Goal: Download file/media: Obtain a digital file from the website

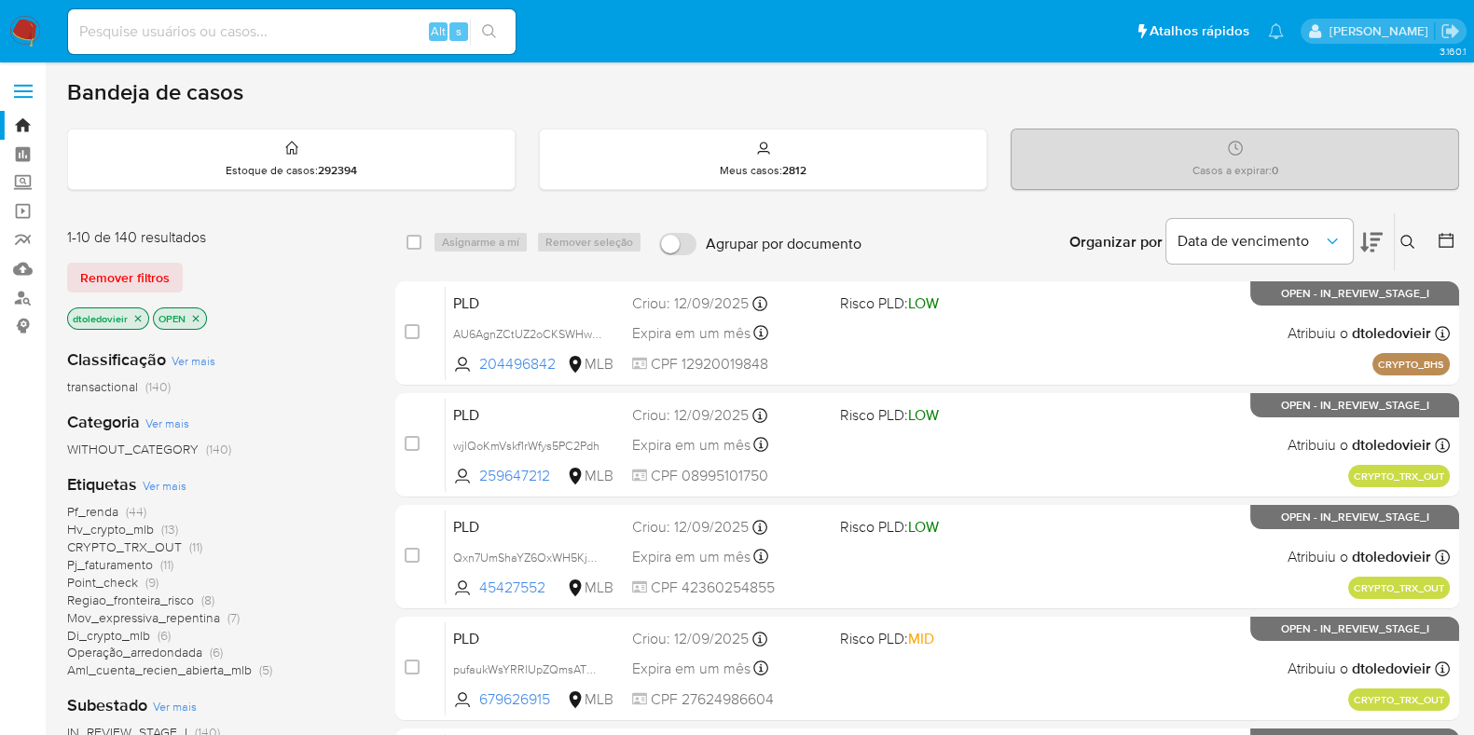
click at [145, 633] on span "Di_crypto_mlb" at bounding box center [108, 635] width 83 height 19
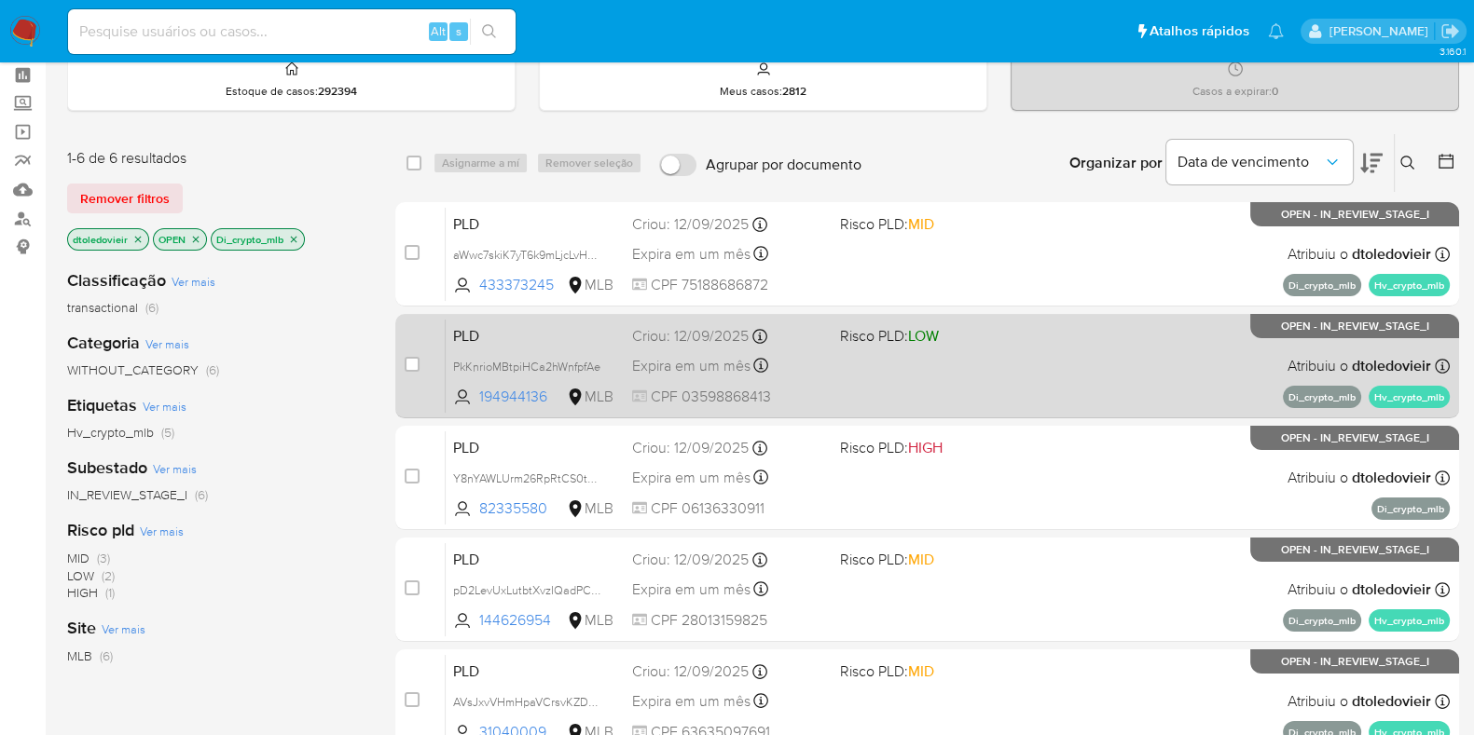
scroll to position [116, 0]
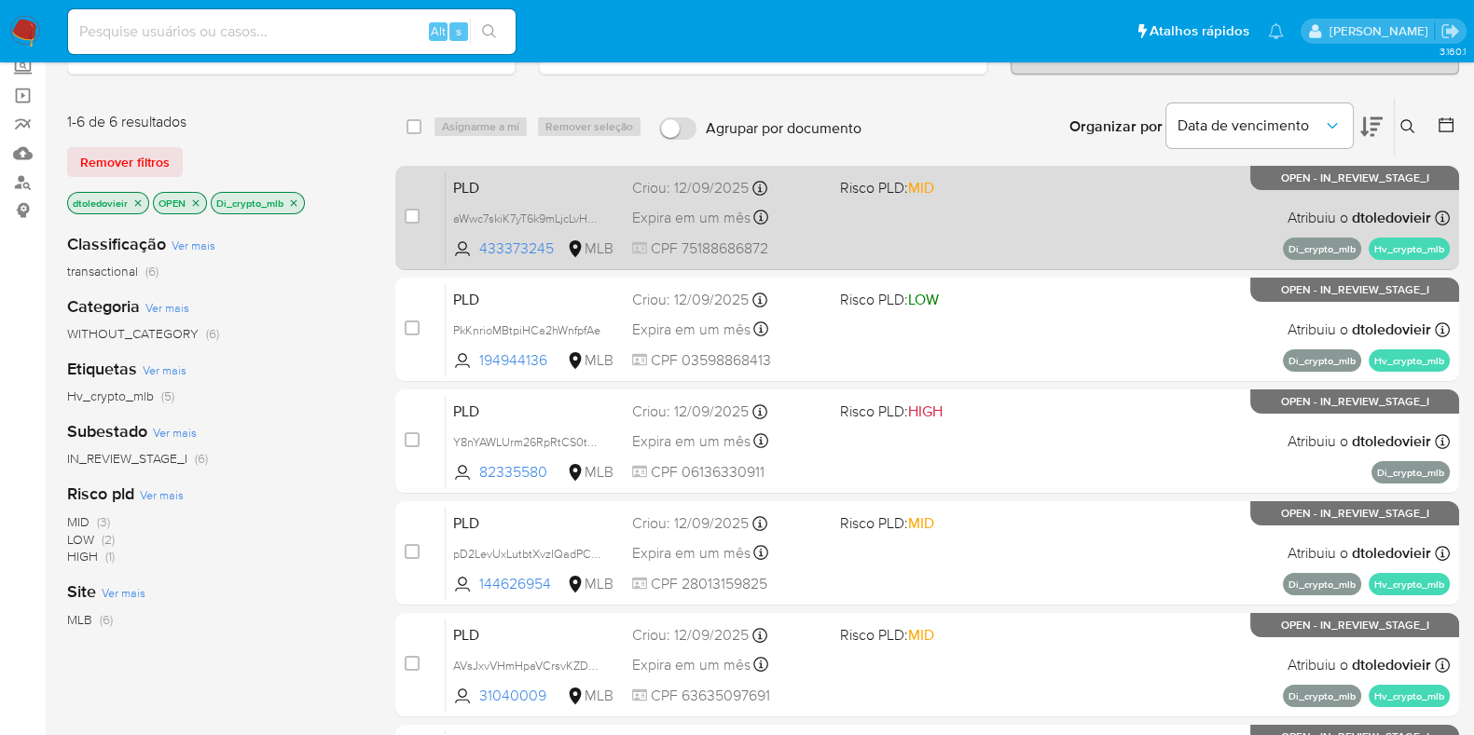
click at [985, 219] on div "PLD aWwc7skiK7yT6k9mLjcLvHmX 433373245 MLB Risco PLD: MID Criou: 12/09/2025 Cri…" at bounding box center [948, 218] width 1004 height 94
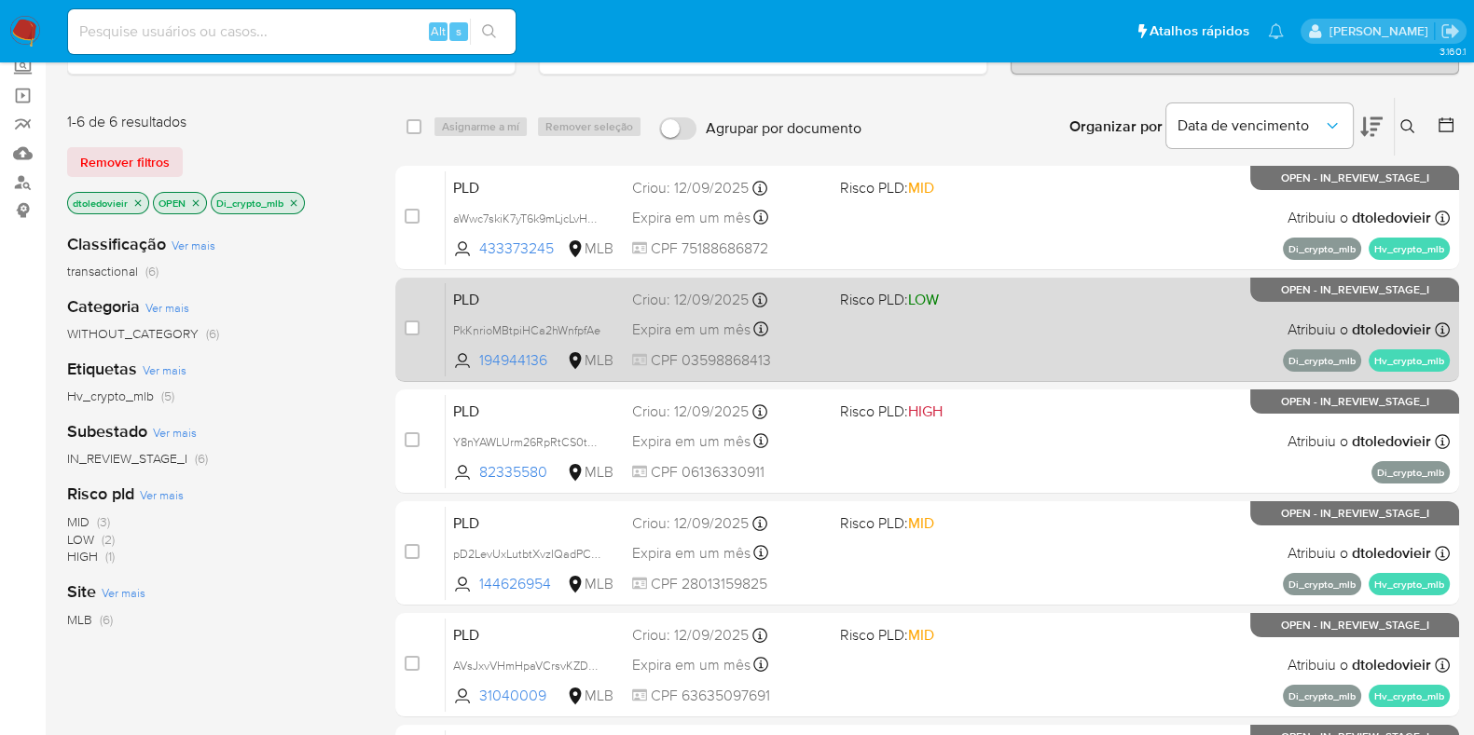
click at [998, 323] on div "PLD PkKnrioMBtpiHCa2hWnfpfAe 194944136 MLB Risco PLD: LOW Criou: 12/09/2025 Cri…" at bounding box center [948, 329] width 1004 height 94
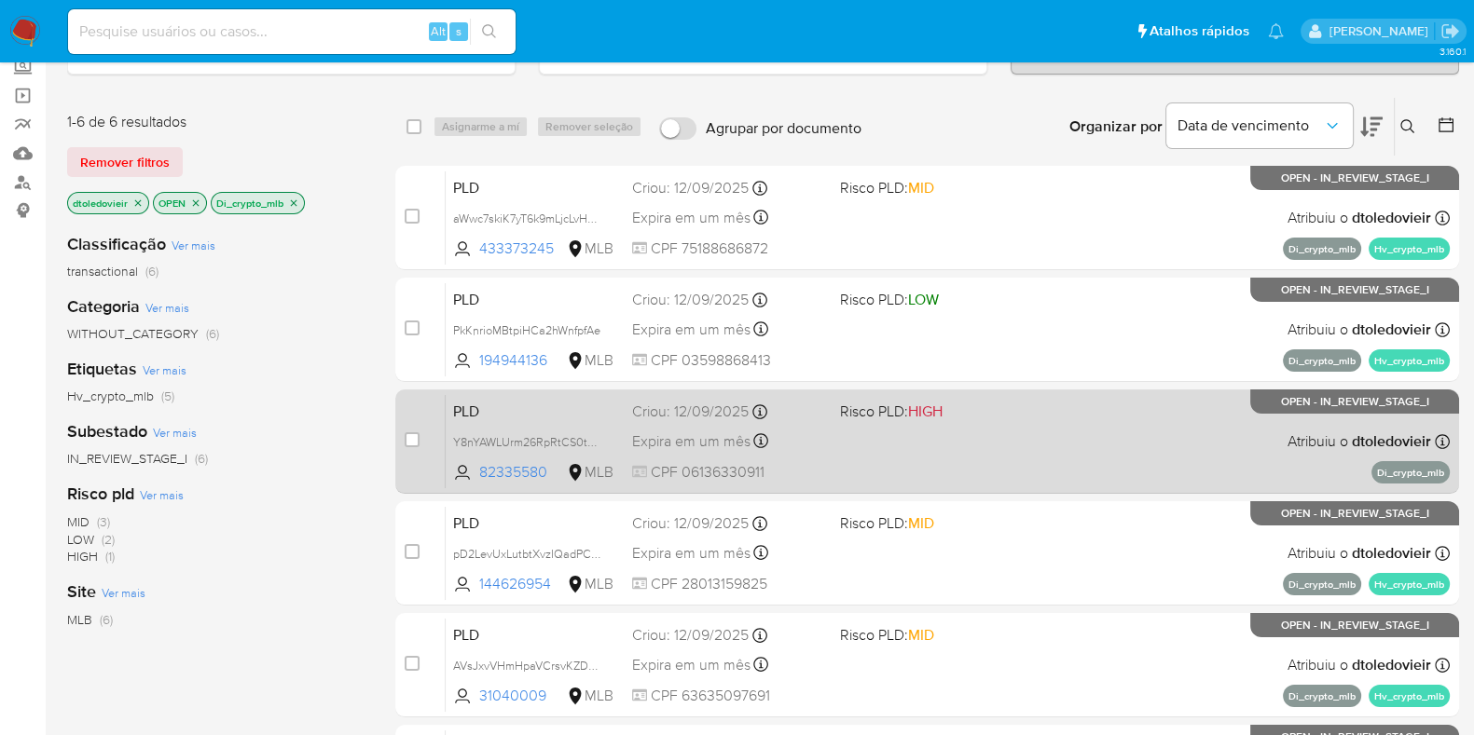
click at [1020, 432] on div "PLD Y8nYAWLUrm26RpRtCS0tYipp 82335580 MLB Risco PLD: HIGH Criou: 12/09/2025 Cri…" at bounding box center [948, 441] width 1004 height 94
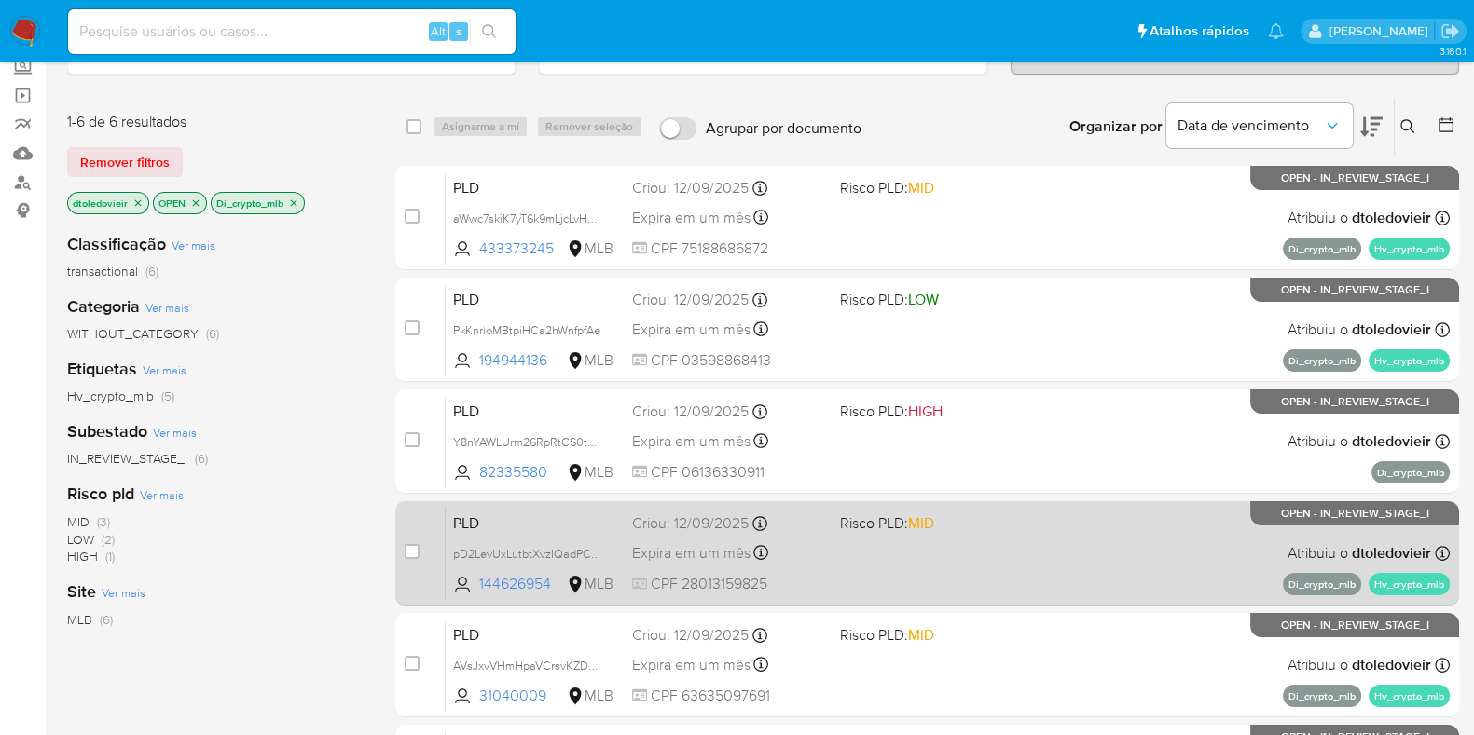
click at [1002, 554] on div "PLD pD2LevUxLutbtXvzIQadPCJ3 144626954 MLB Risco PLD: MID Criou: 12/09/2025 Cri…" at bounding box center [948, 553] width 1004 height 94
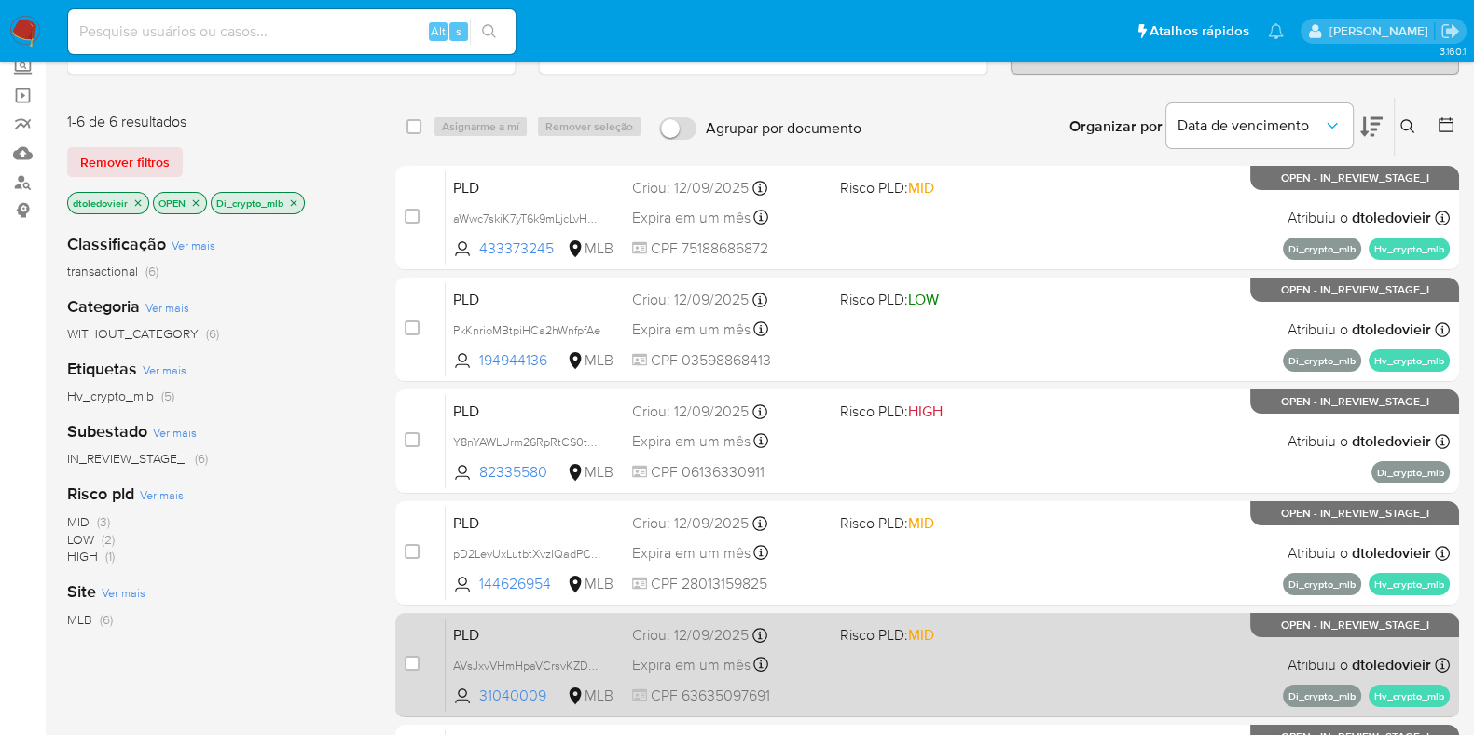
click at [990, 657] on div "PLD AVsJxvVHmHpaVCrsvKZDbeOm 31040009 MLB Risco PLD: MID Criou: 12/09/2025 Crio…" at bounding box center [948, 665] width 1004 height 94
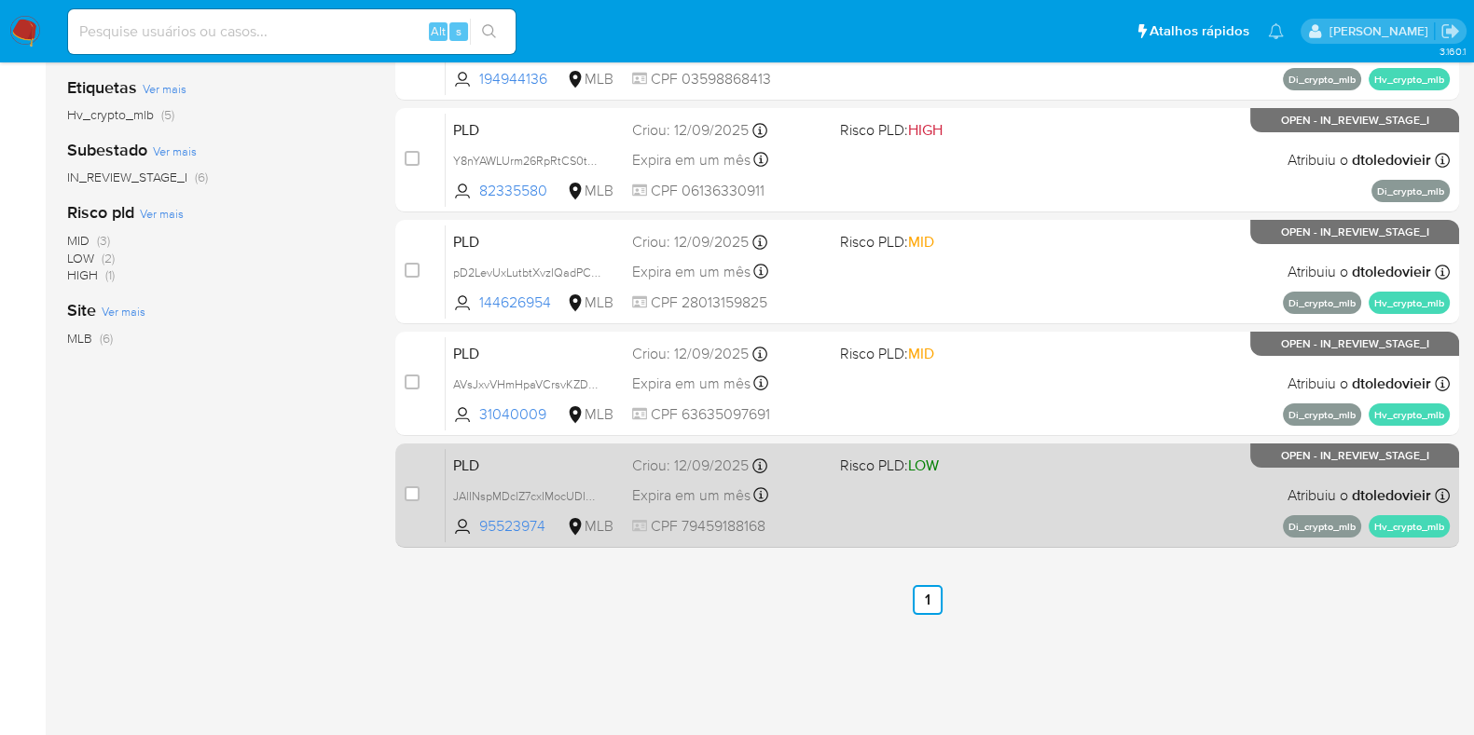
scroll to position [398, 0]
click at [983, 492] on span at bounding box center [936, 494] width 193 height 4
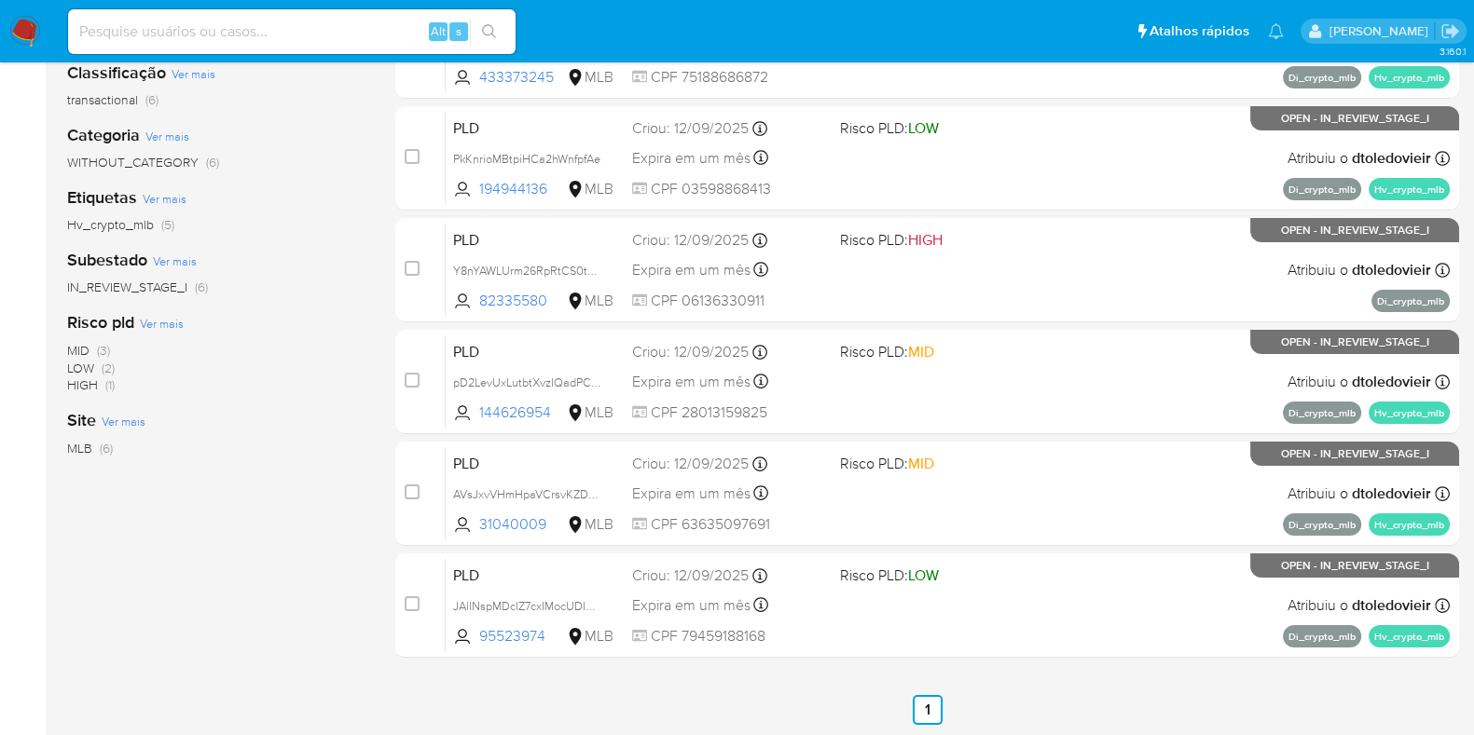
scroll to position [0, 0]
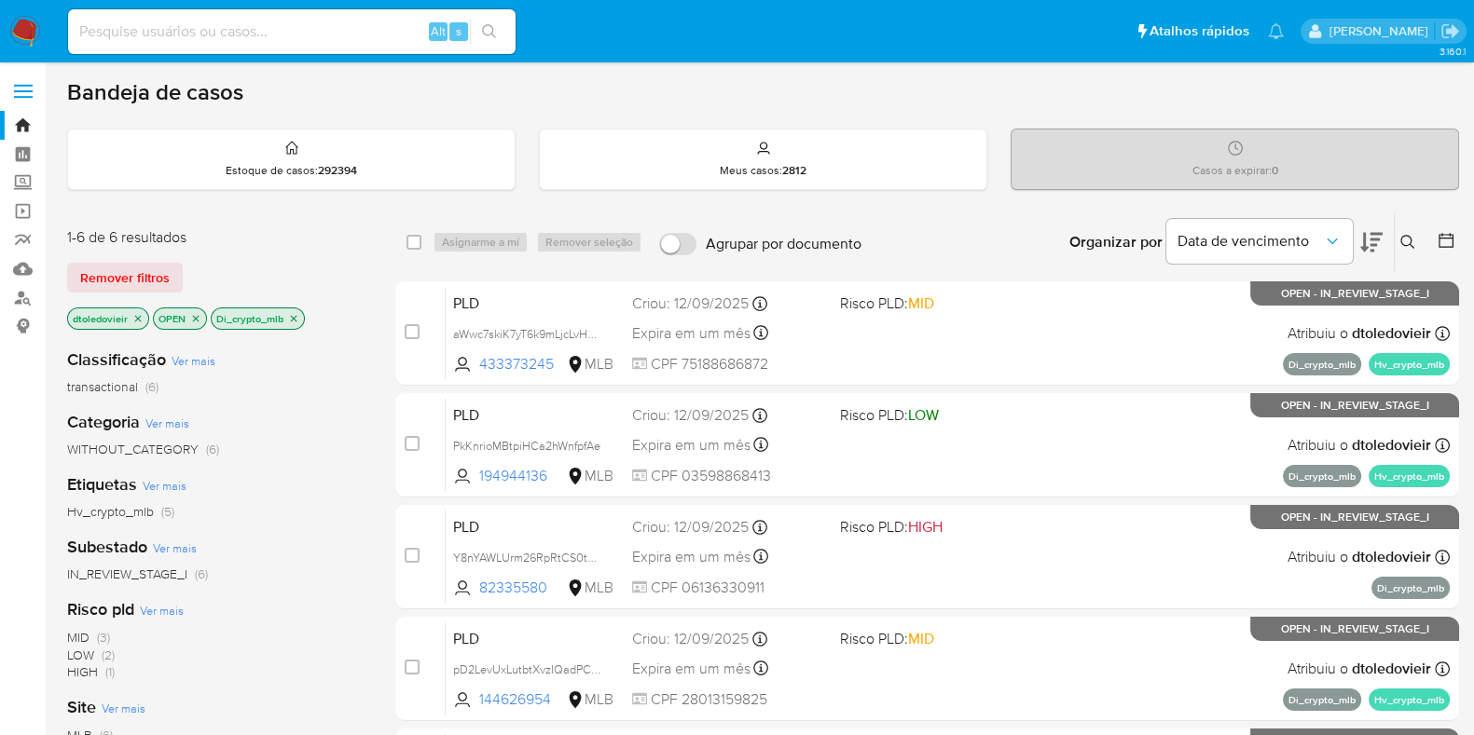
click at [295, 313] on icon "close-filter" at bounding box center [293, 318] width 11 height 11
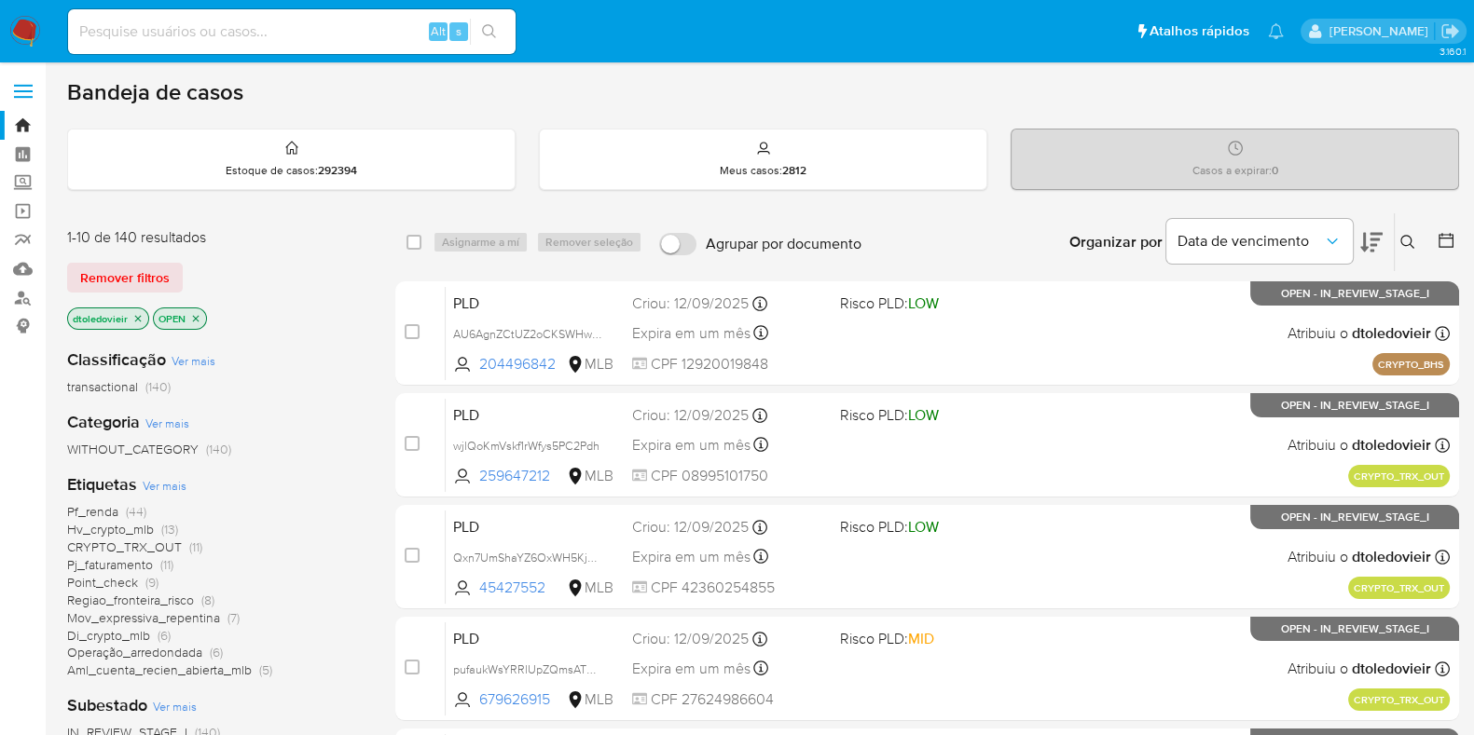
click at [123, 529] on span "Hv_crypto_mlb" at bounding box center [110, 529] width 87 height 19
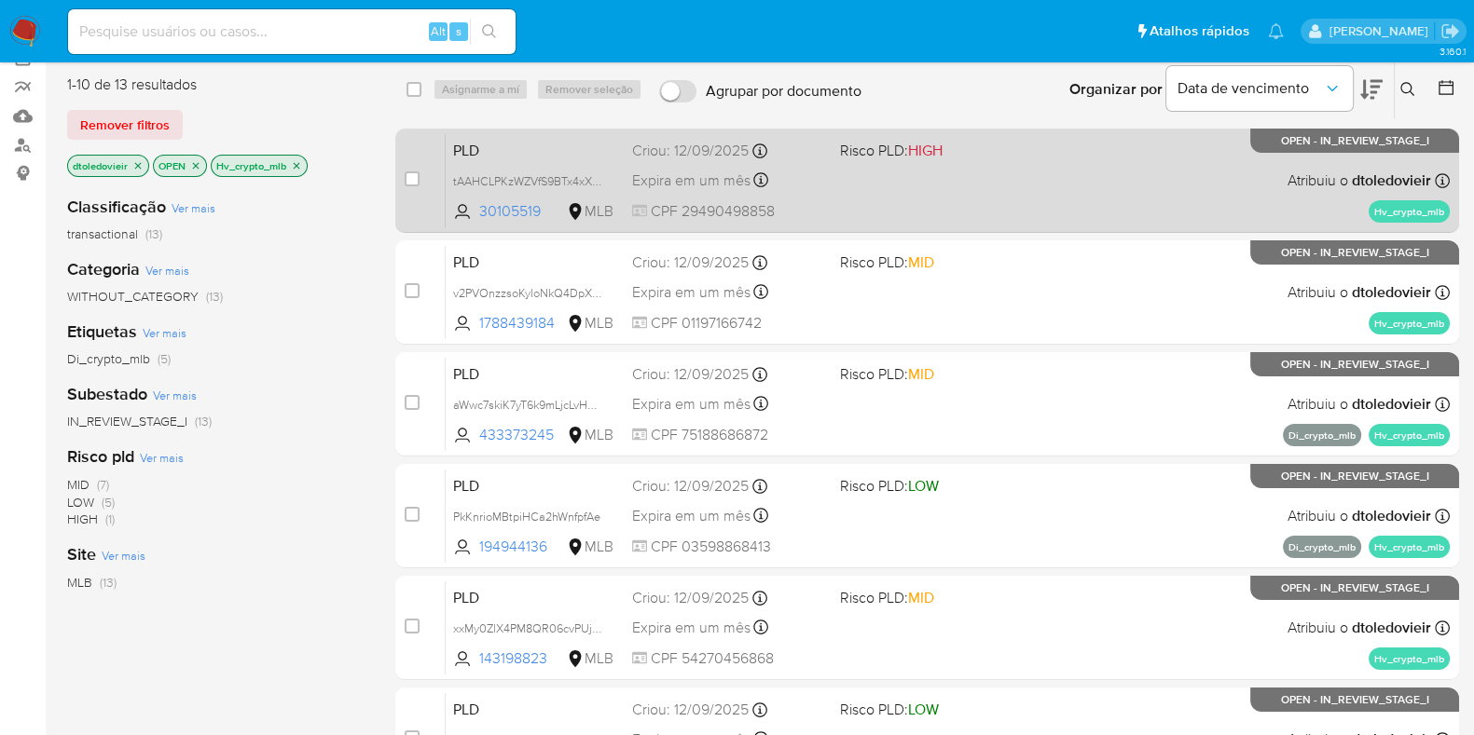
scroll to position [116, 0]
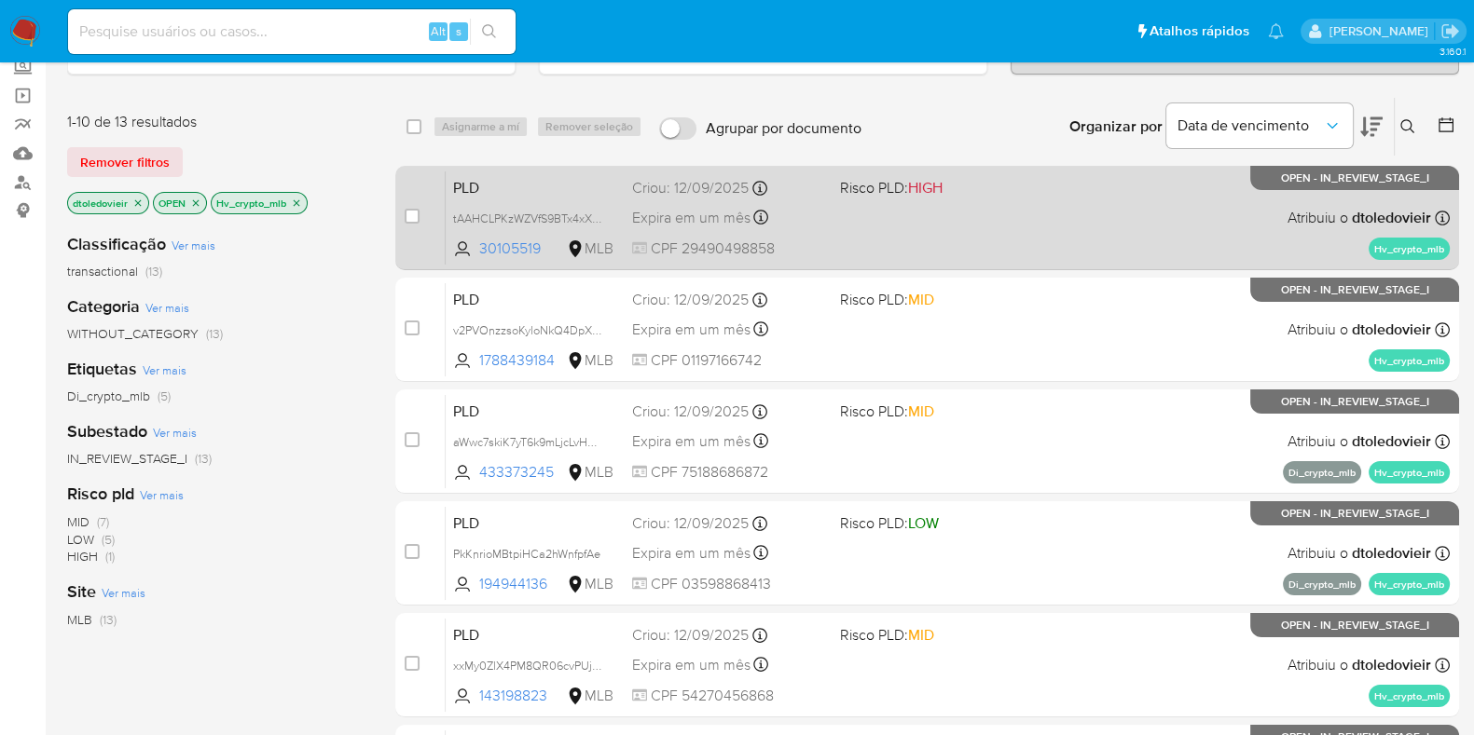
click at [1056, 214] on div "PLD tAAHCLPKzWZVfS9BTx4xXtW9 30105519 MLB Risco PLD: HIGH Criou: 12/09/2025 Cri…" at bounding box center [948, 218] width 1004 height 94
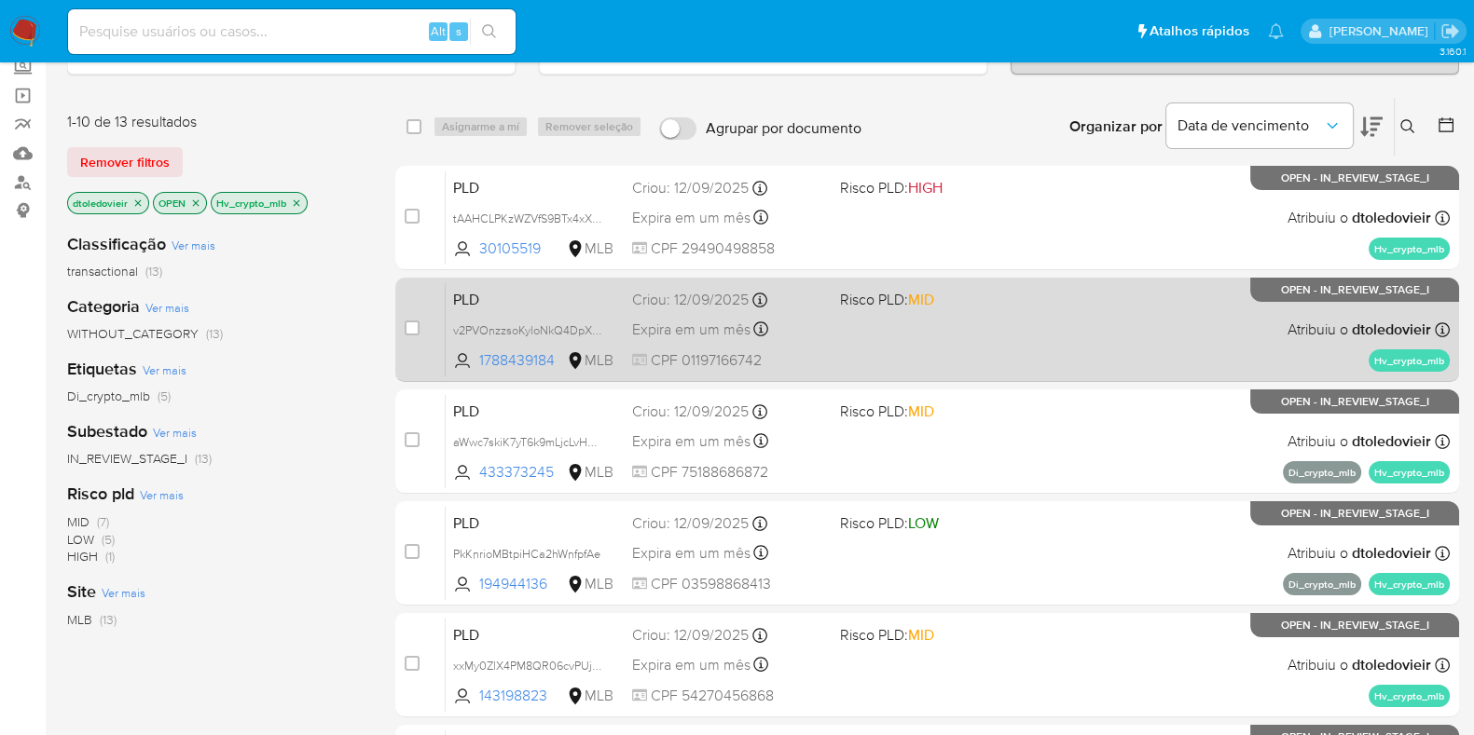
click at [1015, 320] on div "PLD v2PVOnzzsoKyloNkQ4DpXWgA 1788439184 MLB Risco PLD: MID Criou: 12/09/2025 Cr…" at bounding box center [948, 329] width 1004 height 94
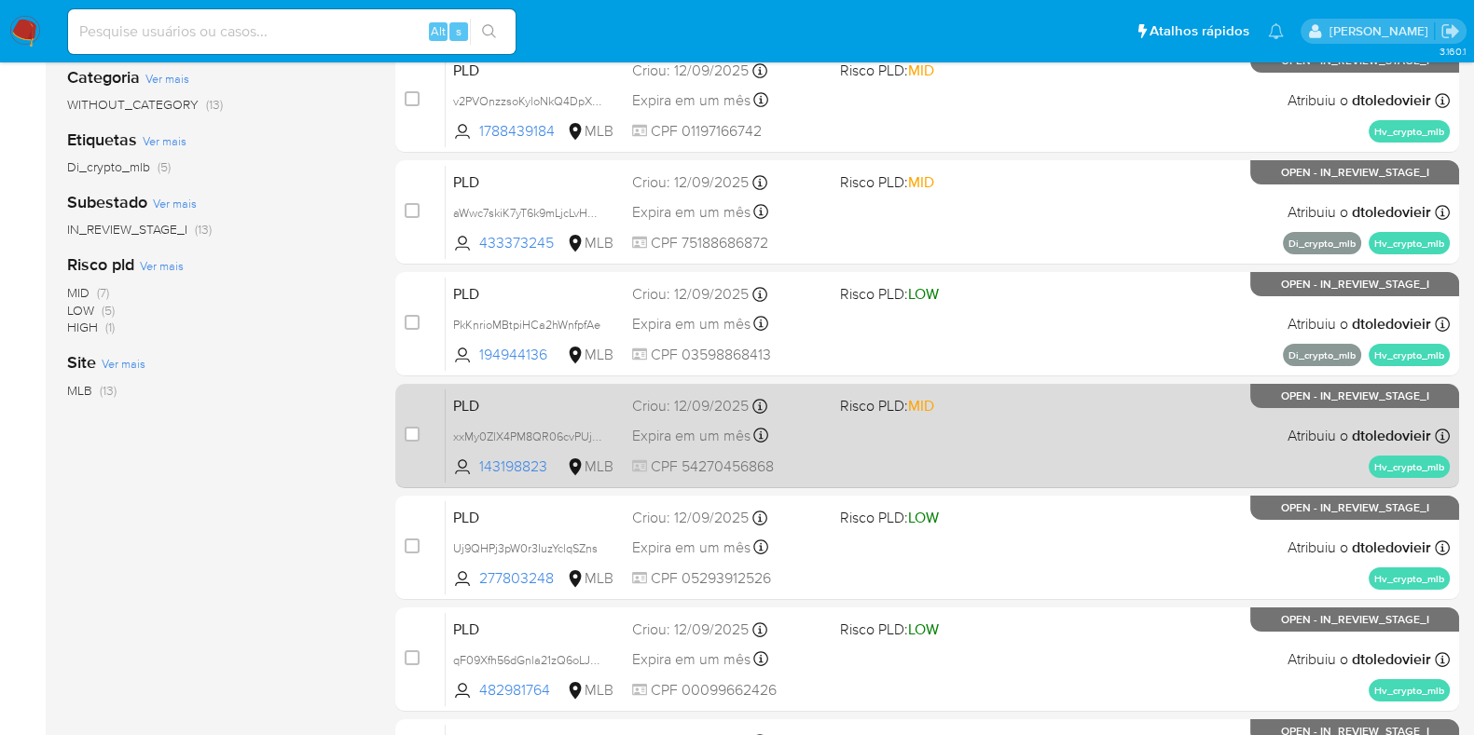
scroll to position [350, 0]
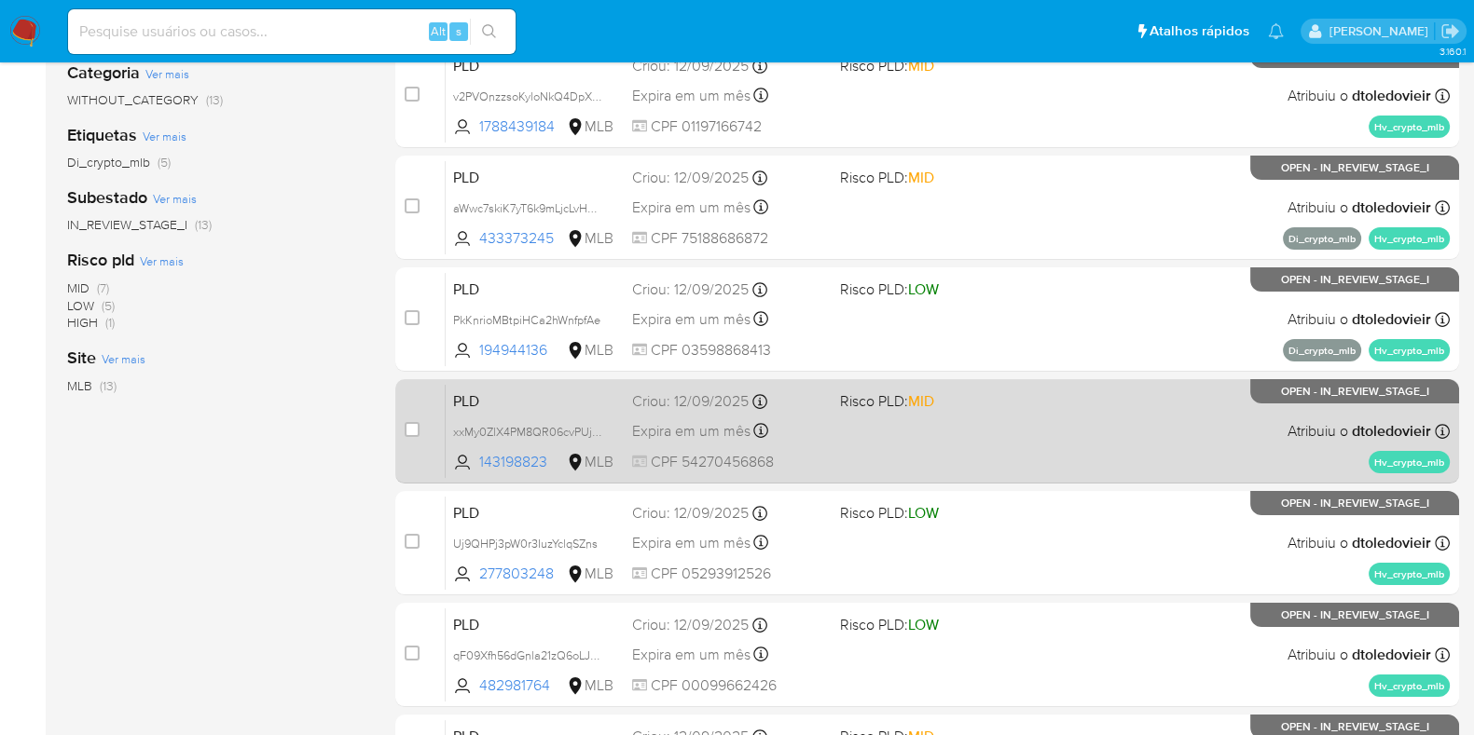
drag, startPoint x: 1108, startPoint y: 430, endPoint x: 1105, endPoint y: 459, distance: 29.0
click at [1107, 431] on div "PLD xxMy0ZlX4PM8QR06cvPUjnej 143198823 MLB Risco PLD: MID Criou: 12/09/2025 Cri…" at bounding box center [948, 431] width 1004 height 94
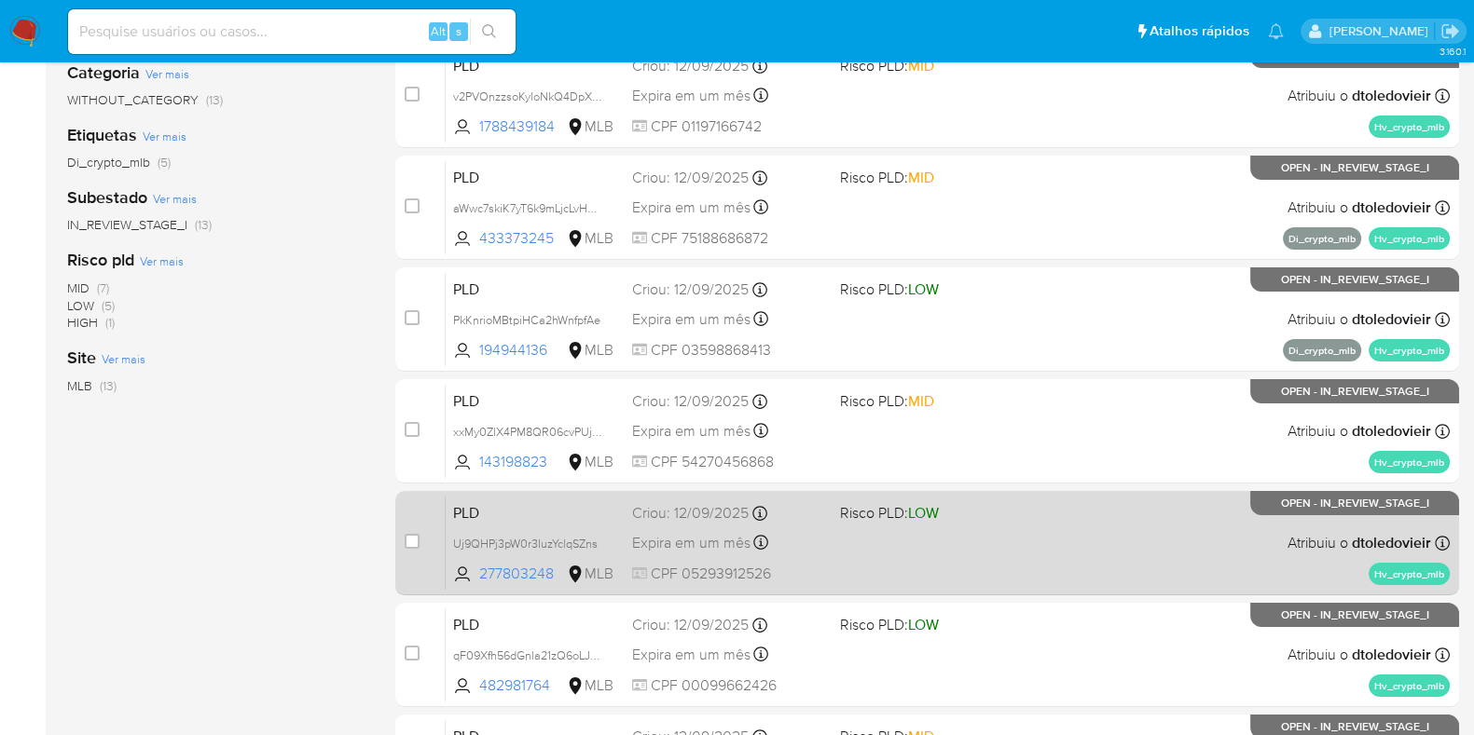
click at [1101, 542] on div "PLD Uj9QHPj3pW0r3IuzYclqSZns 277803248 MLB Risco PLD: LOW Criou: 12/09/2025 Cri…" at bounding box center [948, 543] width 1004 height 94
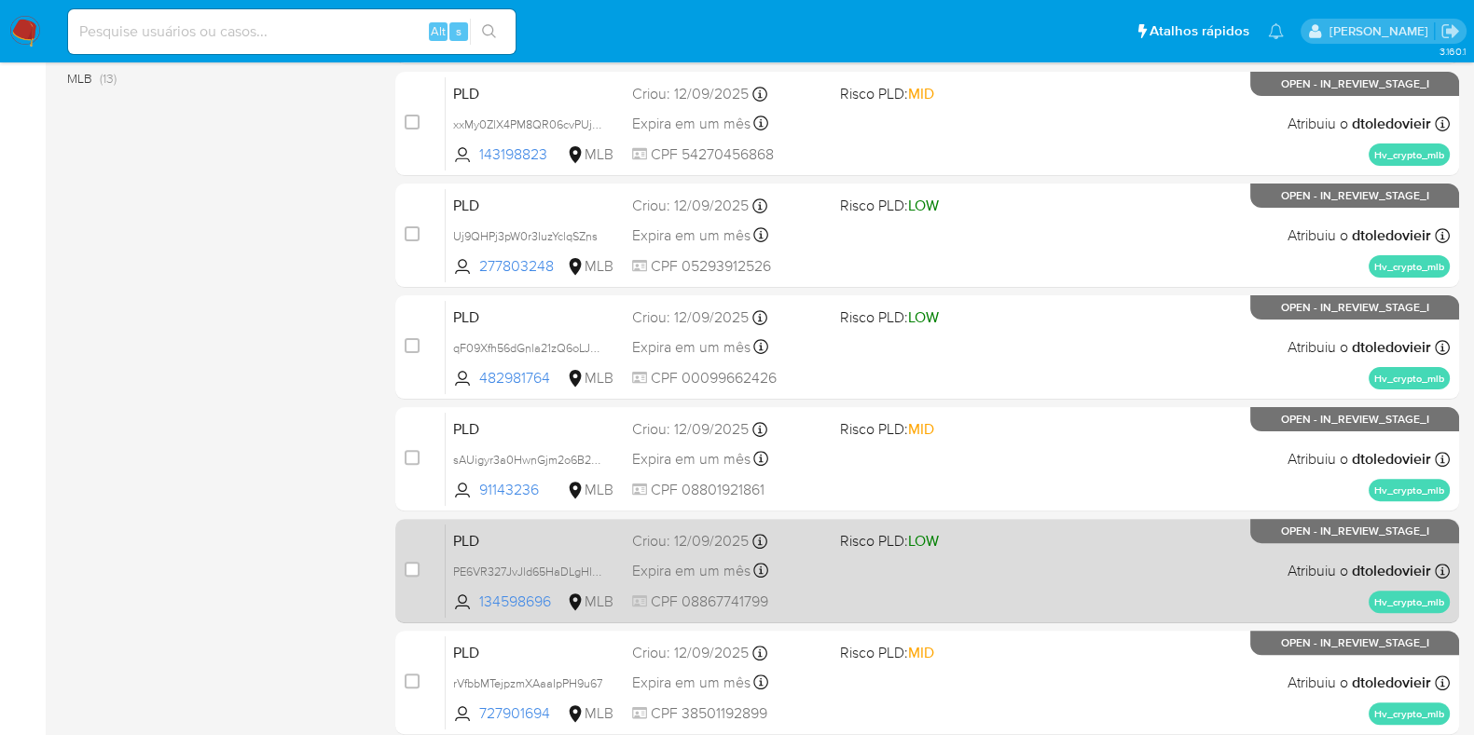
scroll to position [699, 0]
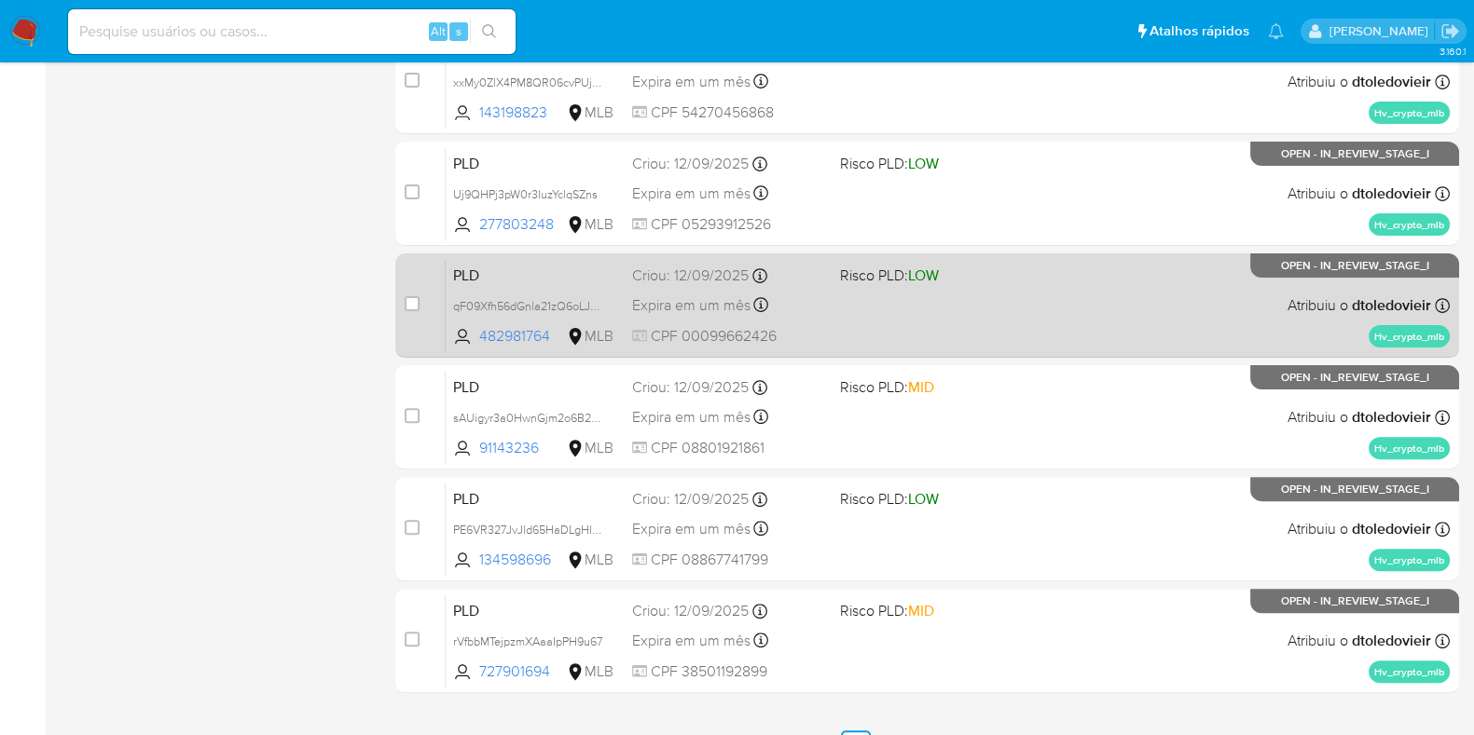
click at [1123, 320] on div "PLD qF09Xfh56dGnla21zQ6oLJM9 482981764 MLB Risco PLD: LOW Criou: 12/09/2025 Cri…" at bounding box center [948, 305] width 1004 height 94
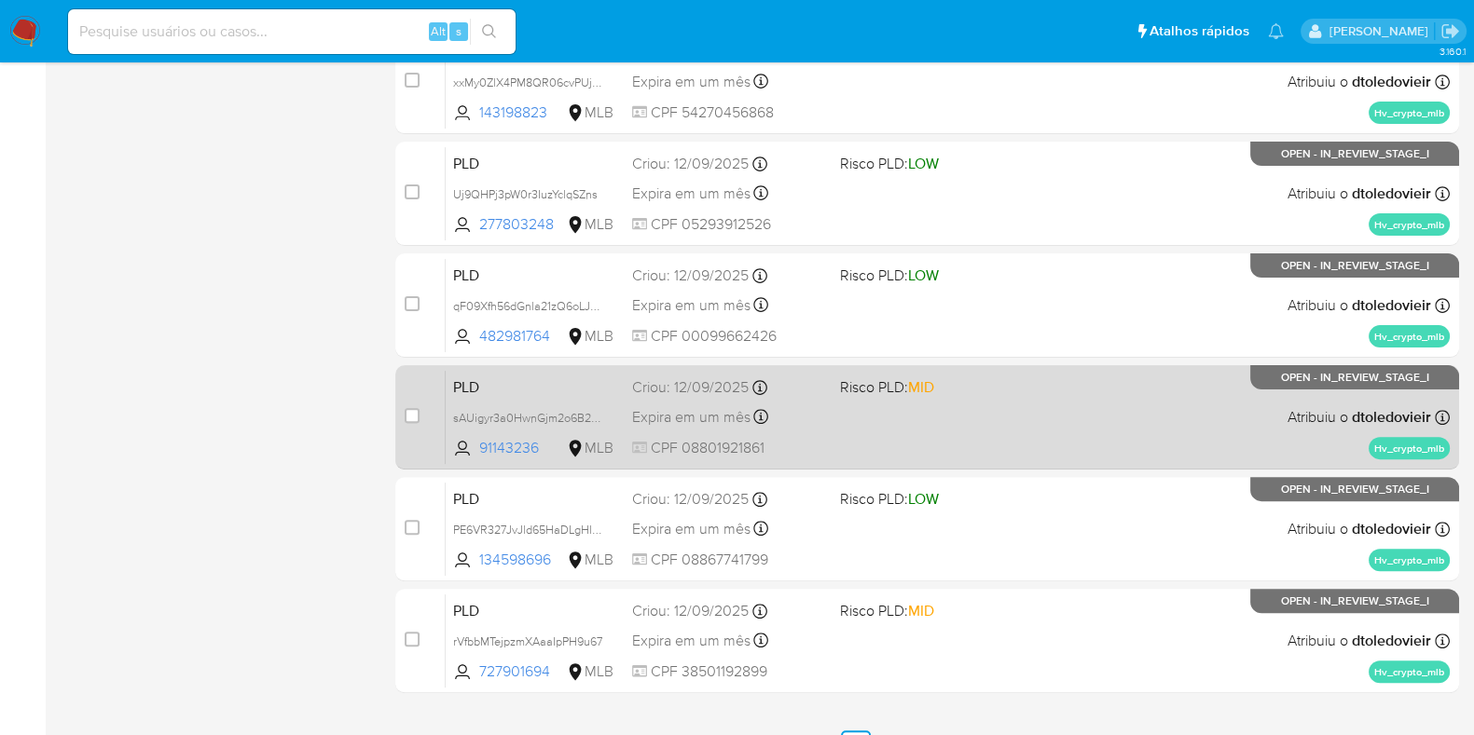
click at [1100, 406] on div "PLD sAUigyr3a0HwnGjm2o6B2Mg8 91143236 MLB Risco PLD: MID Criou: 12/09/2025 Crio…" at bounding box center [948, 417] width 1004 height 94
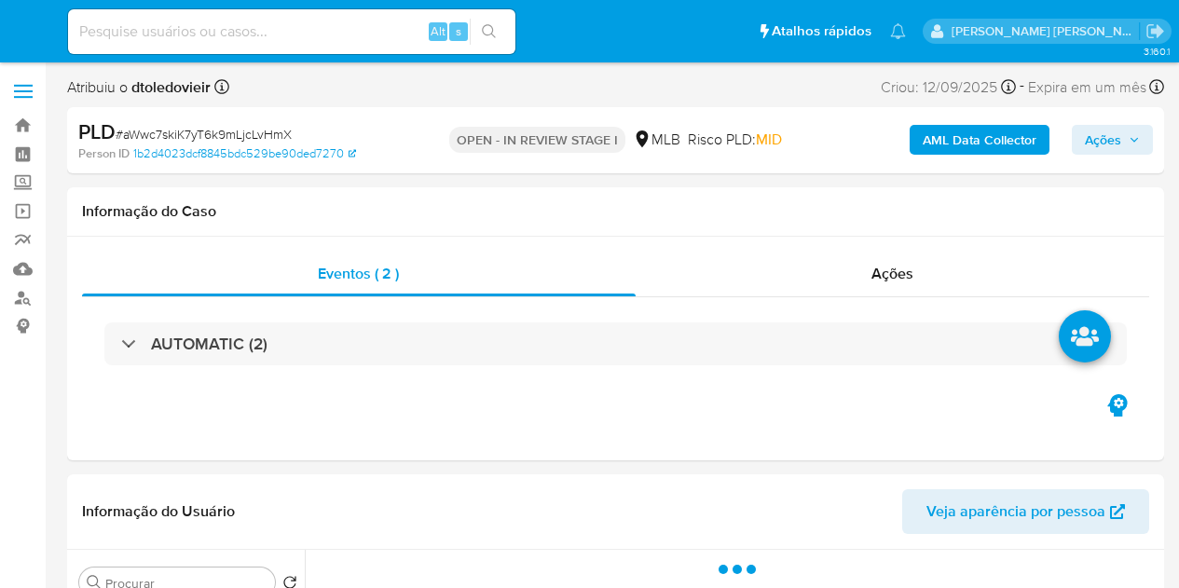
select select "10"
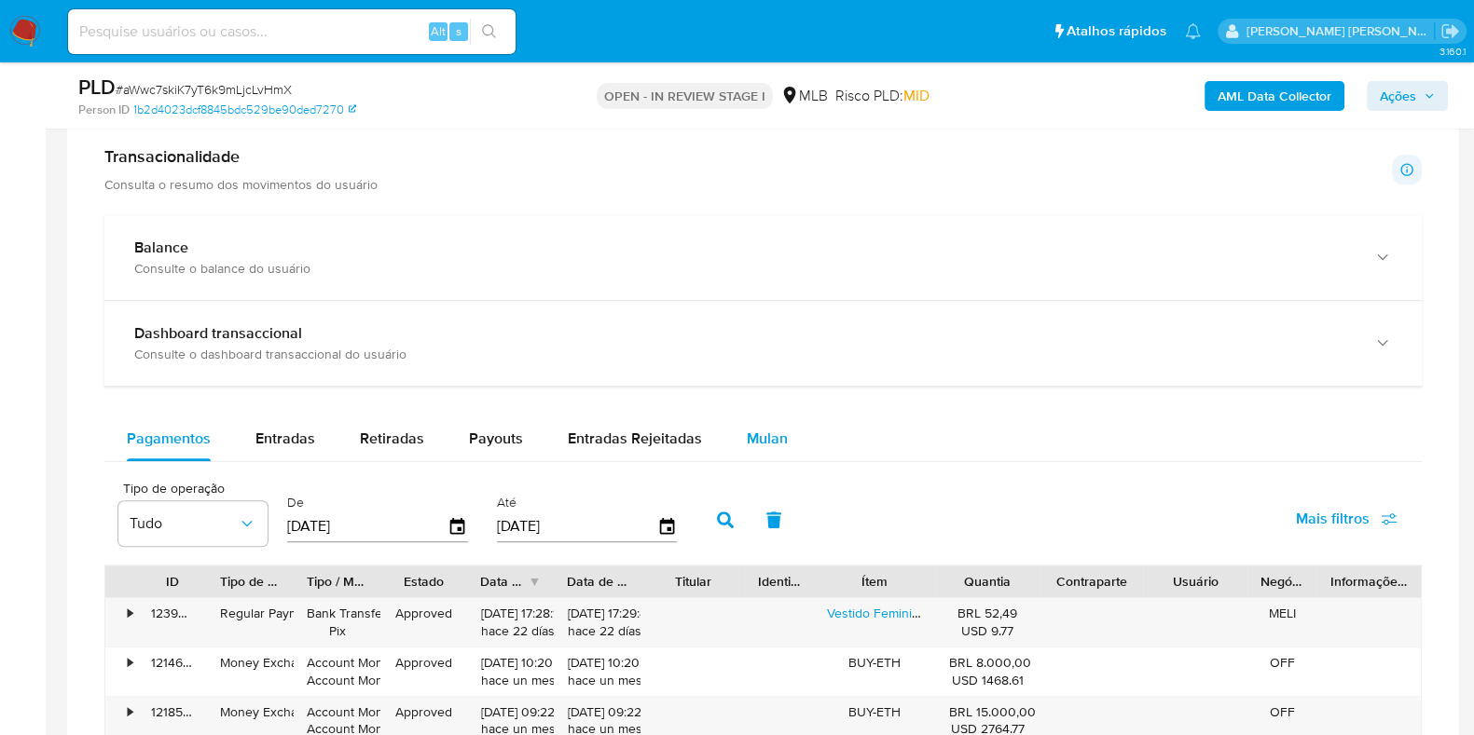
click at [751, 438] on span "Mulan" at bounding box center [767, 438] width 41 height 21
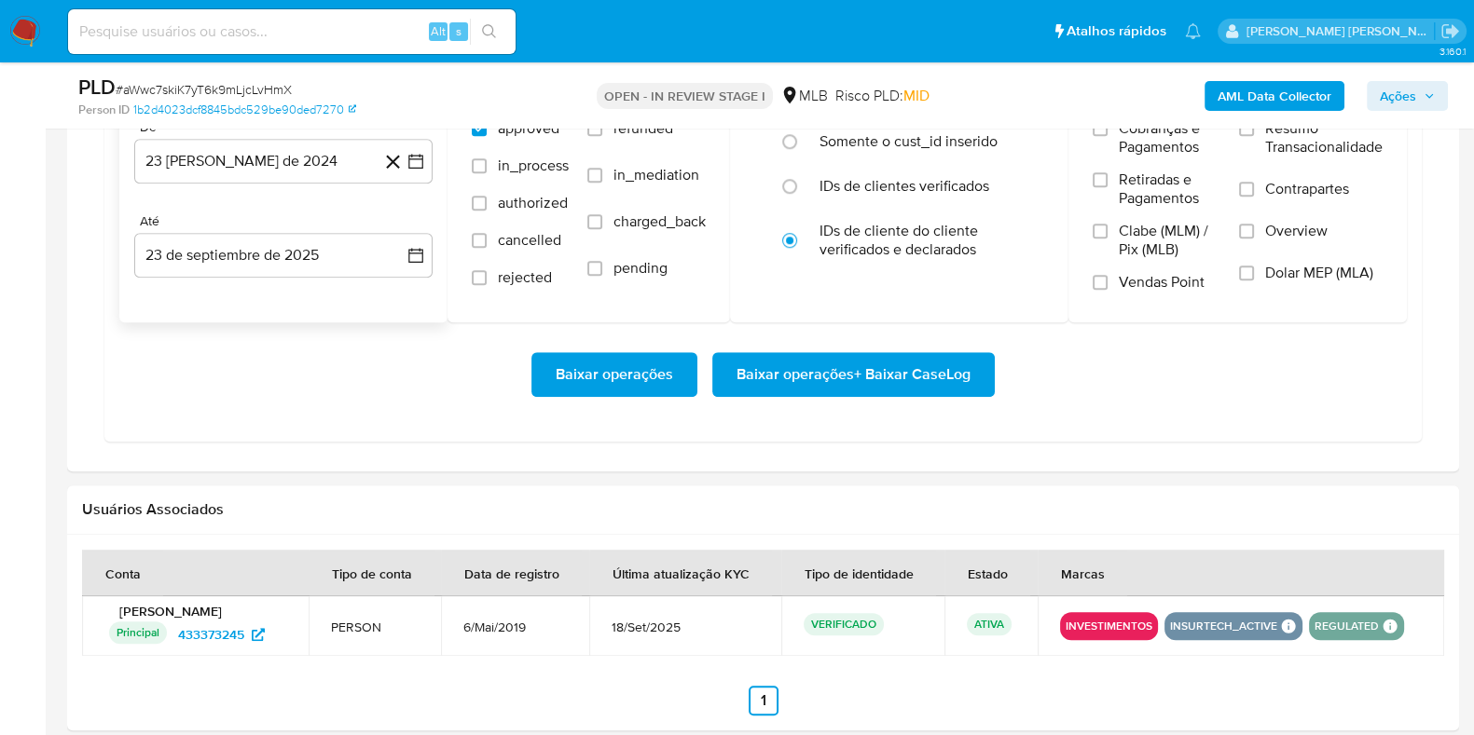
scroll to position [1747, 0]
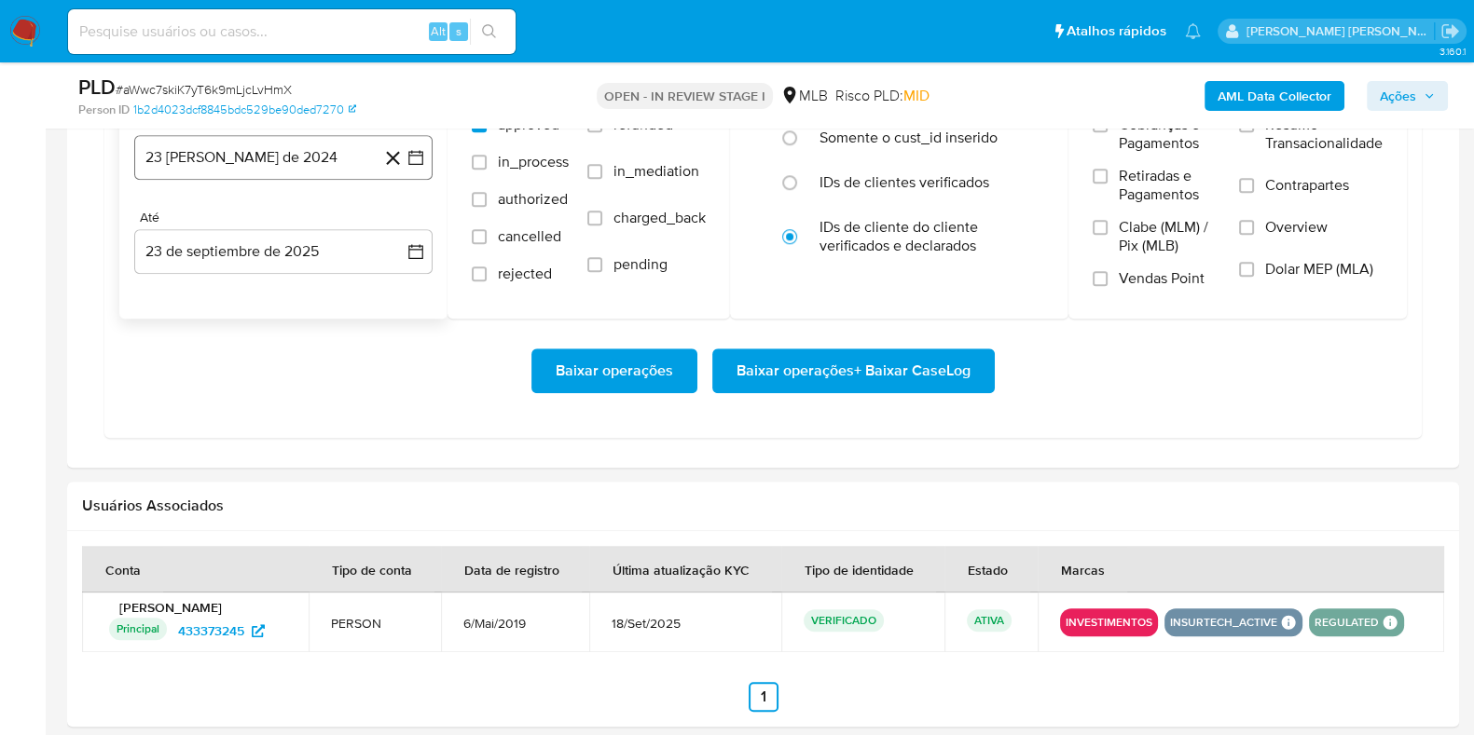
click at [304, 175] on button "23 de agosto de 2024" at bounding box center [283, 157] width 298 height 45
click at [392, 226] on icon "Mes siguiente" at bounding box center [399, 224] width 22 height 22
click at [394, 224] on icon "Mes siguiente" at bounding box center [399, 224] width 22 height 22
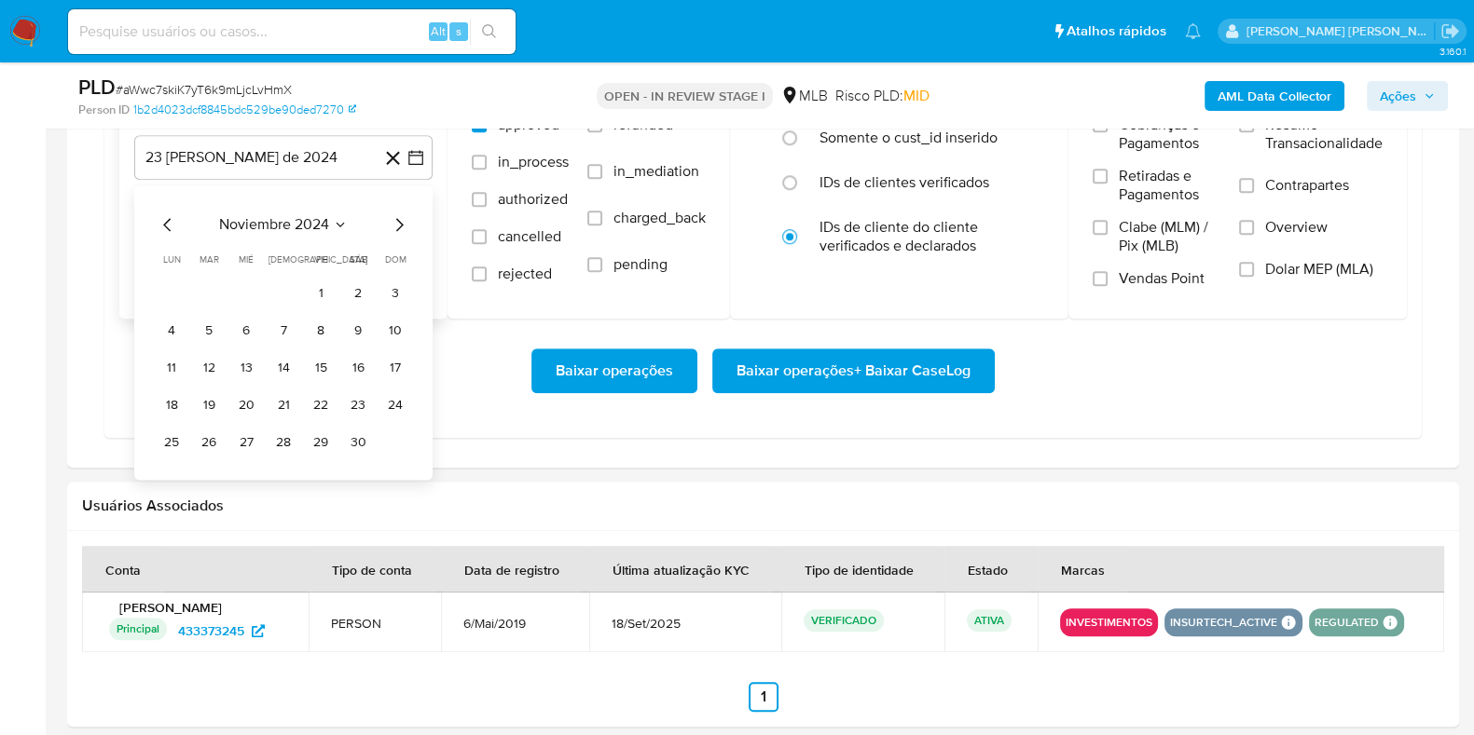
click at [398, 221] on icon "Mes siguiente" at bounding box center [399, 224] width 22 height 22
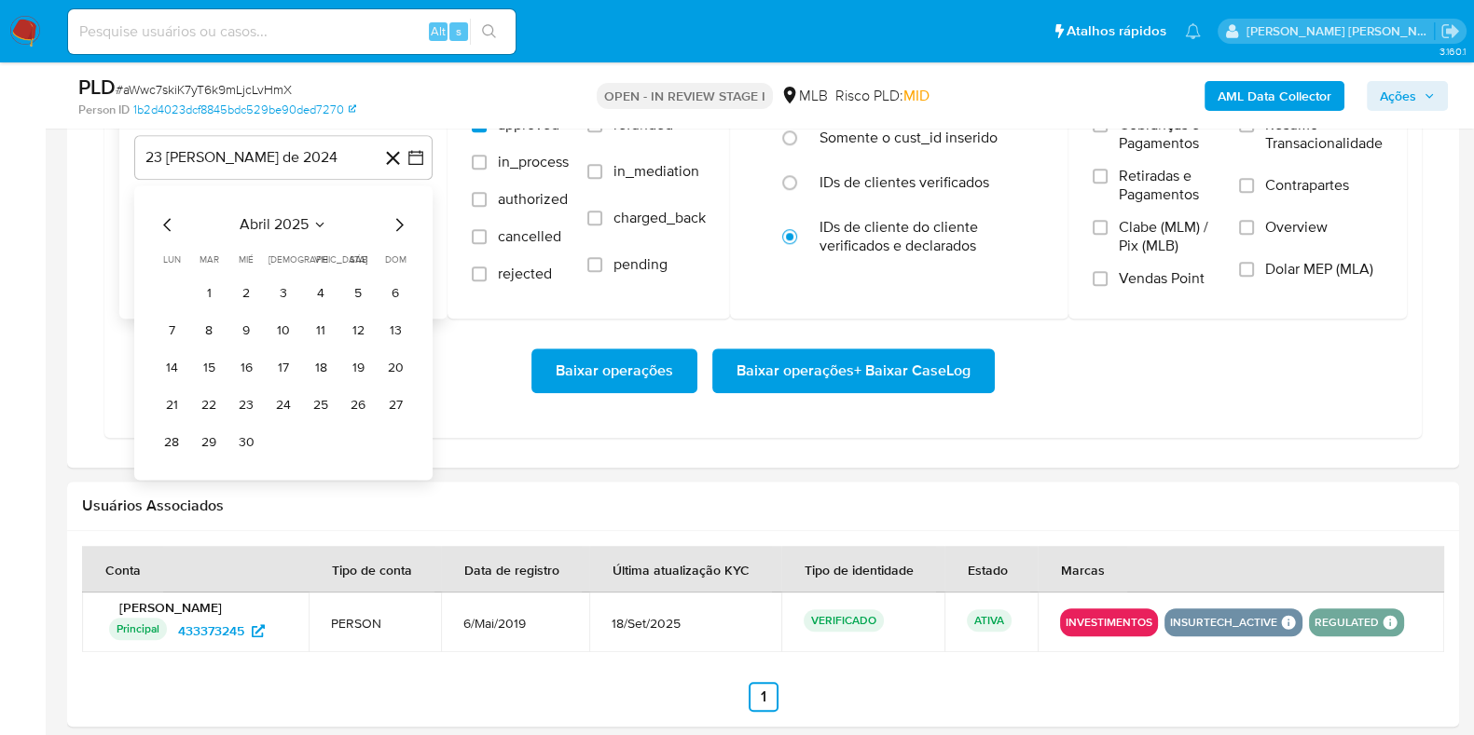
click at [398, 221] on icon "Mes siguiente" at bounding box center [399, 224] width 22 height 22
click at [397, 220] on icon "Mes siguiente" at bounding box center [399, 224] width 22 height 22
click at [168, 221] on icon "Mes anterior" at bounding box center [168, 224] width 22 height 22
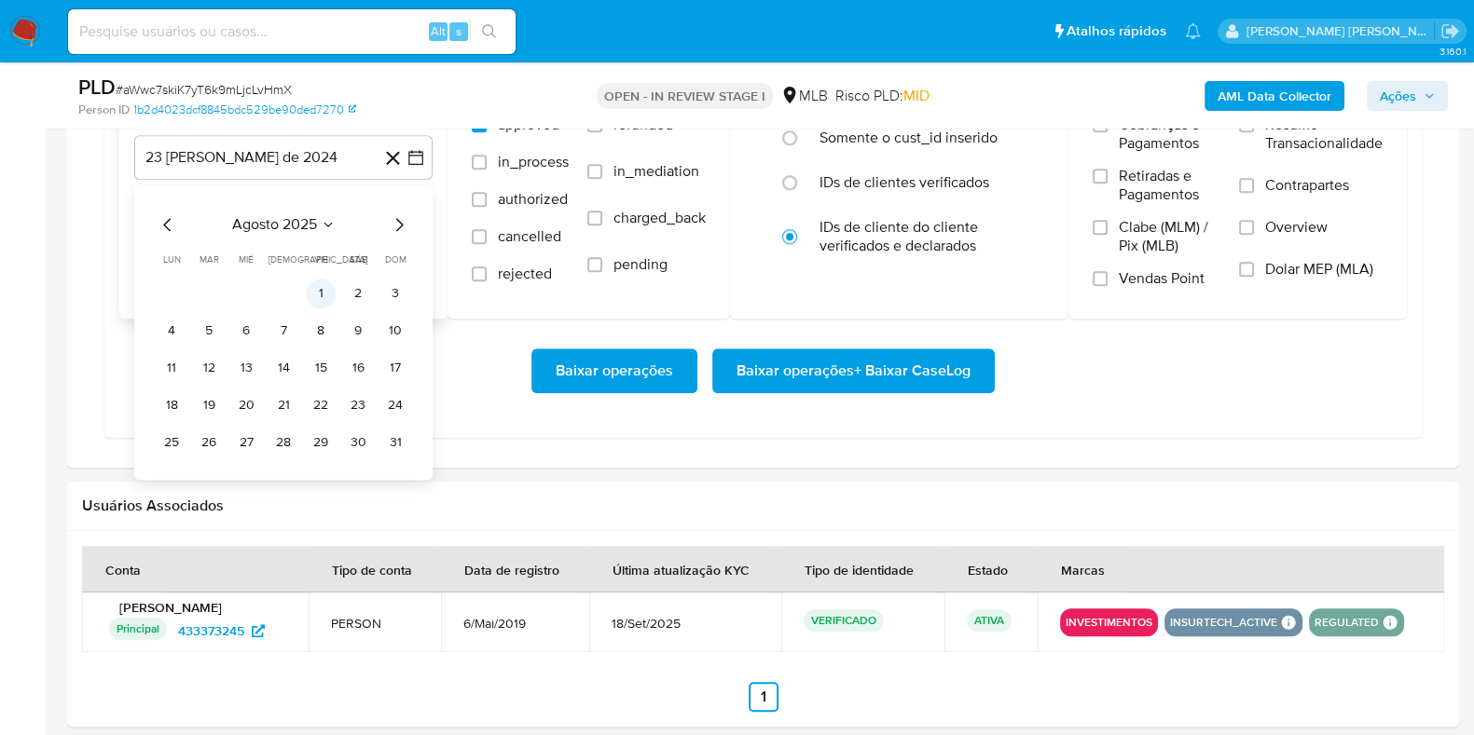
click at [312, 285] on button "1" at bounding box center [321, 294] width 30 height 30
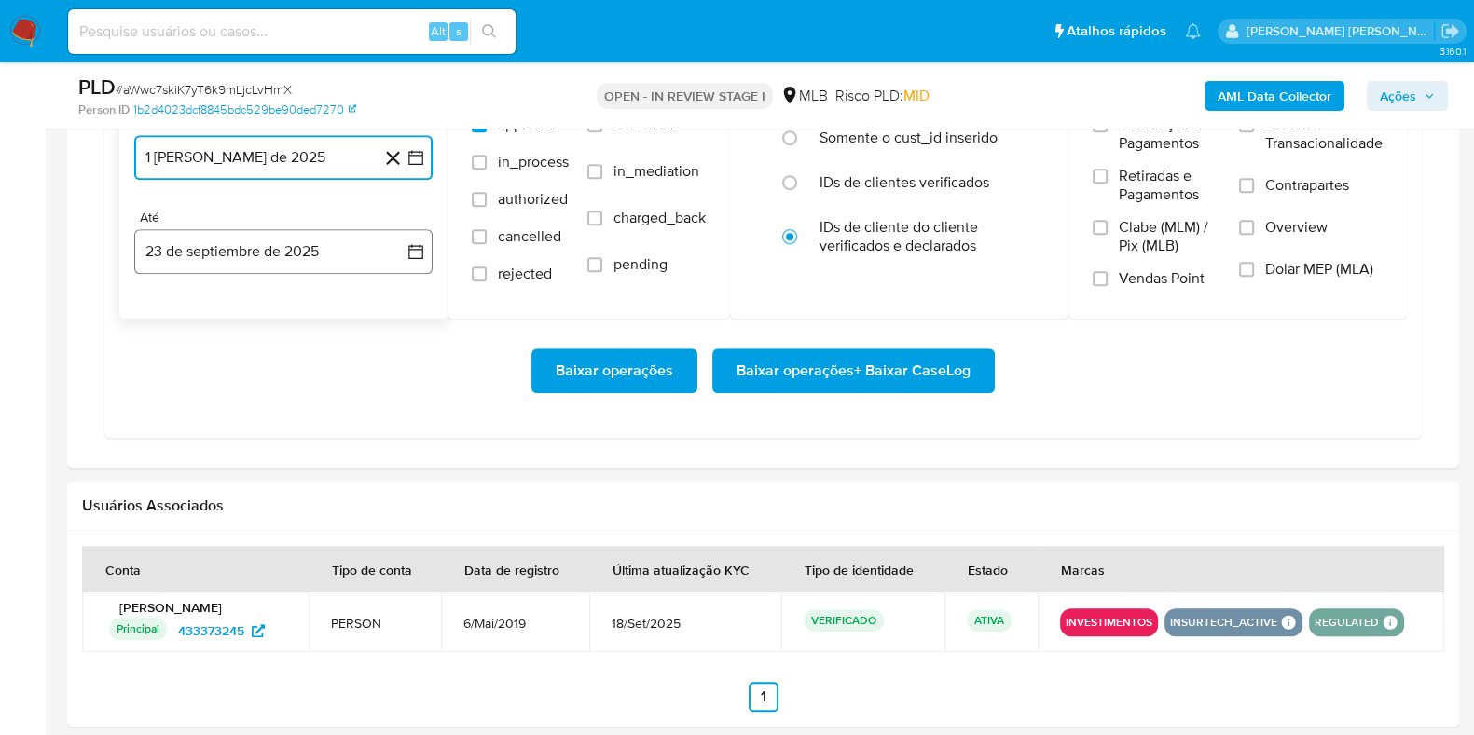
click at [288, 261] on button "23 de septiembre de 2025" at bounding box center [283, 251] width 298 height 45
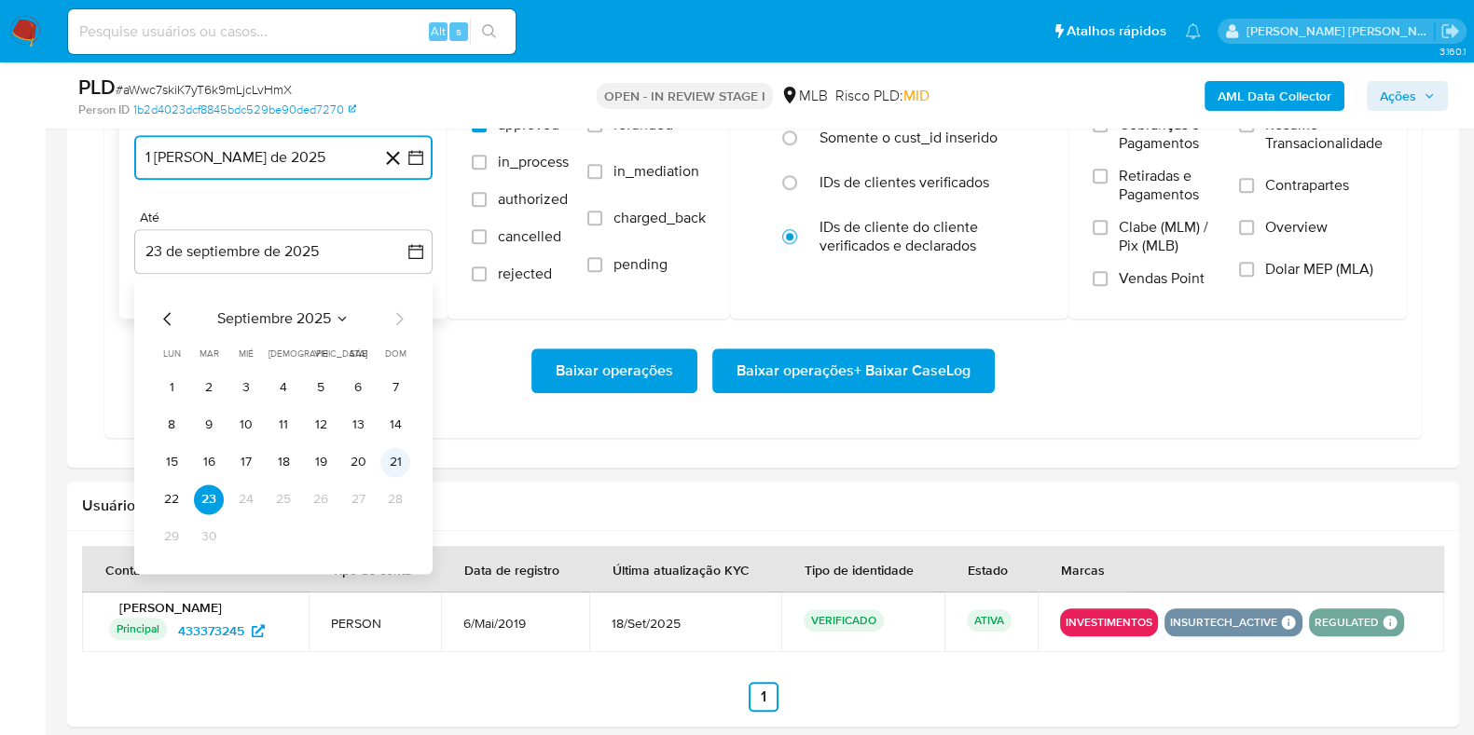
click at [399, 459] on button "21" at bounding box center [395, 462] width 30 height 30
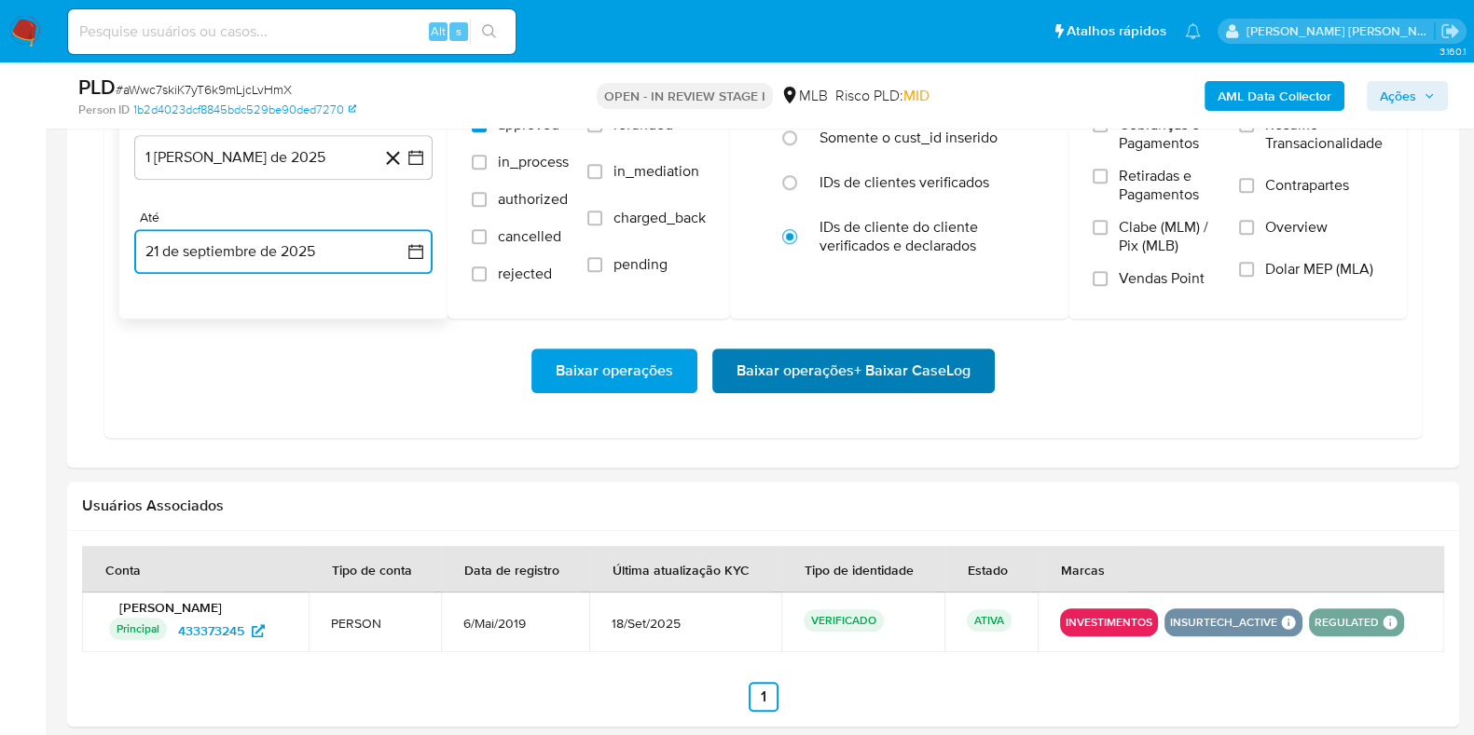
click at [759, 370] on span "Baixar operações + Baixar CaseLog" at bounding box center [853, 370] width 234 height 41
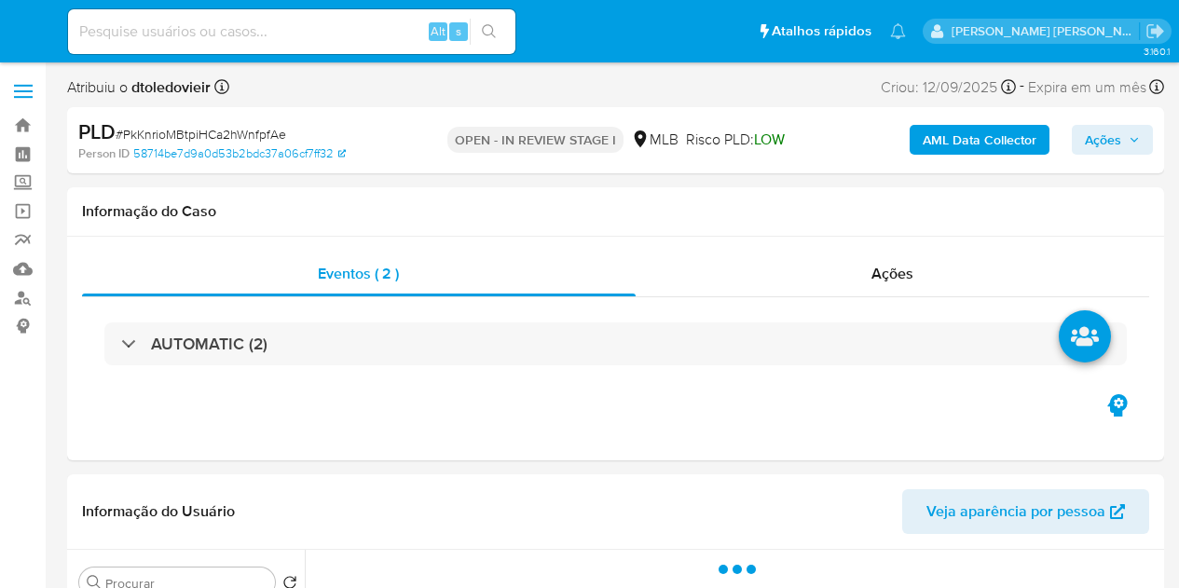
select select "10"
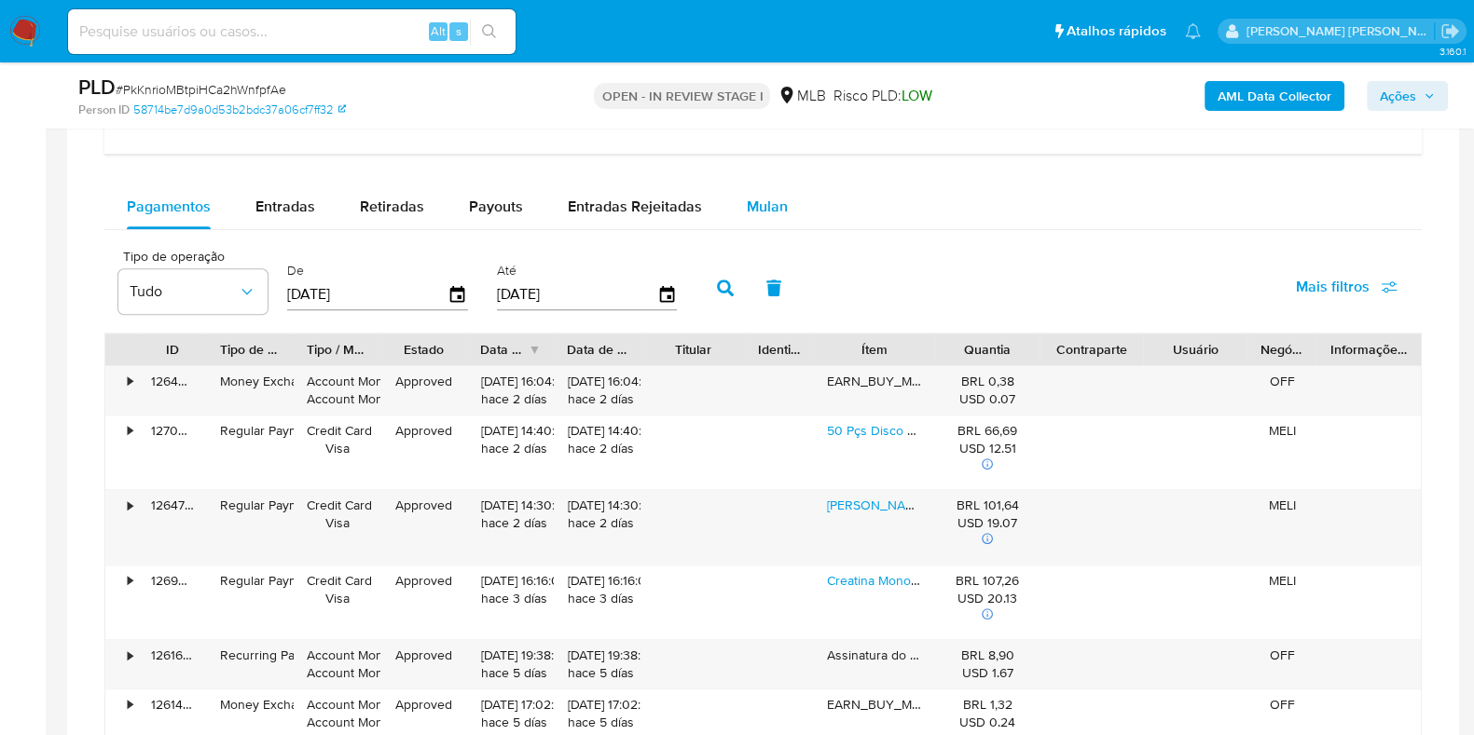
click at [762, 208] on span "Mulan" at bounding box center [767, 206] width 41 height 21
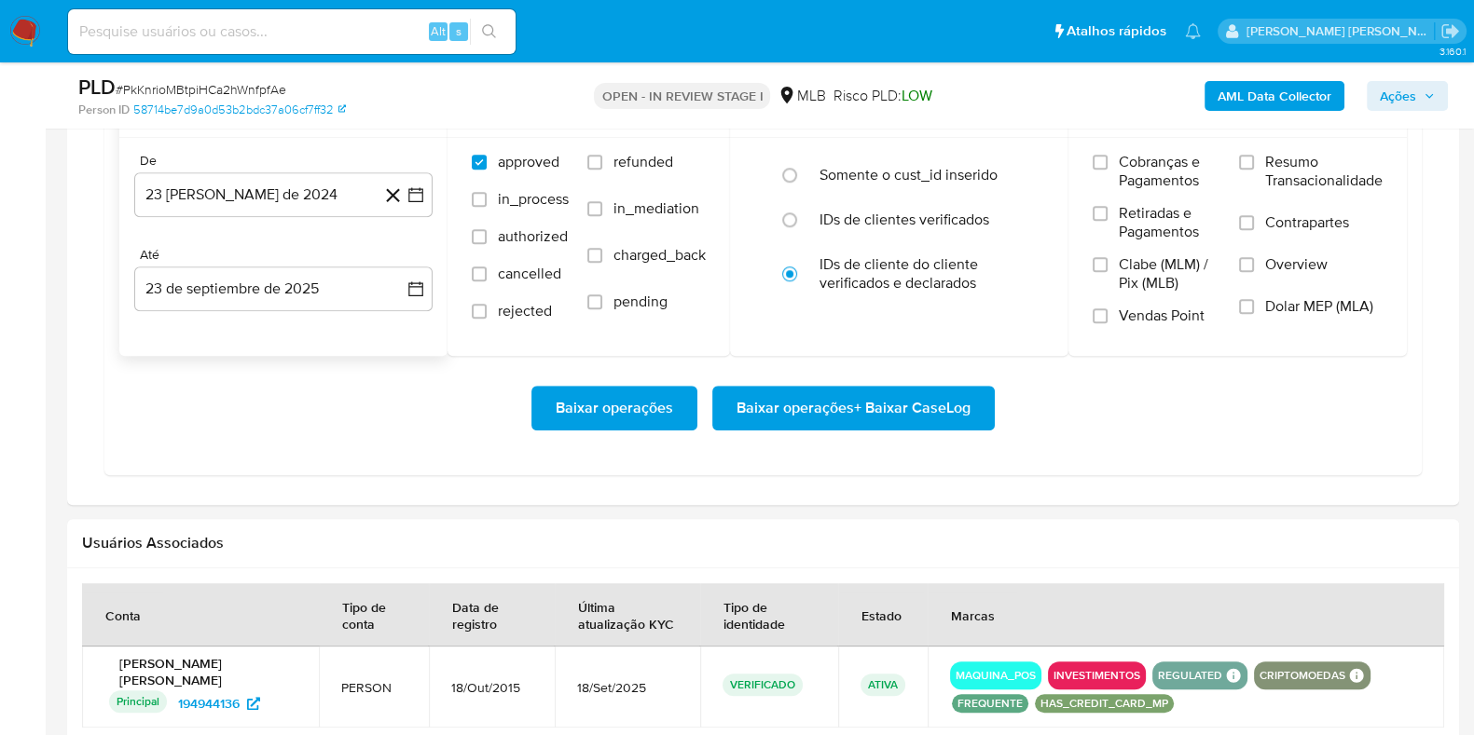
scroll to position [1747, 0]
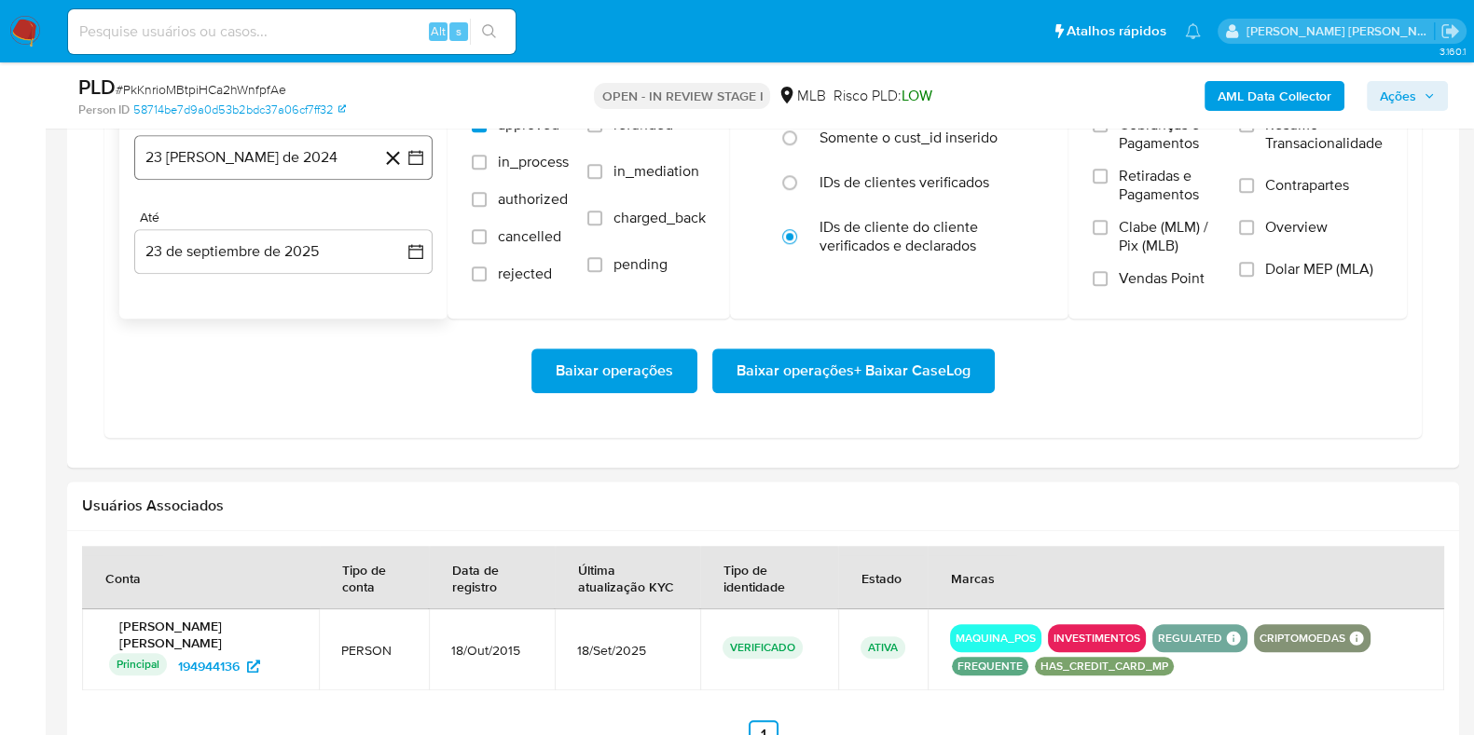
click at [247, 165] on button "23 de agosto de 2024" at bounding box center [283, 157] width 298 height 45
click at [401, 219] on icon "Mes siguiente" at bounding box center [399, 224] width 22 height 22
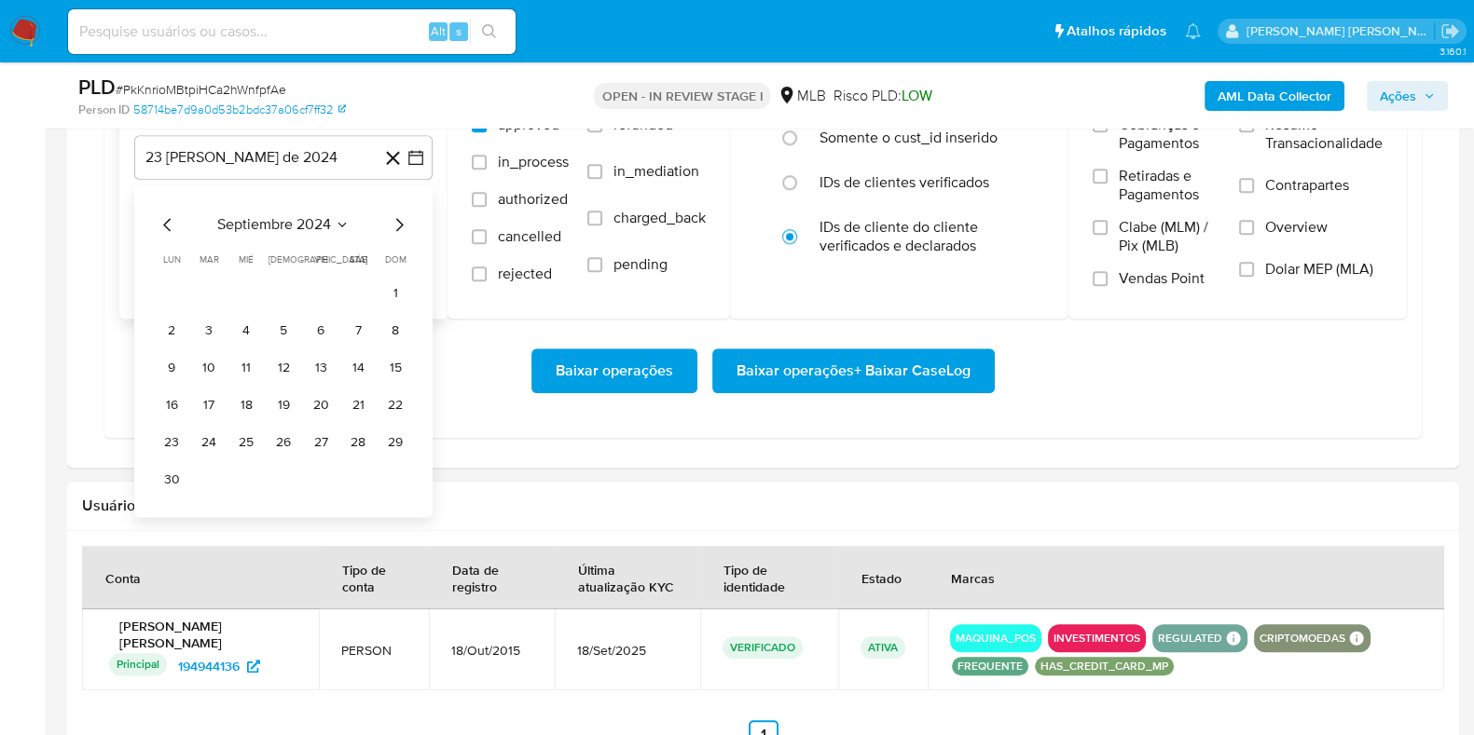
click at [401, 219] on icon "Mes siguiente" at bounding box center [399, 224] width 22 height 22
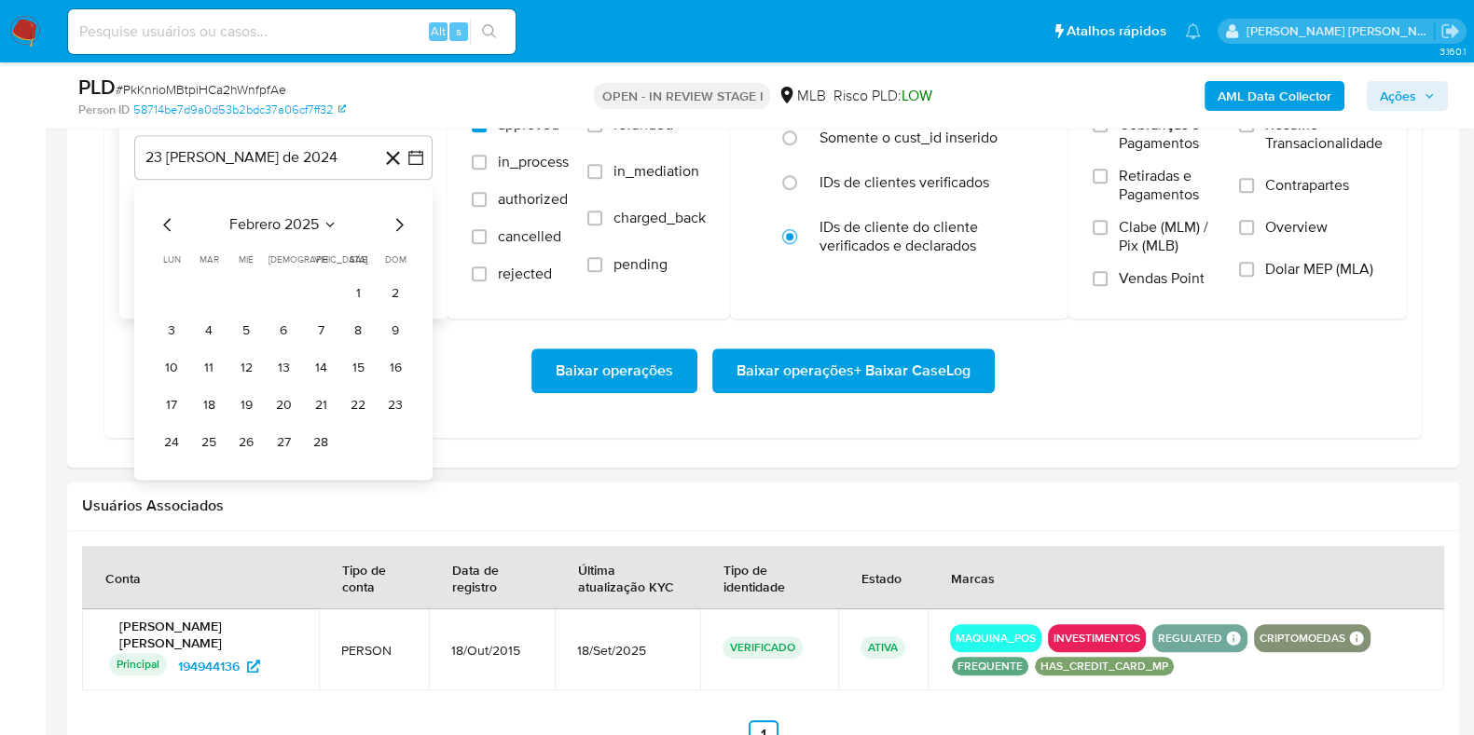
click at [401, 219] on icon "Mes siguiente" at bounding box center [399, 224] width 22 height 22
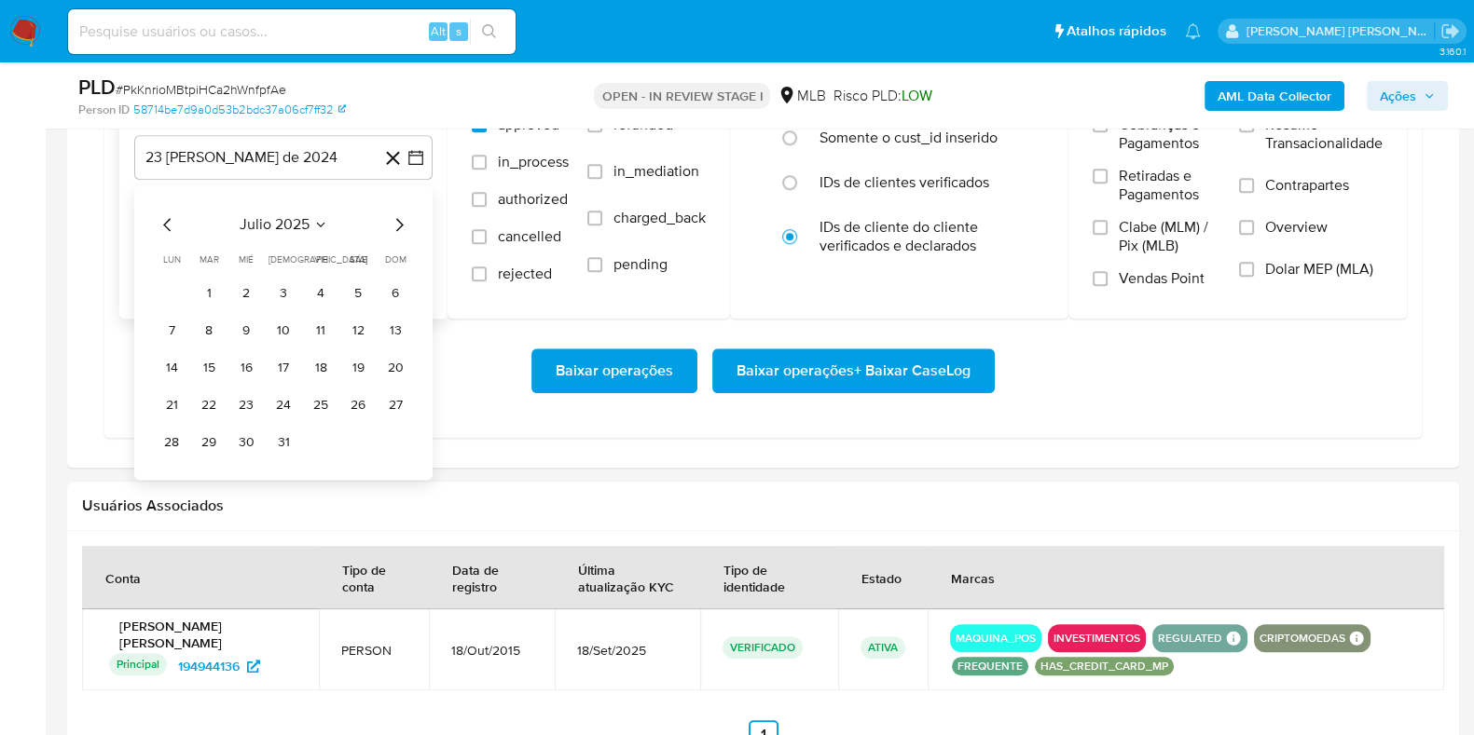
click at [401, 219] on icon "Mes siguiente" at bounding box center [399, 224] width 22 height 22
click at [315, 283] on button "1" at bounding box center [321, 294] width 30 height 30
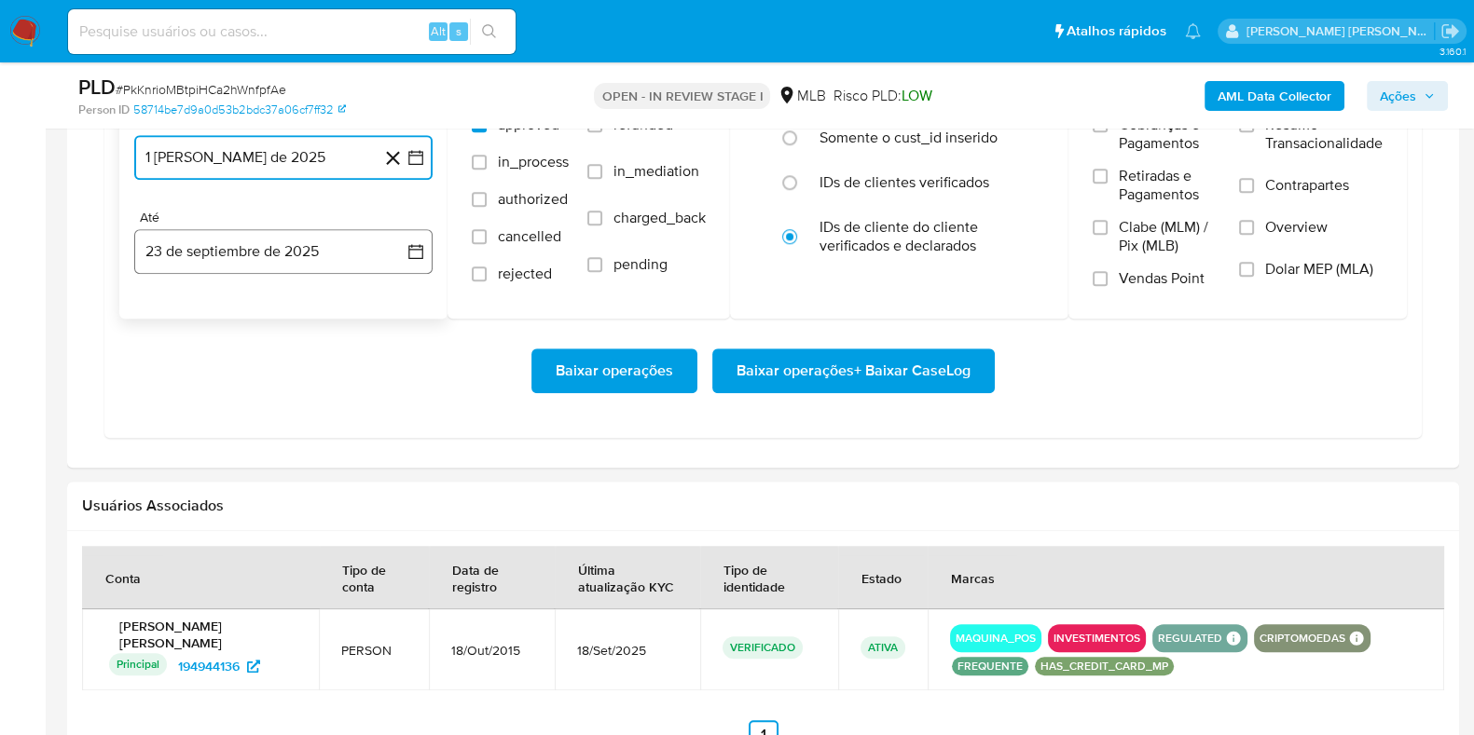
click at [295, 248] on button "23 de septiembre de 2025" at bounding box center [283, 251] width 298 height 45
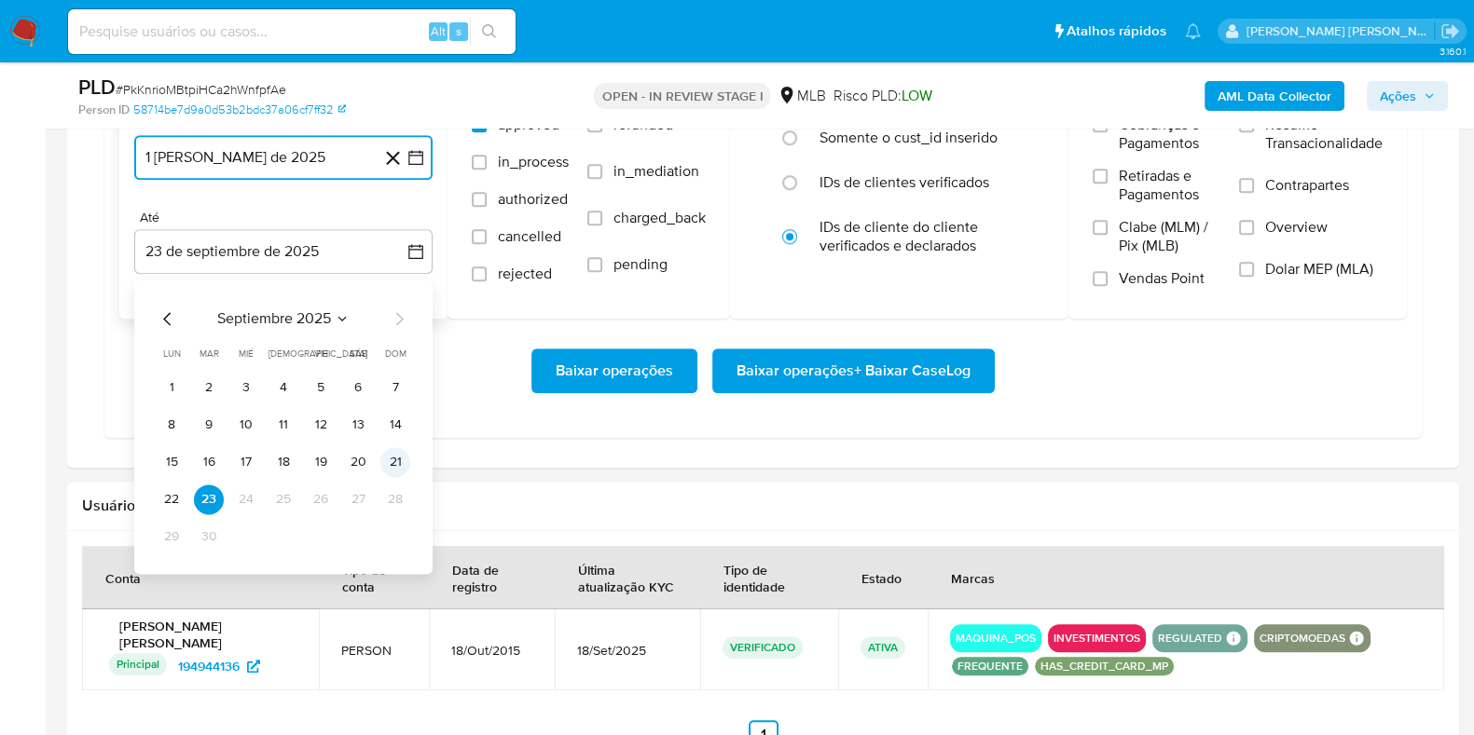
click at [403, 454] on button "21" at bounding box center [395, 462] width 30 height 30
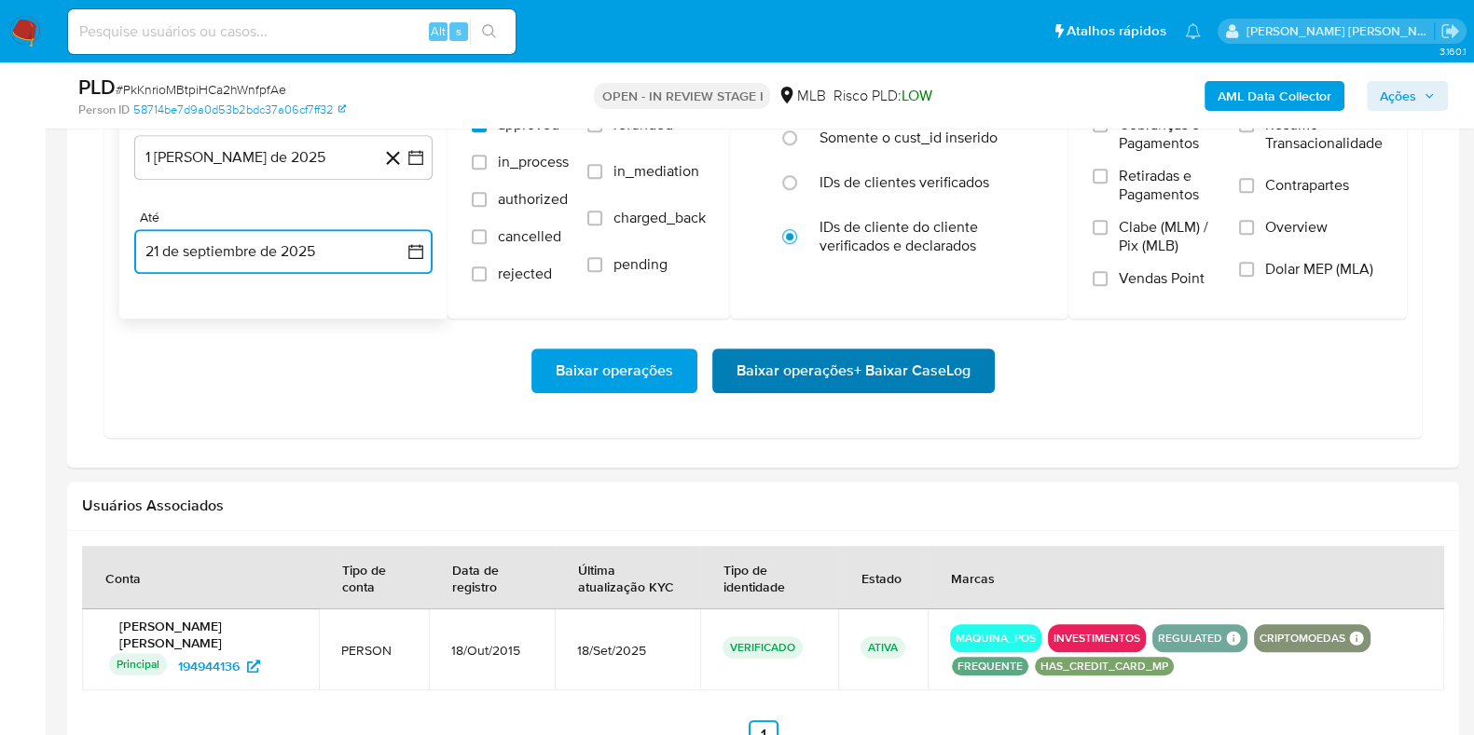
click at [813, 351] on span "Baixar operações + Baixar CaseLog" at bounding box center [853, 370] width 234 height 41
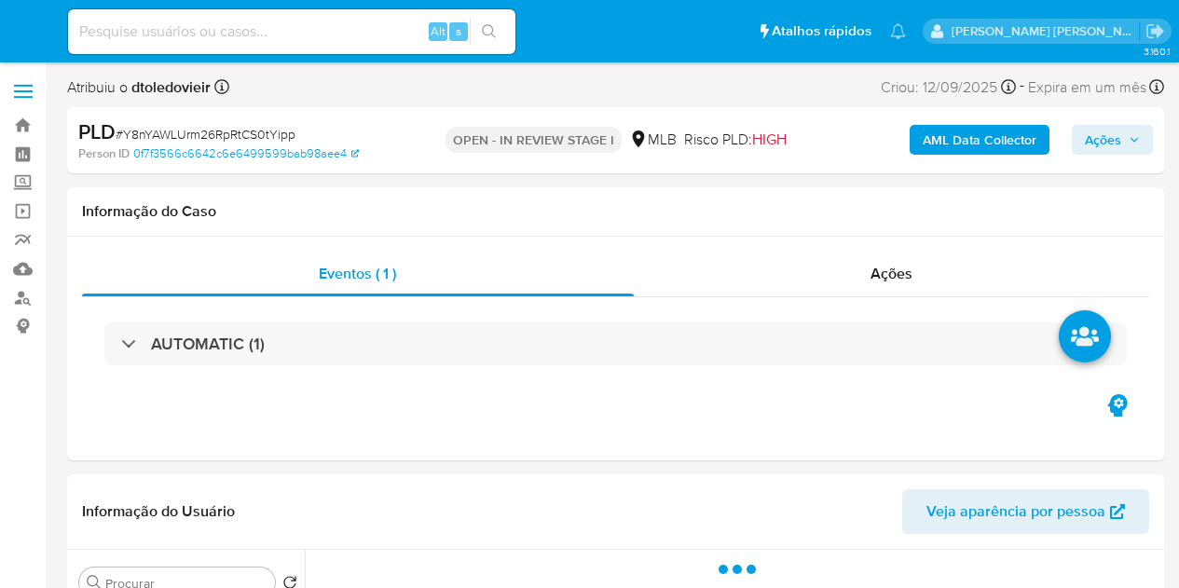
select select "10"
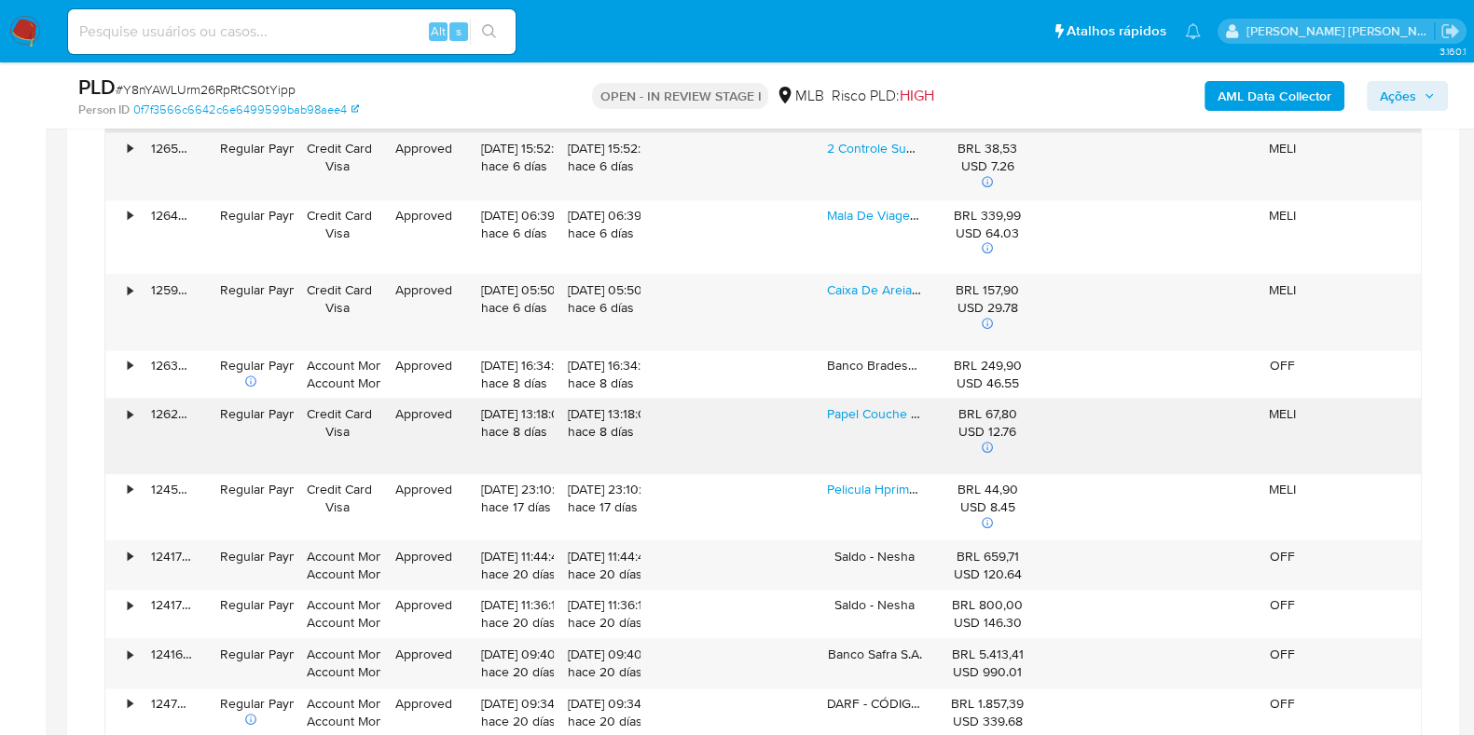
scroll to position [1514, 0]
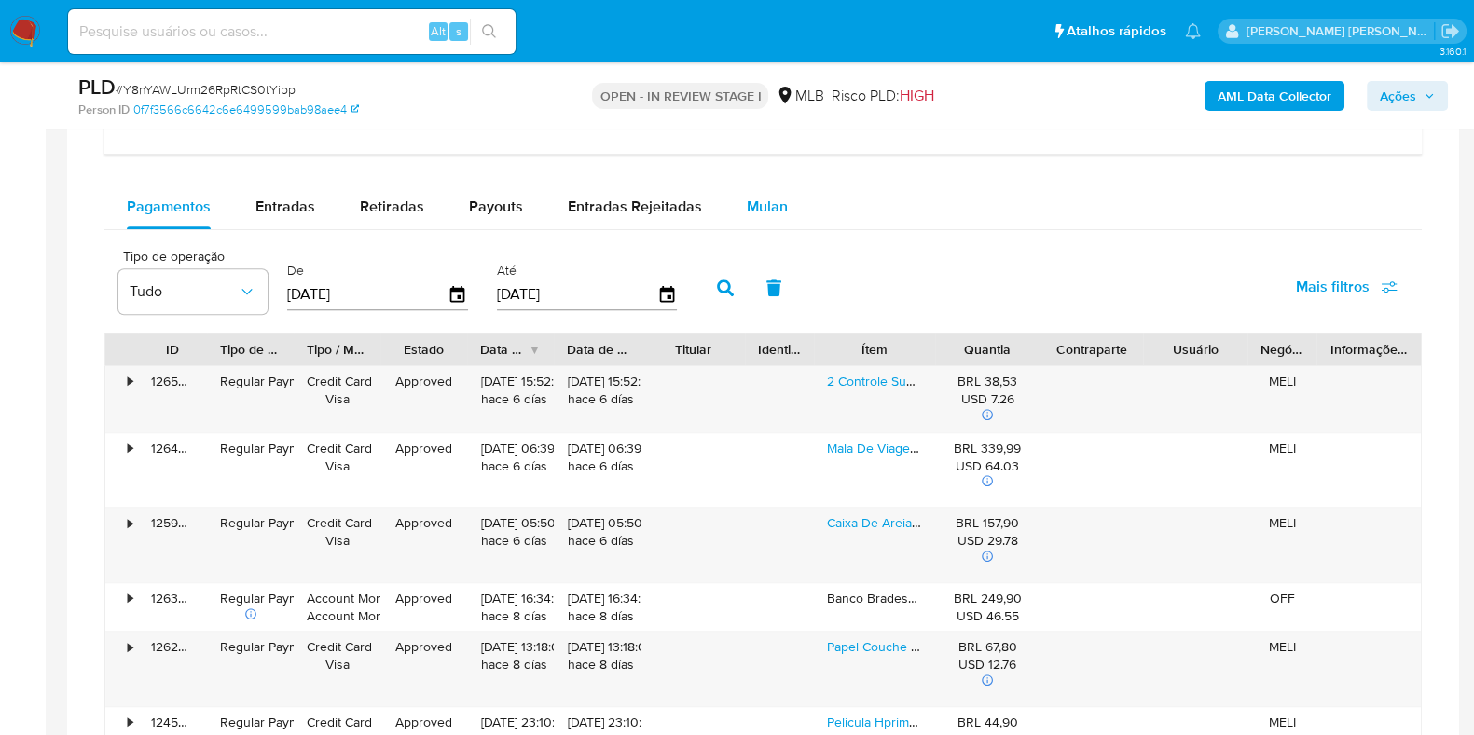
click at [752, 208] on span "Mulan" at bounding box center [767, 206] width 41 height 21
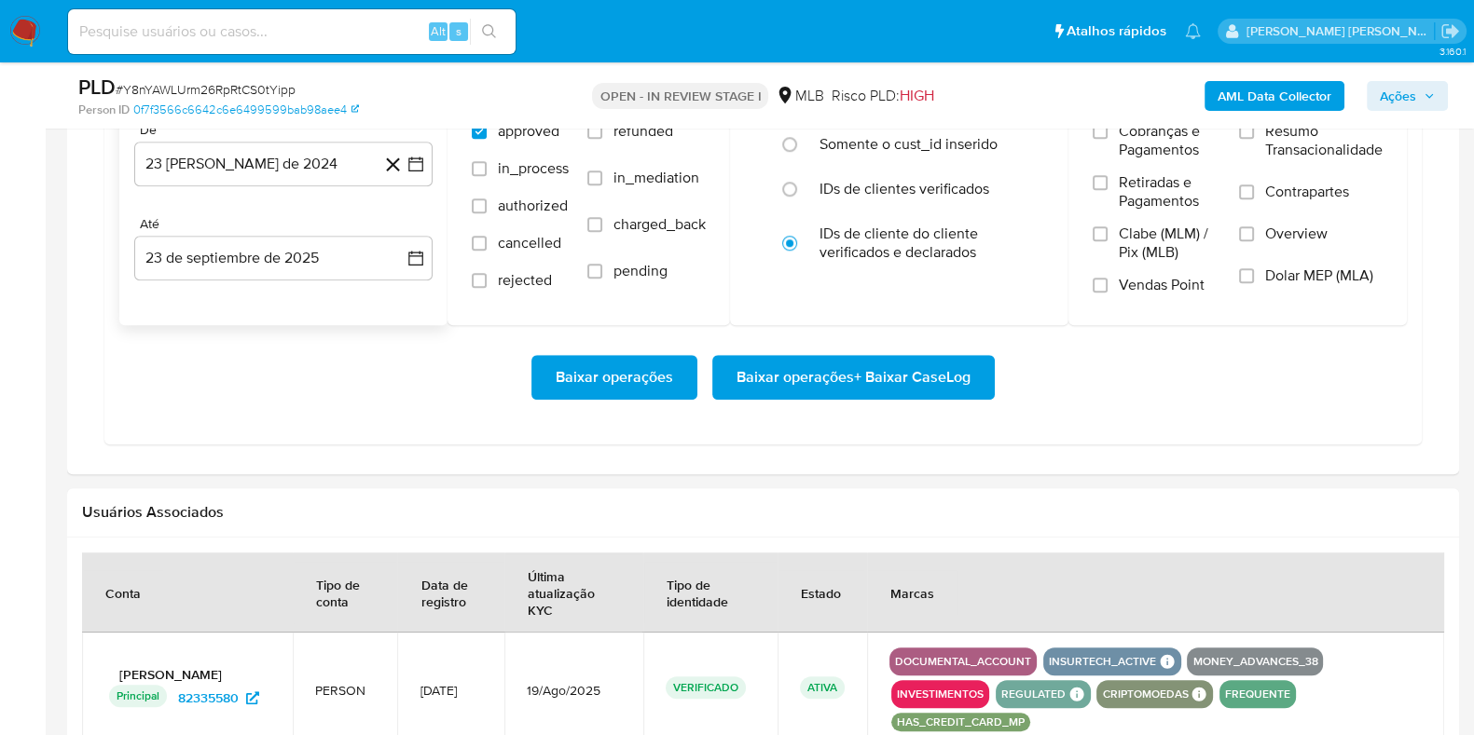
scroll to position [1747, 0]
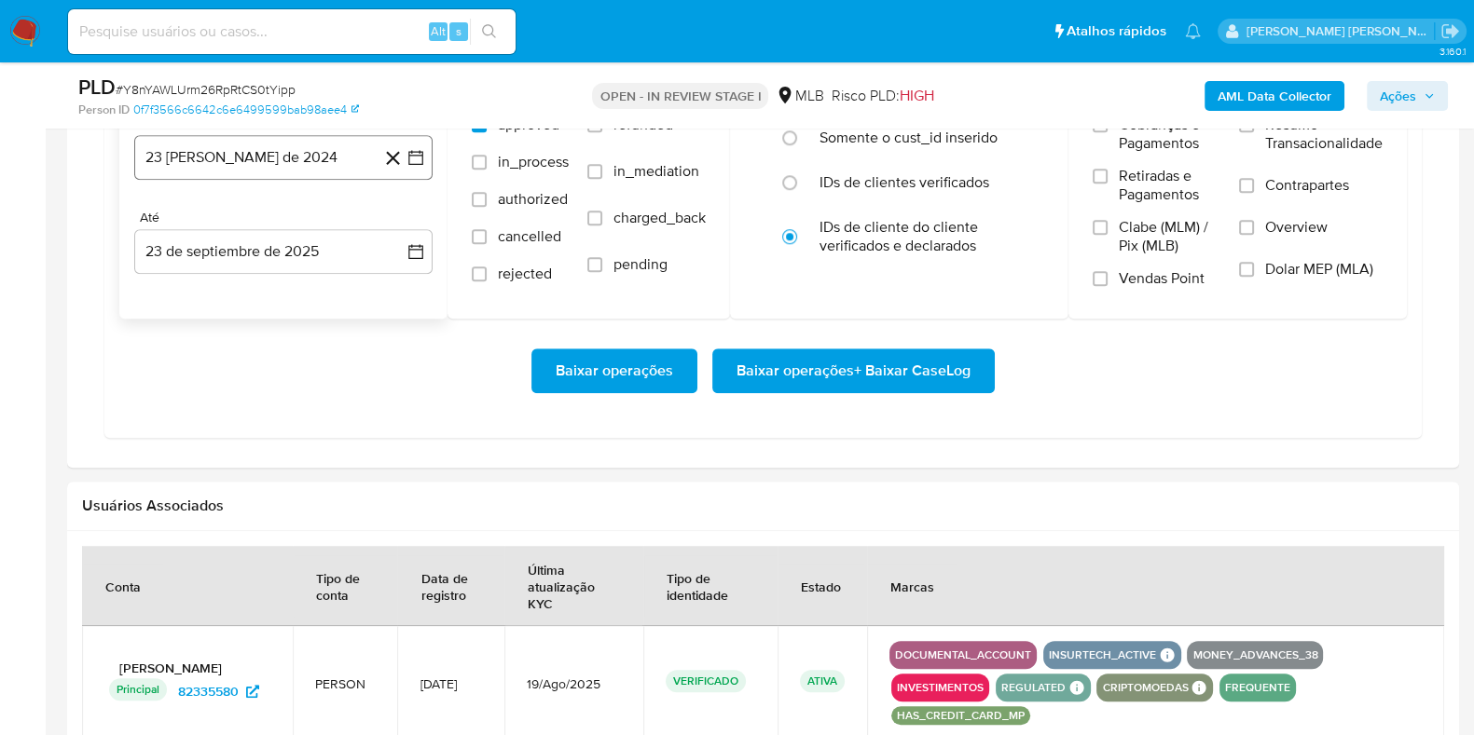
click at [304, 163] on button "23 [PERSON_NAME] de 2024" at bounding box center [283, 157] width 298 height 45
click at [396, 218] on icon "Mes siguiente" at bounding box center [399, 224] width 22 height 22
click at [396, 217] on icon "Mes siguiente" at bounding box center [399, 224] width 22 height 22
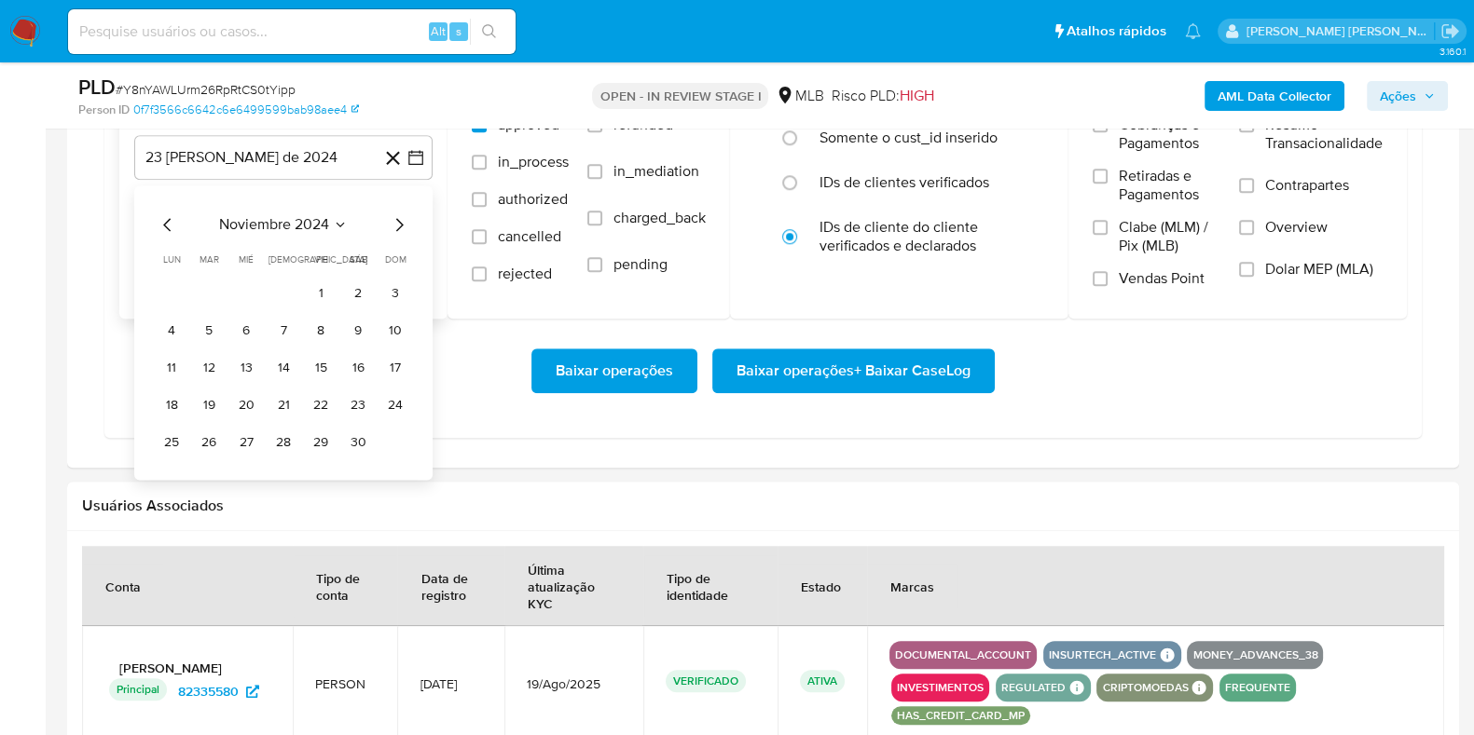
click at [398, 218] on icon "Mes siguiente" at bounding box center [399, 224] width 7 height 13
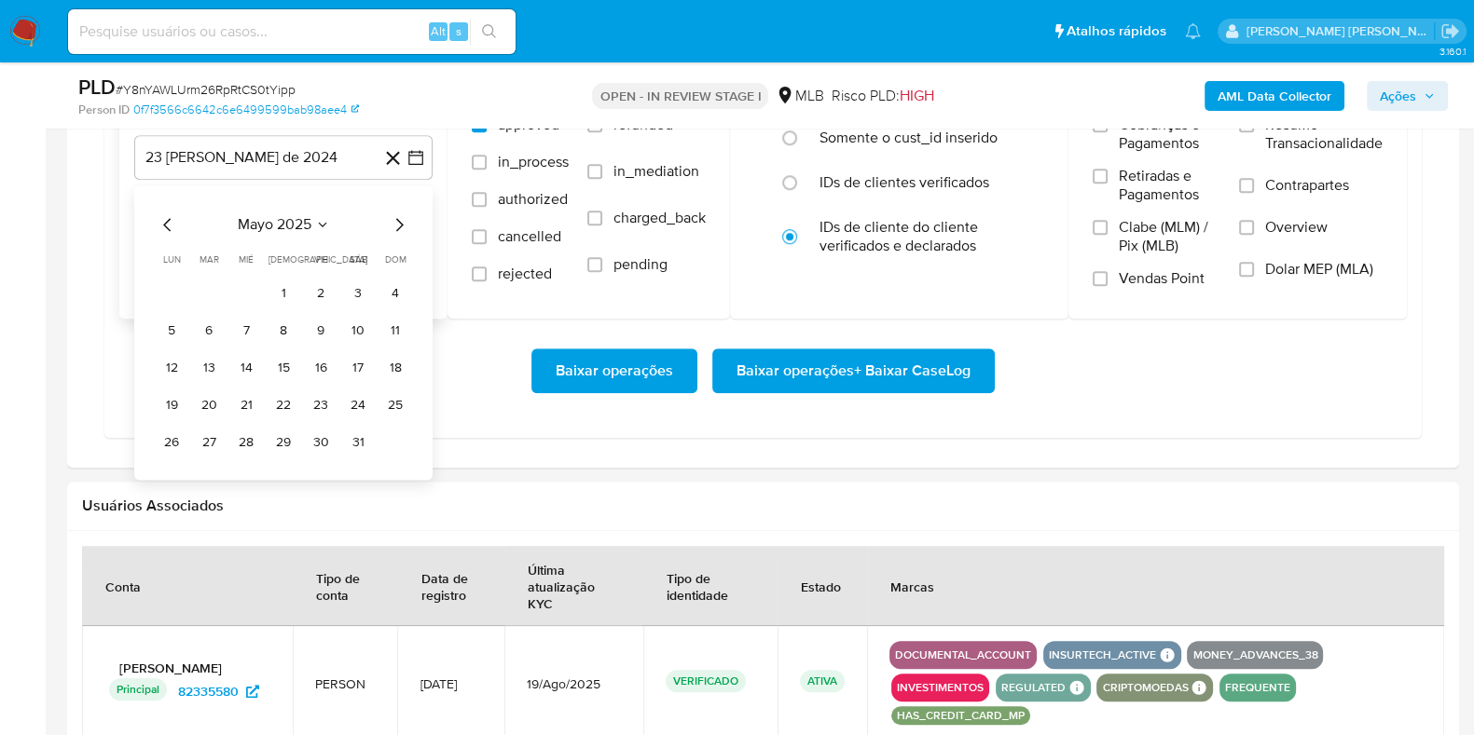
click at [398, 218] on icon "Mes siguiente" at bounding box center [399, 224] width 7 height 13
click at [167, 217] on icon "Mes anterior" at bounding box center [168, 224] width 22 height 22
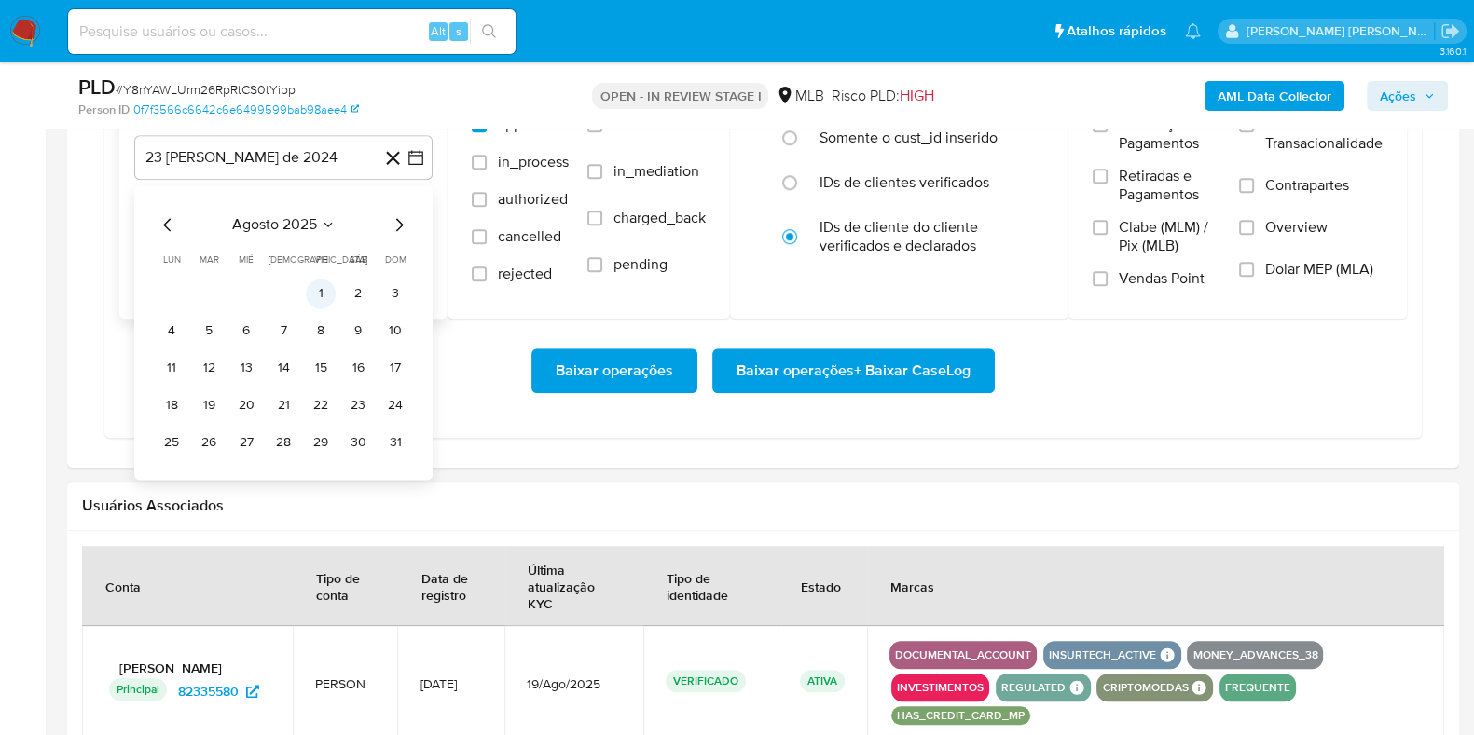
click at [311, 285] on button "1" at bounding box center [321, 294] width 30 height 30
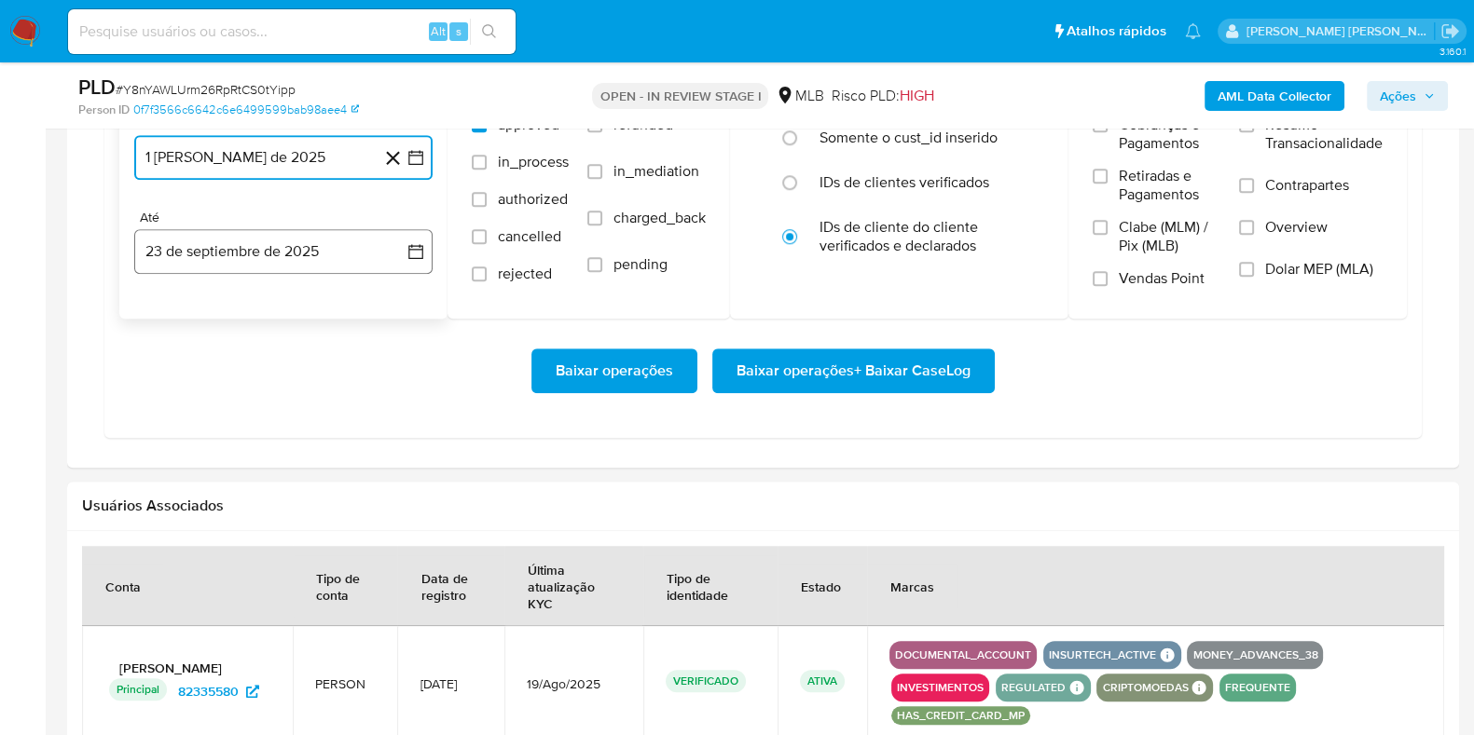
click at [278, 245] on button "23 de septiembre de 2025" at bounding box center [283, 251] width 298 height 45
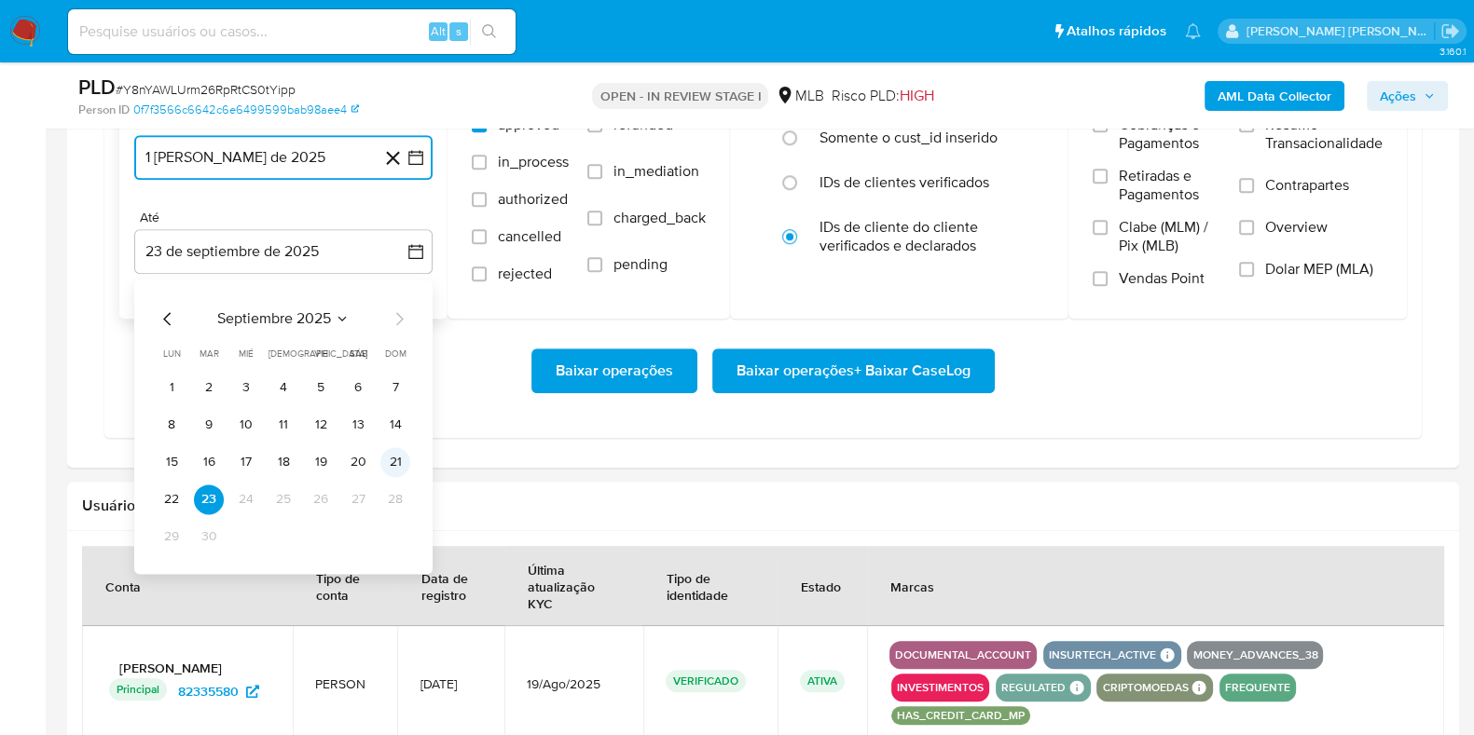
click at [407, 456] on button "21" at bounding box center [395, 462] width 30 height 30
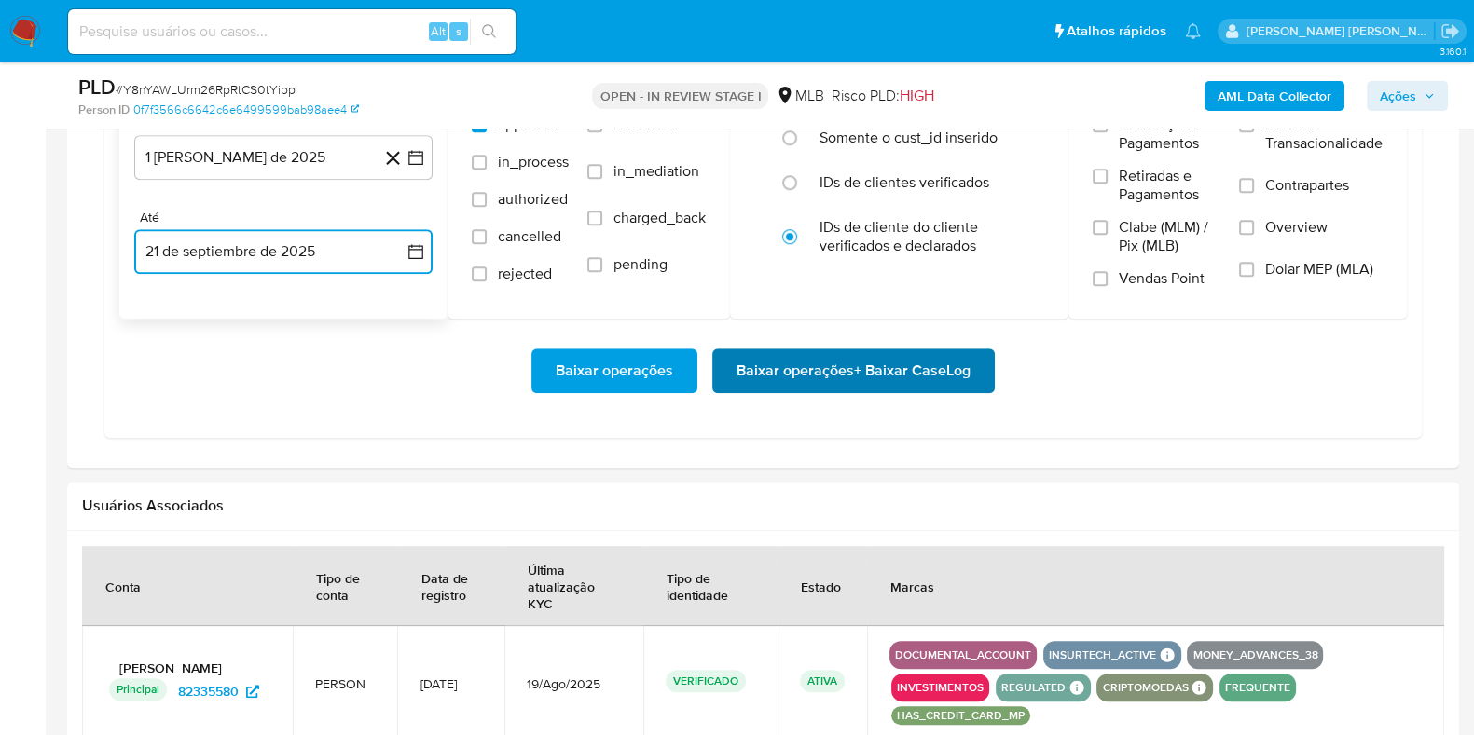
click at [788, 383] on span "Baixar operações + Baixar CaseLog" at bounding box center [853, 370] width 234 height 41
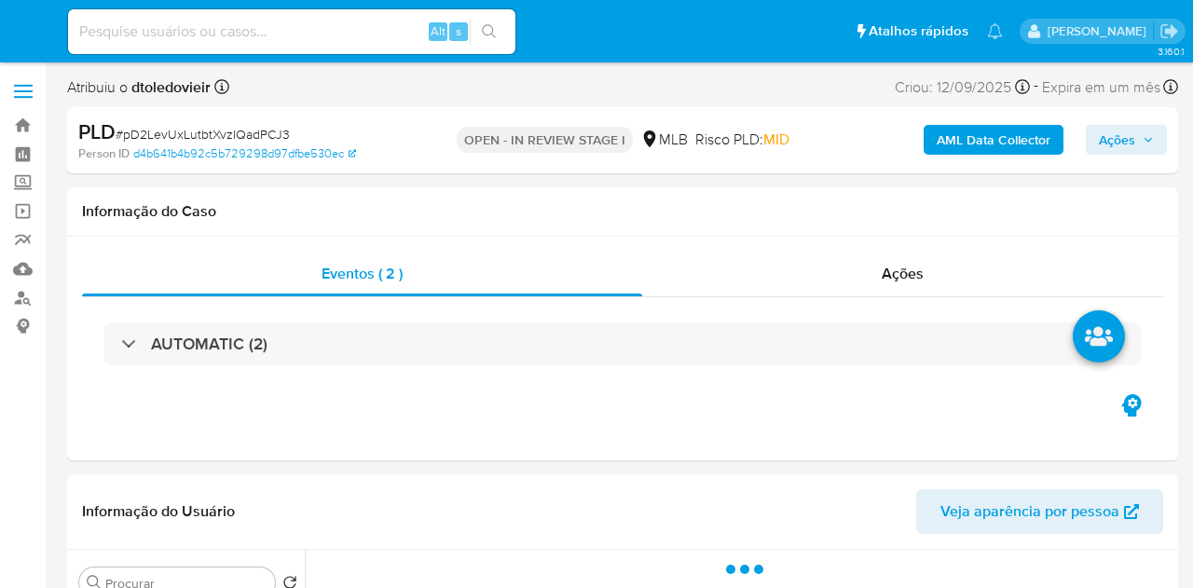
select select "10"
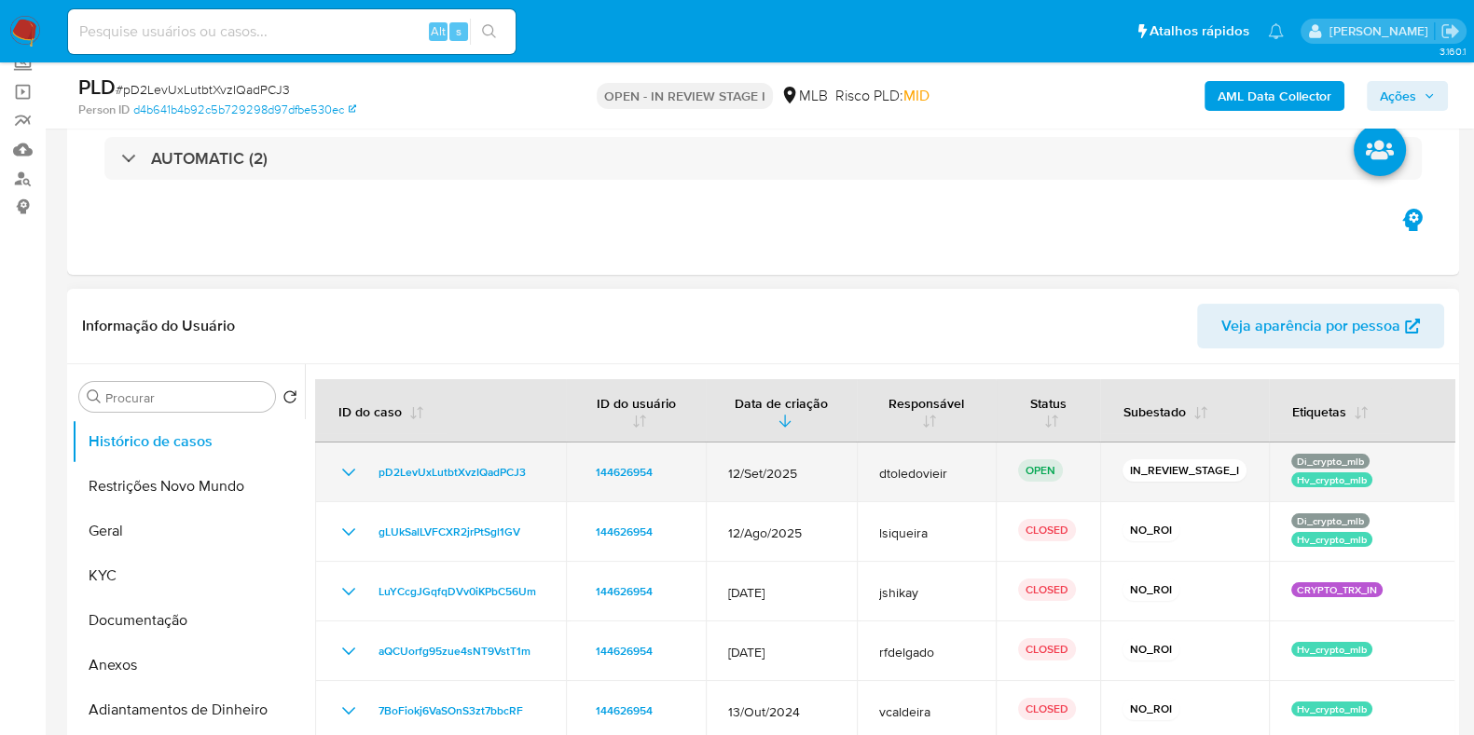
scroll to position [232, 0]
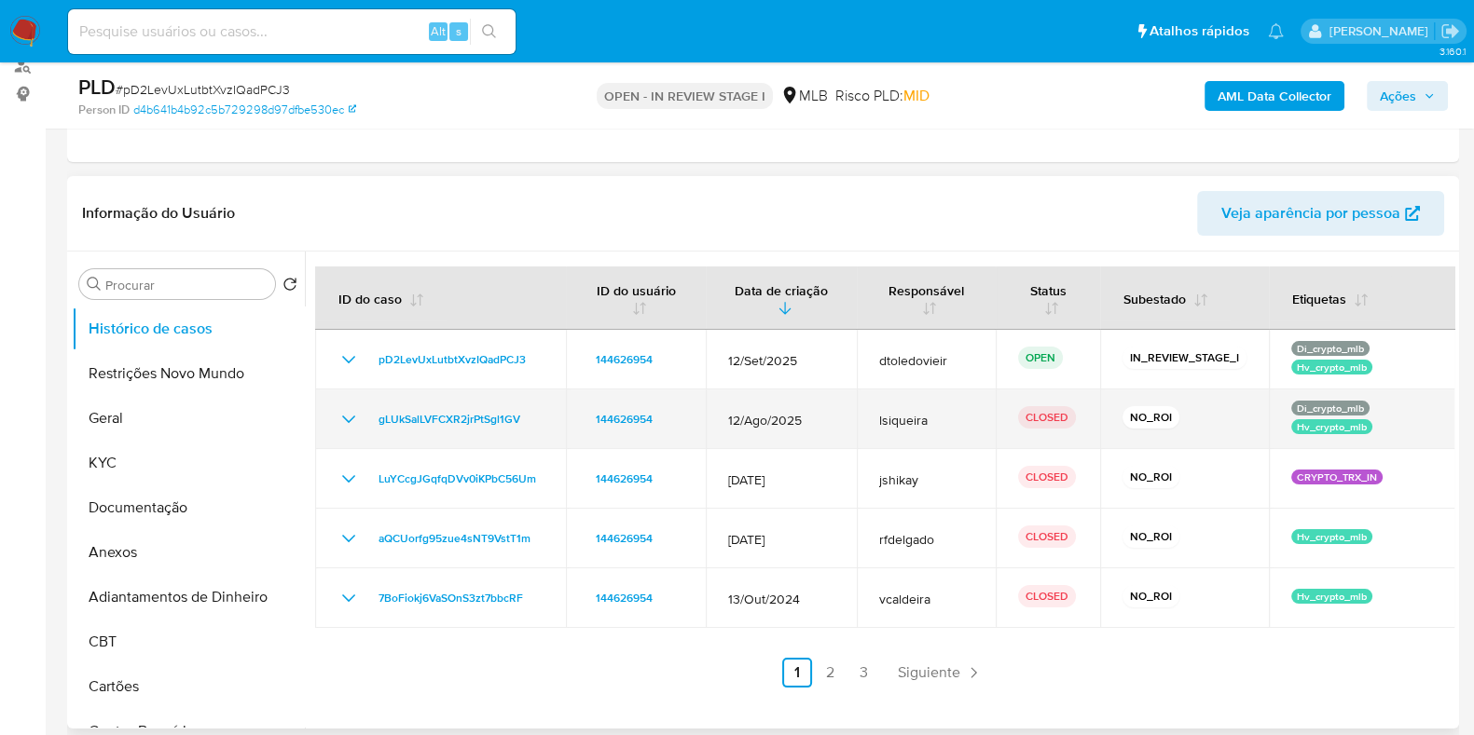
click at [339, 421] on icon "Mostrar/Ocultar" at bounding box center [348, 419] width 22 height 22
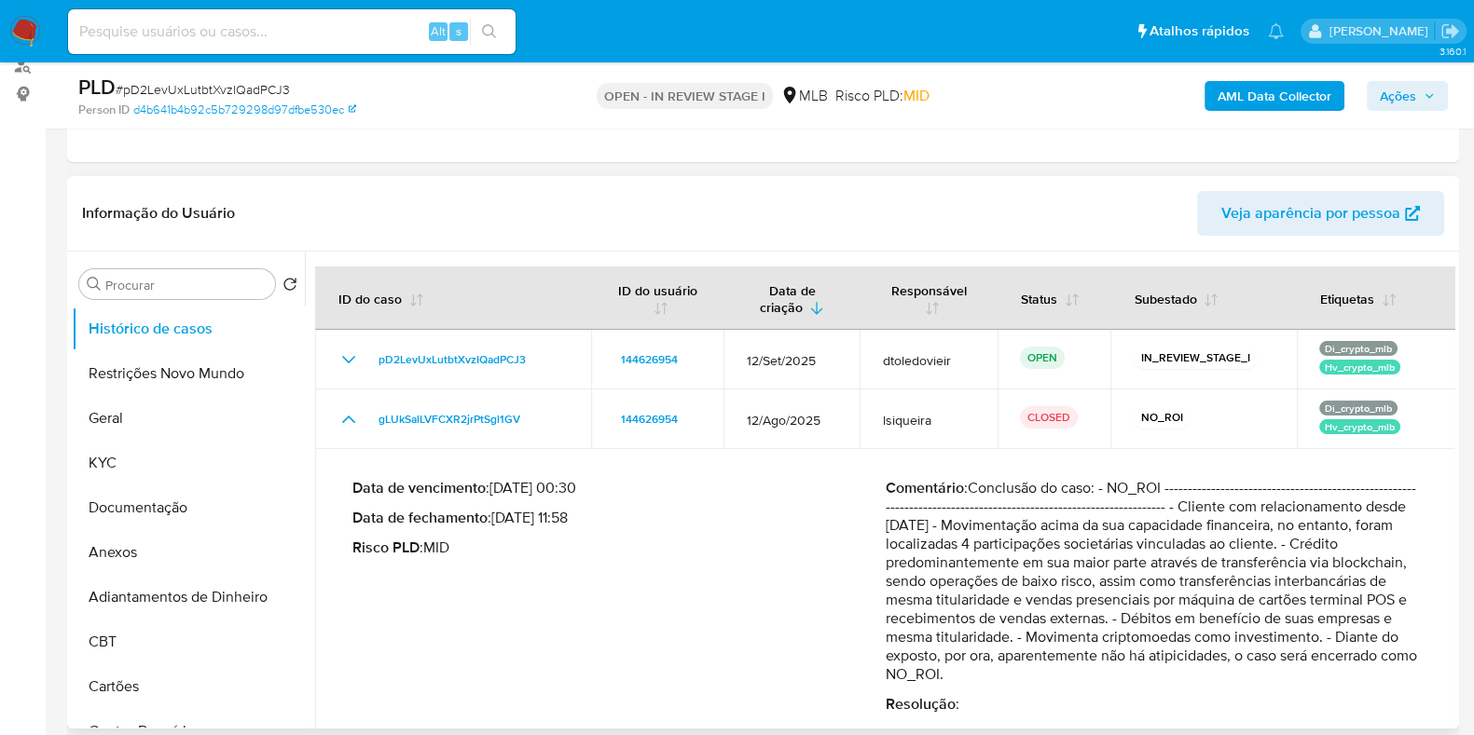
click at [960, 556] on p "Comentário : Conclusão do caso: - NO_ROI --------------------------------------…" at bounding box center [1151, 581] width 533 height 205
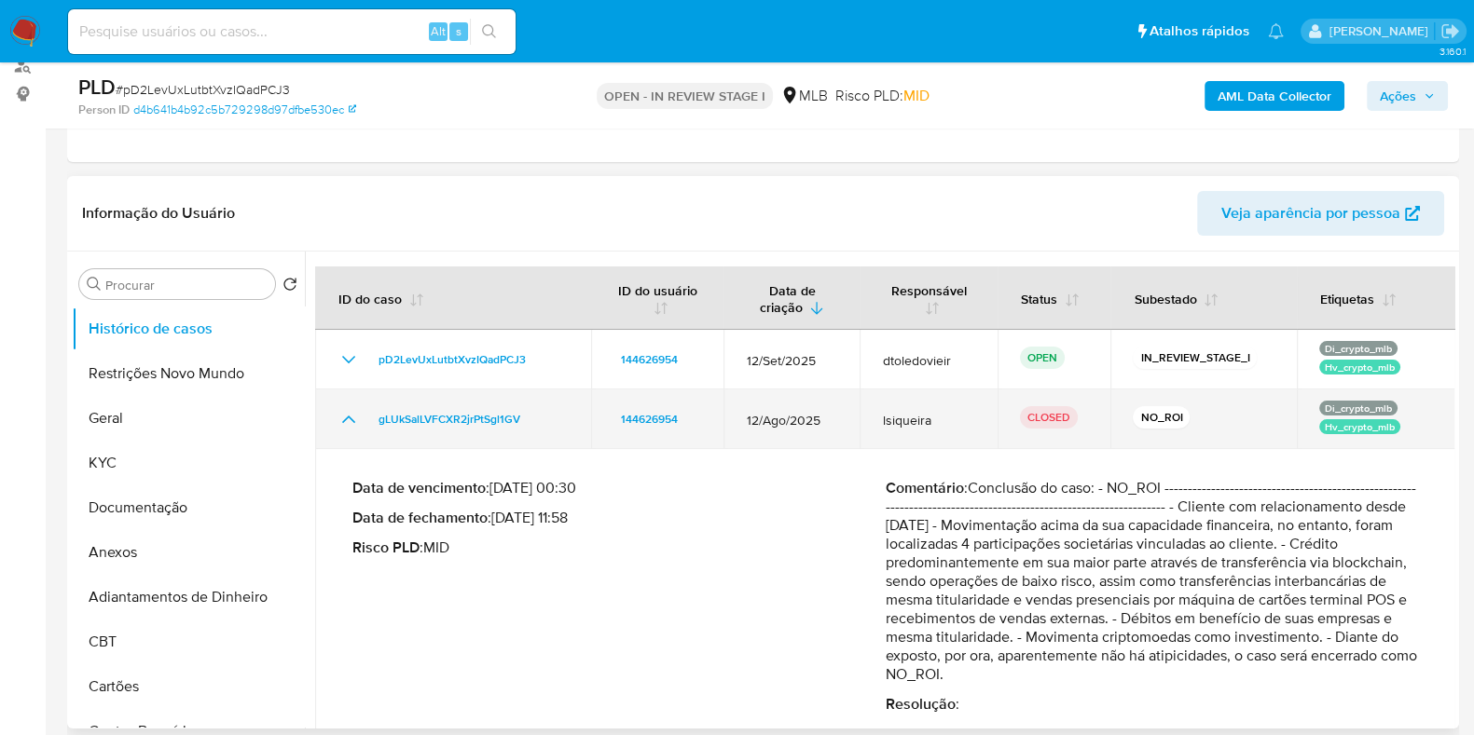
click at [342, 418] on icon "Mostrar/Ocultar" at bounding box center [348, 419] width 22 height 22
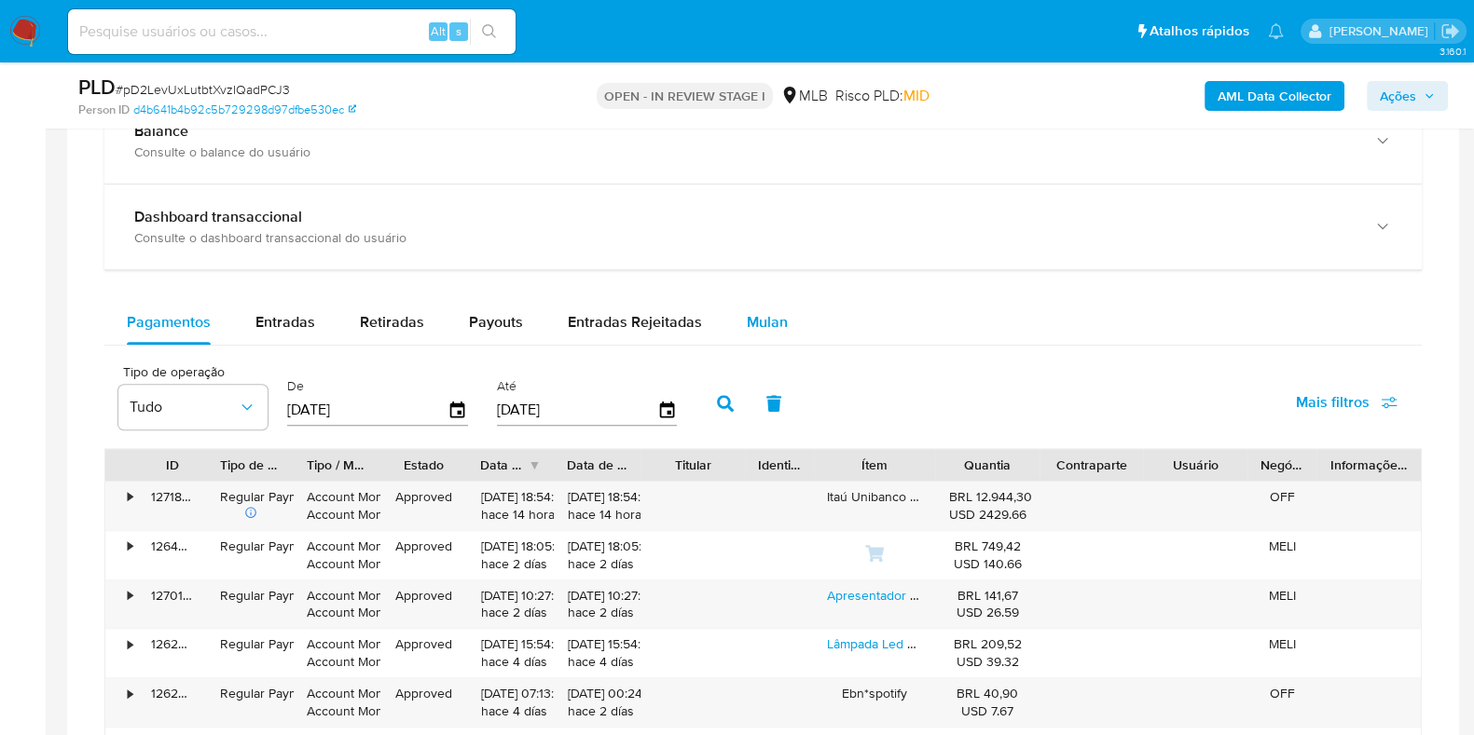
click at [761, 323] on span "Mulan" at bounding box center [767, 321] width 41 height 21
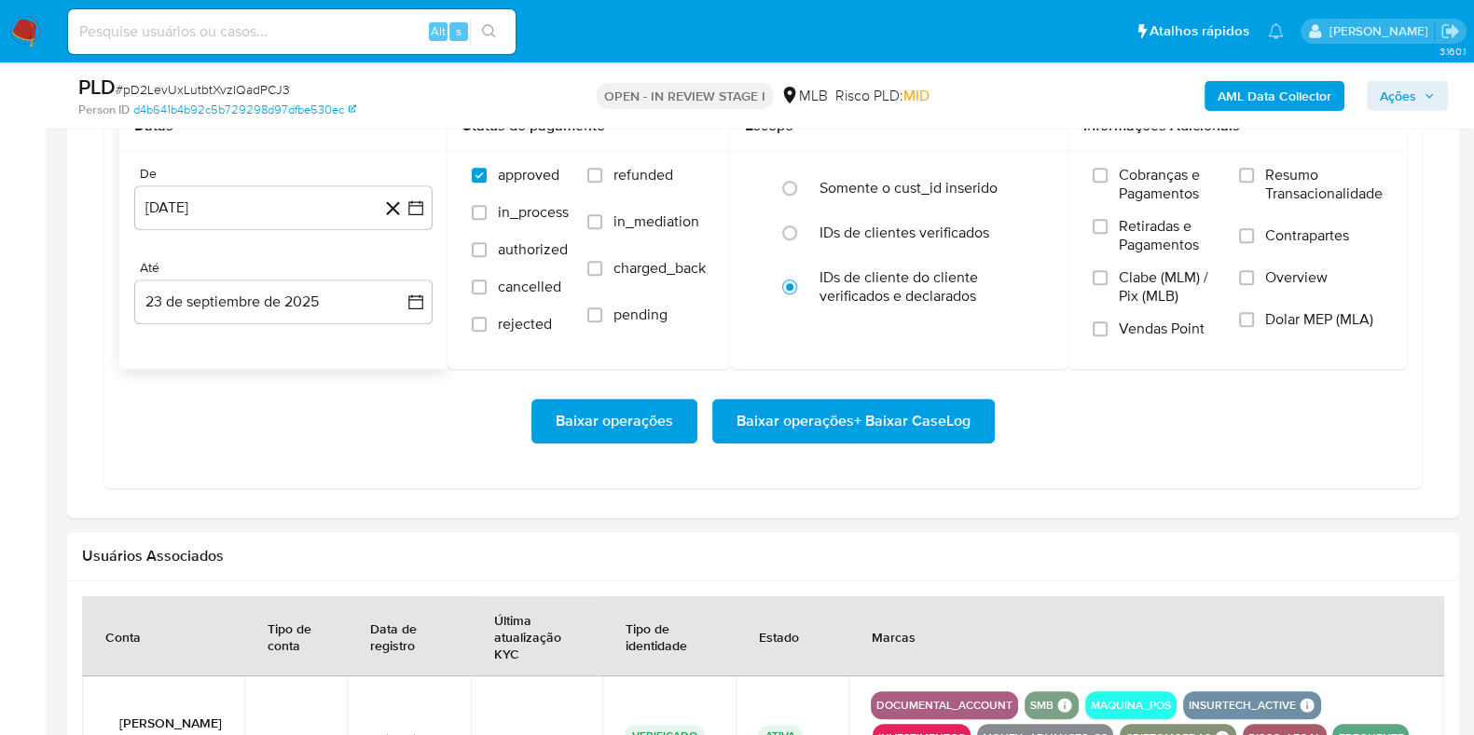
scroll to position [1747, 0]
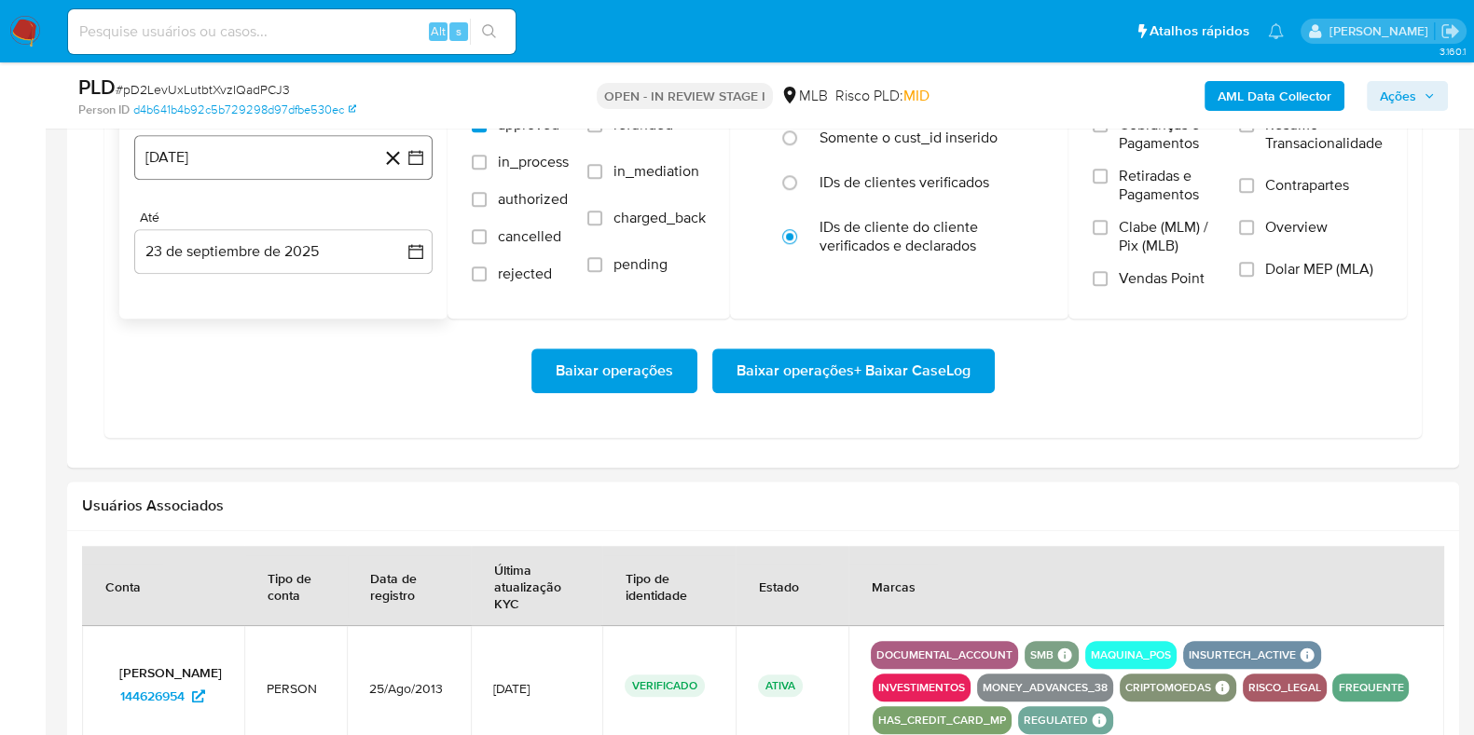
click at [273, 171] on button "23 [PERSON_NAME] de 2024" at bounding box center [283, 157] width 298 height 45
click at [405, 220] on icon "Mes siguiente" at bounding box center [399, 224] width 22 height 22
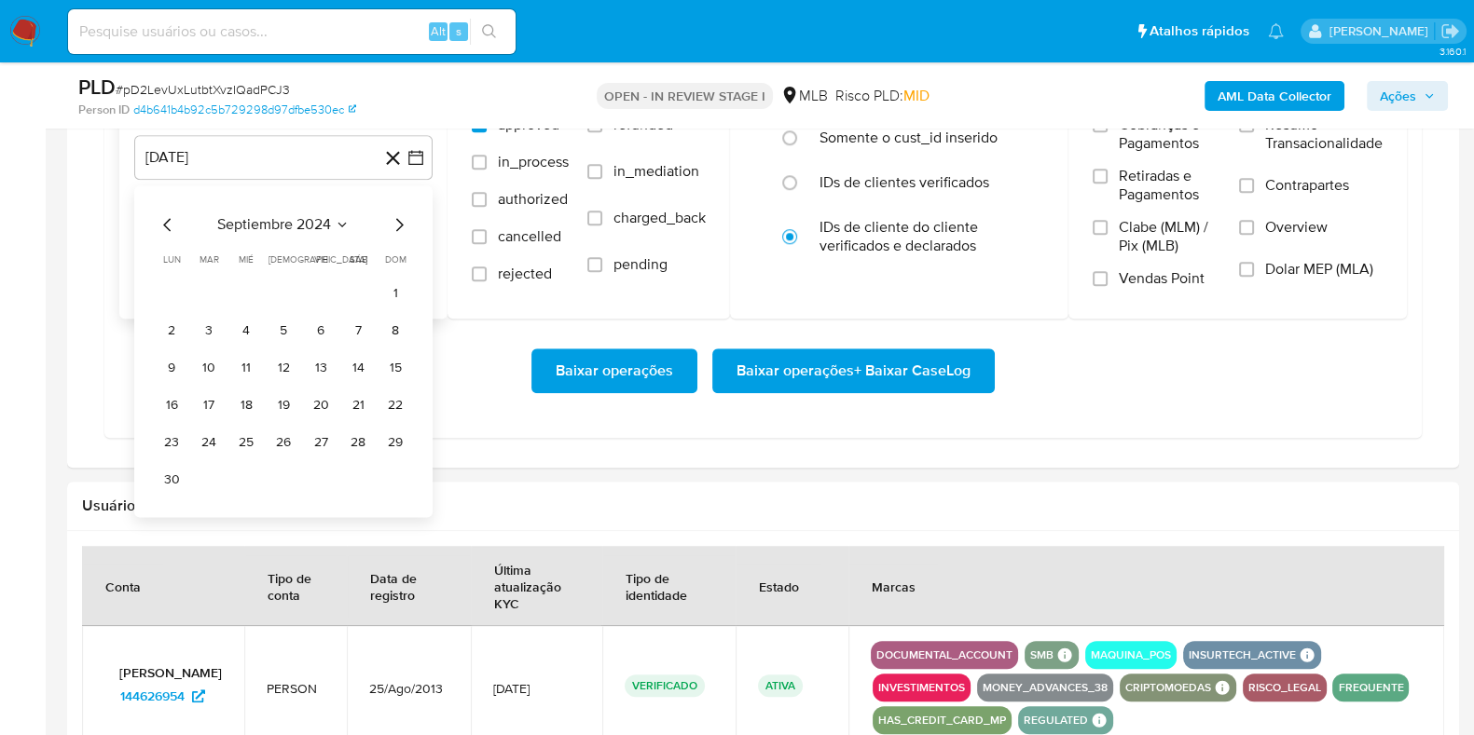
click at [405, 220] on icon "Mes siguiente" at bounding box center [399, 224] width 22 height 22
click at [403, 220] on icon "Mes siguiente" at bounding box center [399, 224] width 22 height 22
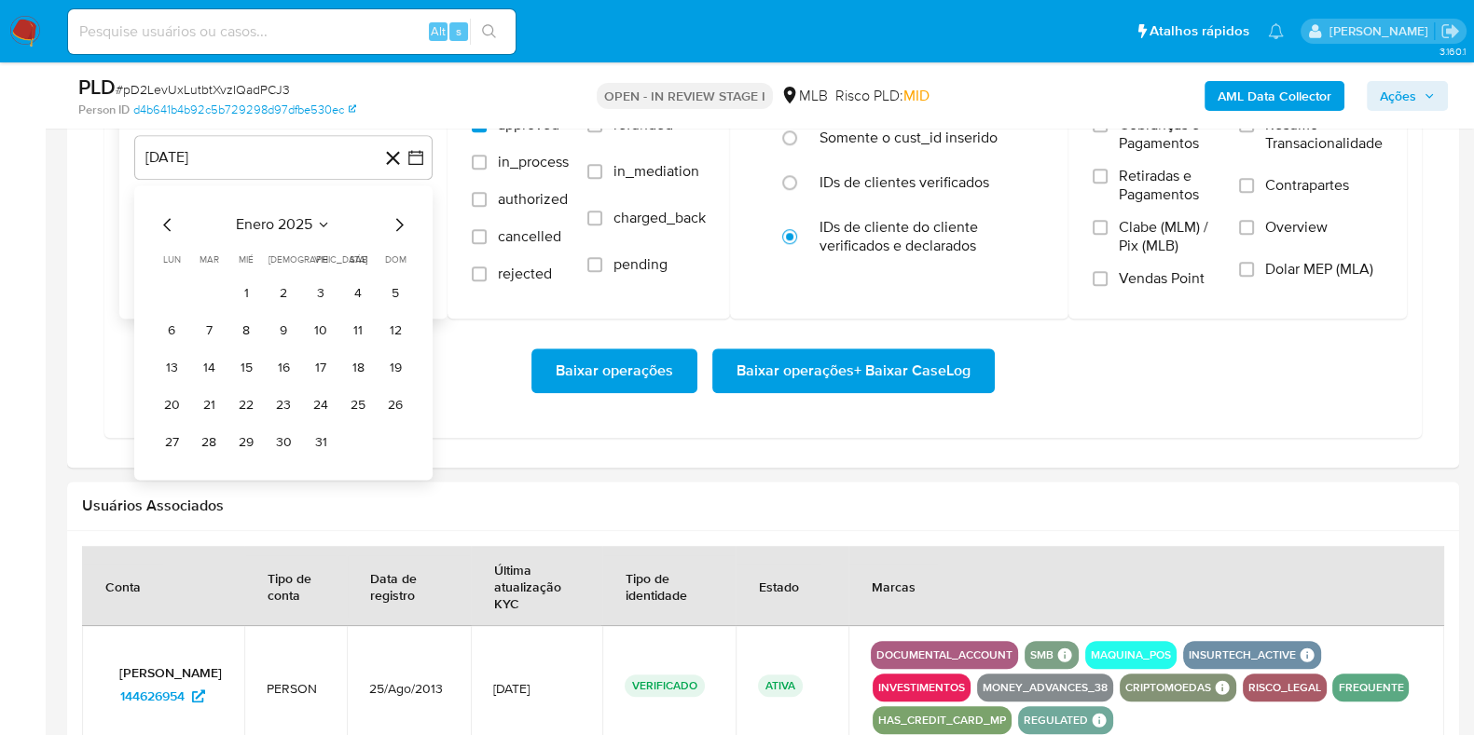
click at [403, 220] on icon "Mes siguiente" at bounding box center [399, 224] width 22 height 22
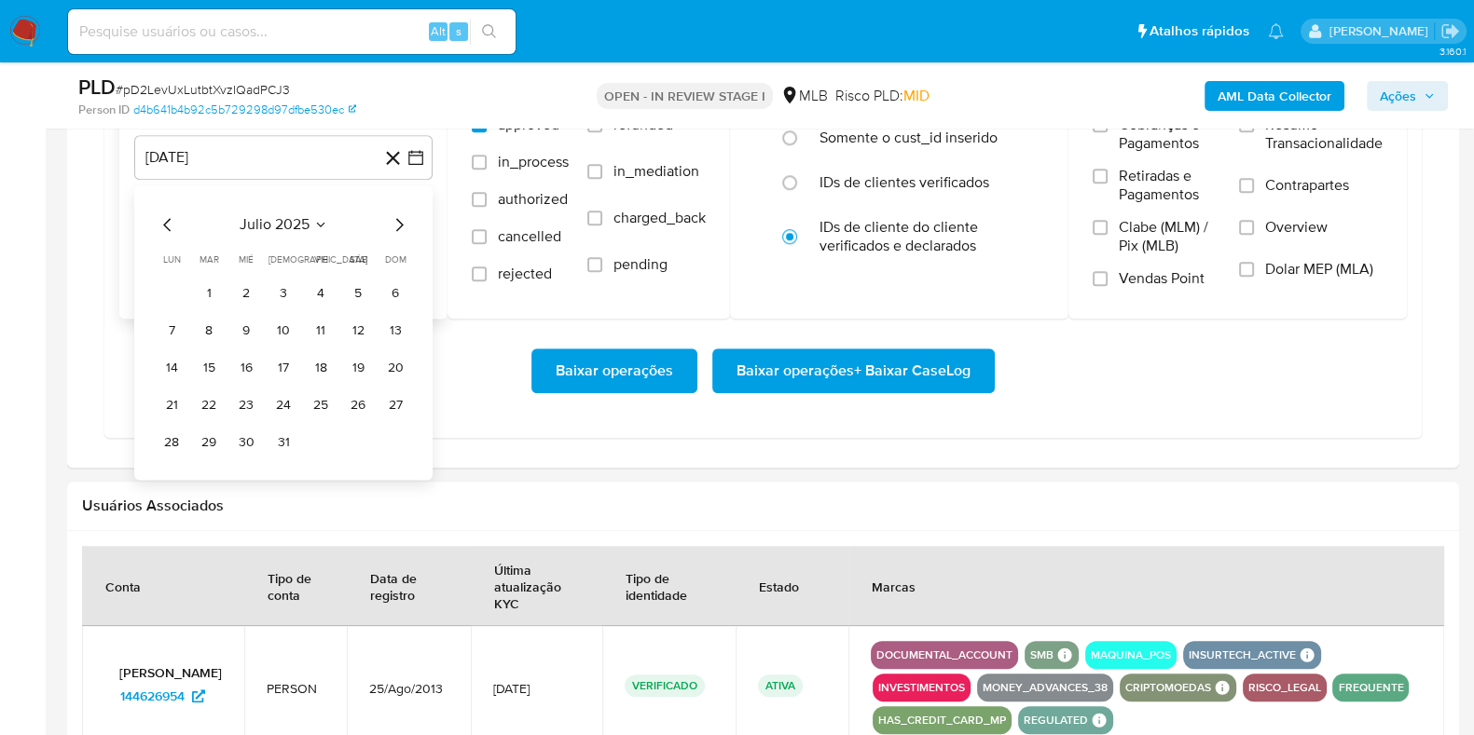
click at [403, 220] on icon "Mes siguiente" at bounding box center [399, 224] width 22 height 22
click at [319, 286] on button "1" at bounding box center [321, 294] width 30 height 30
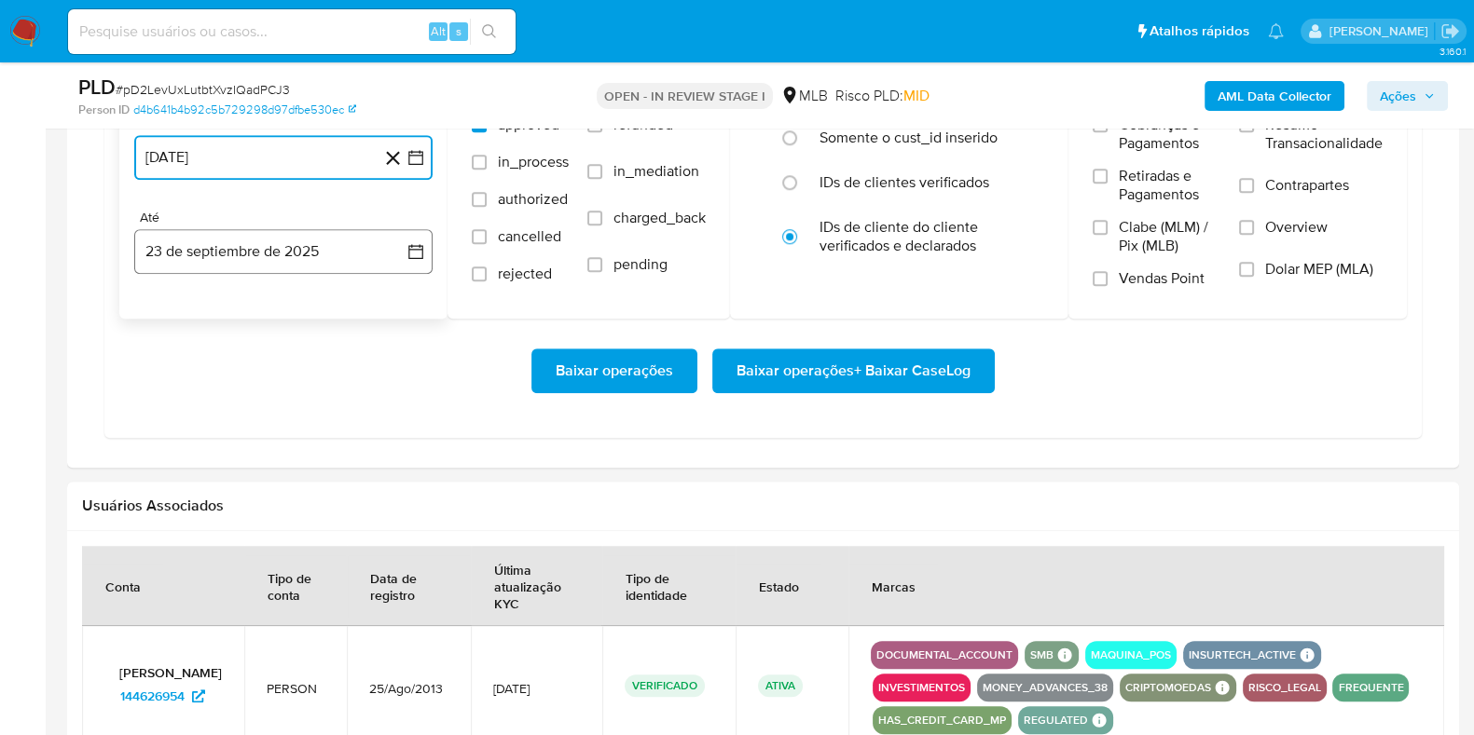
click at [270, 245] on button "23 de septiembre de 2025" at bounding box center [283, 251] width 298 height 45
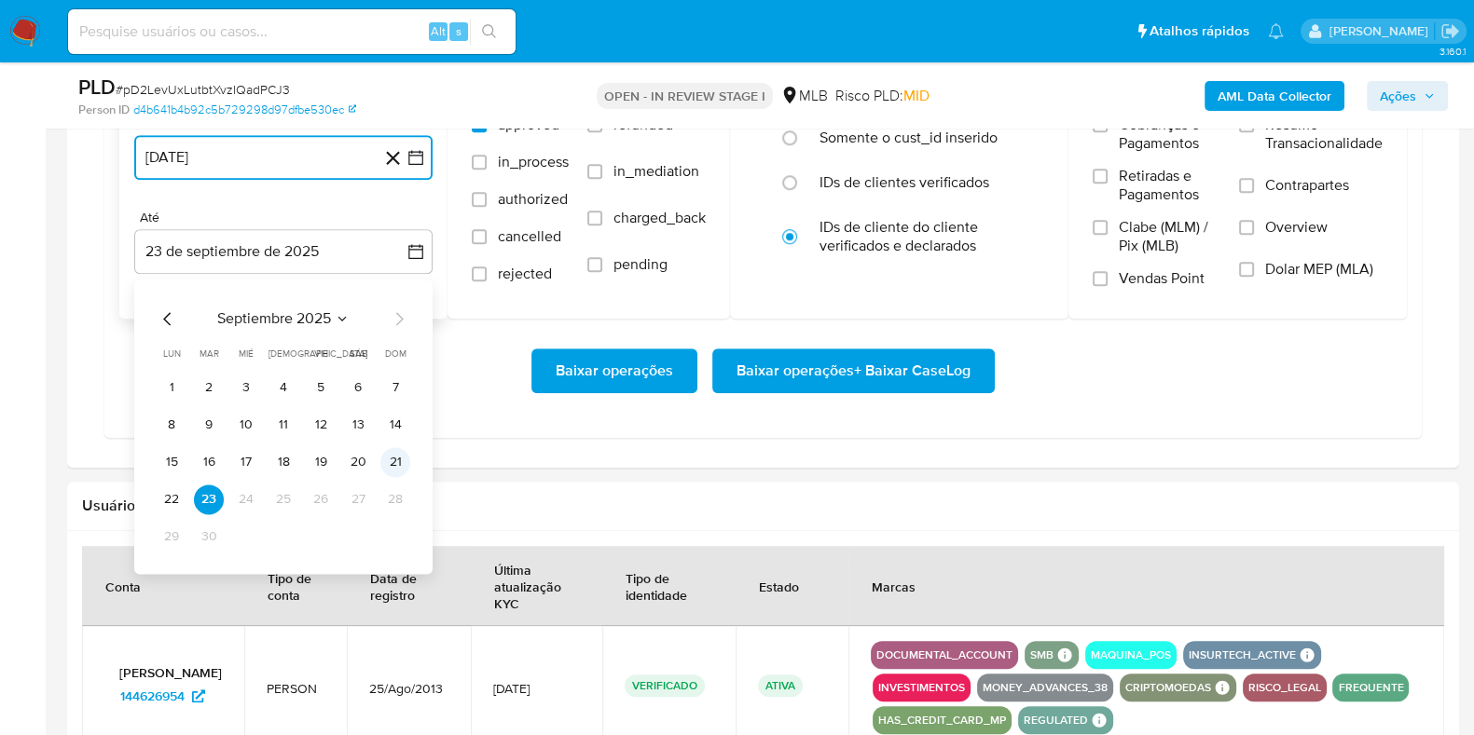
click at [392, 458] on button "21" at bounding box center [395, 462] width 30 height 30
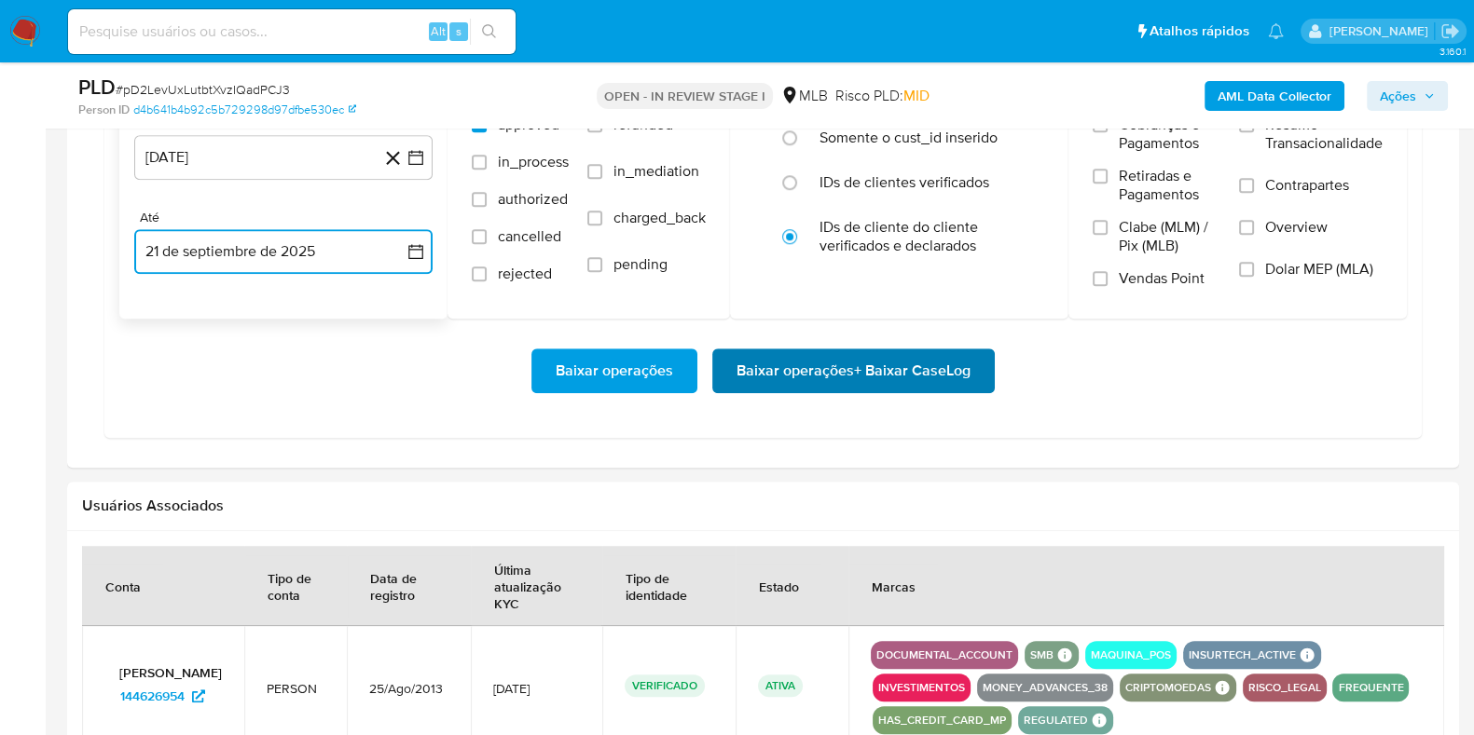
click at [828, 369] on span "Baixar operações + Baixar CaseLog" at bounding box center [853, 370] width 234 height 41
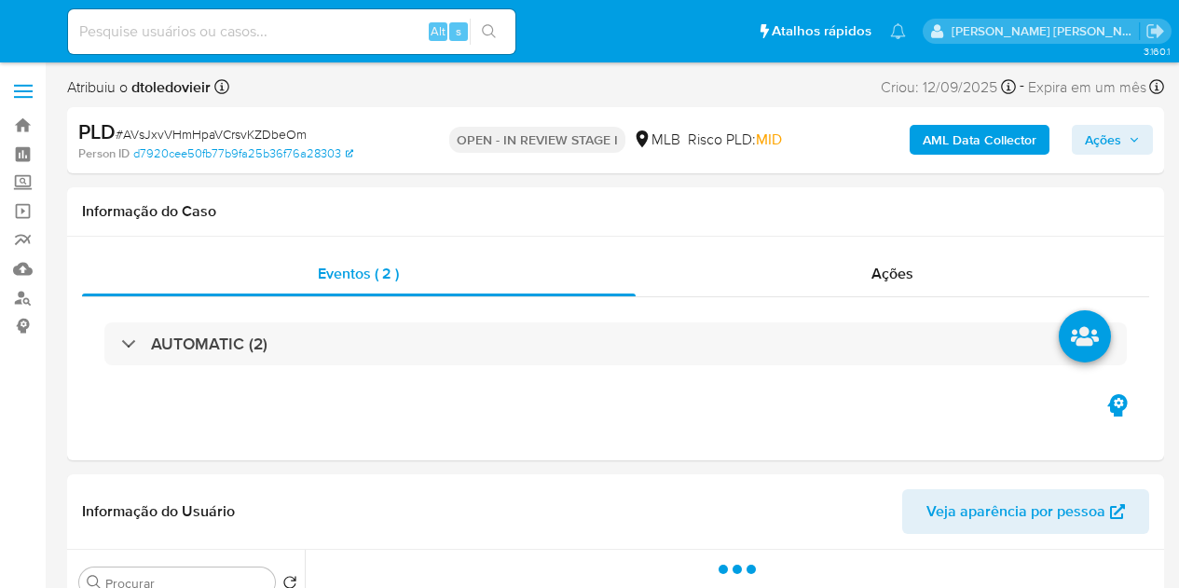
select select "10"
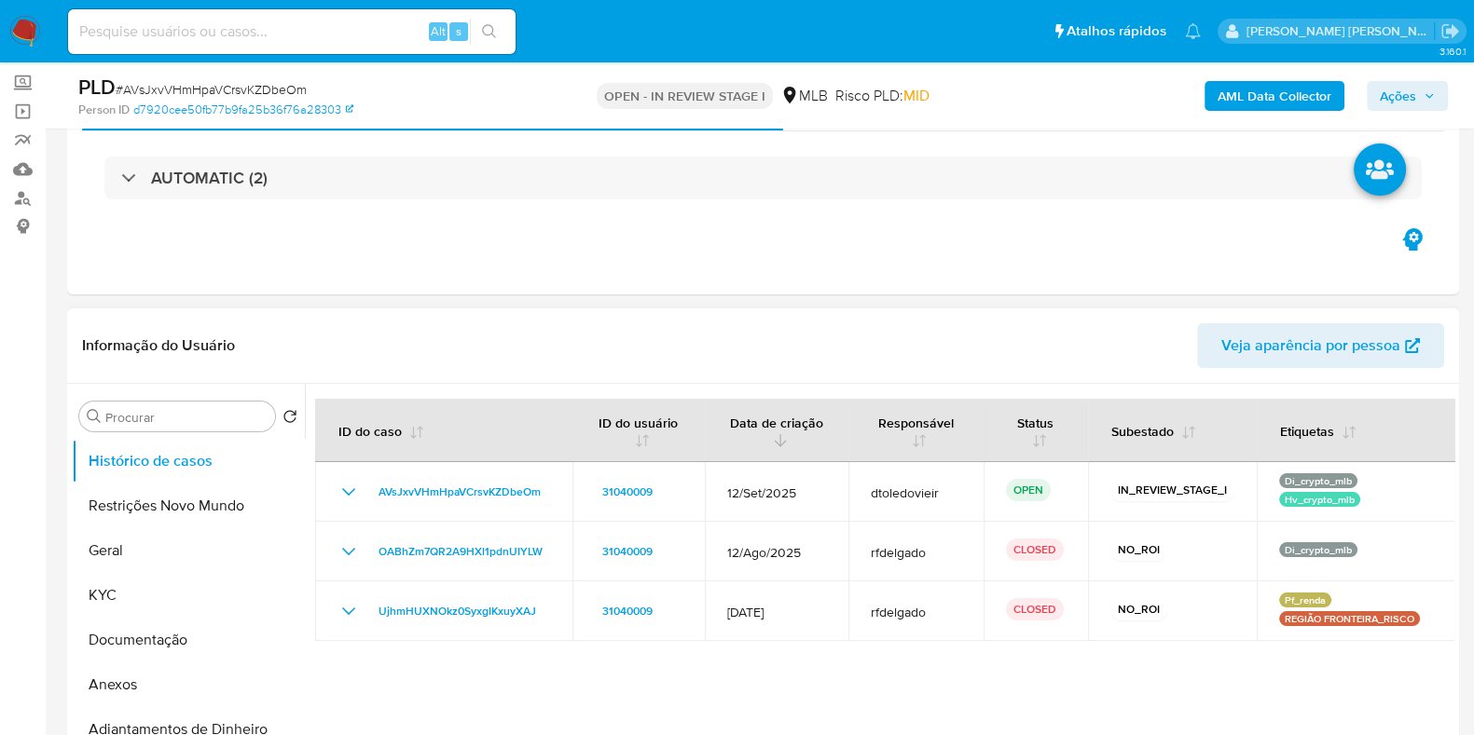
scroll to position [232, 0]
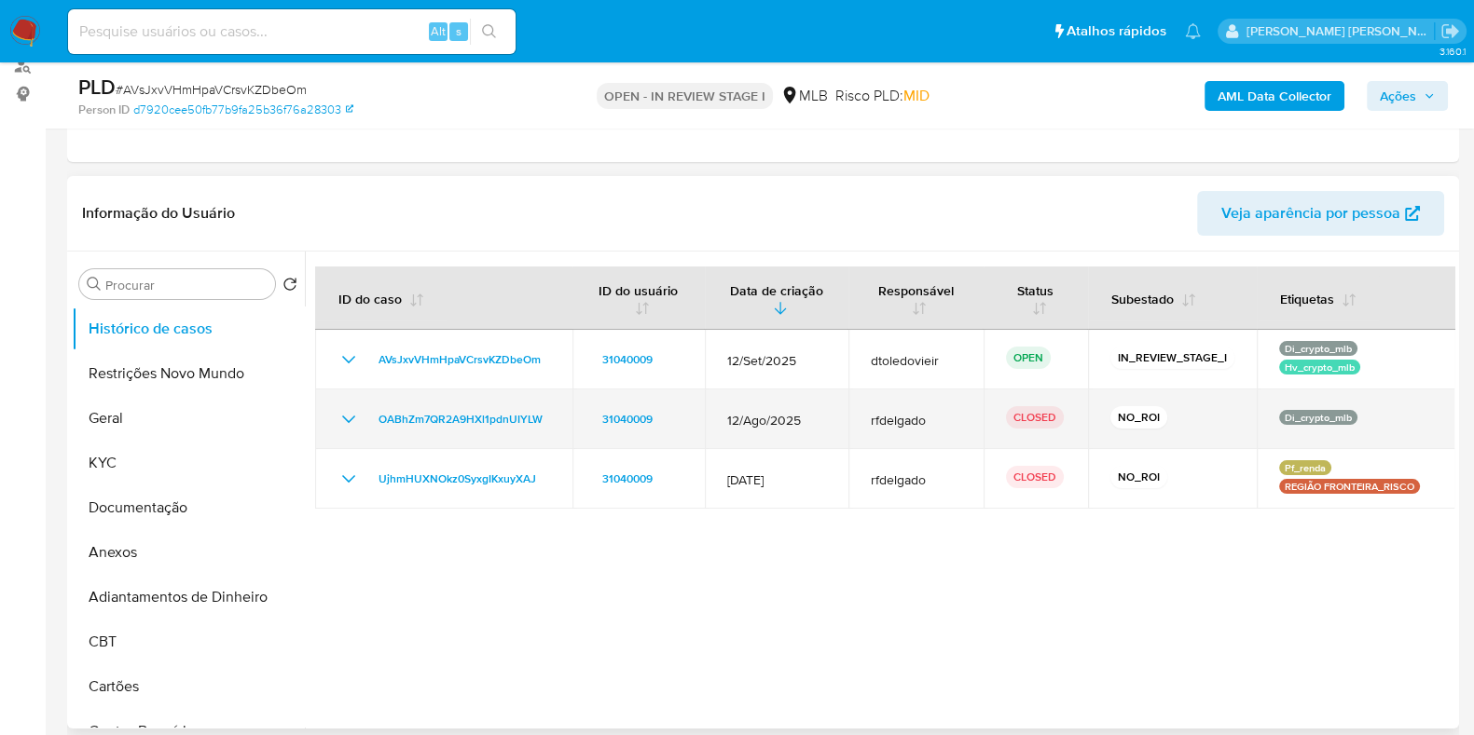
click at [342, 416] on icon "Mostrar/Ocultar" at bounding box center [348, 419] width 13 height 7
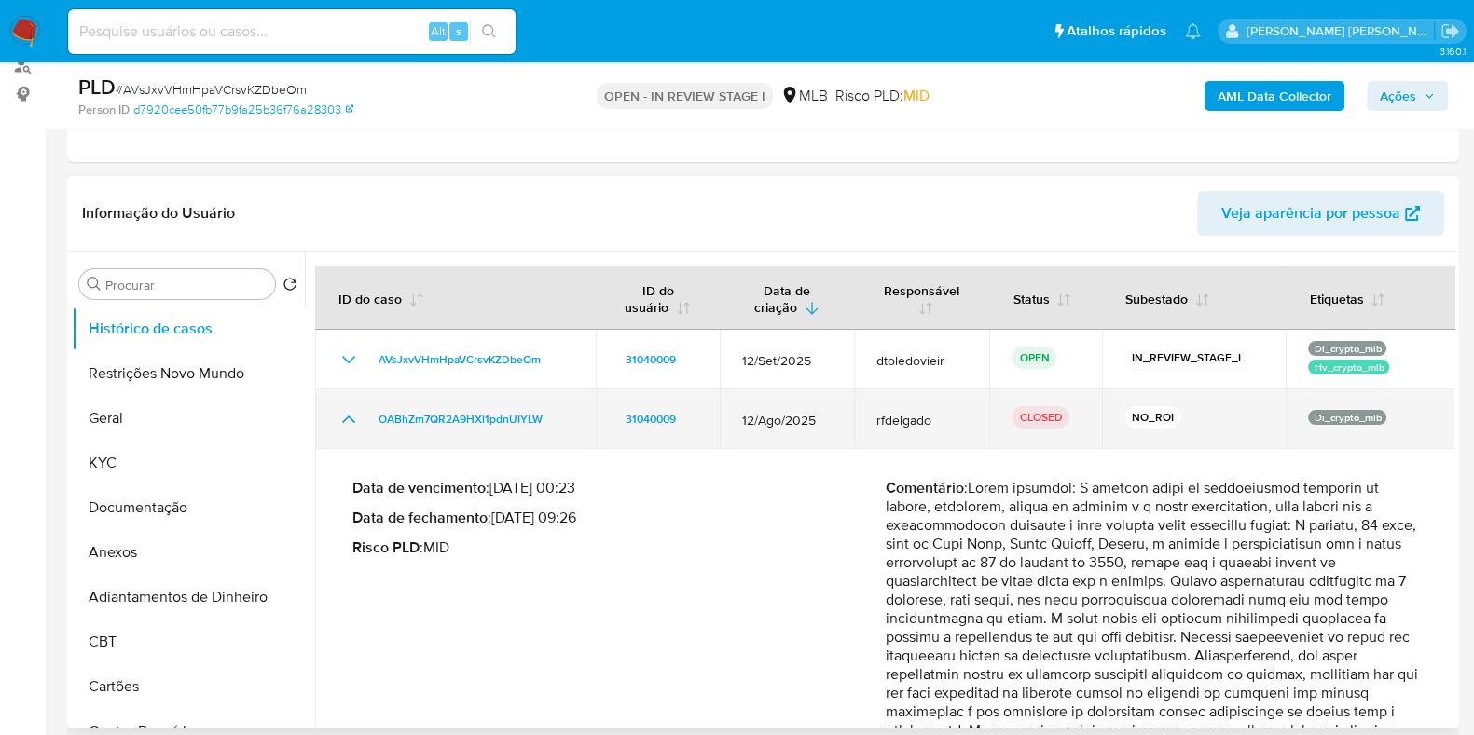
click at [350, 418] on icon "Mostrar/Ocultar" at bounding box center [348, 419] width 13 height 7
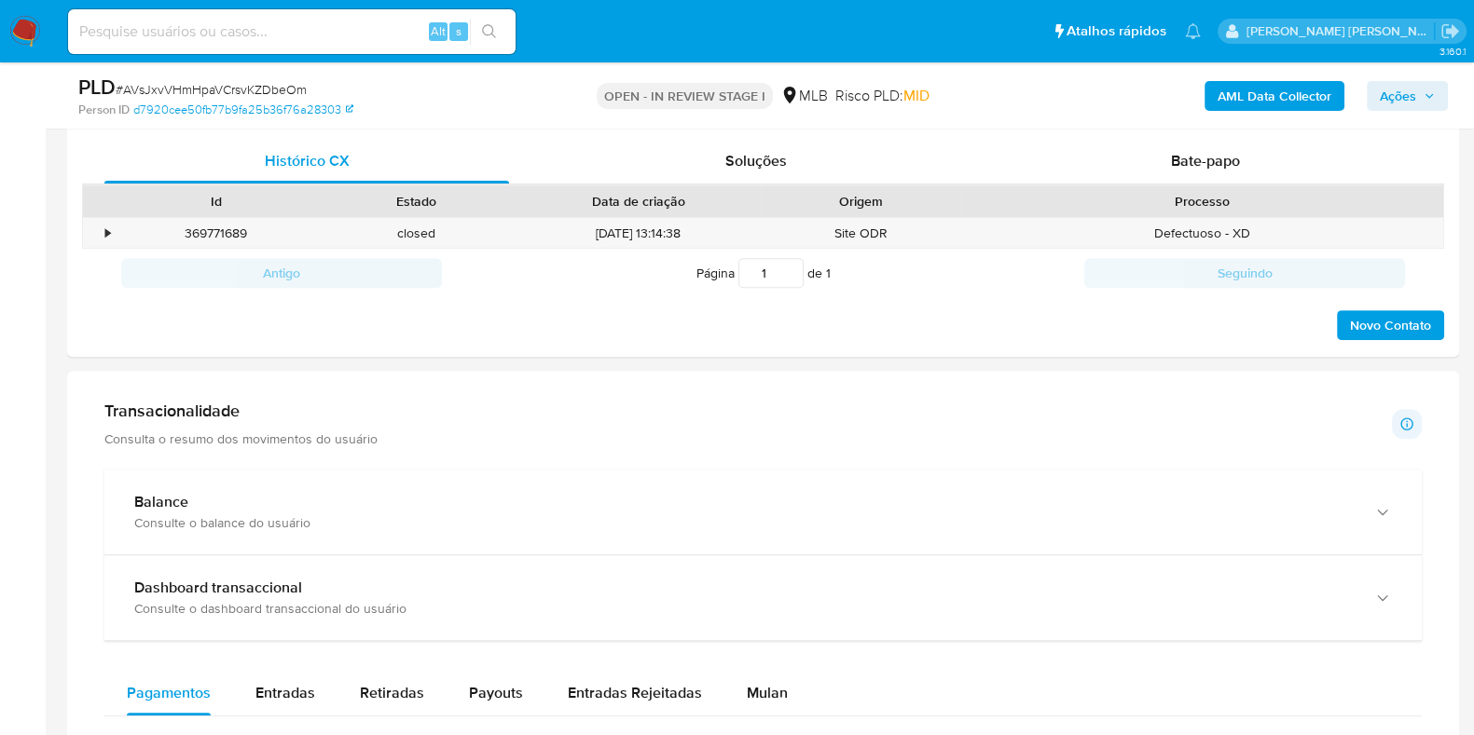
scroll to position [1165, 0]
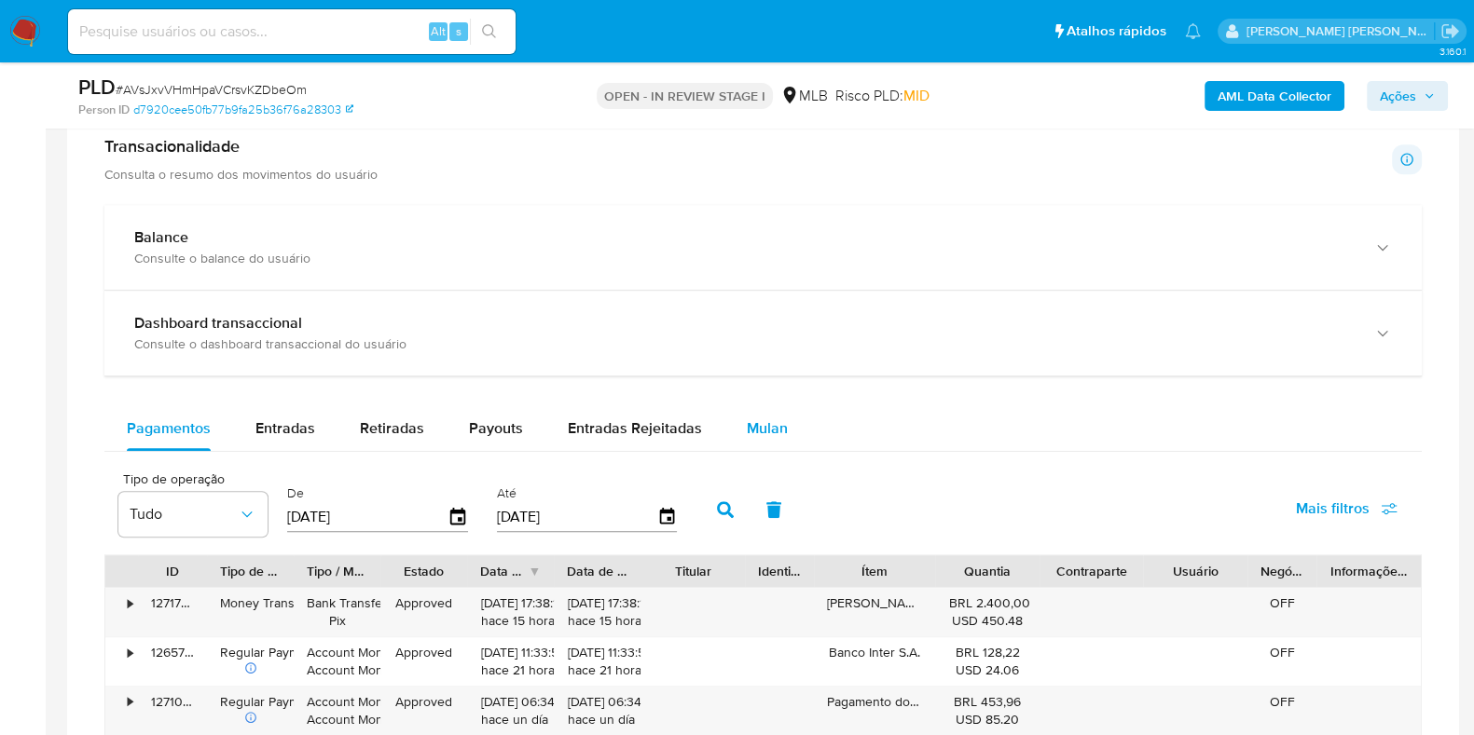
click at [747, 430] on span "Mulan" at bounding box center [767, 428] width 41 height 21
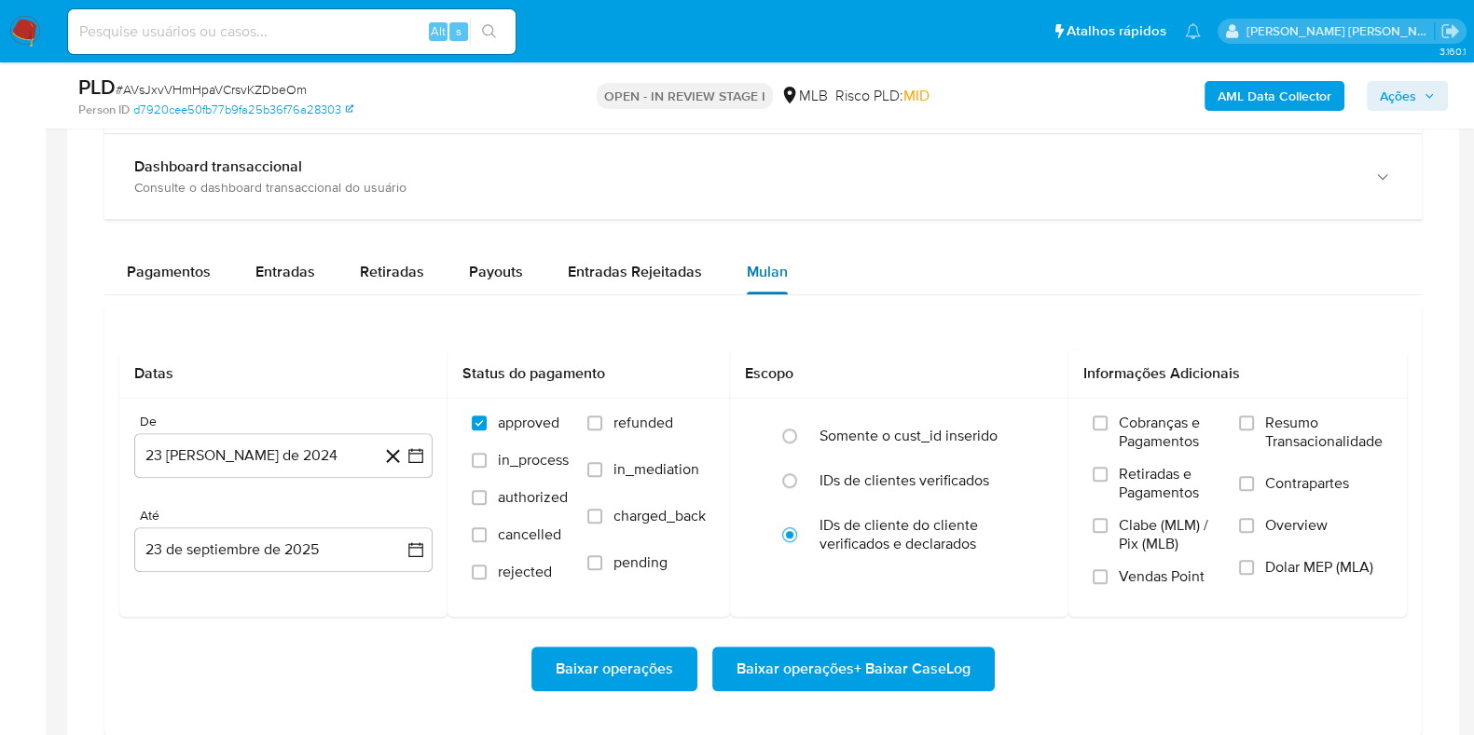
scroll to position [1514, 0]
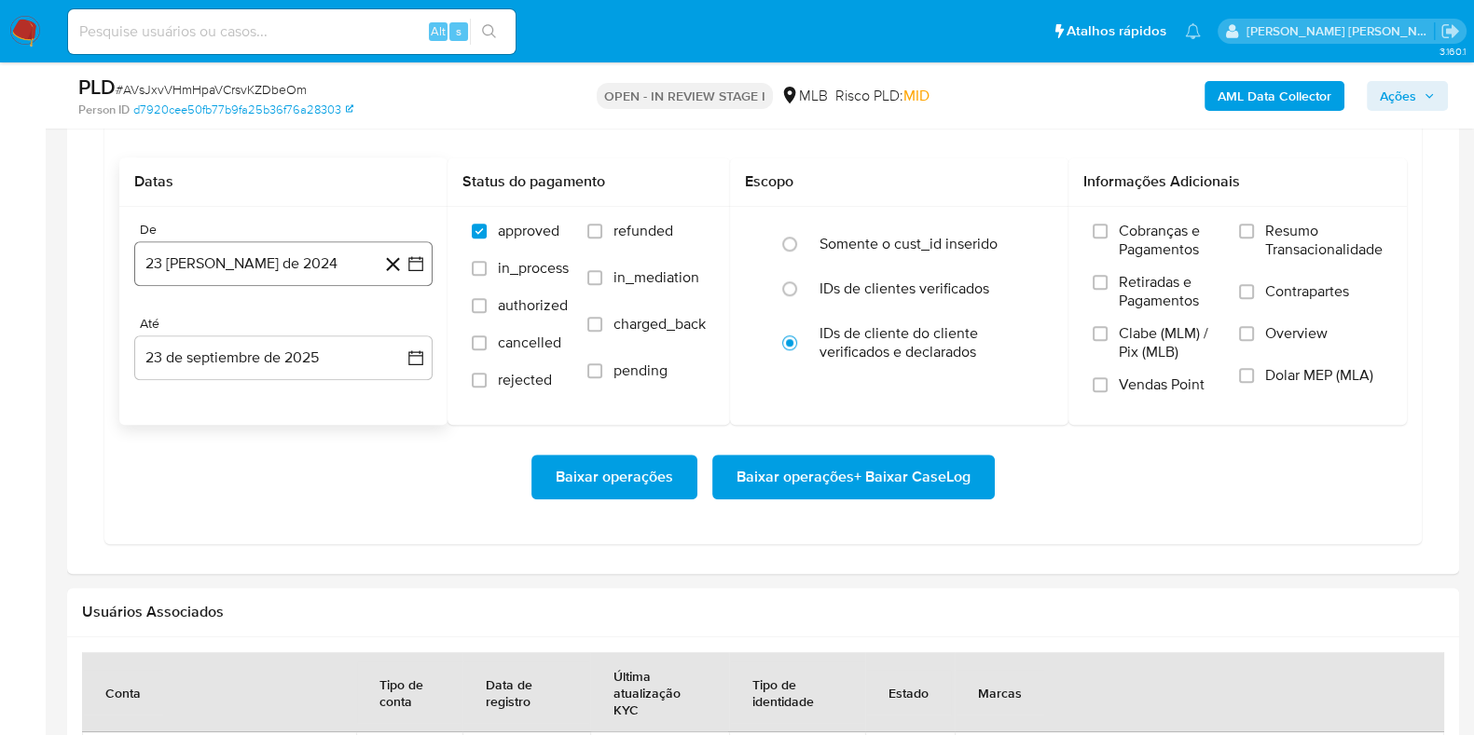
click at [274, 268] on button "23 [PERSON_NAME] de 2024" at bounding box center [283, 263] width 298 height 45
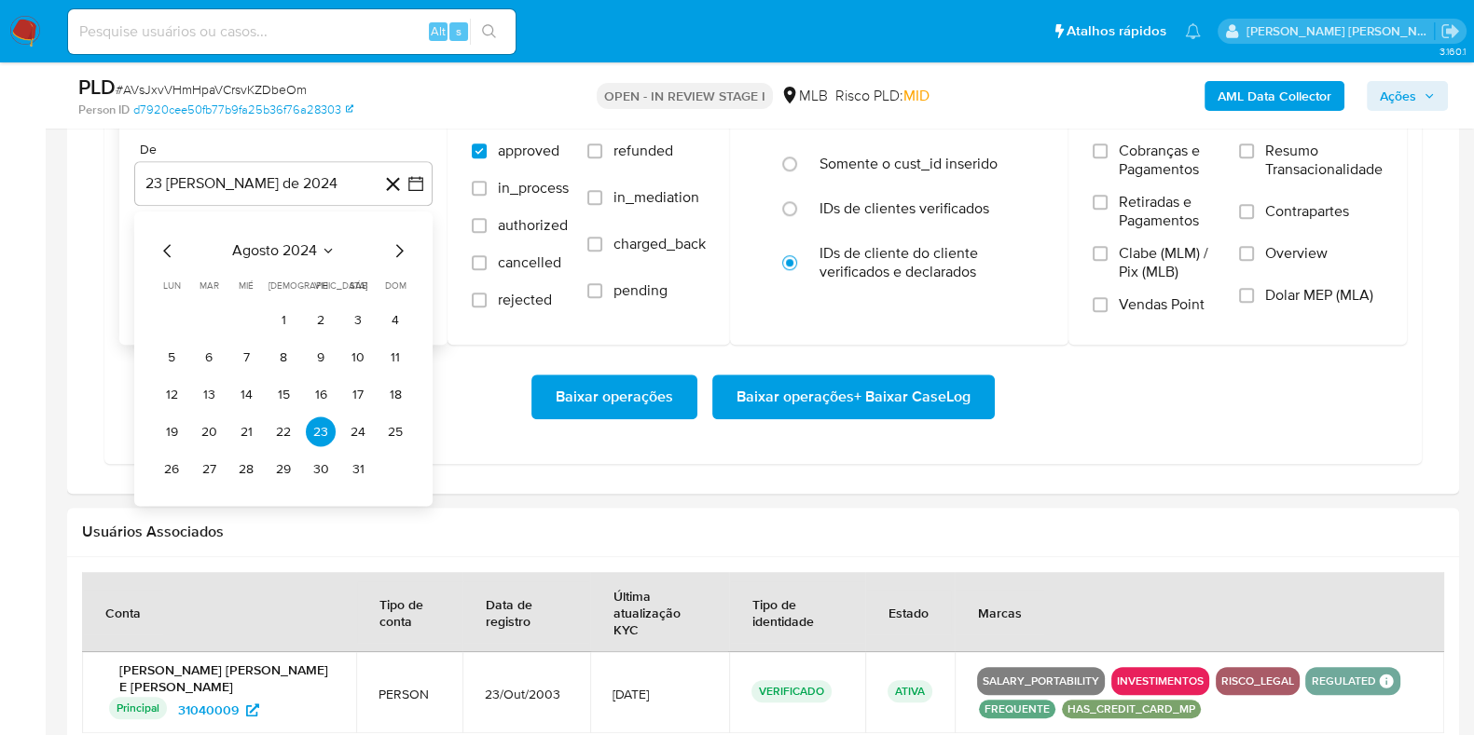
scroll to position [1630, 0]
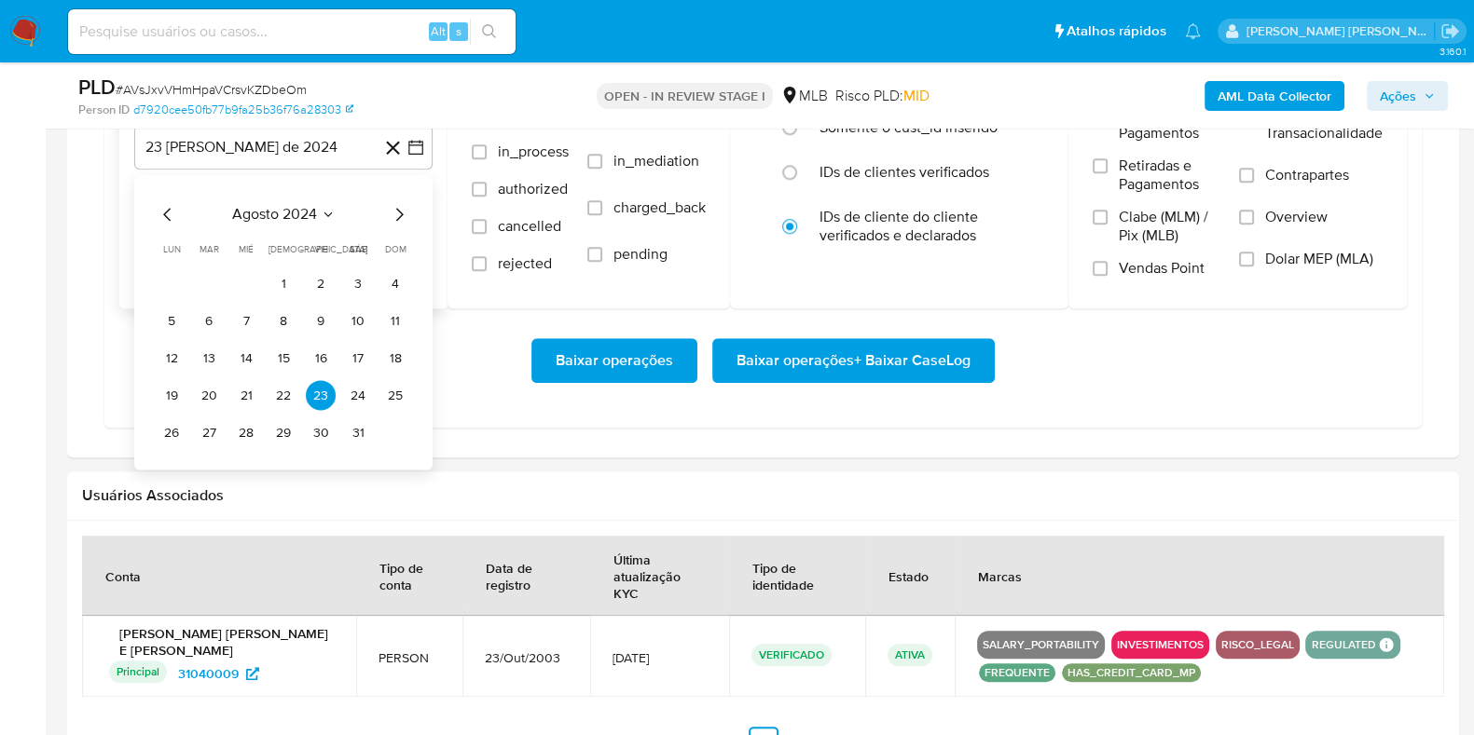
click at [399, 210] on icon "Mes siguiente" at bounding box center [399, 215] width 22 height 22
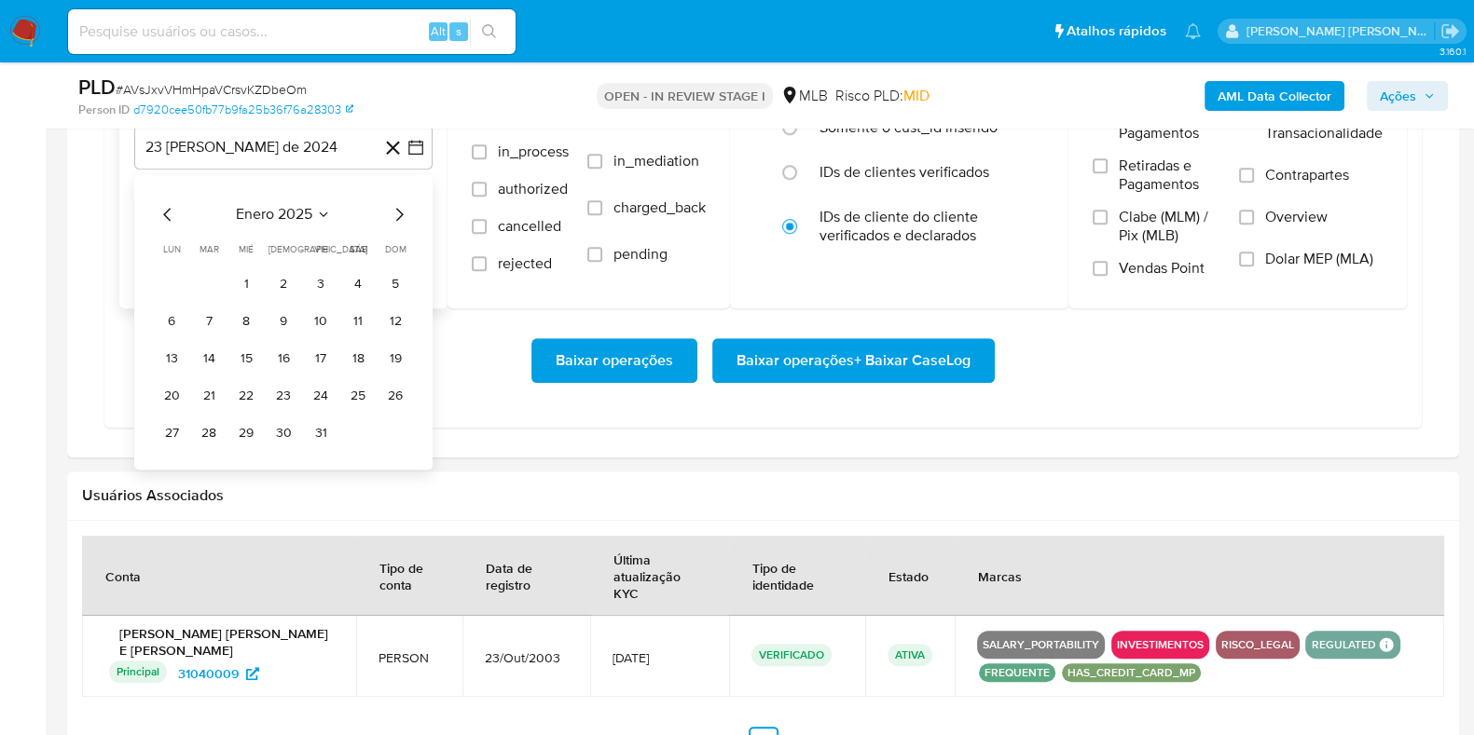
click at [399, 210] on icon "Mes siguiente" at bounding box center [399, 215] width 22 height 22
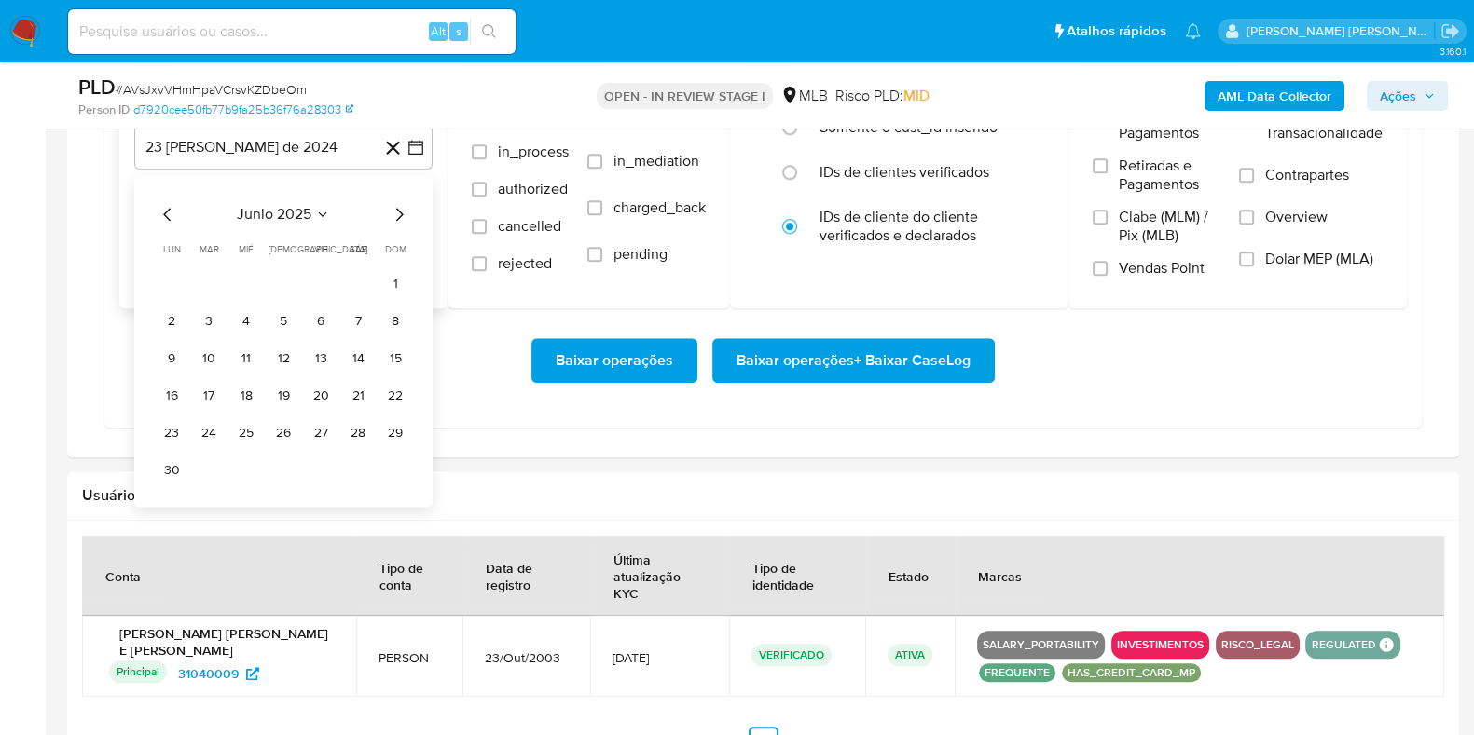
click at [399, 210] on icon "Mes siguiente" at bounding box center [399, 215] width 22 height 22
click at [160, 207] on icon "Mes anterior" at bounding box center [168, 215] width 22 height 22
drag, startPoint x: 308, startPoint y: 280, endPoint x: 319, endPoint y: 277, distance: 11.5
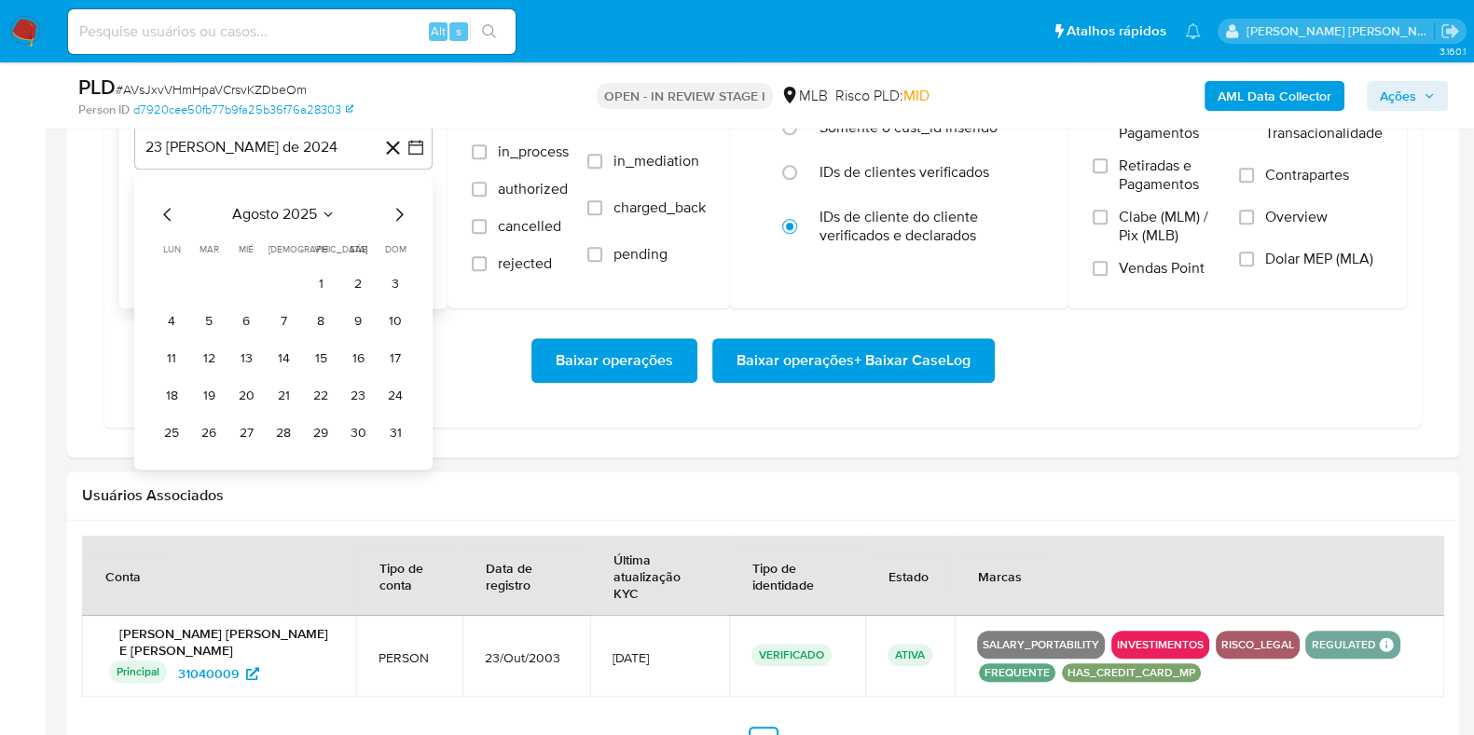
click at [312, 280] on button "1" at bounding box center [321, 284] width 30 height 30
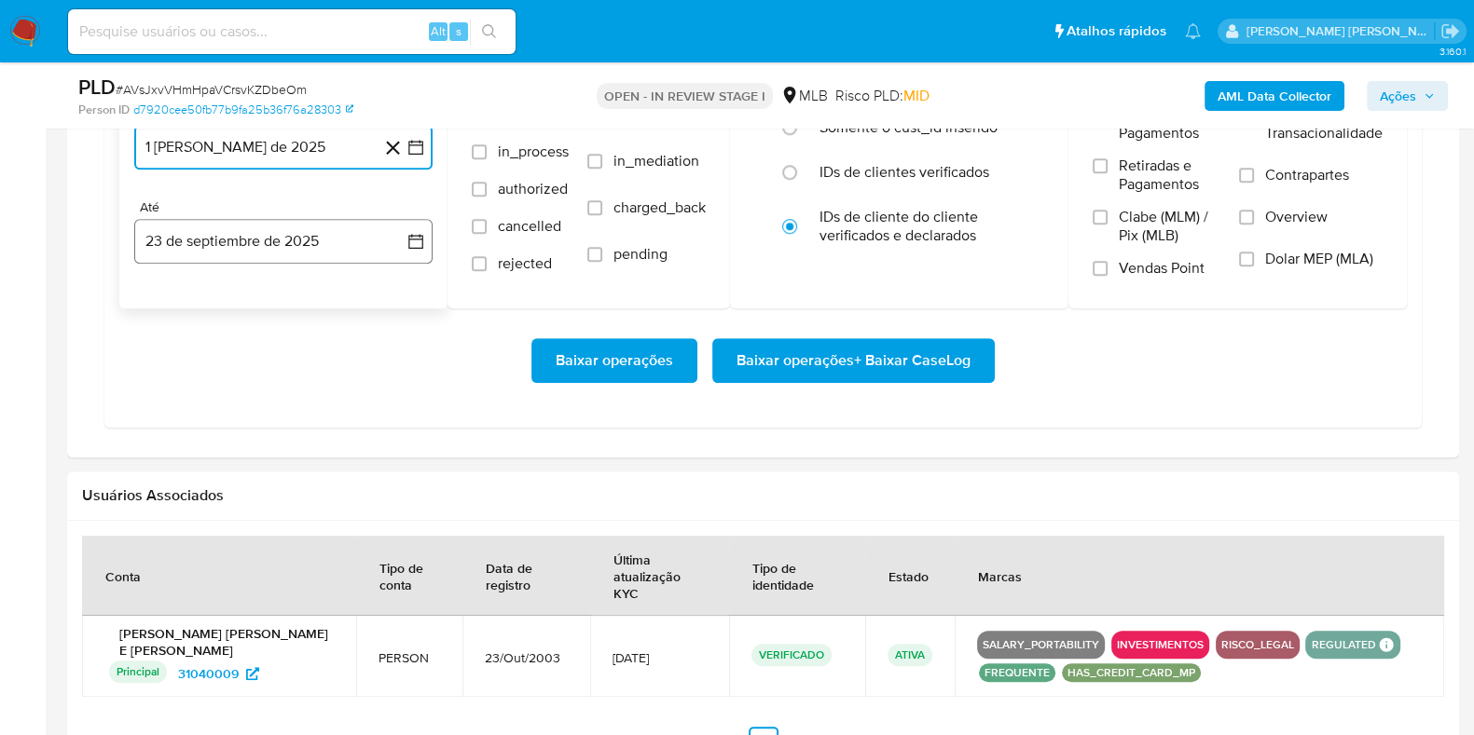
click at [303, 257] on button "23 de septiembre de 2025" at bounding box center [283, 241] width 298 height 45
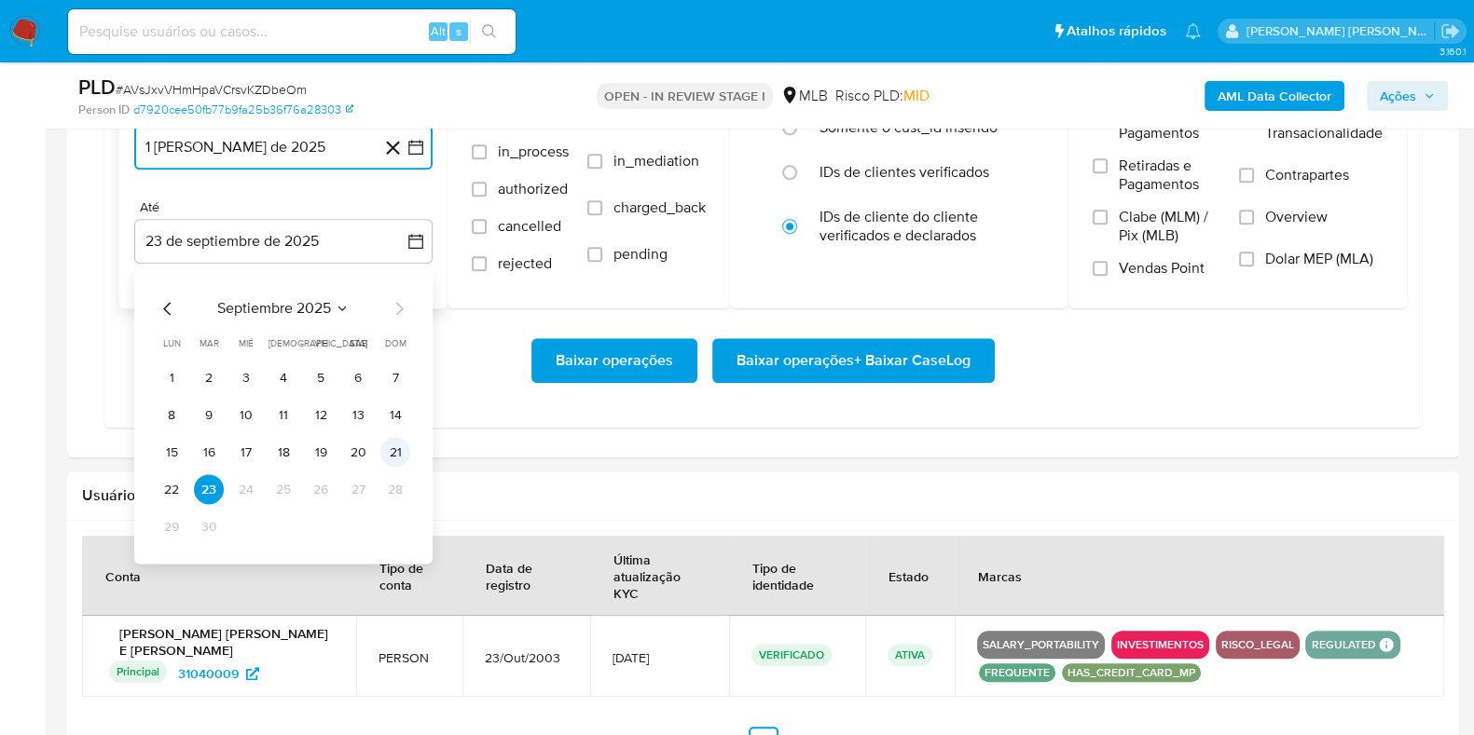
click at [392, 445] on button "21" at bounding box center [395, 453] width 30 height 30
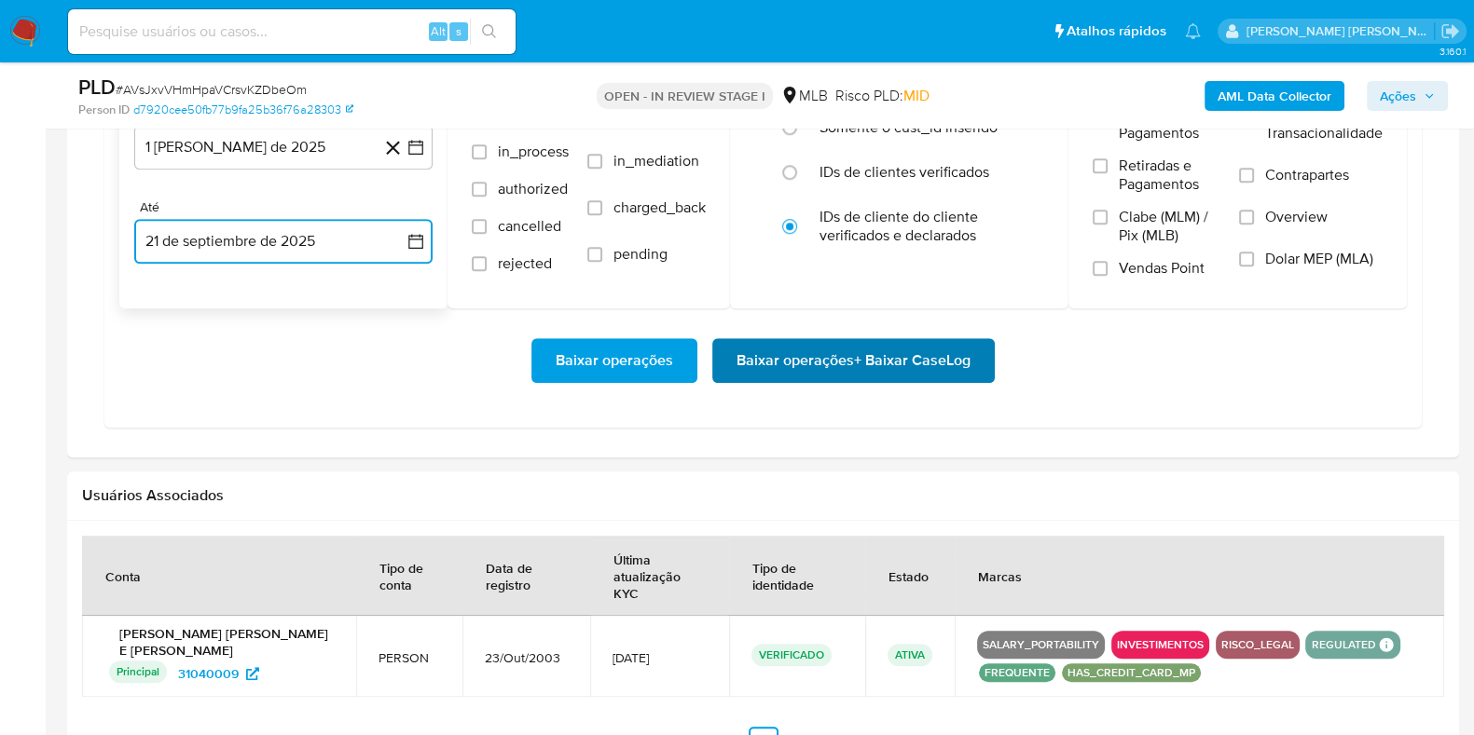
click at [856, 346] on span "Baixar operações + Baixar CaseLog" at bounding box center [853, 360] width 234 height 41
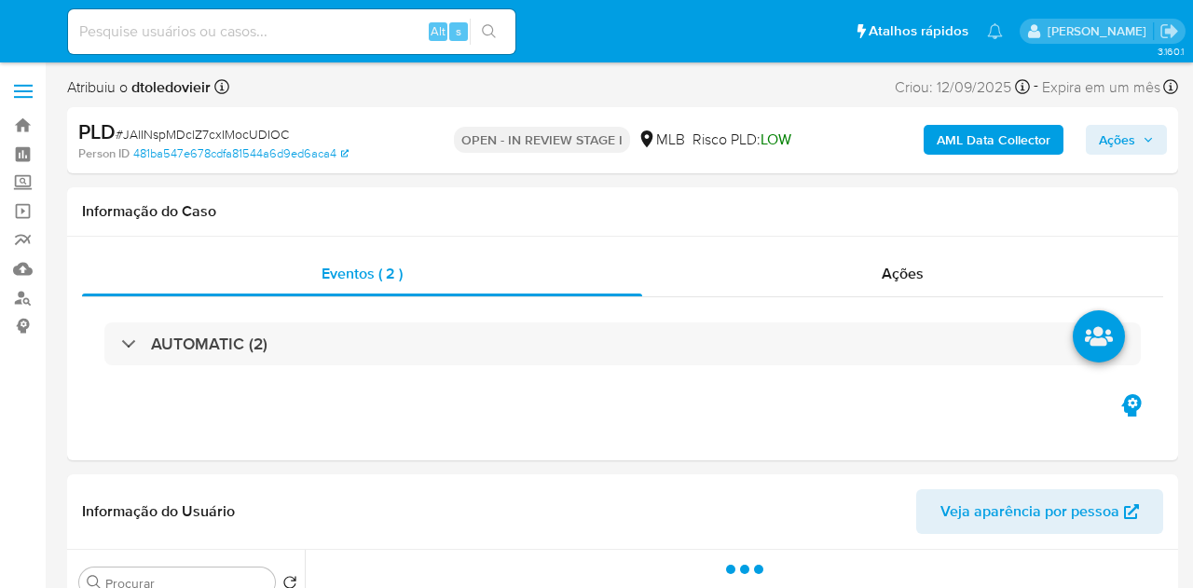
select select "10"
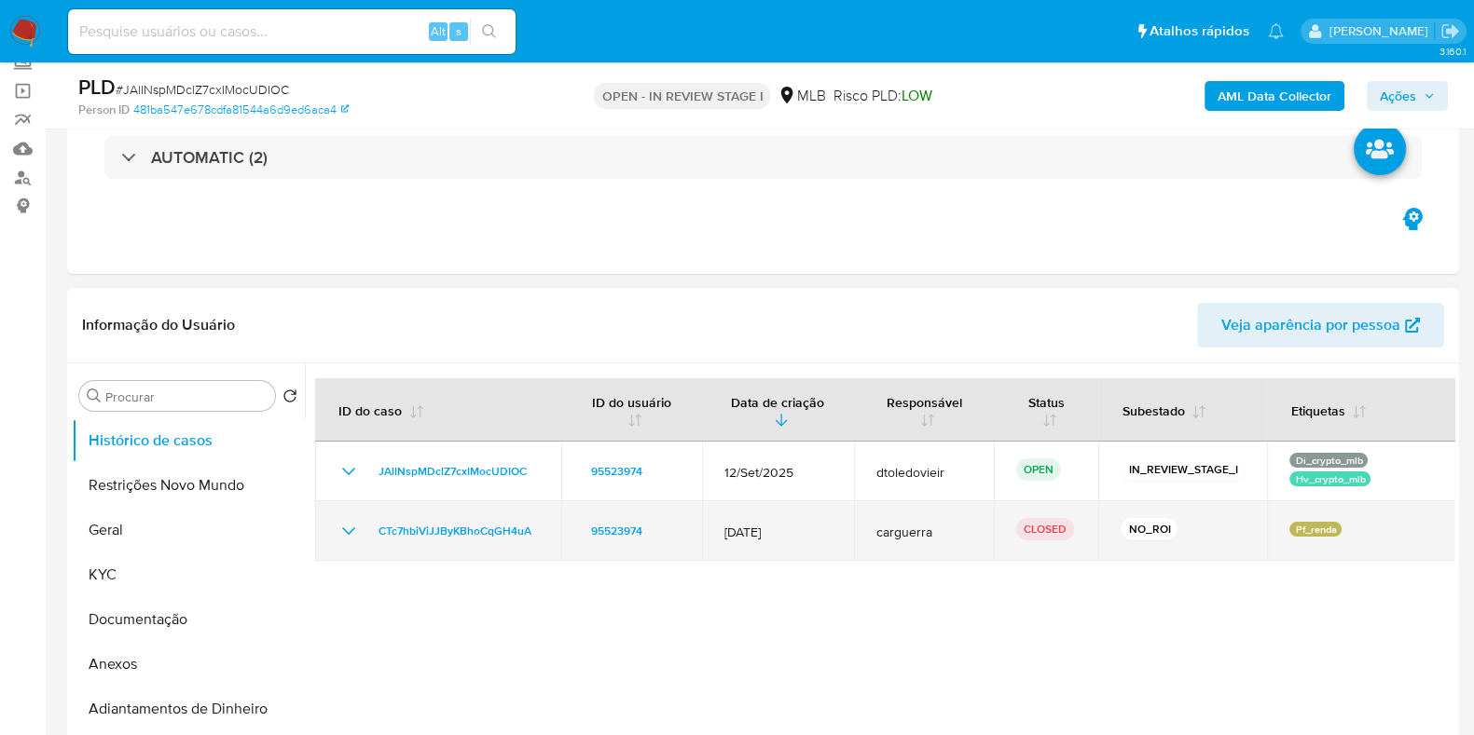
scroll to position [232, 0]
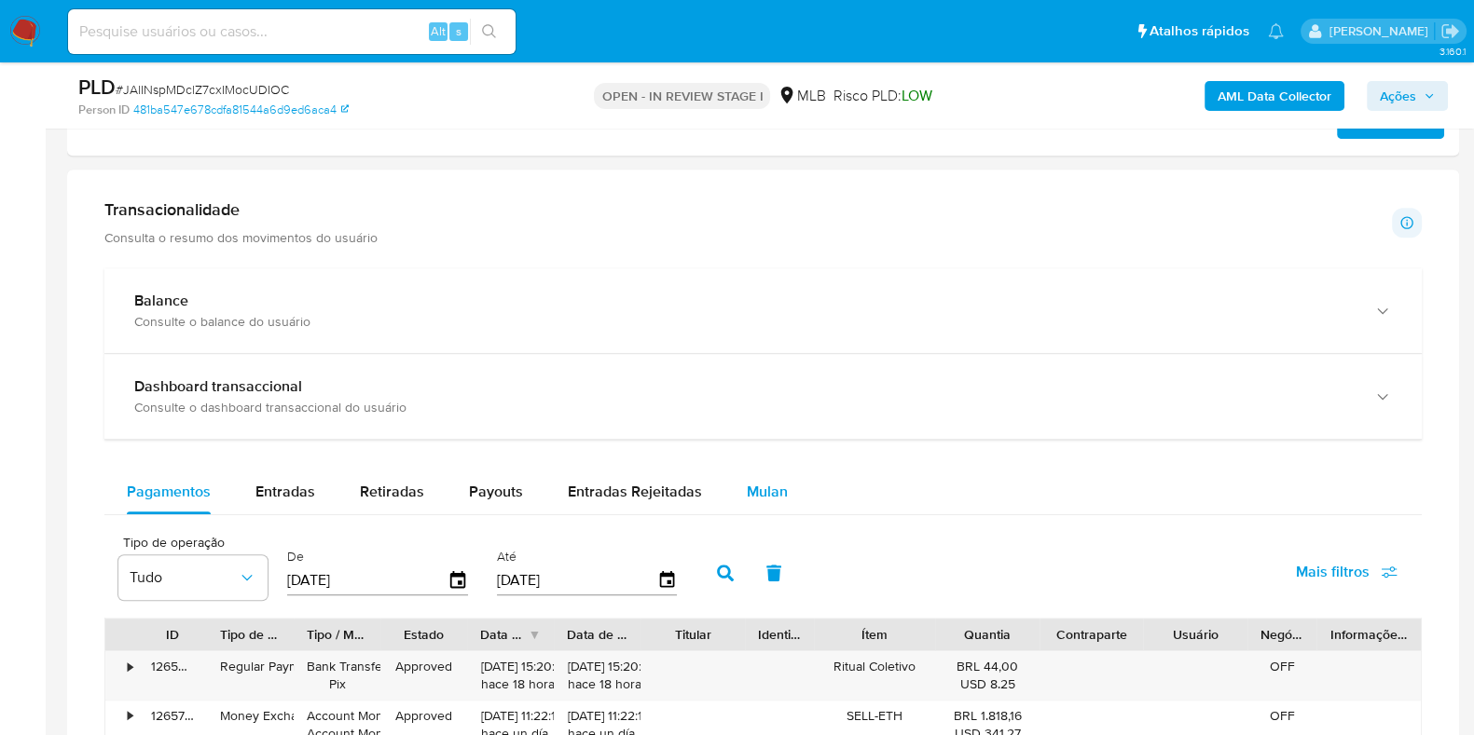
click at [758, 481] on span "Mulan" at bounding box center [767, 491] width 41 height 21
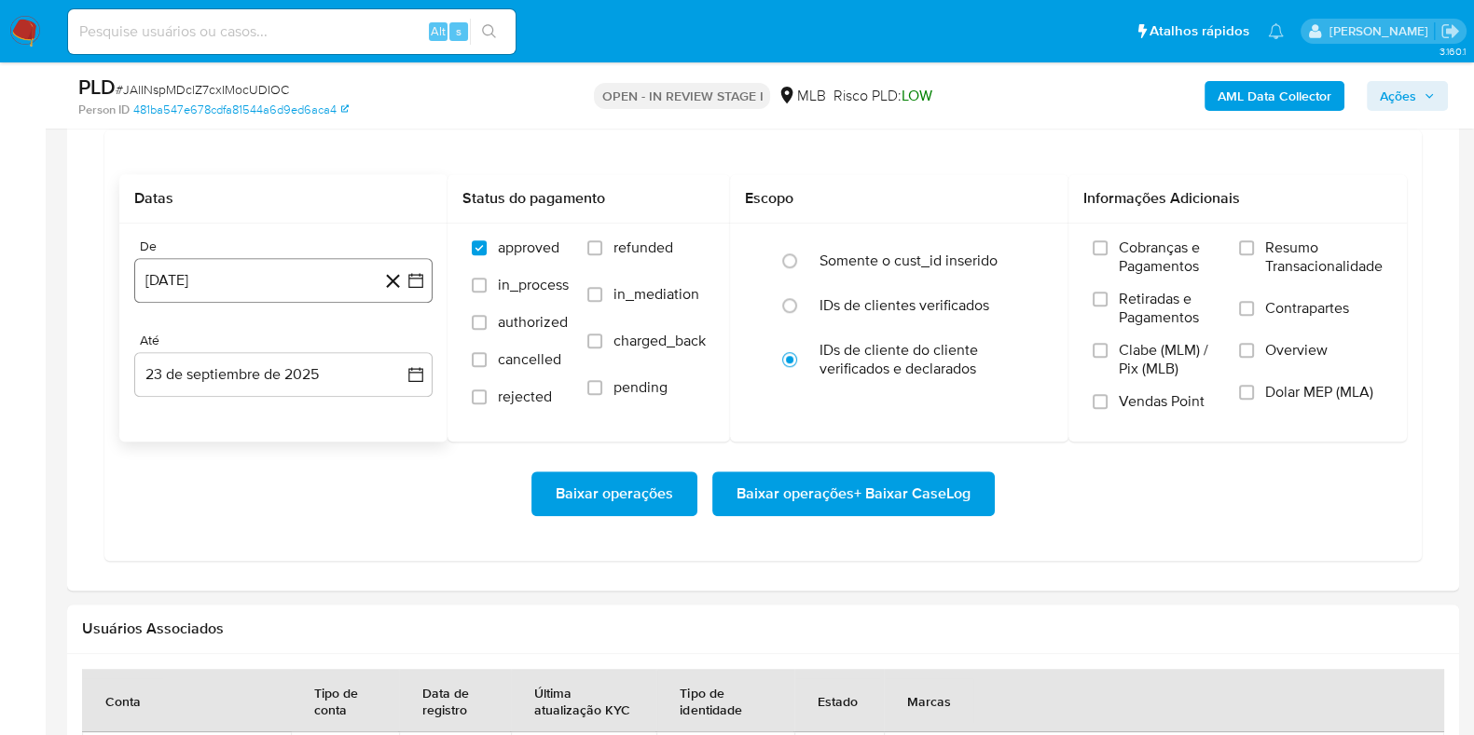
scroll to position [1630, 0]
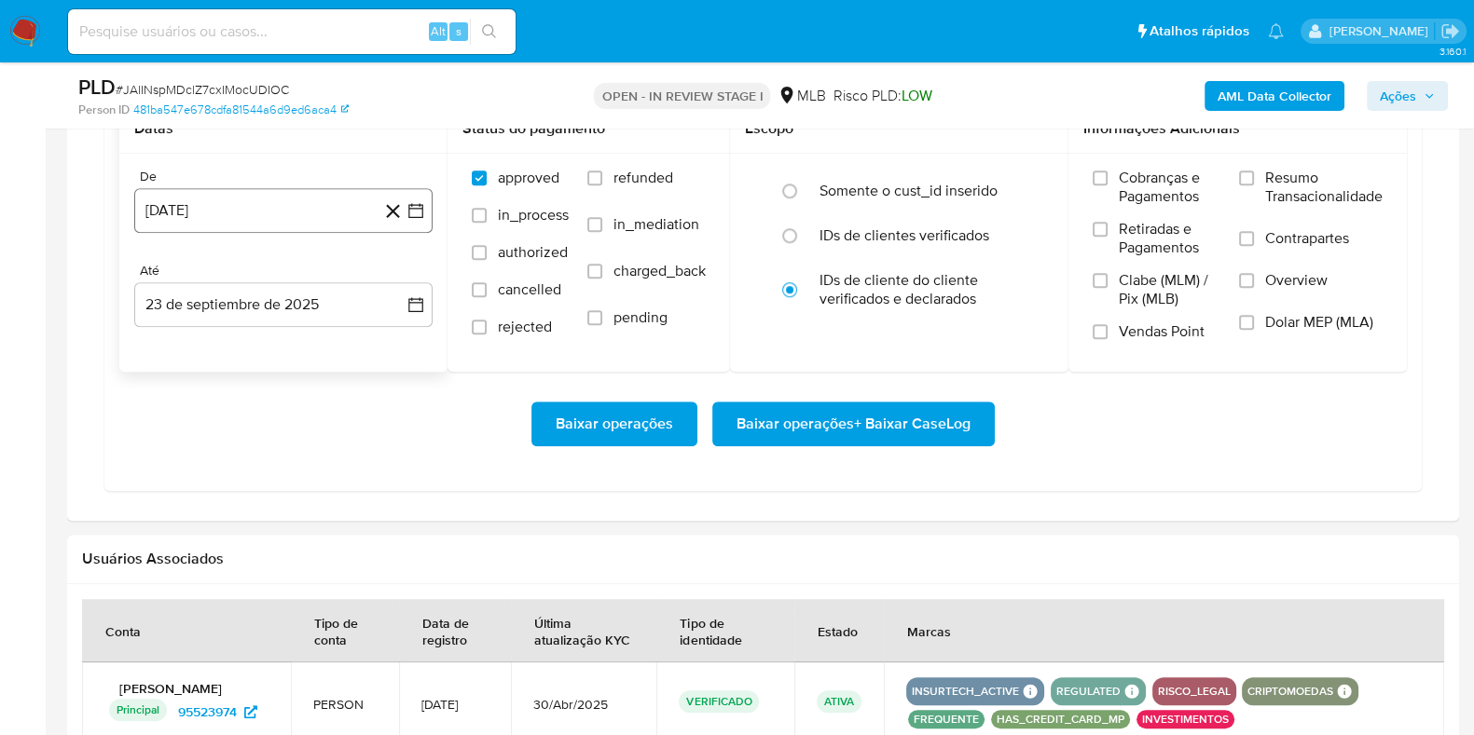
click at [303, 212] on button "[DATE]" at bounding box center [283, 210] width 298 height 45
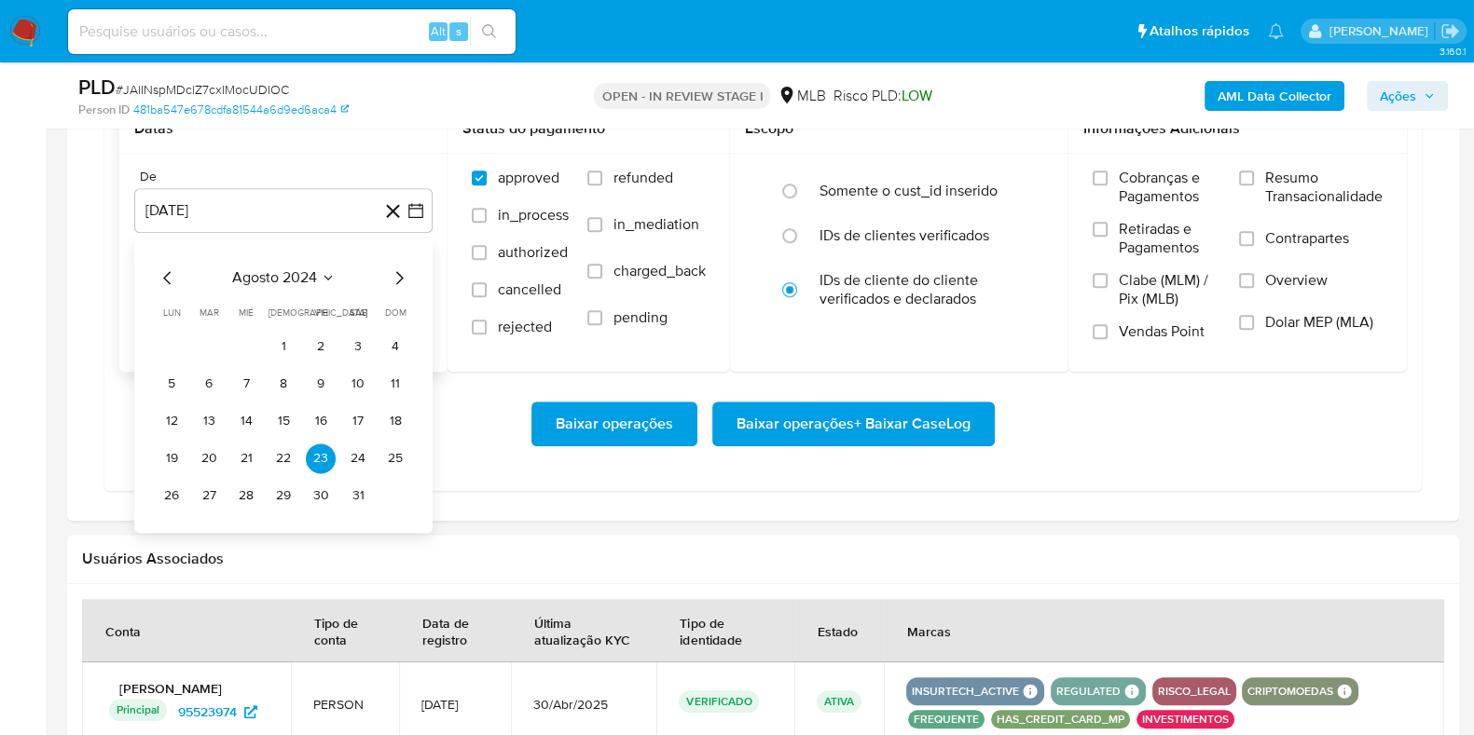
click at [405, 267] on icon "Mes siguiente" at bounding box center [399, 278] width 22 height 22
click at [402, 268] on icon "Mes siguiente" at bounding box center [399, 278] width 22 height 22
click at [399, 268] on icon "Mes siguiente" at bounding box center [399, 278] width 22 height 22
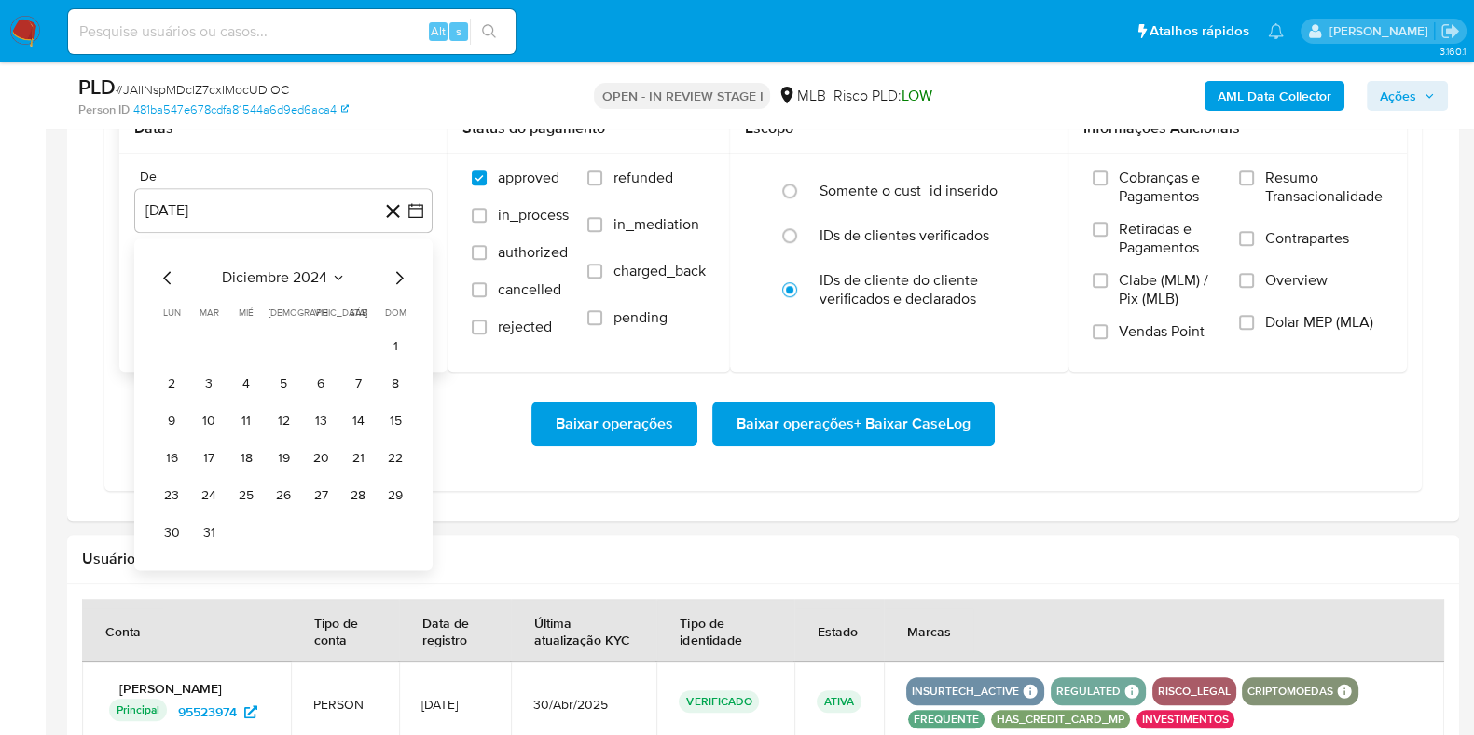
click at [399, 268] on icon "Mes siguiente" at bounding box center [399, 278] width 22 height 22
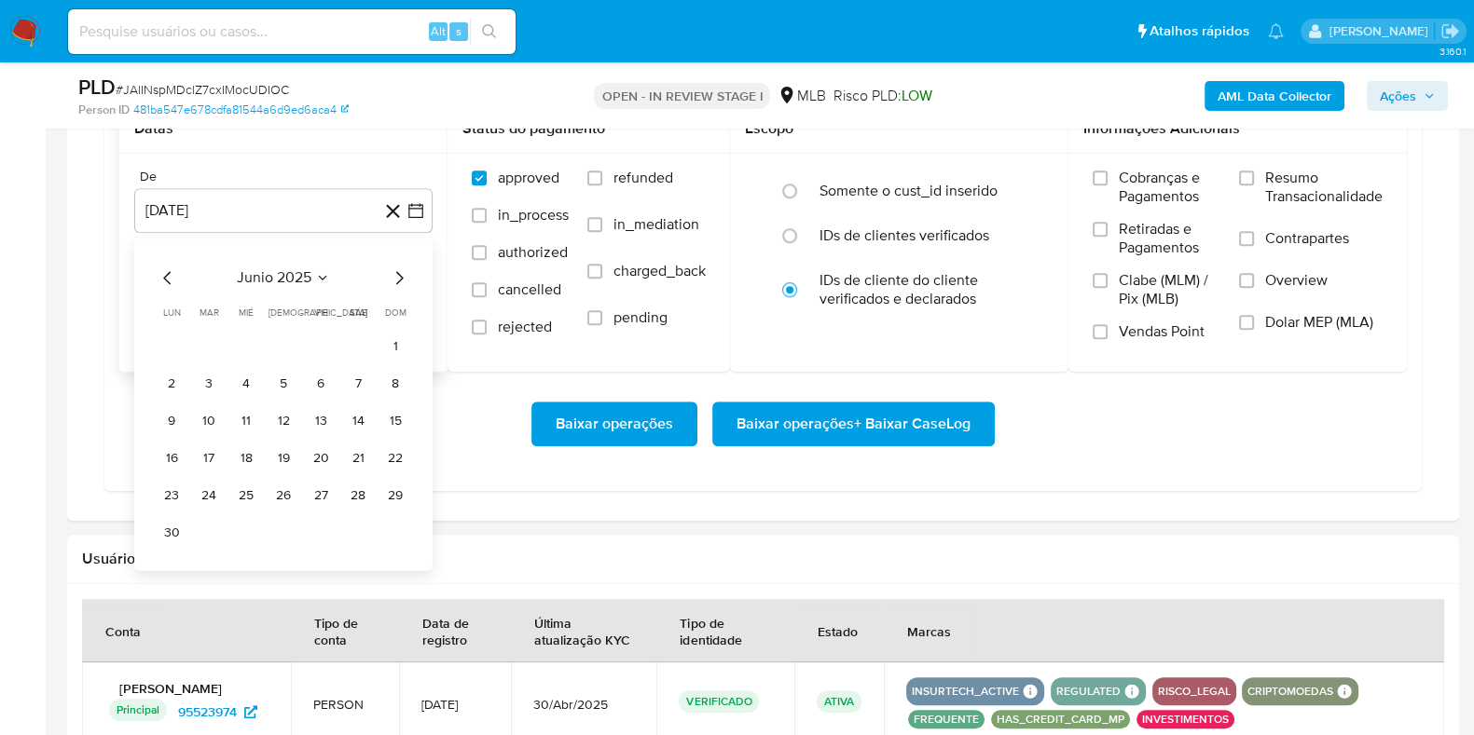
click at [399, 268] on icon "Mes siguiente" at bounding box center [399, 278] width 22 height 22
click at [168, 273] on icon "Mes anterior" at bounding box center [168, 278] width 22 height 22
click at [332, 344] on button "1" at bounding box center [321, 347] width 30 height 30
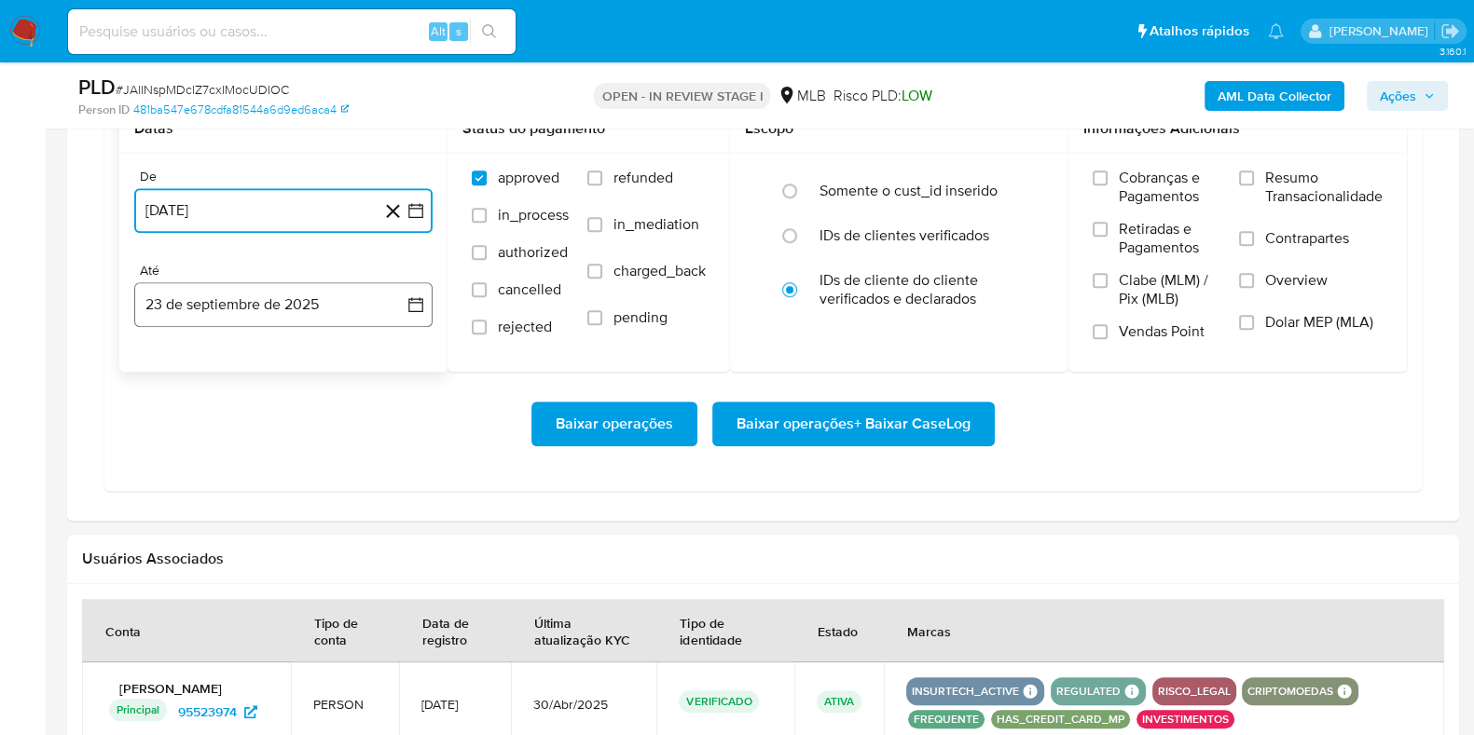
click at [281, 284] on button "23 de septiembre de 2025" at bounding box center [283, 304] width 298 height 45
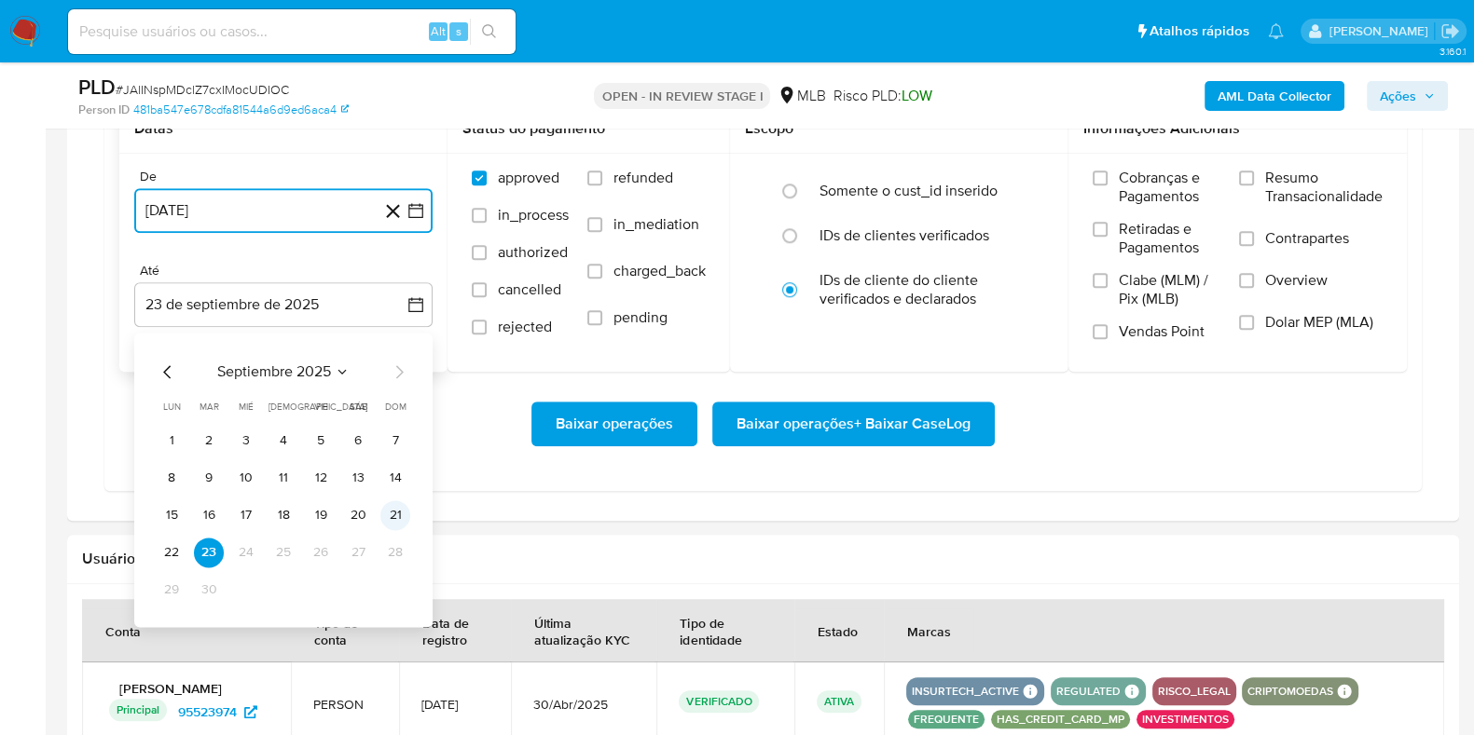
click at [393, 510] on button "21" at bounding box center [395, 516] width 30 height 30
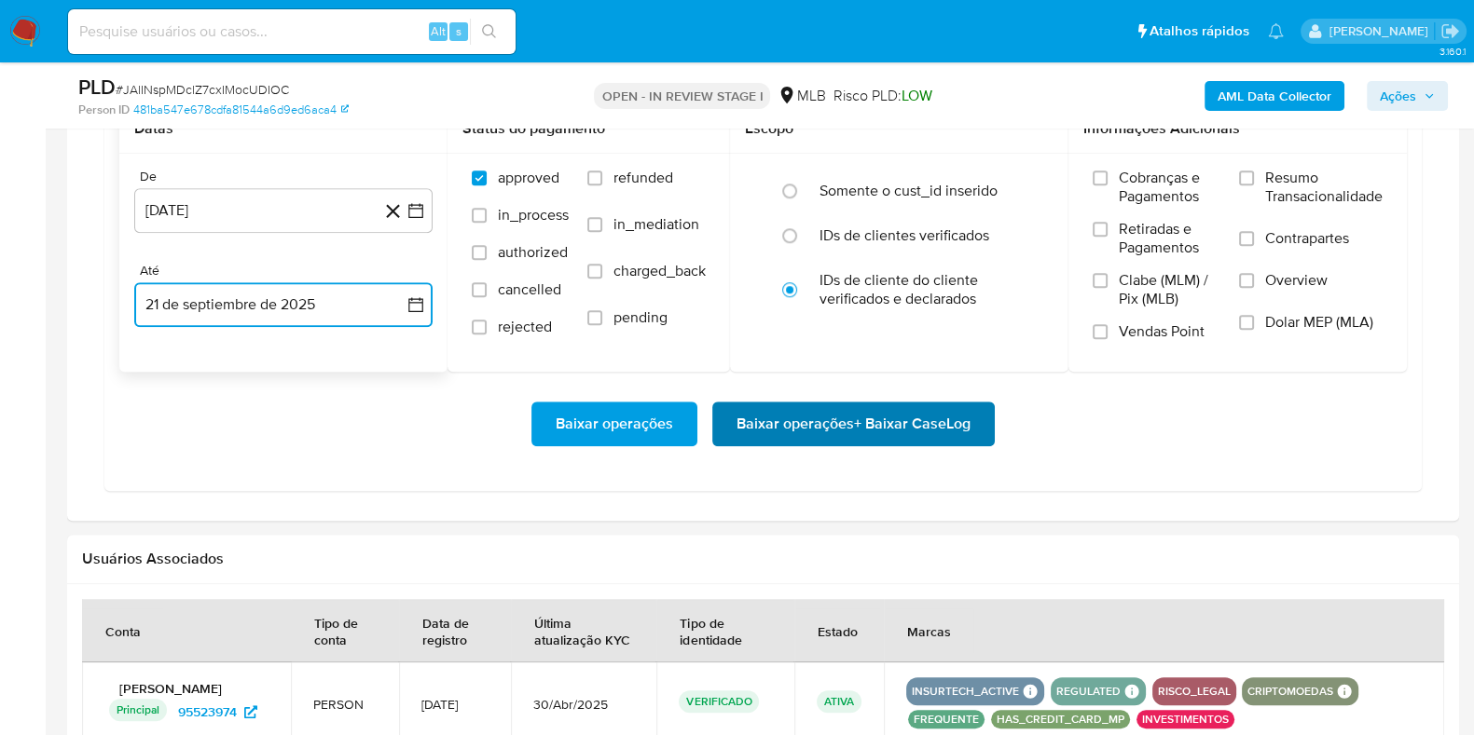
click at [765, 408] on span "Baixar operações + Baixar CaseLog" at bounding box center [853, 424] width 234 height 41
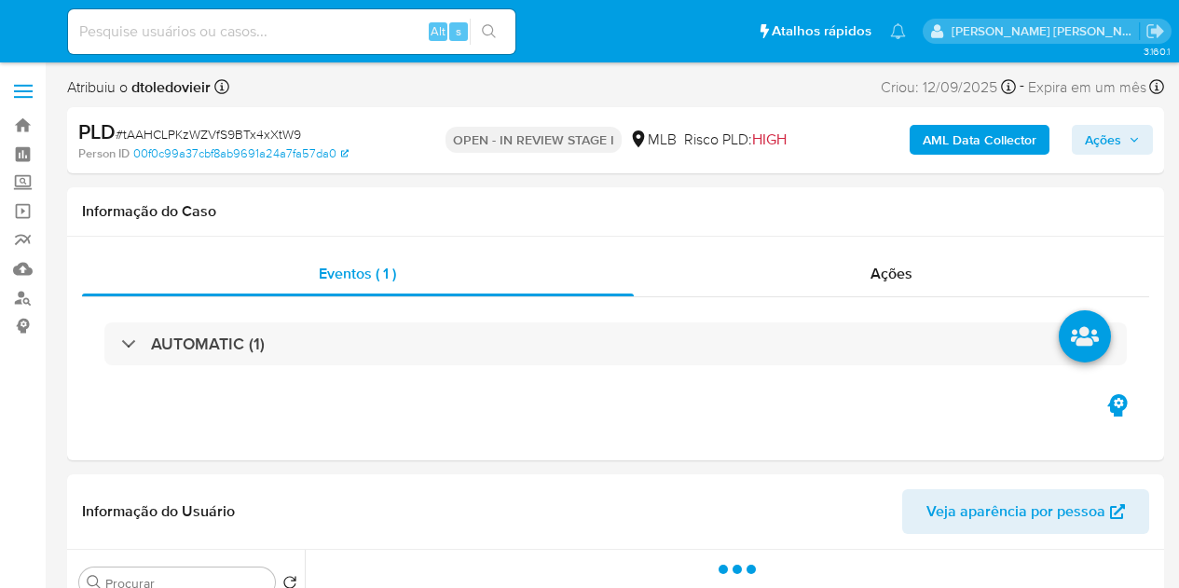
select select "10"
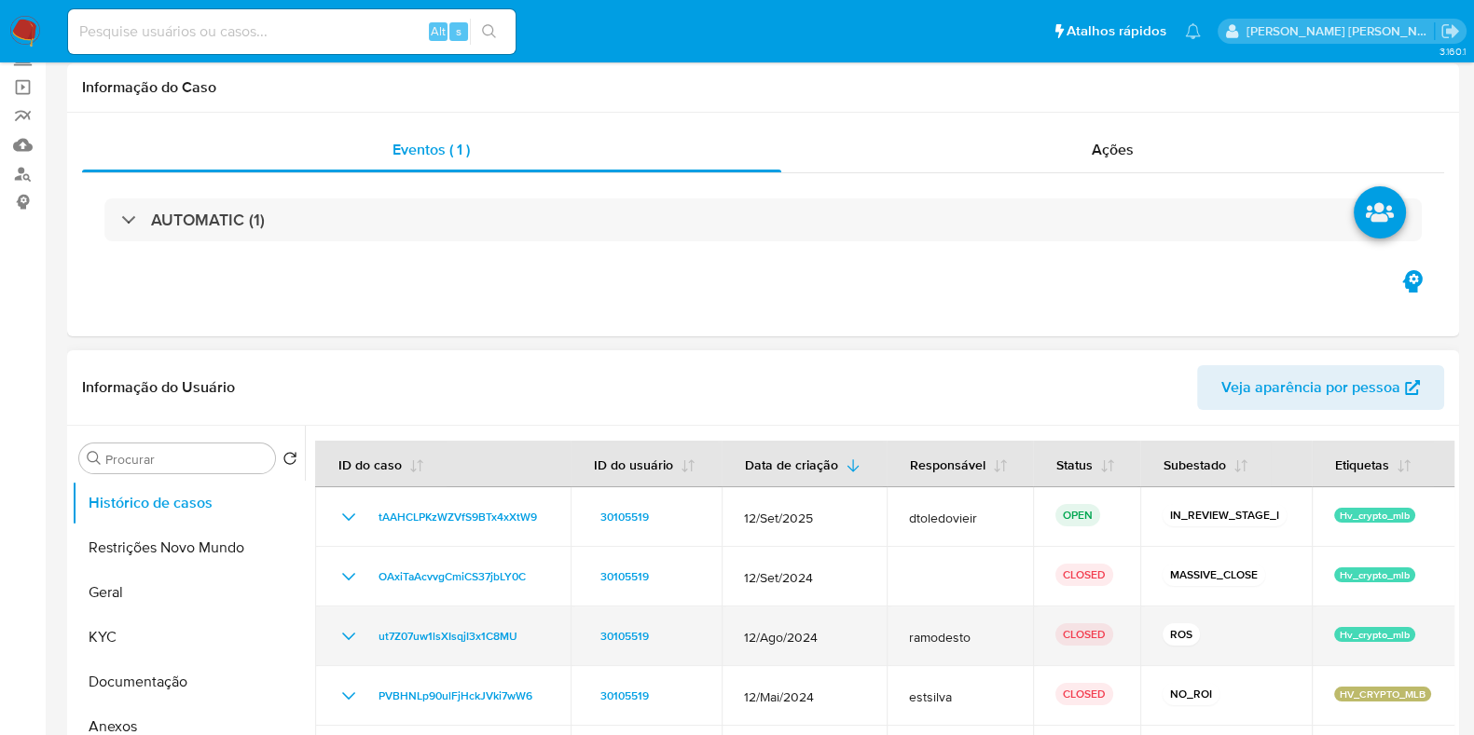
scroll to position [350, 0]
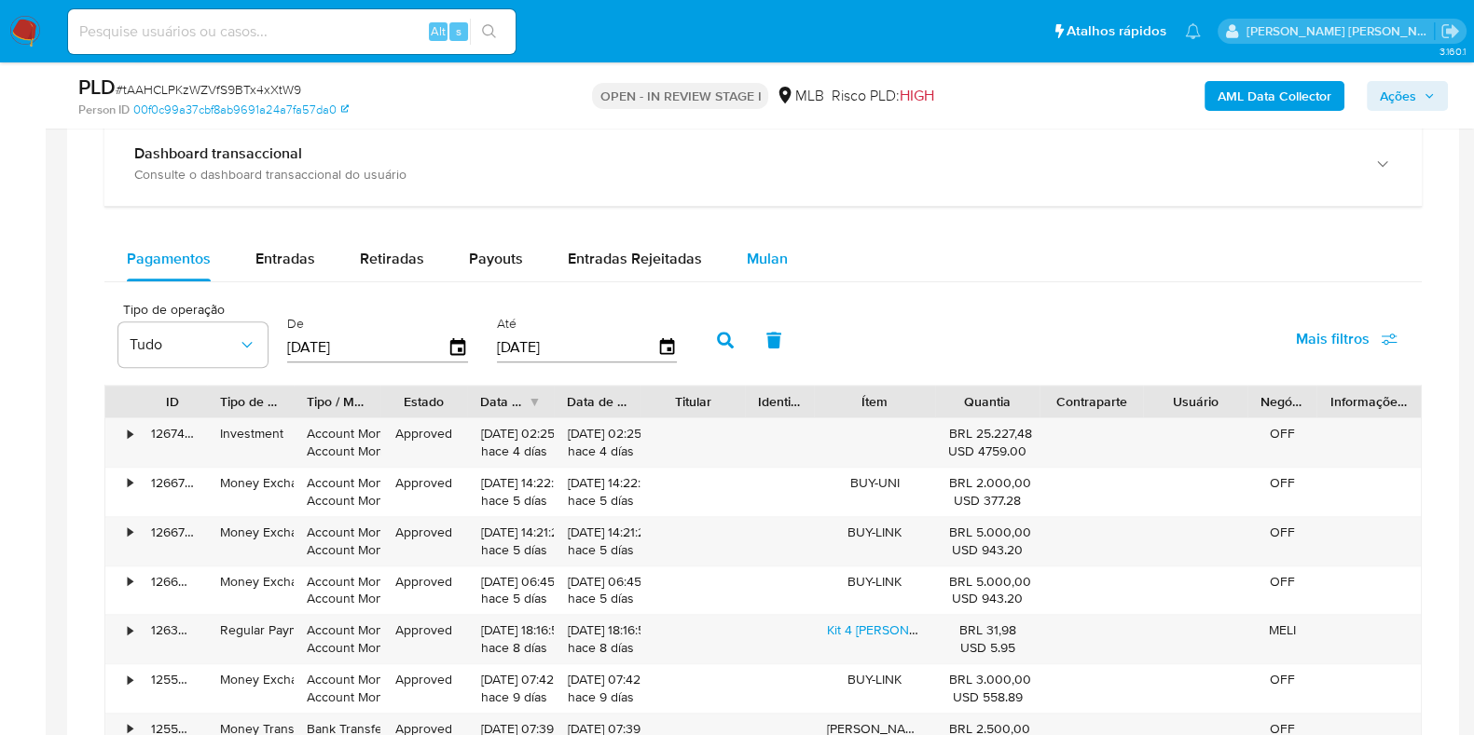
click at [763, 268] on div "Mulan" at bounding box center [767, 259] width 41 height 45
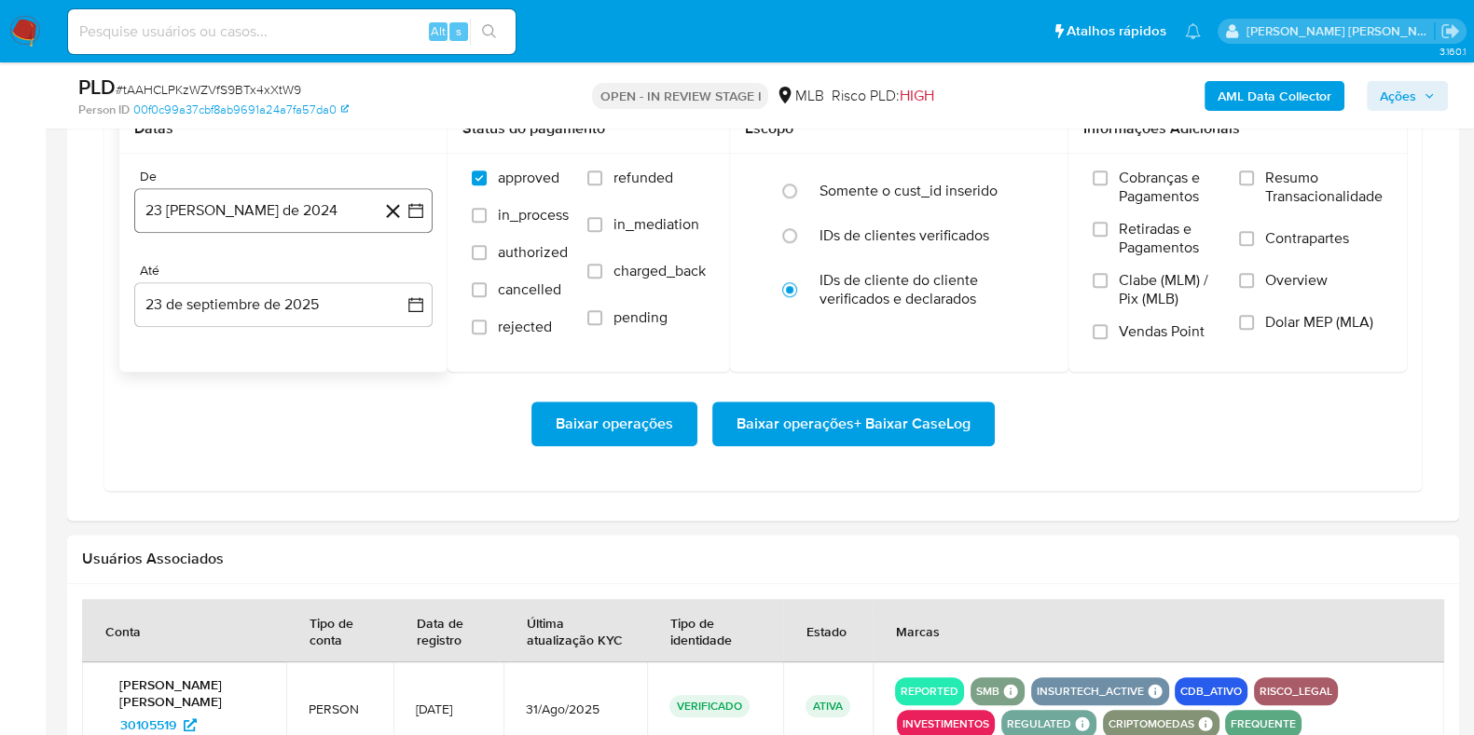
click at [275, 194] on button "23 [PERSON_NAME] de 2024" at bounding box center [283, 210] width 298 height 45
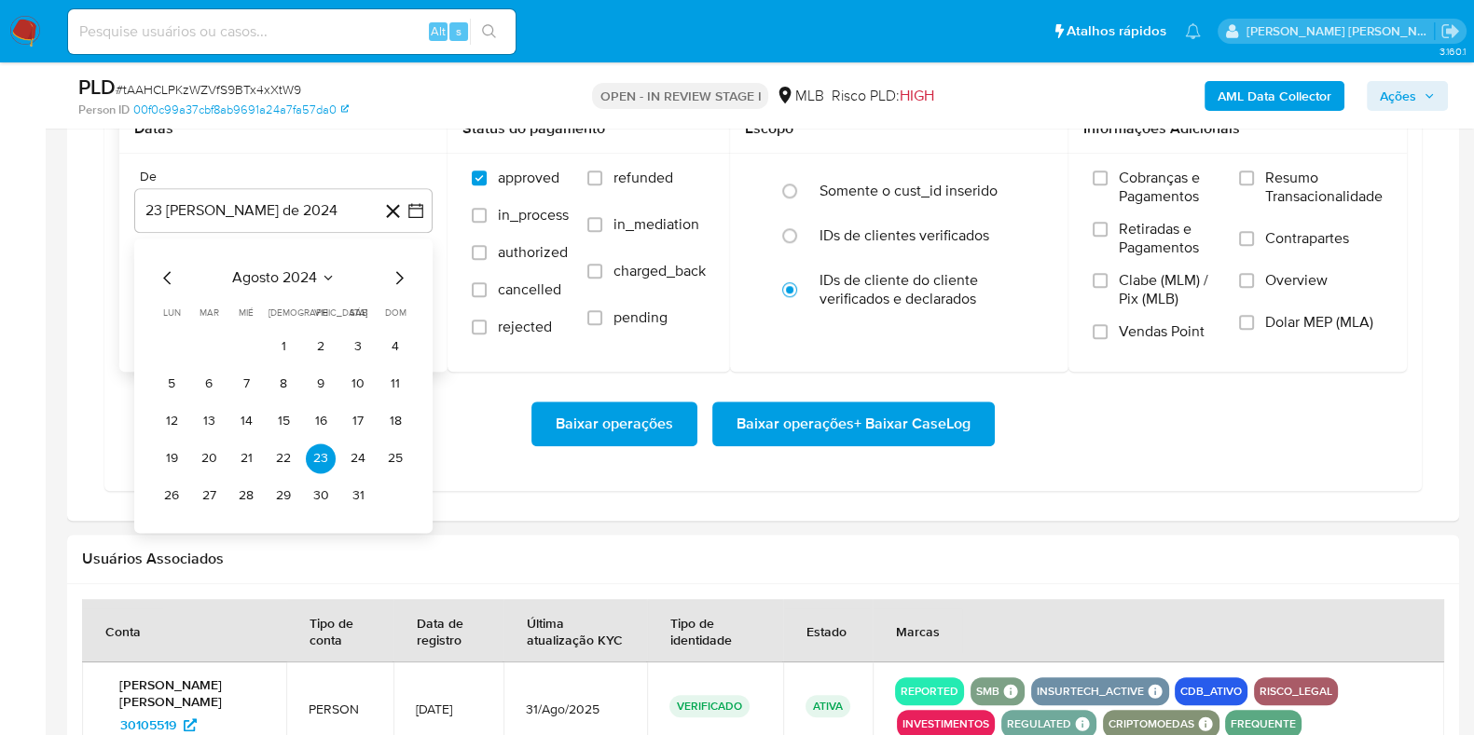
scroll to position [1747, 0]
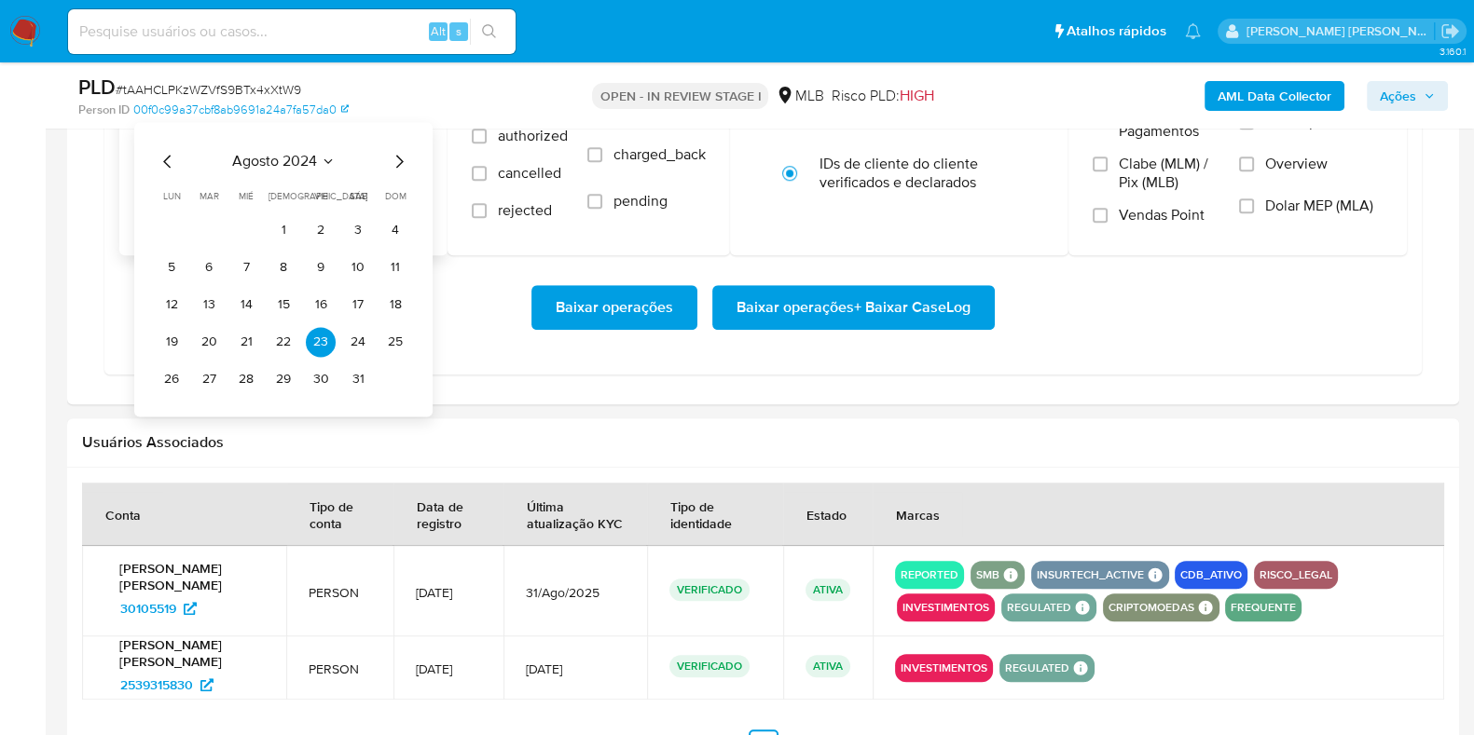
click at [404, 164] on icon "Mes siguiente" at bounding box center [399, 161] width 22 height 22
click at [403, 161] on icon "Mes siguiente" at bounding box center [399, 161] width 22 height 22
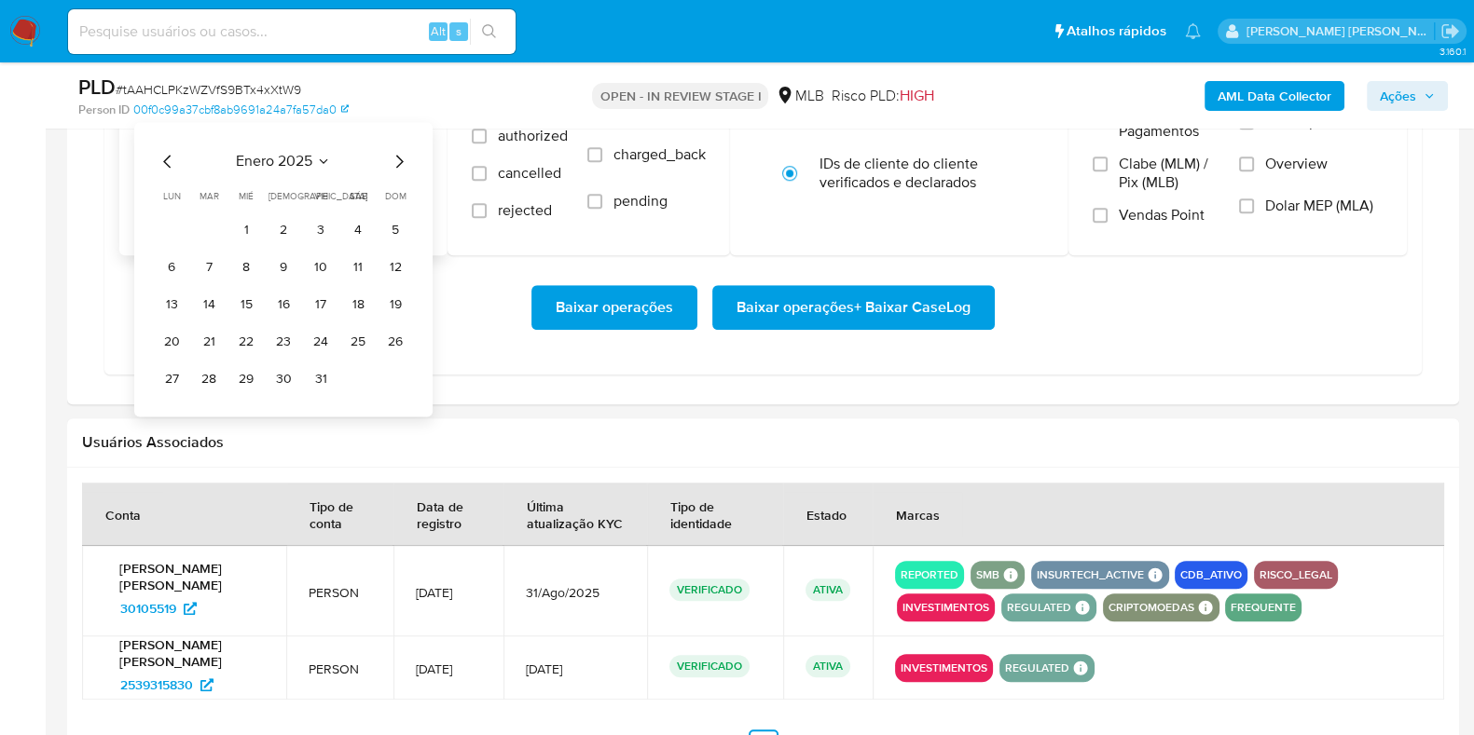
click at [403, 161] on icon "Mes siguiente" at bounding box center [399, 161] width 22 height 22
click at [401, 160] on icon "Mes siguiente" at bounding box center [399, 161] width 22 height 22
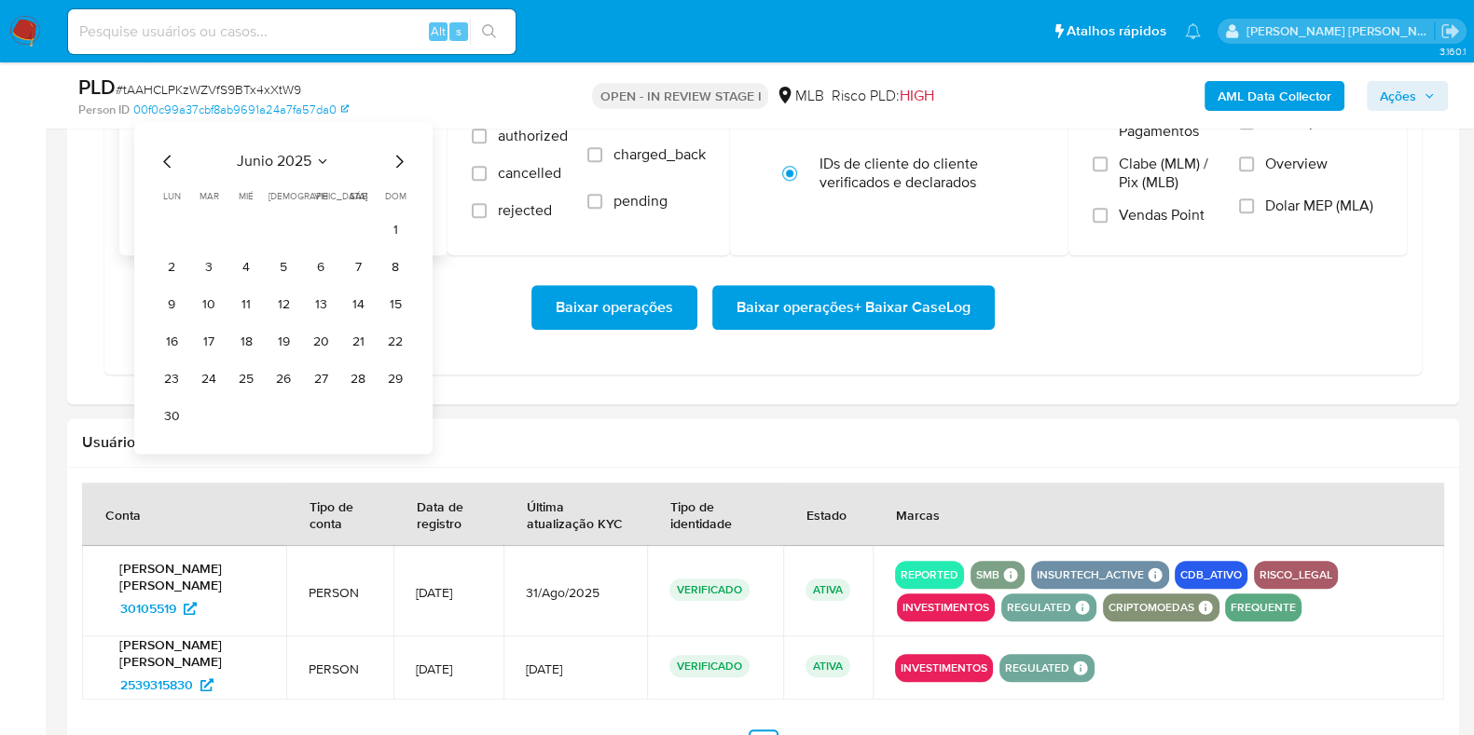
click at [400, 160] on icon "Mes siguiente" at bounding box center [399, 161] width 7 height 13
click at [398, 160] on icon "Mes siguiente" at bounding box center [399, 161] width 22 height 22
click at [318, 225] on button "1" at bounding box center [321, 230] width 30 height 30
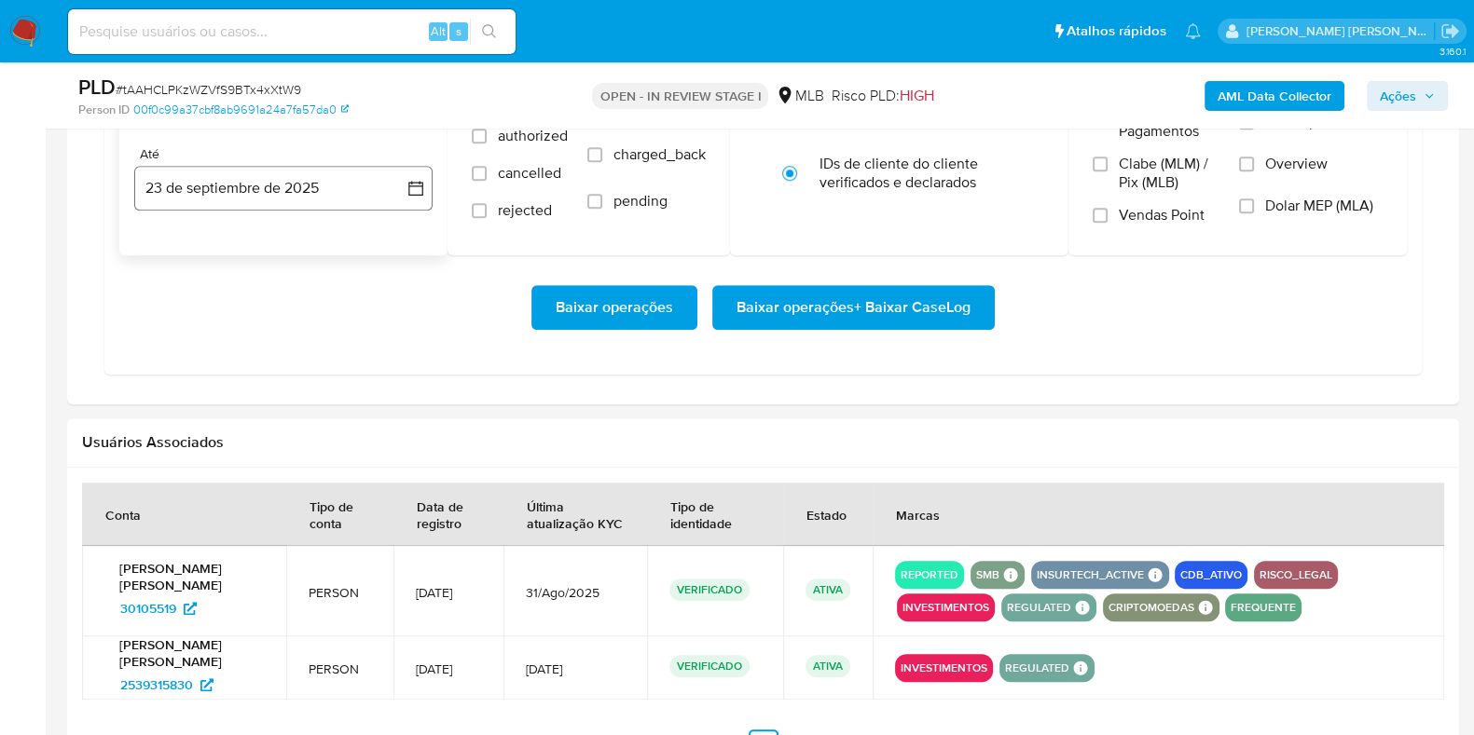
click at [275, 202] on button "23 de septiembre de 2025" at bounding box center [283, 188] width 298 height 45
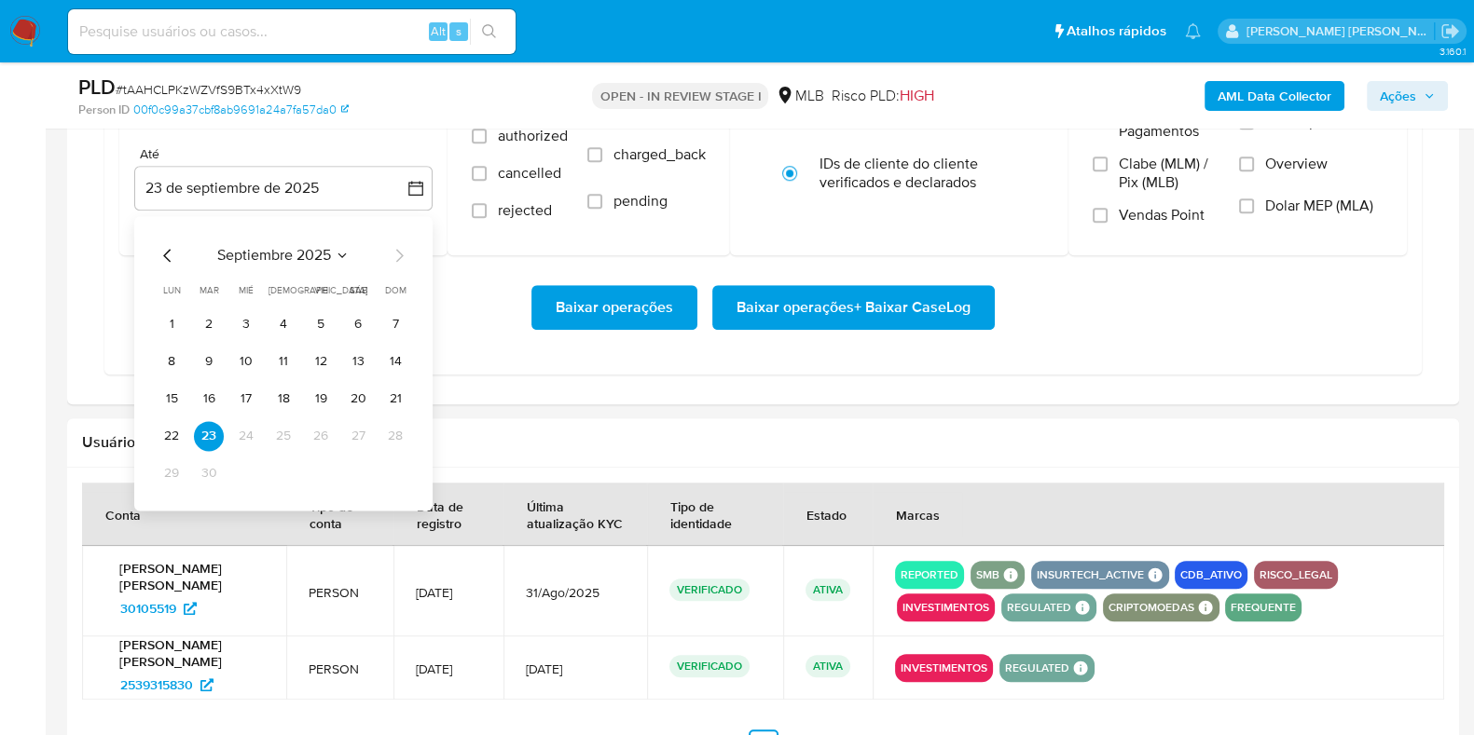
click at [405, 393] on button "21" at bounding box center [395, 399] width 30 height 30
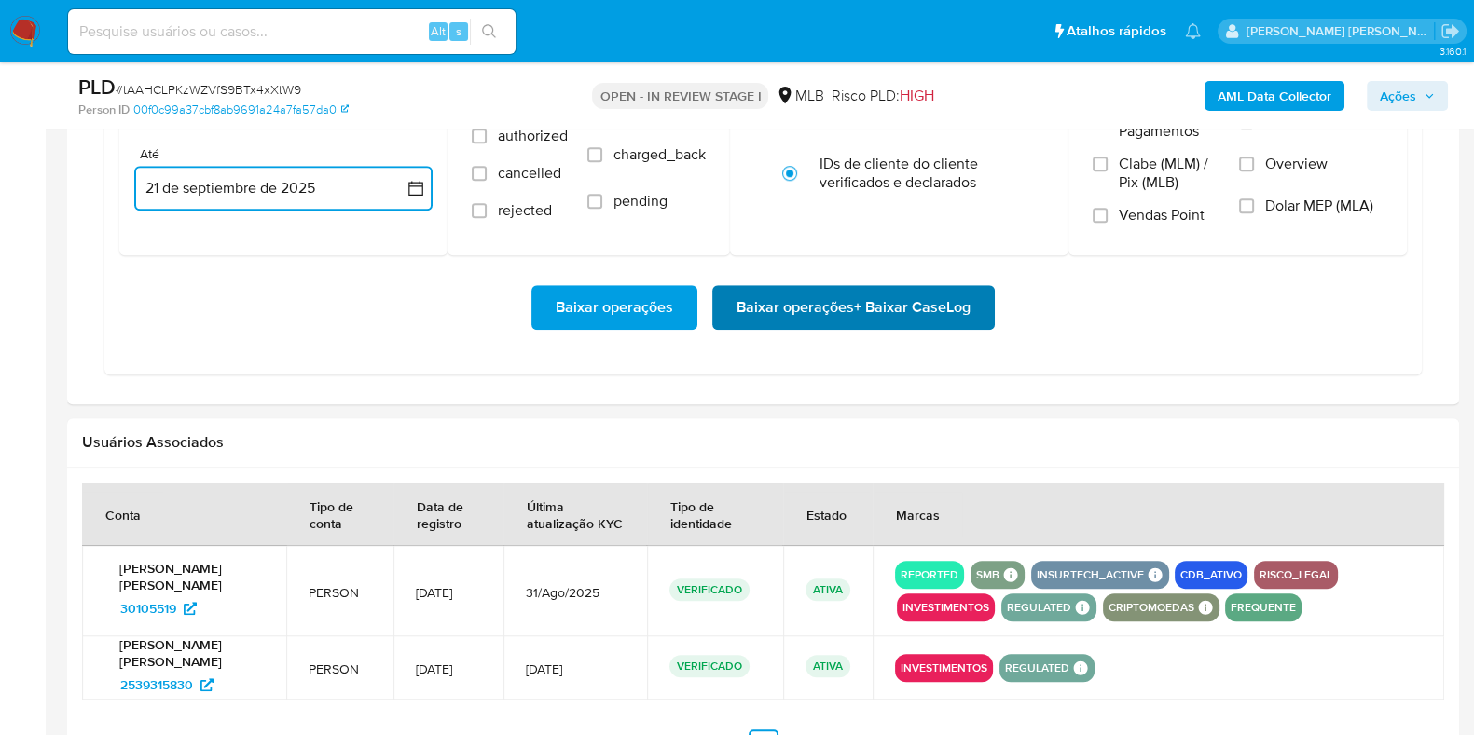
click at [713, 311] on button "Baixar operações + Baixar CaseLog" at bounding box center [853, 307] width 282 height 45
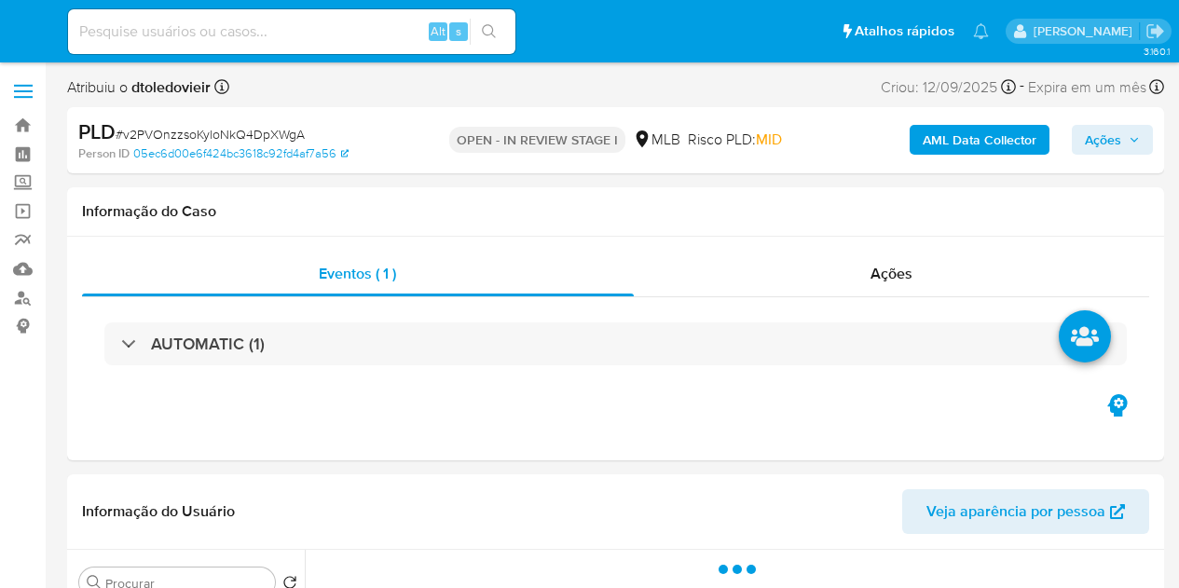
select select "10"
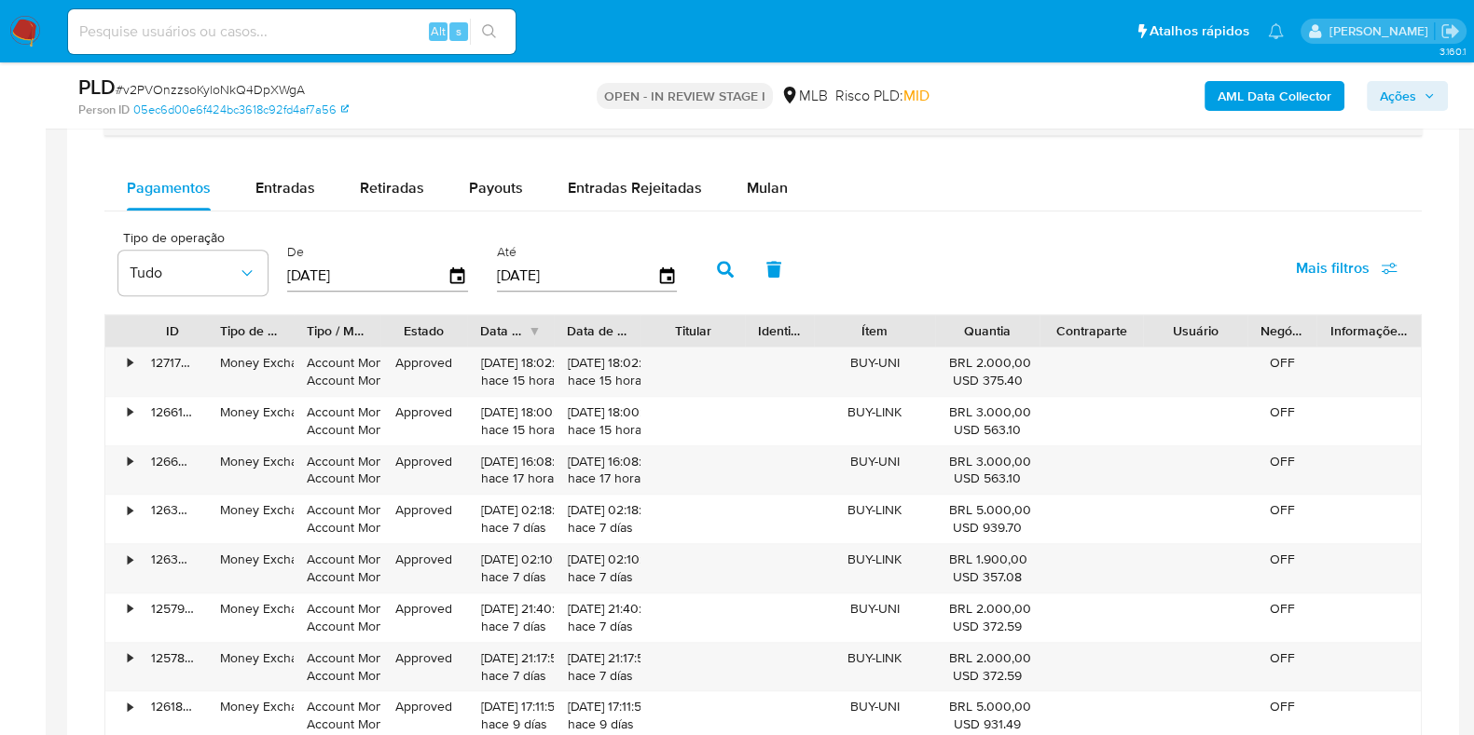
scroll to position [1398, 0]
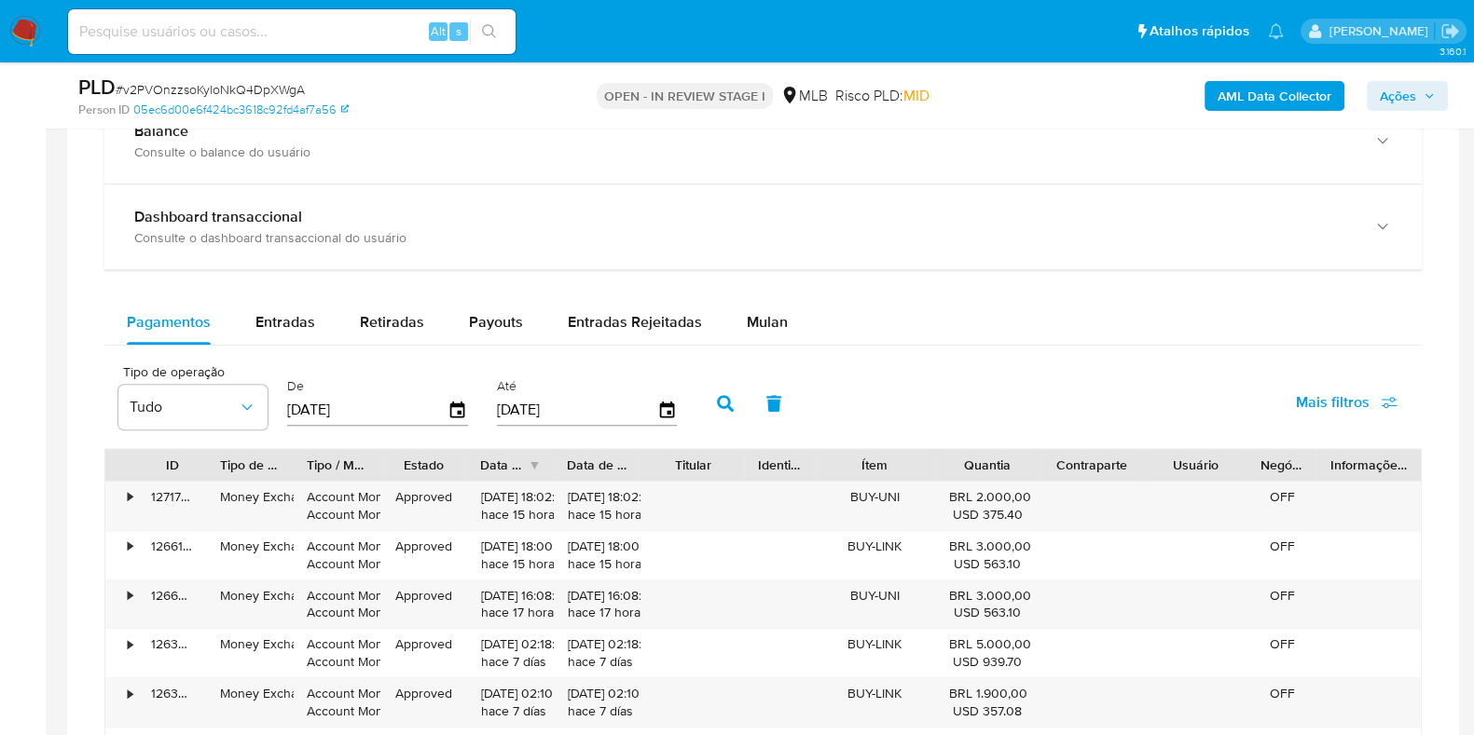
click at [761, 292] on div "Balance Consulte o balance do usuário Dashboard transaccional Consulte o dashbo…" at bounding box center [762, 562] width 1317 height 926
click at [761, 313] on span "Mulan" at bounding box center [767, 321] width 41 height 21
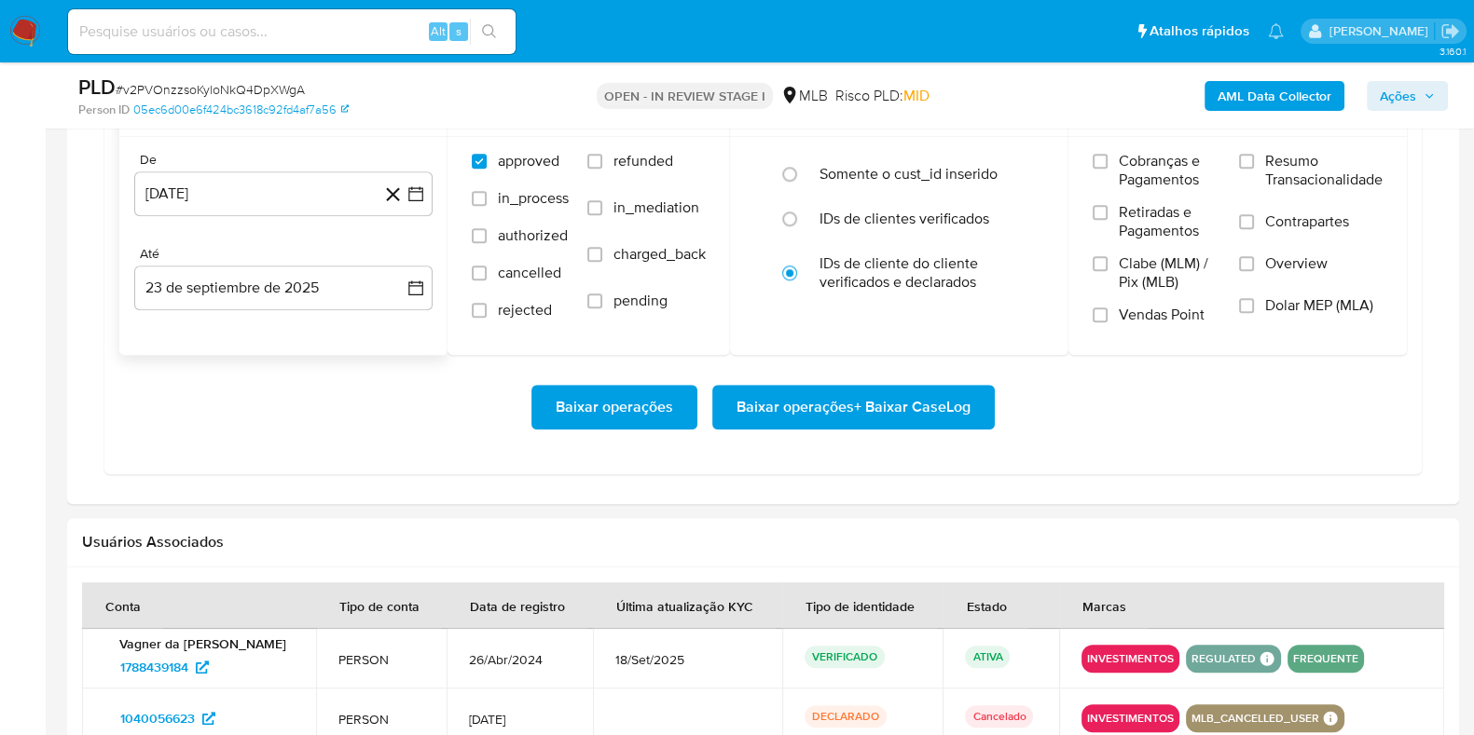
scroll to position [1747, 0]
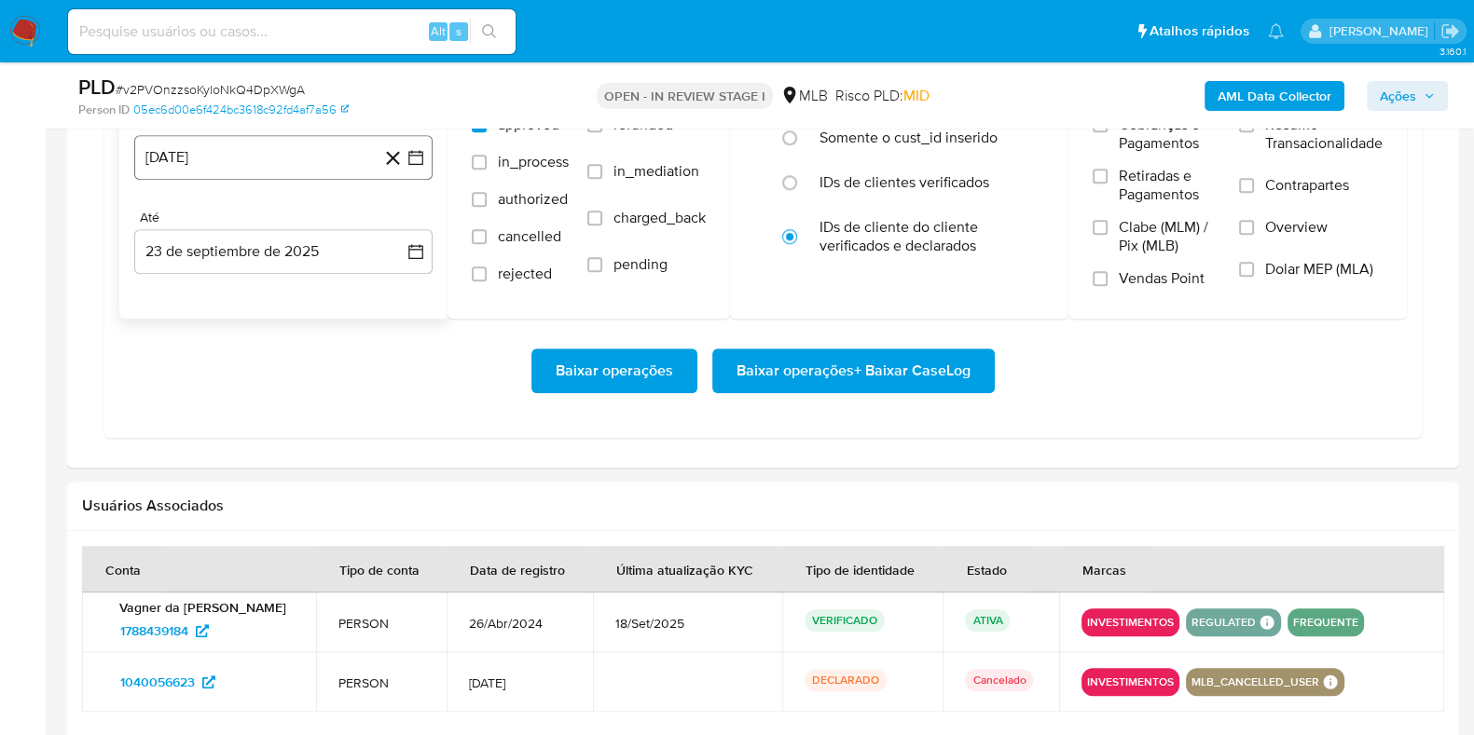
click at [326, 175] on button "23 [PERSON_NAME] de 2024" at bounding box center [283, 157] width 298 height 45
click at [396, 215] on icon "Mes siguiente" at bounding box center [399, 224] width 22 height 22
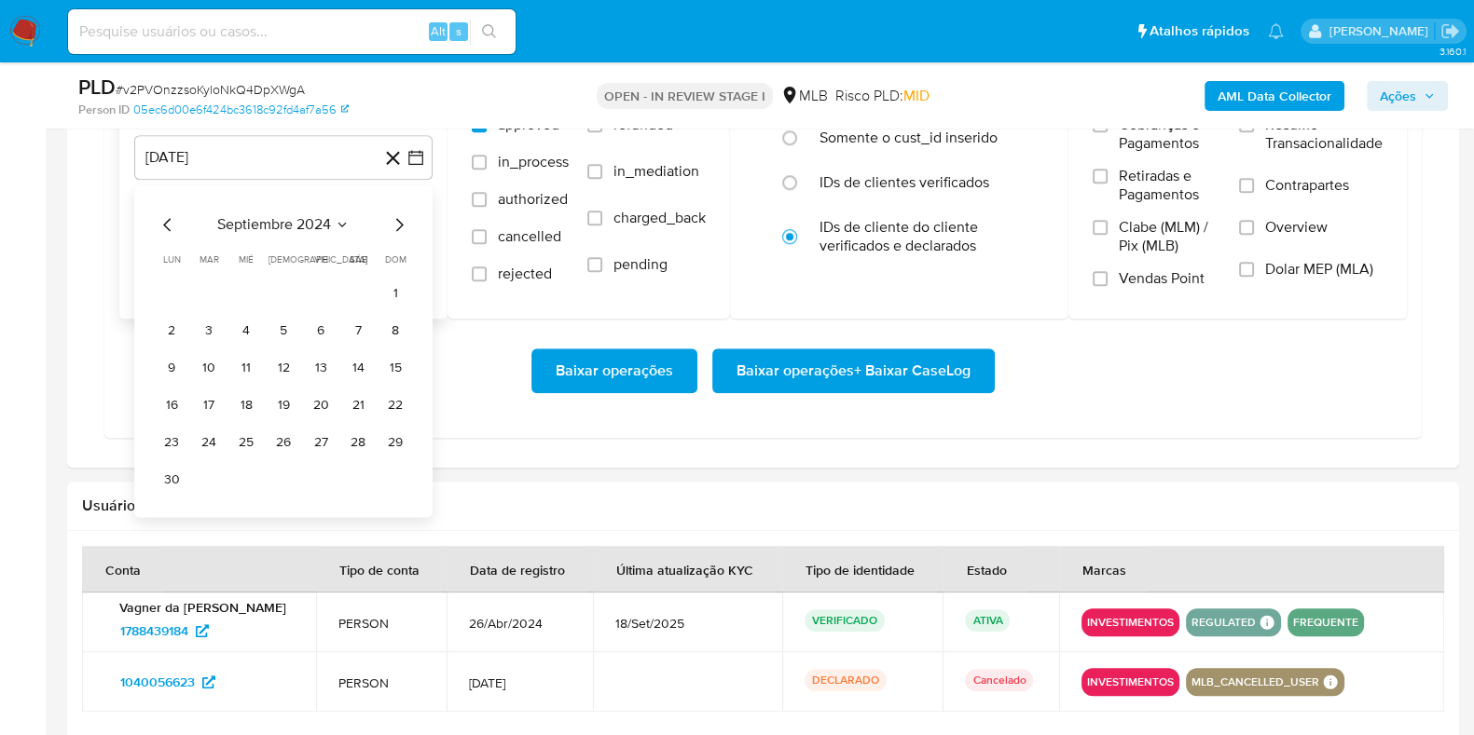
click at [398, 217] on icon "Mes siguiente" at bounding box center [399, 224] width 22 height 22
click at [398, 218] on icon "Mes siguiente" at bounding box center [399, 224] width 7 height 13
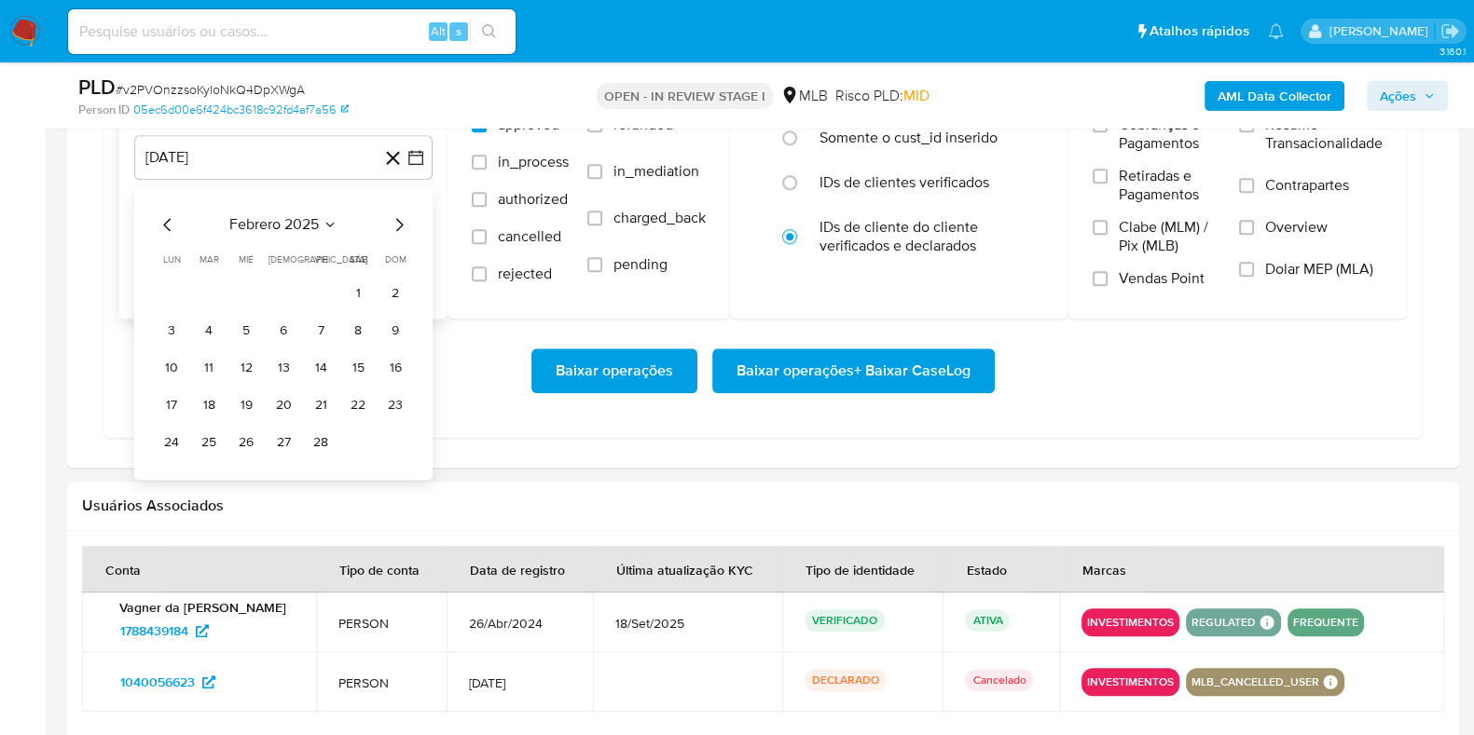
click at [398, 218] on icon "Mes siguiente" at bounding box center [399, 224] width 7 height 13
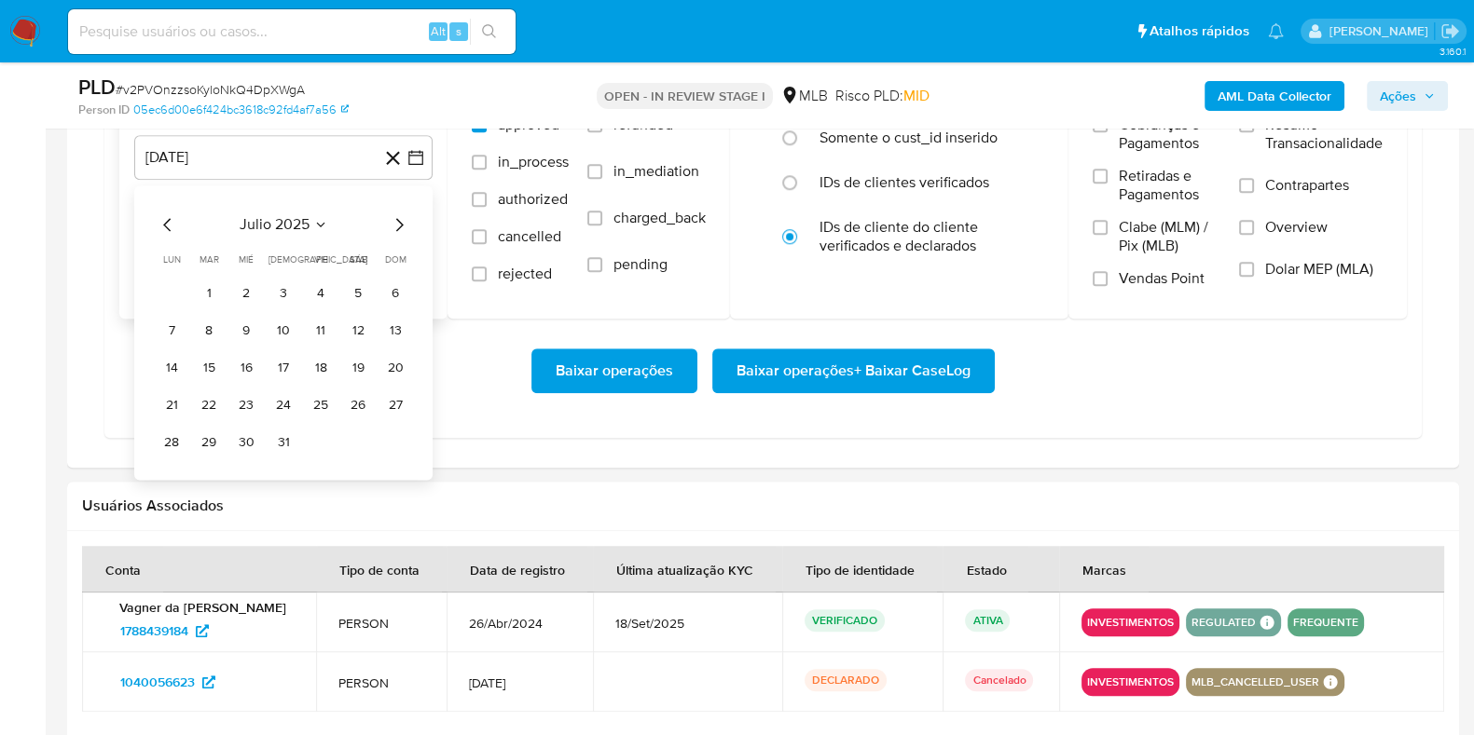
click at [398, 218] on icon "Mes siguiente" at bounding box center [399, 224] width 7 height 13
click at [316, 286] on button "1" at bounding box center [321, 294] width 30 height 30
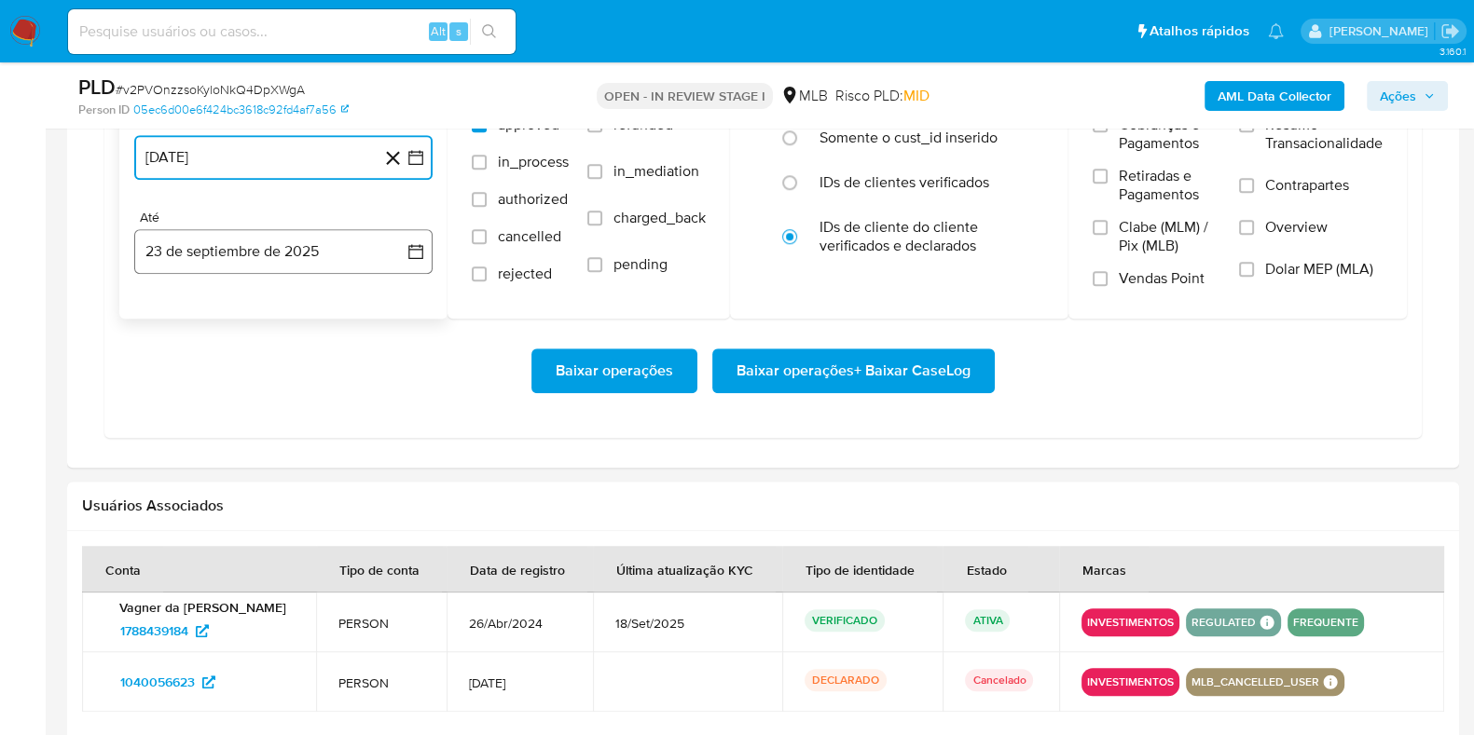
click at [308, 267] on button "23 de septiembre de 2025" at bounding box center [283, 251] width 298 height 45
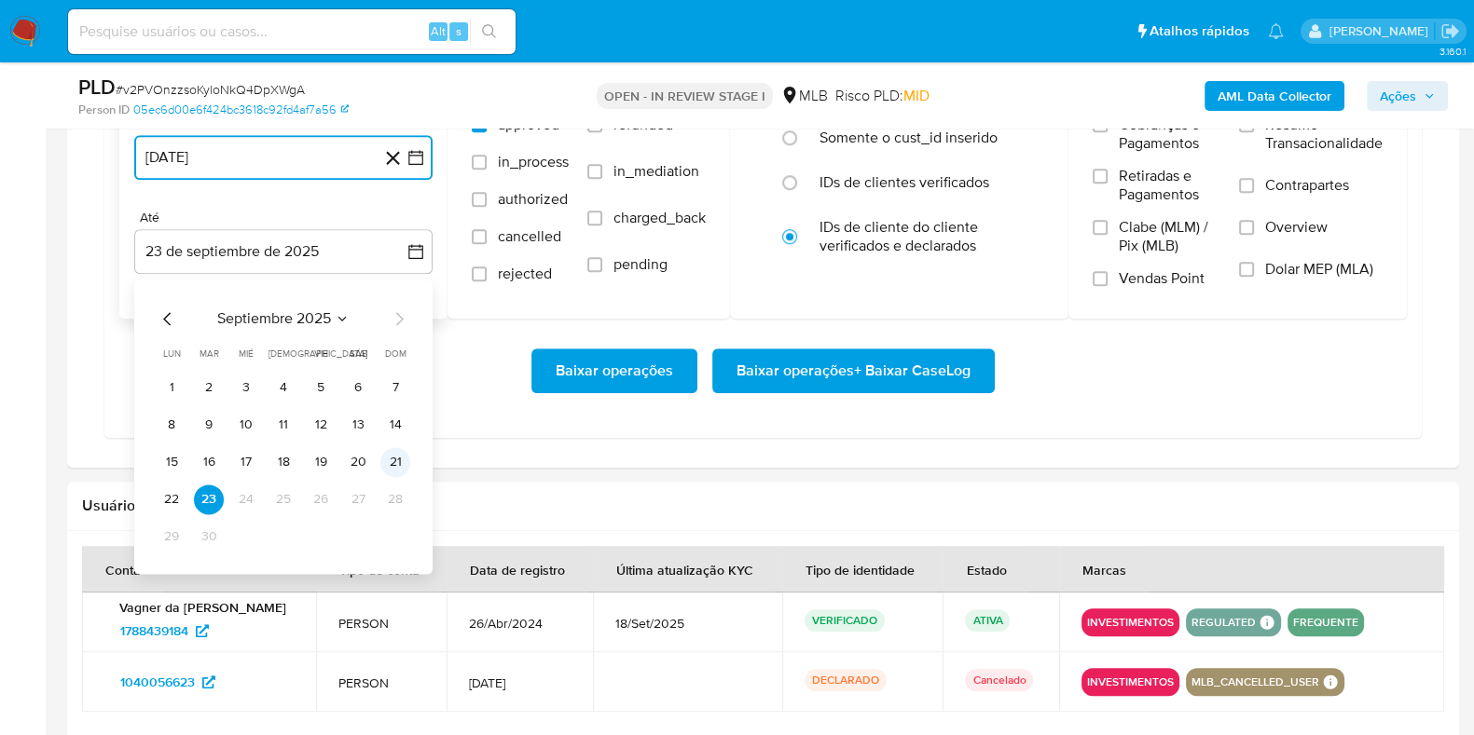
click at [389, 450] on button "21" at bounding box center [395, 462] width 30 height 30
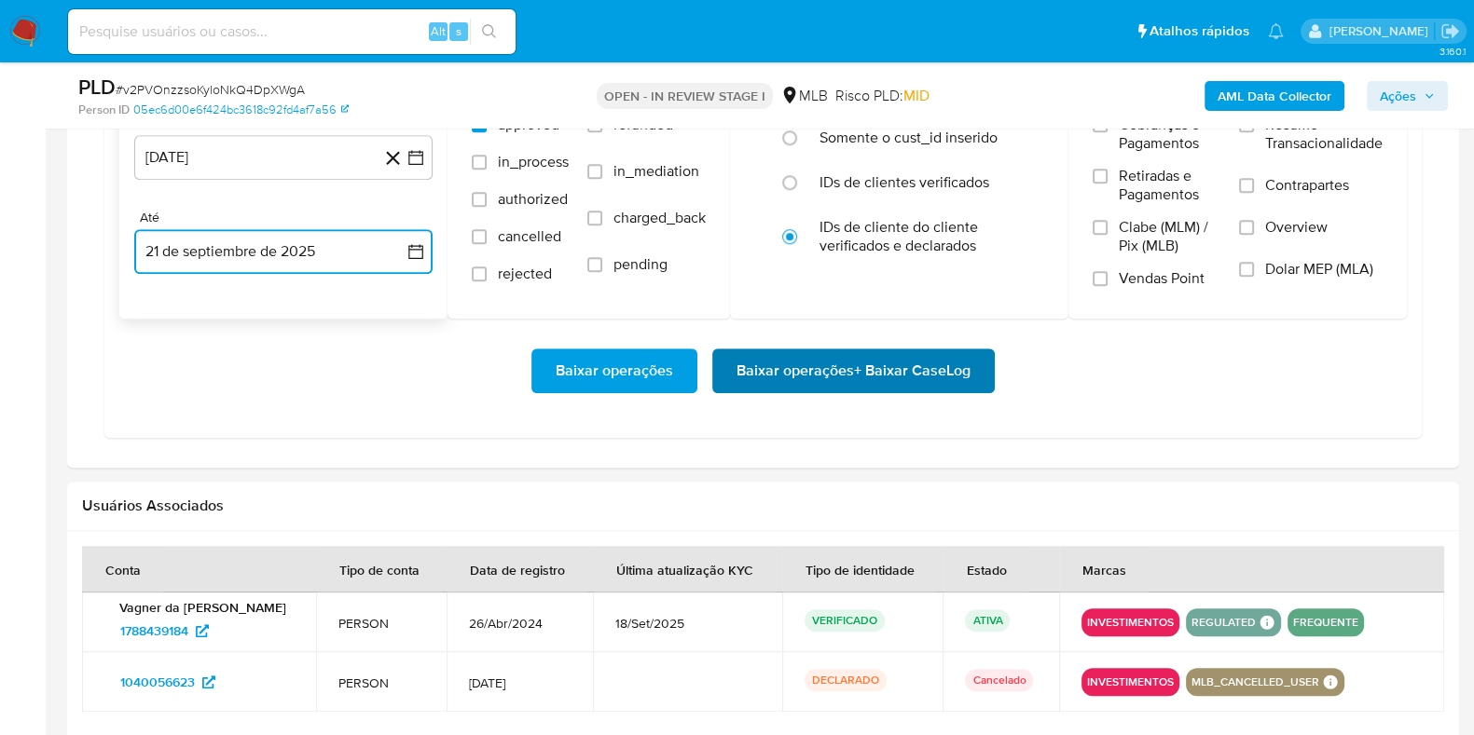
click at [849, 377] on span "Baixar operações + Baixar CaseLog" at bounding box center [853, 370] width 234 height 41
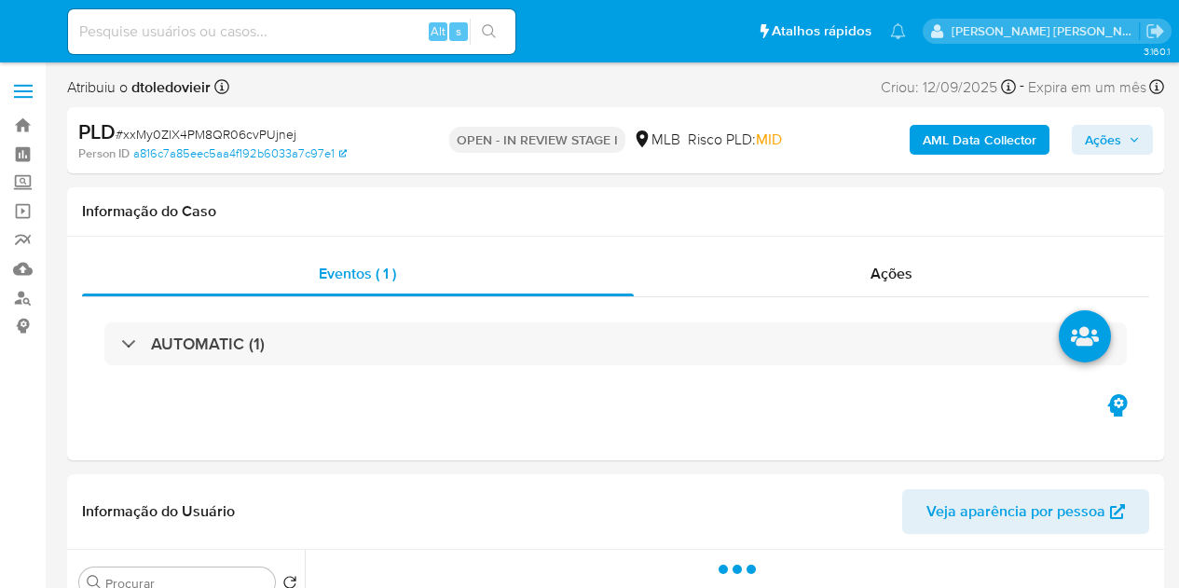
select select "10"
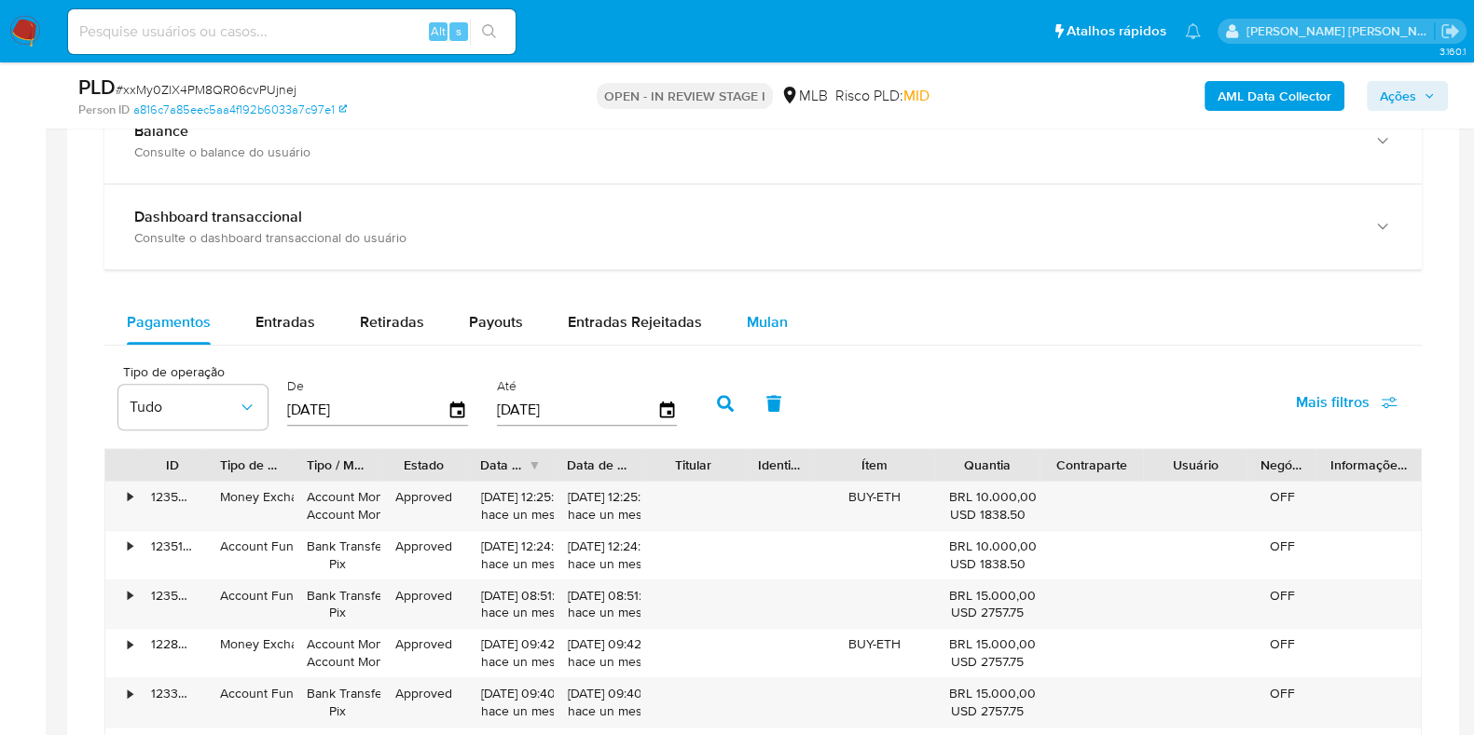
click at [755, 308] on div "Mulan" at bounding box center [767, 322] width 41 height 45
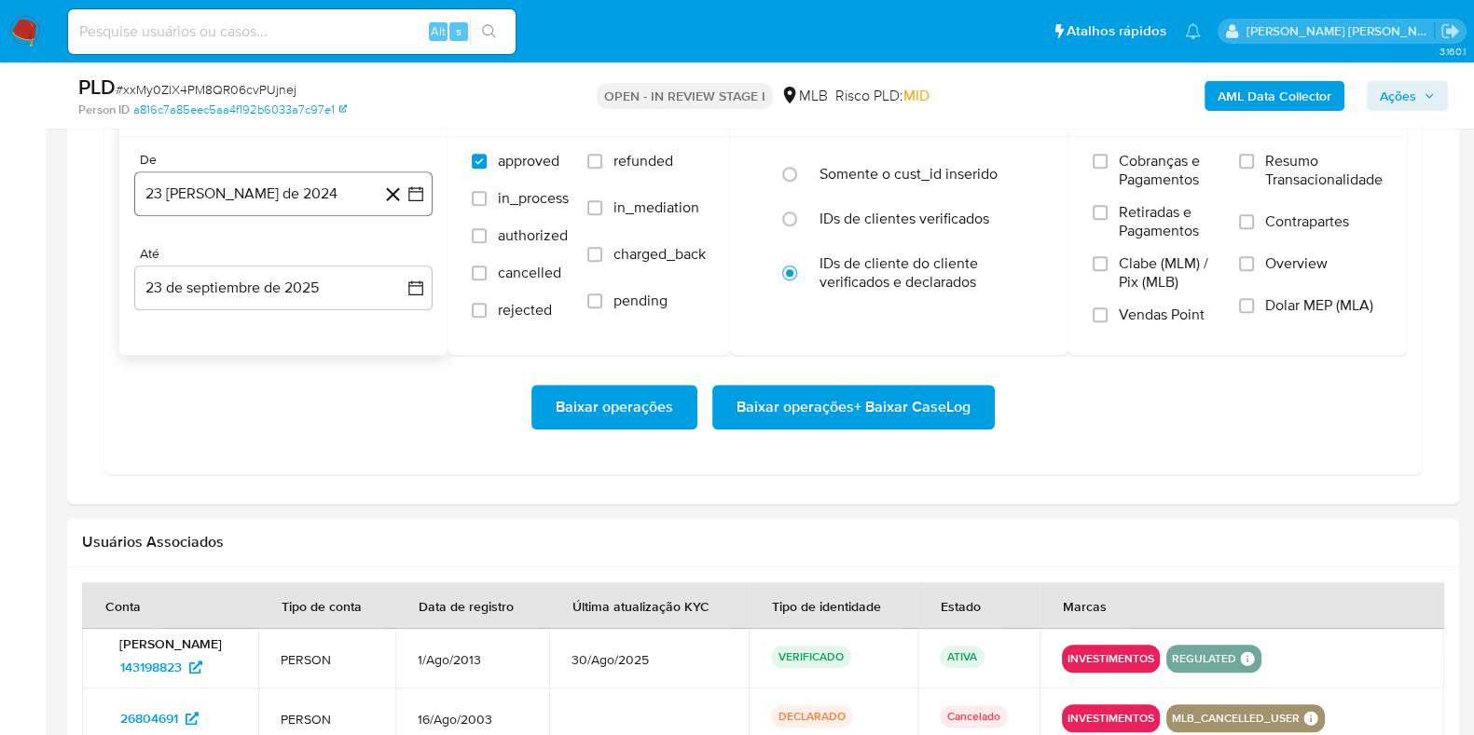
scroll to position [1747, 0]
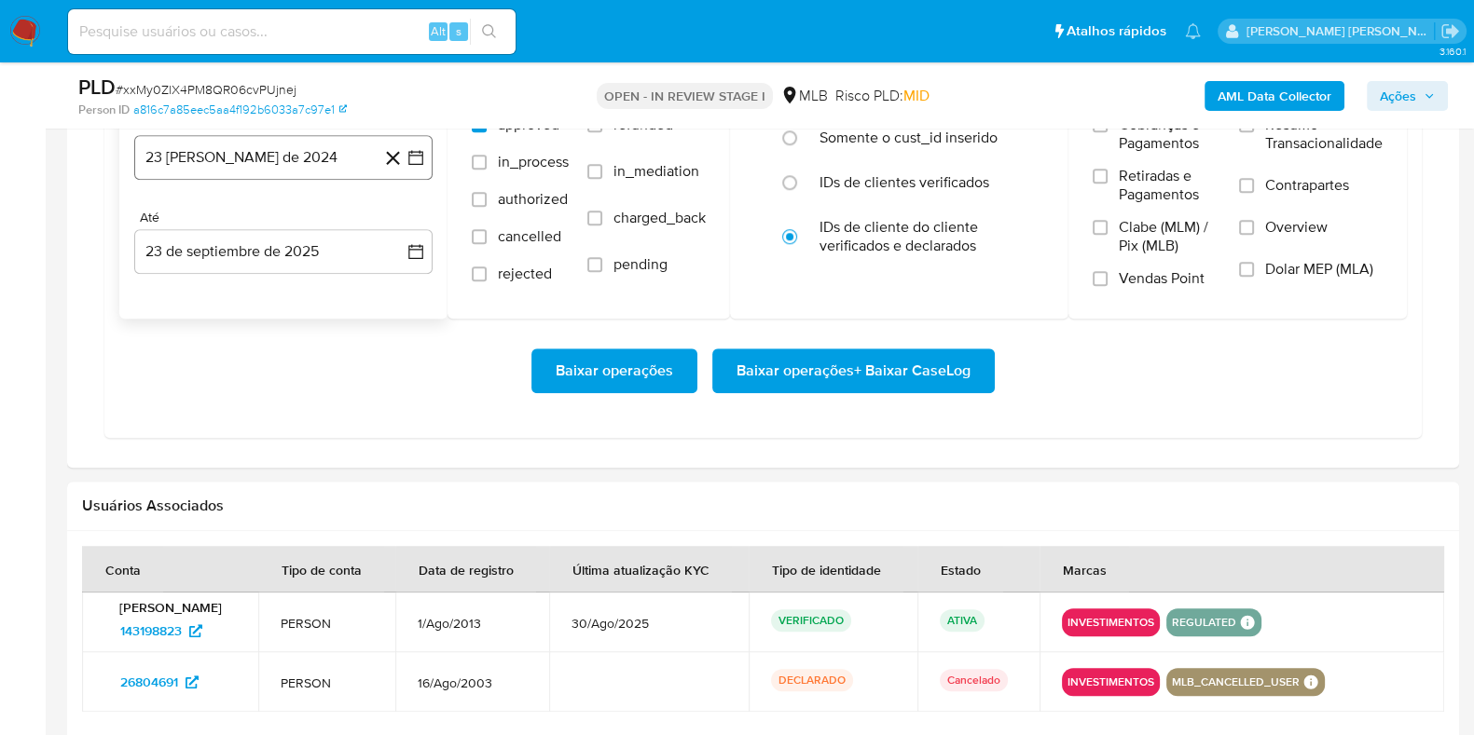
click at [304, 149] on button "23 [PERSON_NAME] de 2024" at bounding box center [283, 157] width 298 height 45
click at [397, 217] on icon "Mes siguiente" at bounding box center [399, 224] width 22 height 22
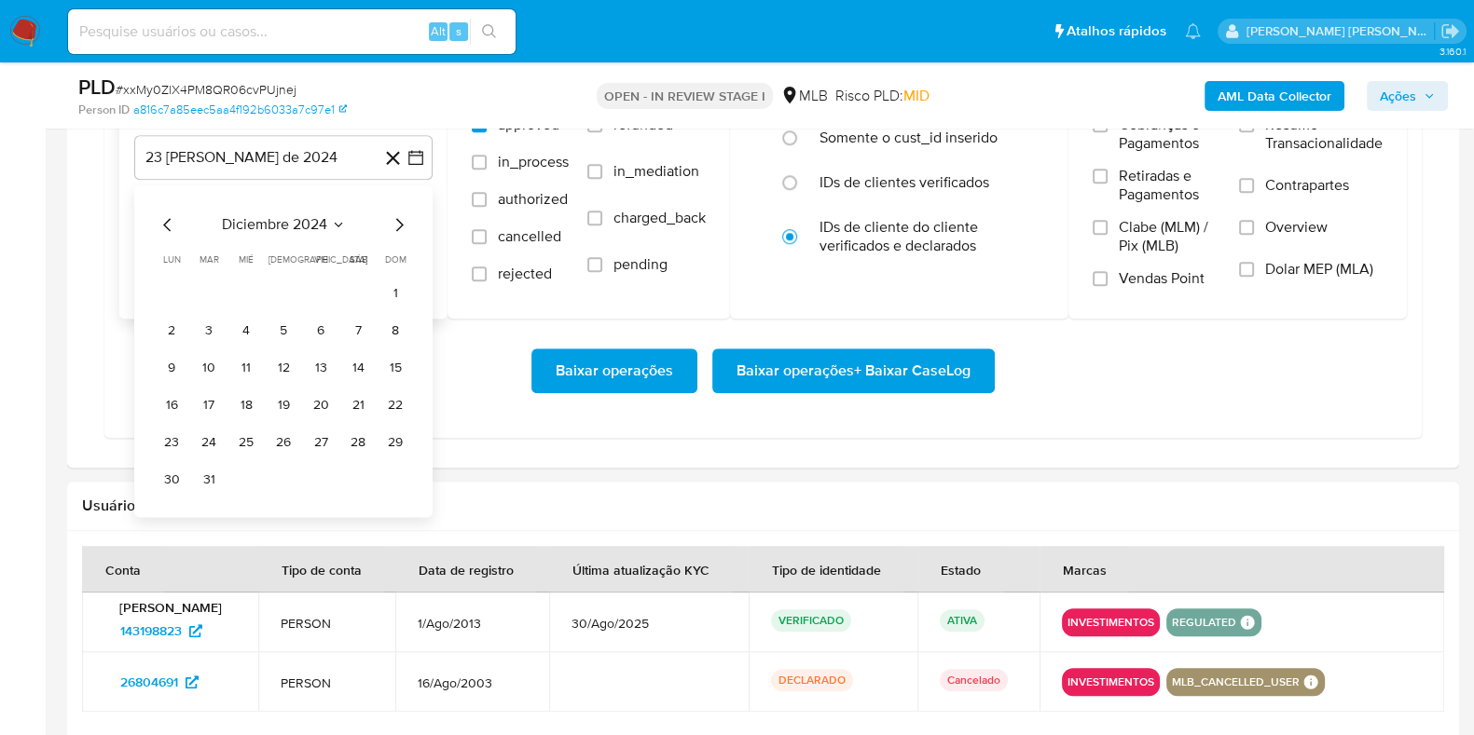
click at [397, 217] on icon "Mes siguiente" at bounding box center [399, 224] width 22 height 22
click at [396, 217] on icon "Mes siguiente" at bounding box center [399, 224] width 22 height 22
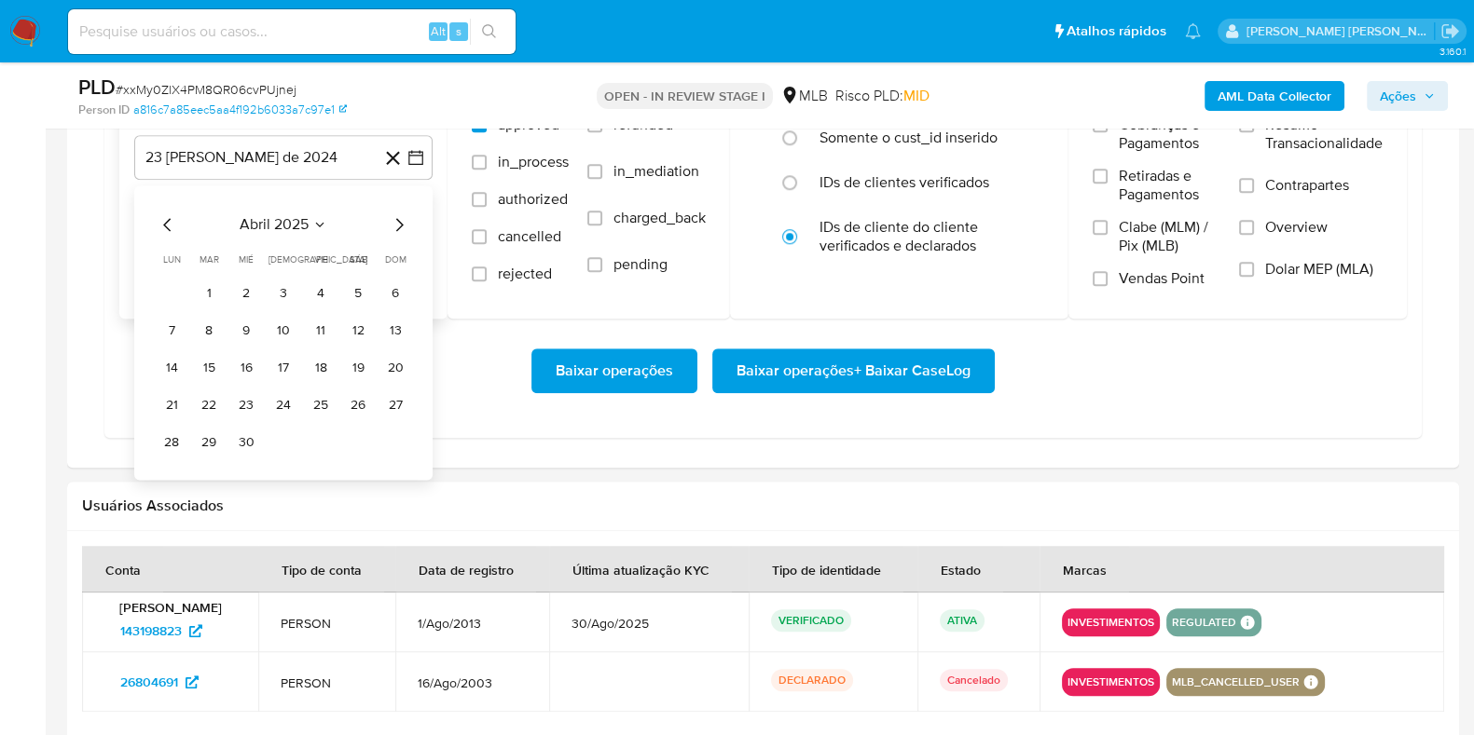
click at [396, 217] on icon "Mes siguiente" at bounding box center [399, 224] width 22 height 22
click at [395, 219] on icon "Mes siguiente" at bounding box center [399, 224] width 22 height 22
click at [395, 218] on icon "Mes siguiente" at bounding box center [399, 224] width 22 height 22
click at [327, 292] on button "1" at bounding box center [321, 294] width 30 height 30
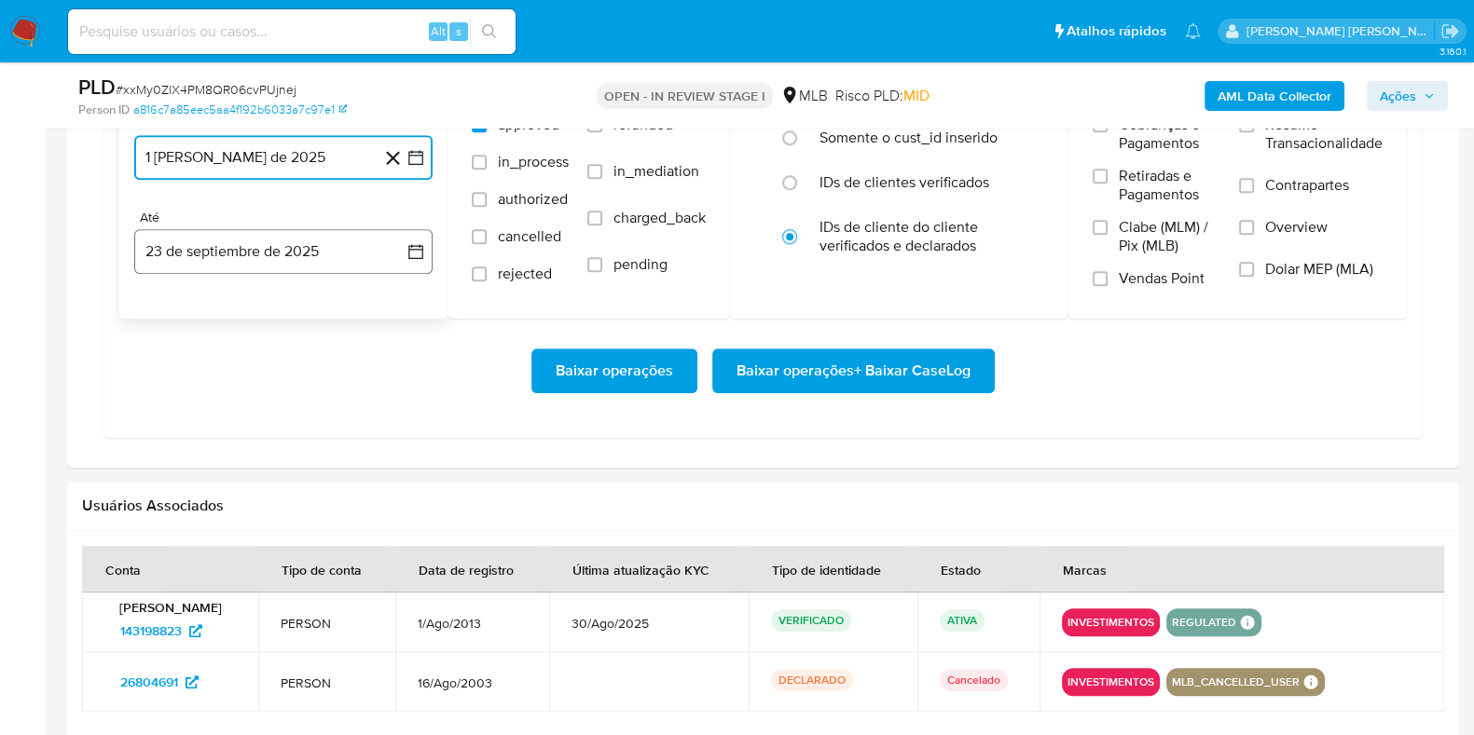
click at [303, 247] on button "23 de septiembre de 2025" at bounding box center [283, 251] width 298 height 45
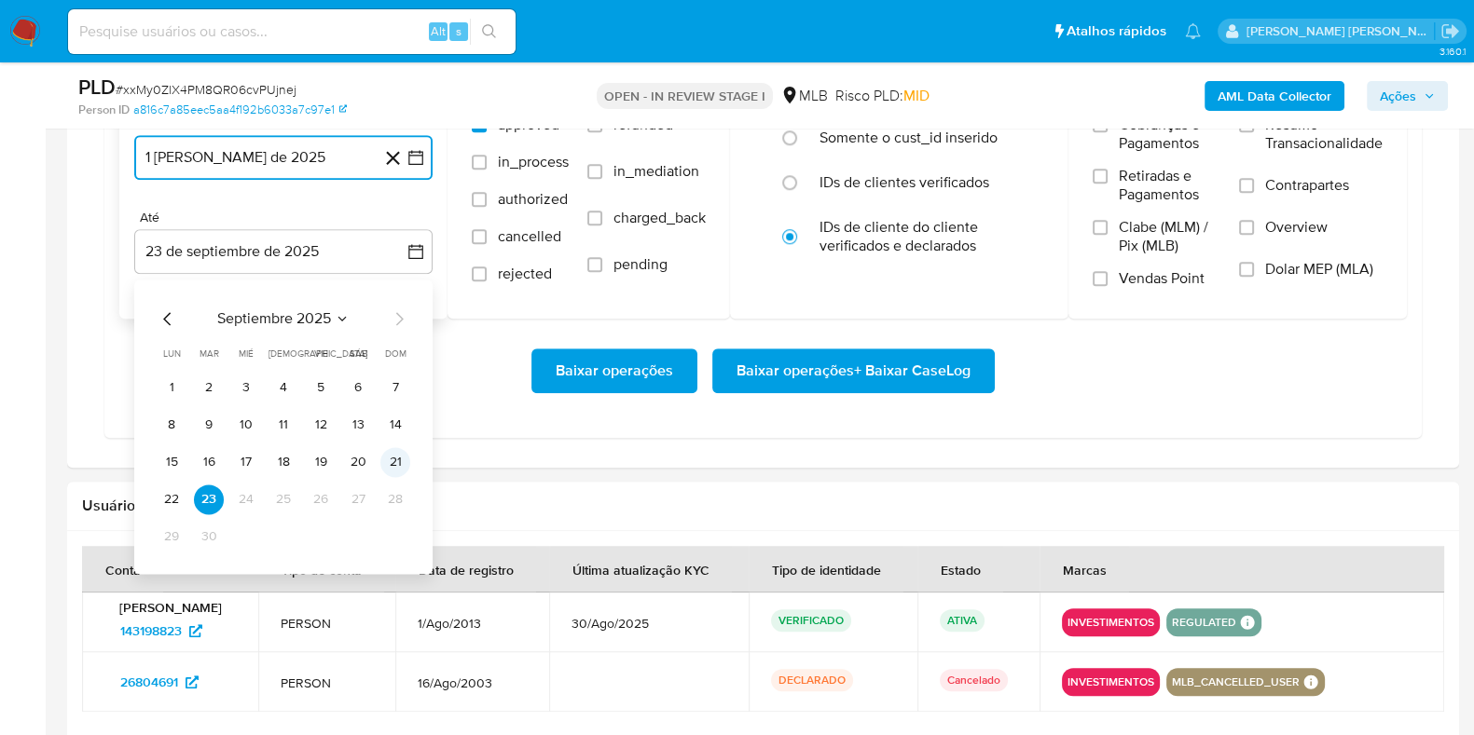
click at [406, 456] on button "21" at bounding box center [395, 462] width 30 height 30
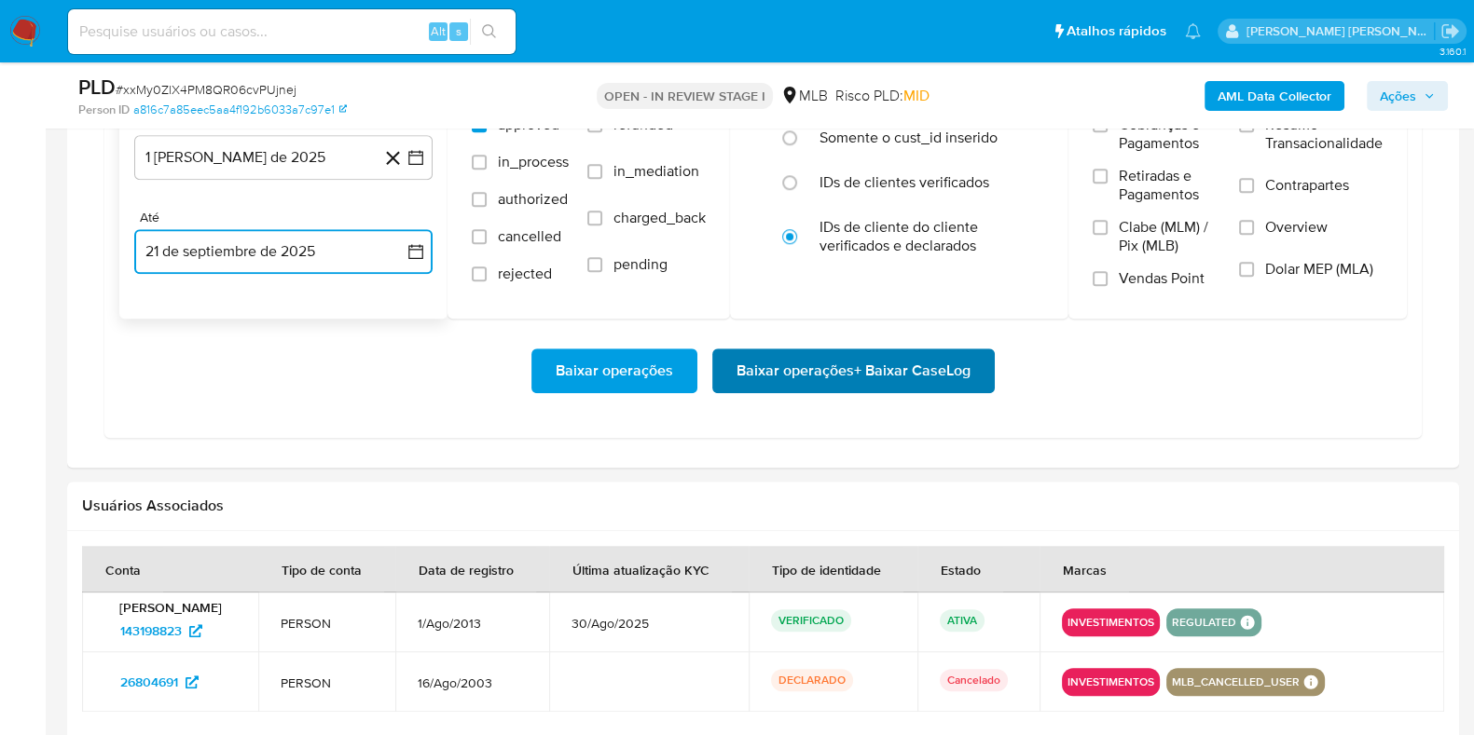
click at [752, 356] on span "Baixar operações + Baixar CaseLog" at bounding box center [853, 370] width 234 height 41
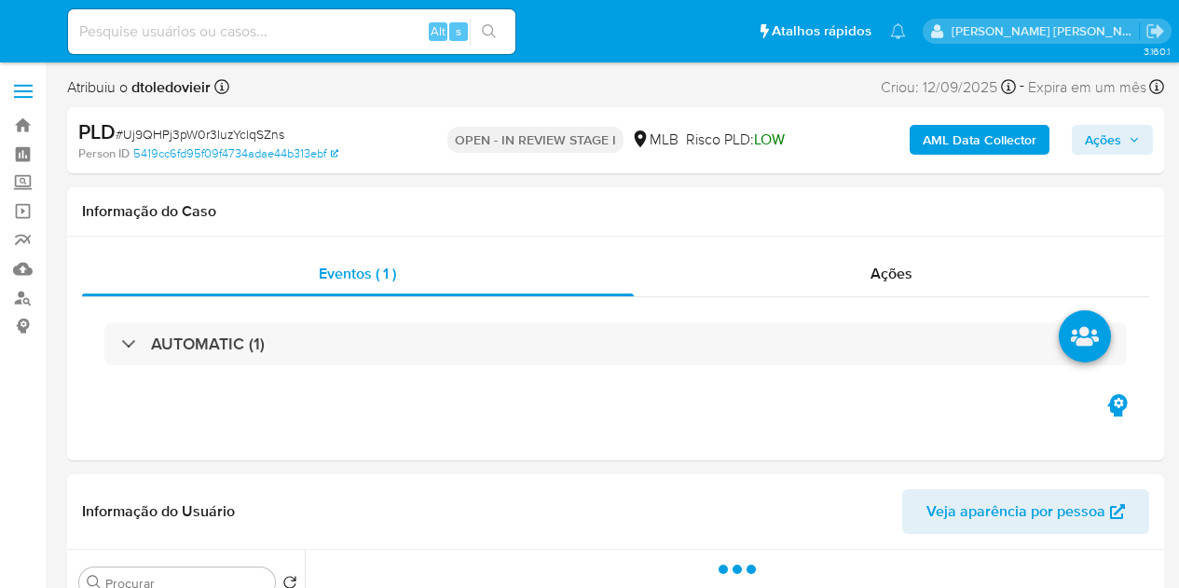
select select "10"
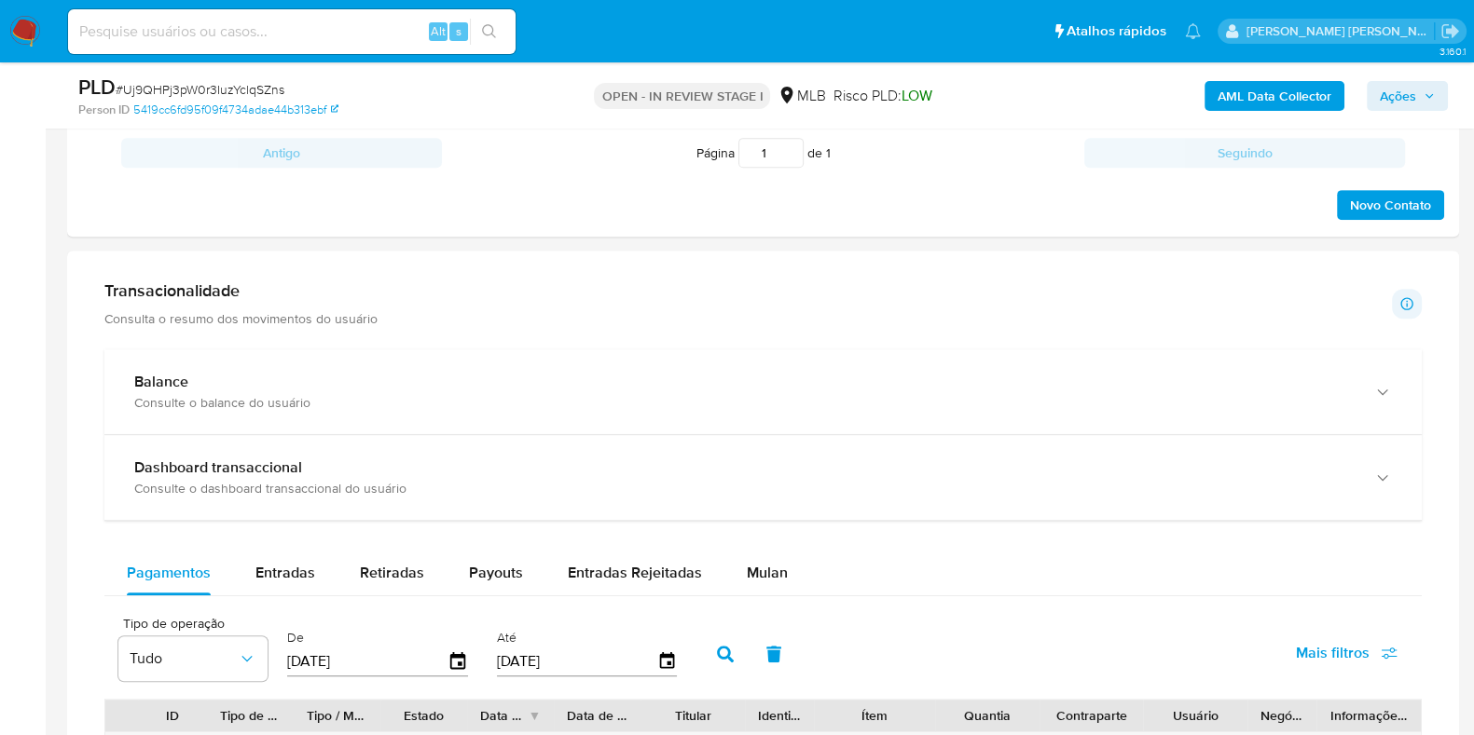
scroll to position [1514, 0]
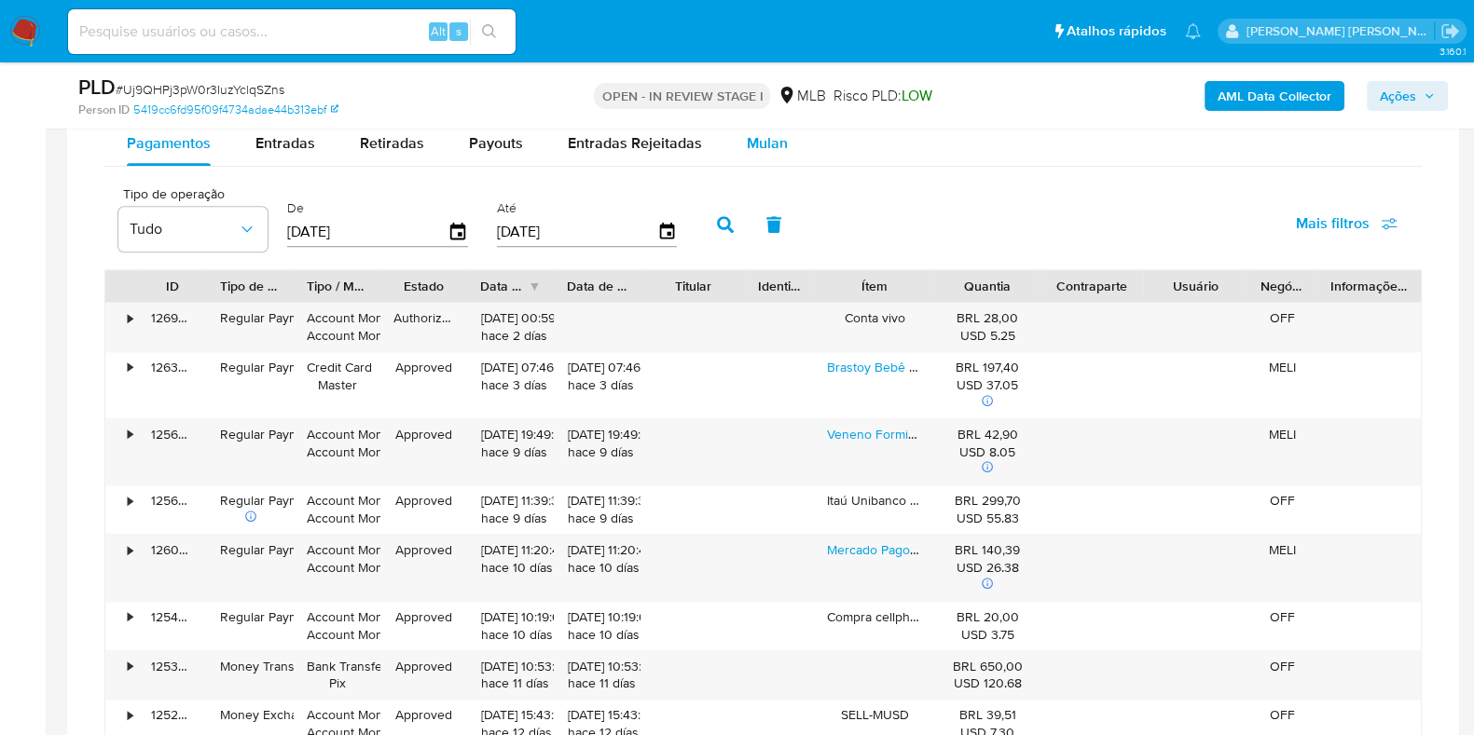
click at [757, 156] on div "Mulan" at bounding box center [767, 143] width 41 height 45
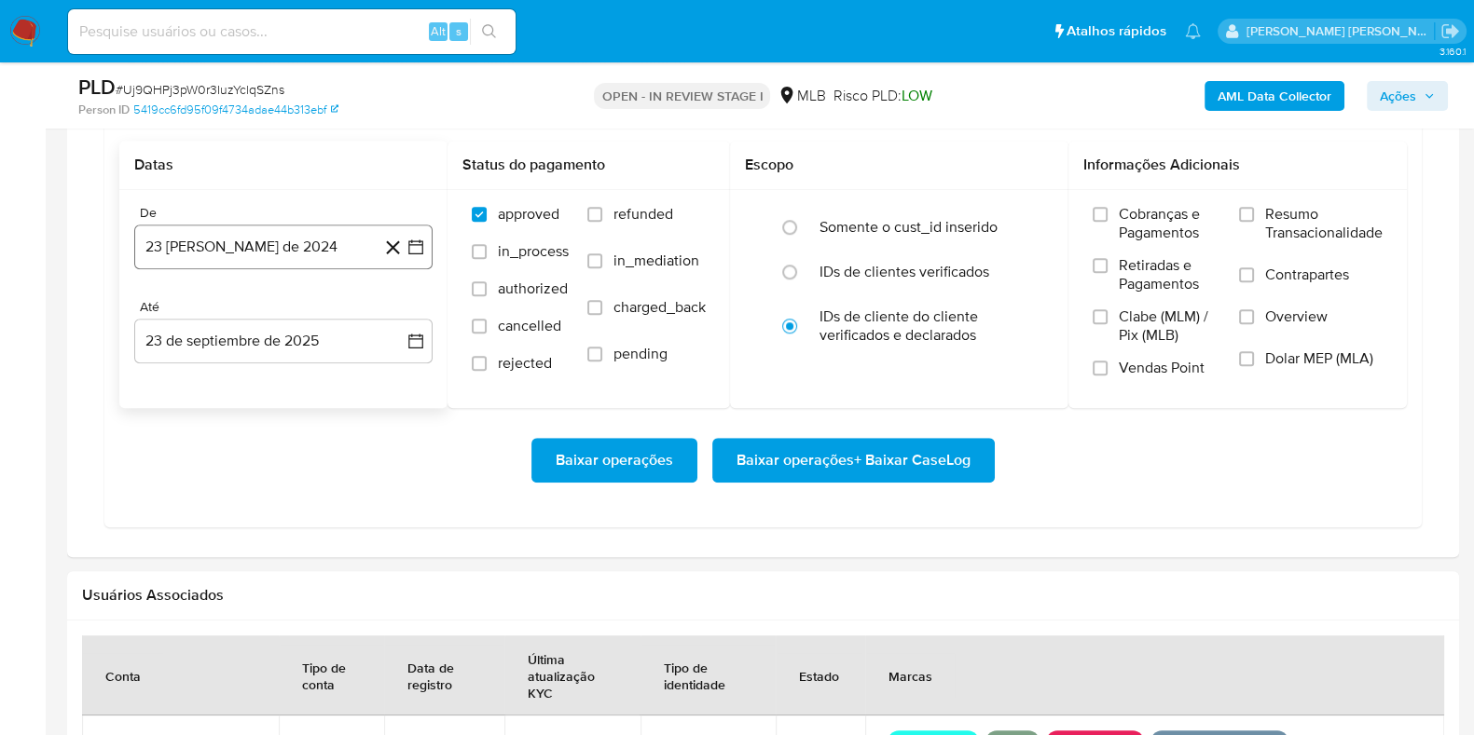
scroll to position [1630, 0]
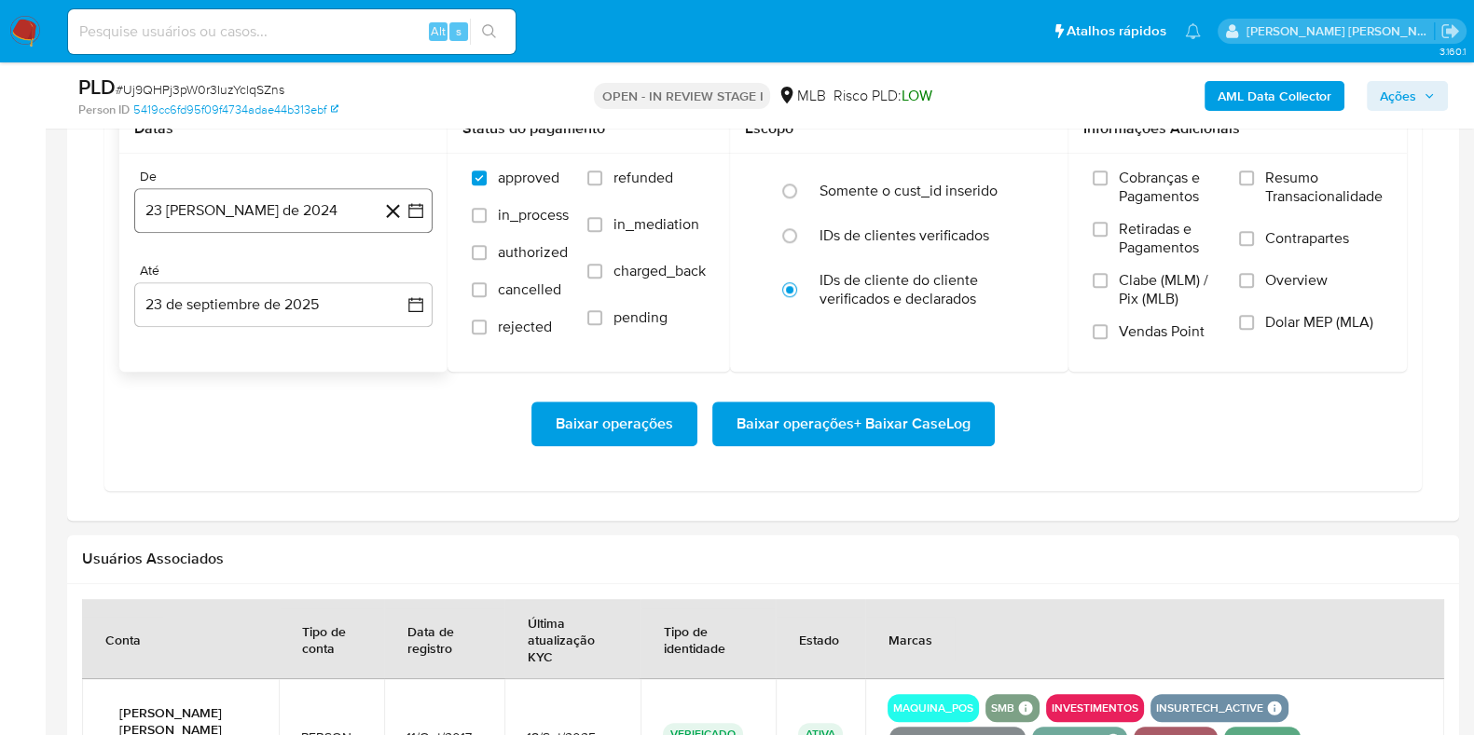
click at [291, 207] on button "23 [PERSON_NAME] de 2024" at bounding box center [283, 210] width 298 height 45
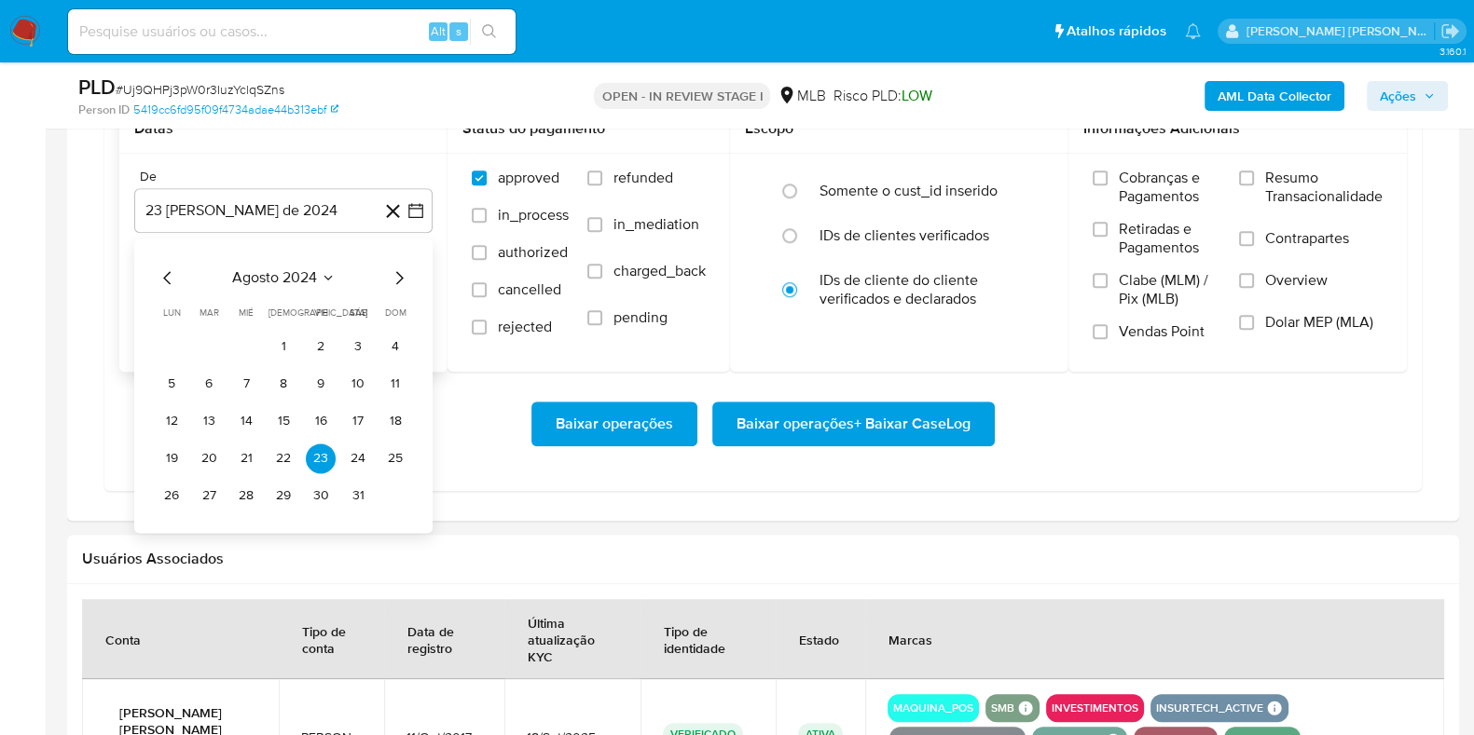
click at [393, 273] on icon "Mes siguiente" at bounding box center [399, 278] width 22 height 22
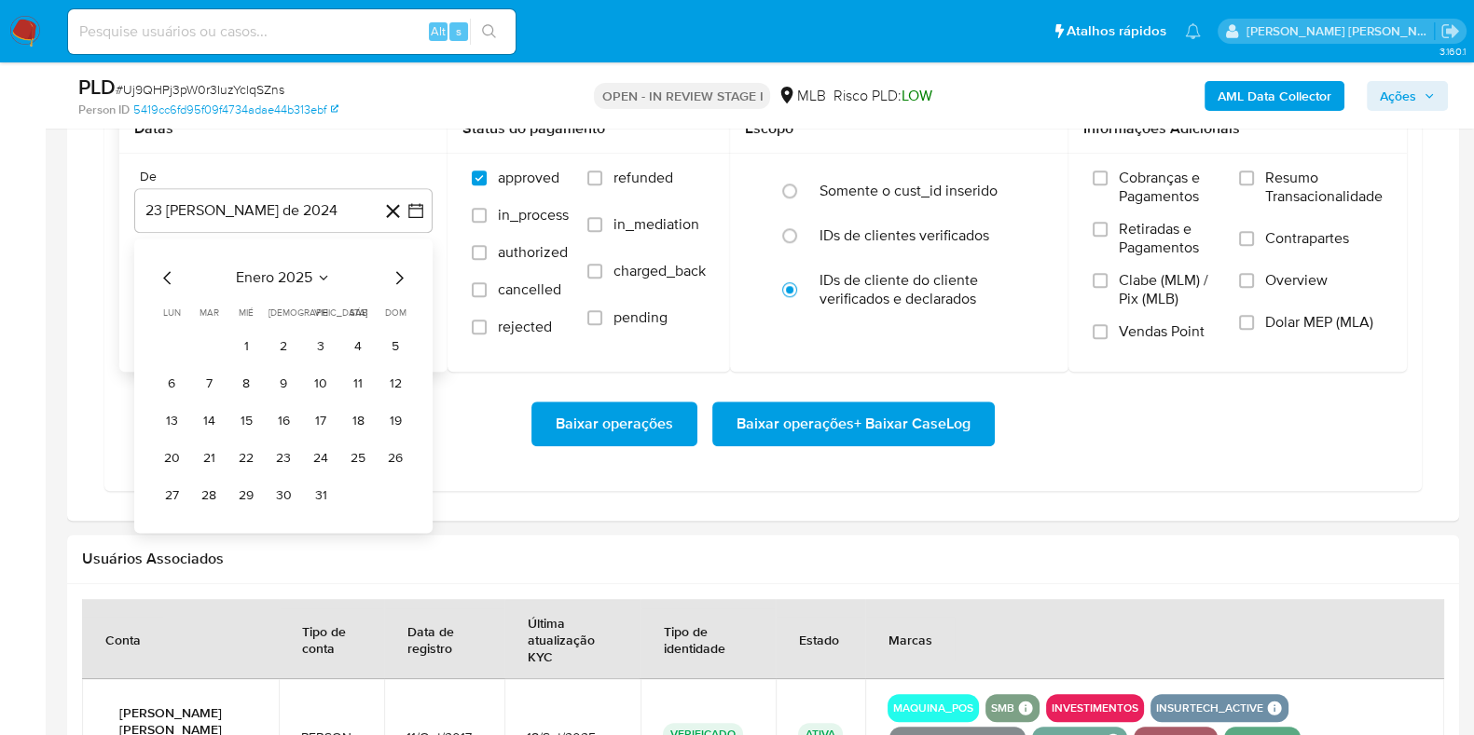
click at [393, 273] on icon "Mes siguiente" at bounding box center [399, 278] width 22 height 22
click at [396, 272] on icon "Mes siguiente" at bounding box center [399, 278] width 22 height 22
click at [398, 272] on icon "Mes siguiente" at bounding box center [399, 278] width 22 height 22
click at [401, 272] on icon "Mes siguiente" at bounding box center [399, 278] width 22 height 22
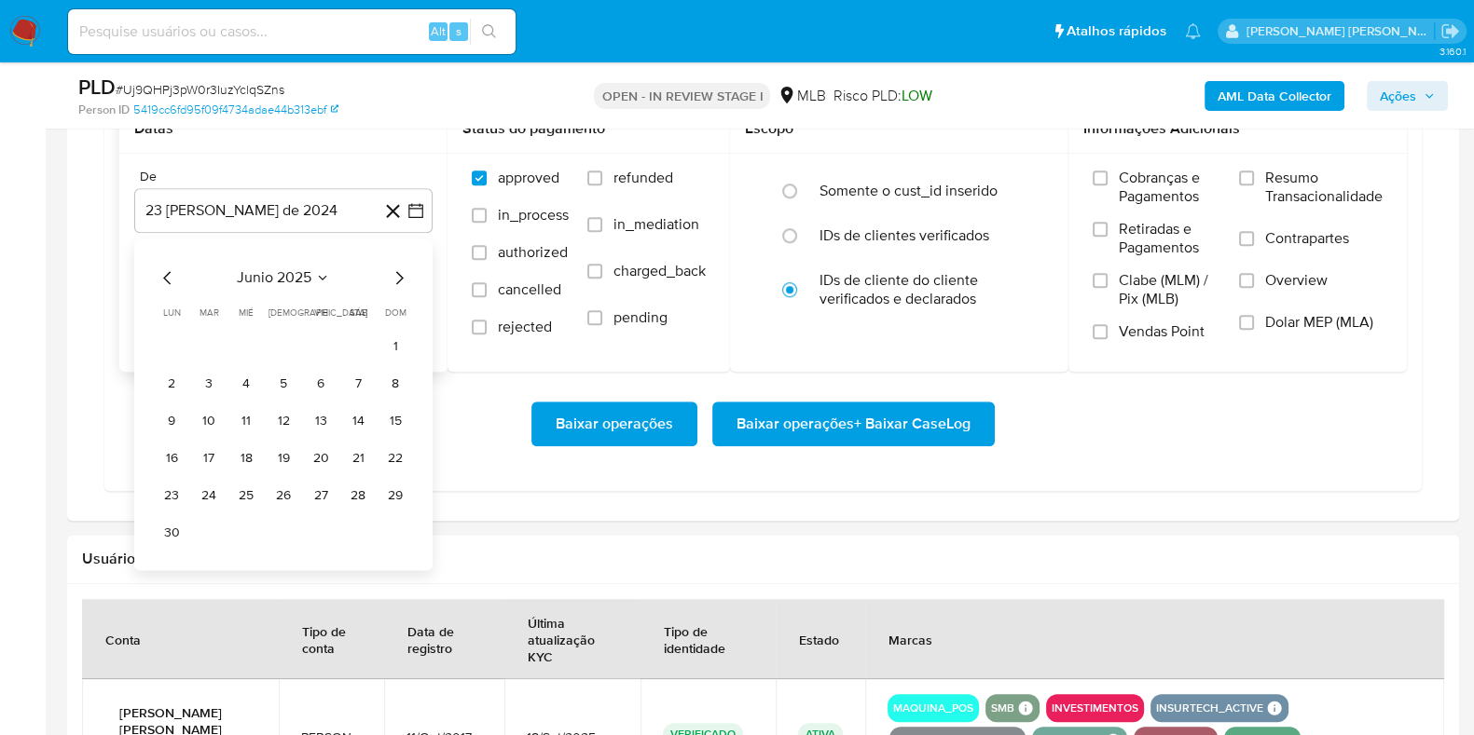
click at [402, 272] on icon "Mes siguiente" at bounding box center [399, 278] width 22 height 22
click at [323, 343] on button "1" at bounding box center [321, 347] width 30 height 30
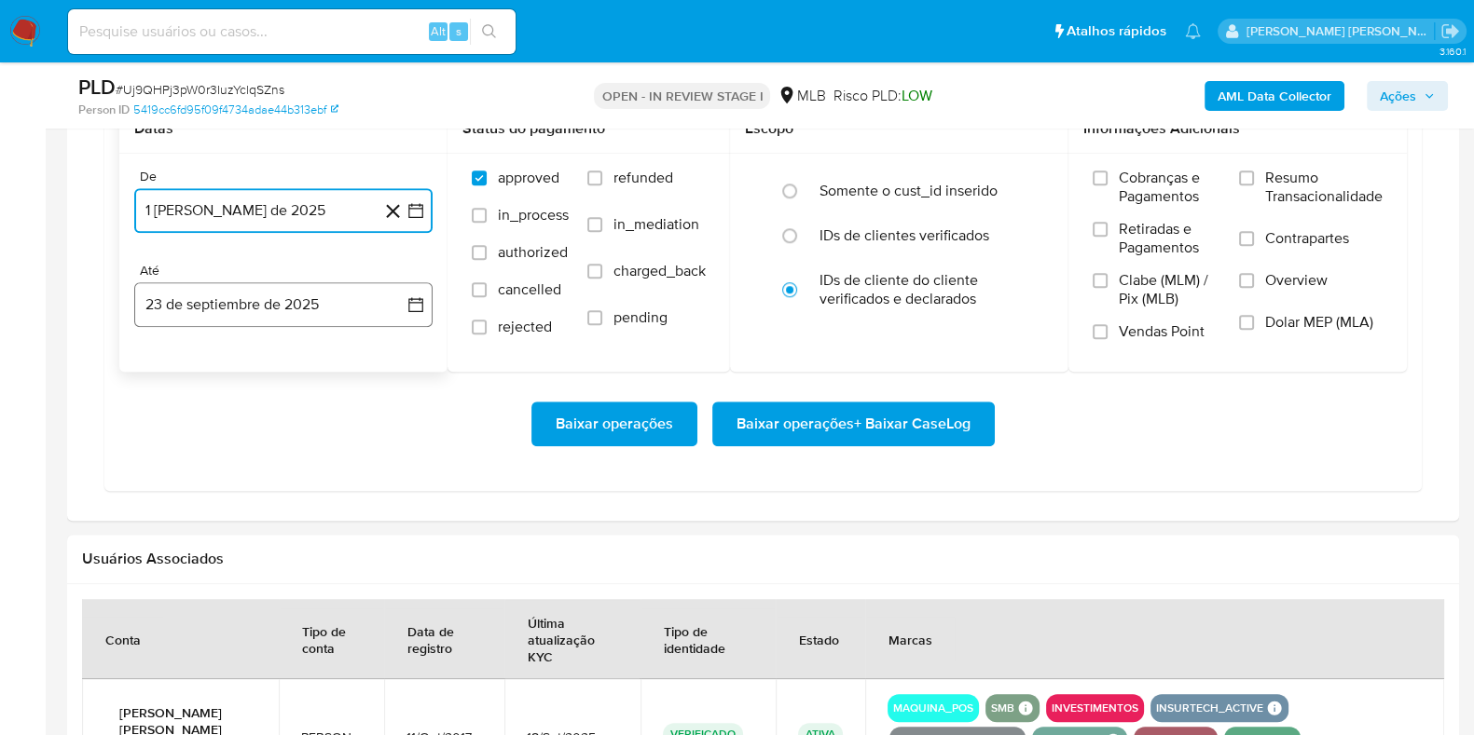
click at [288, 282] on button "23 de septiembre de 2025" at bounding box center [283, 304] width 298 height 45
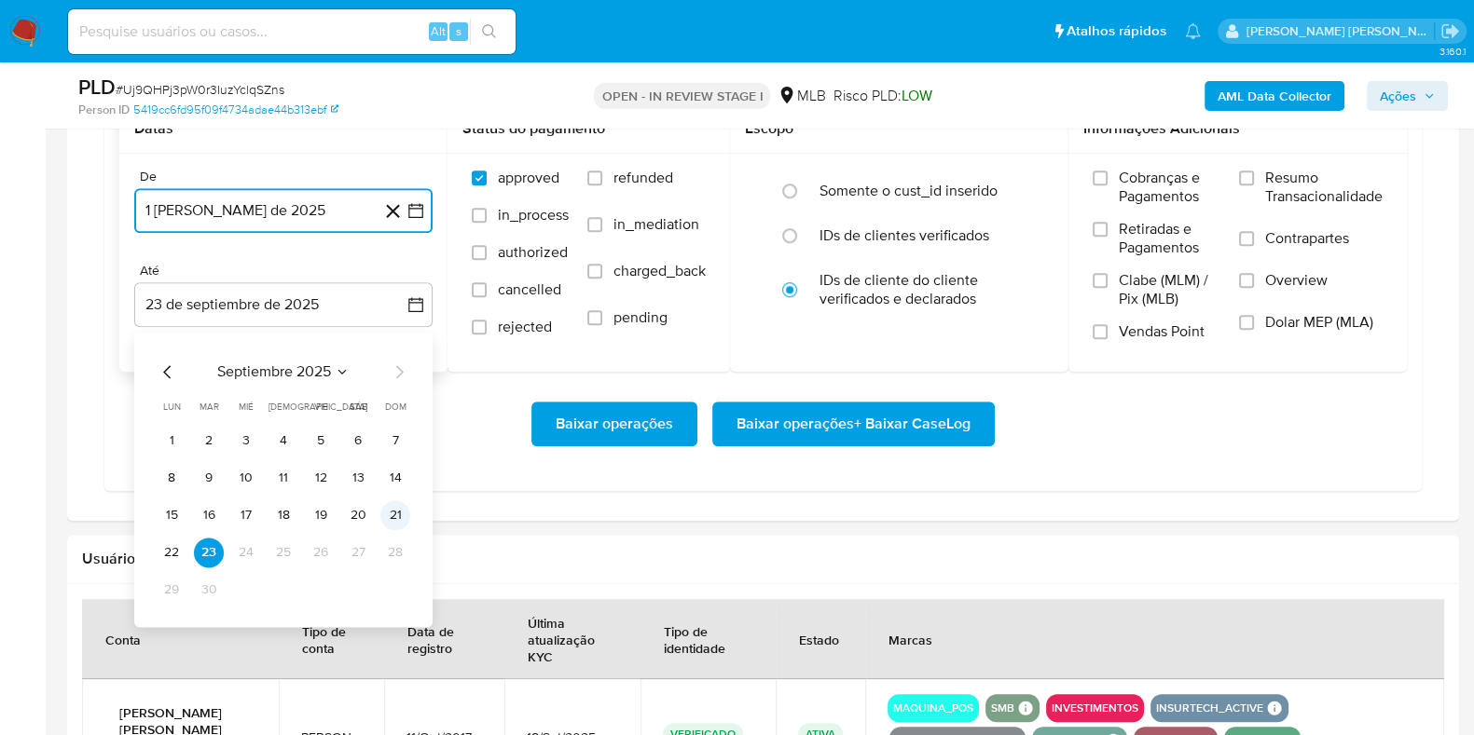
click at [382, 508] on button "21" at bounding box center [395, 516] width 30 height 30
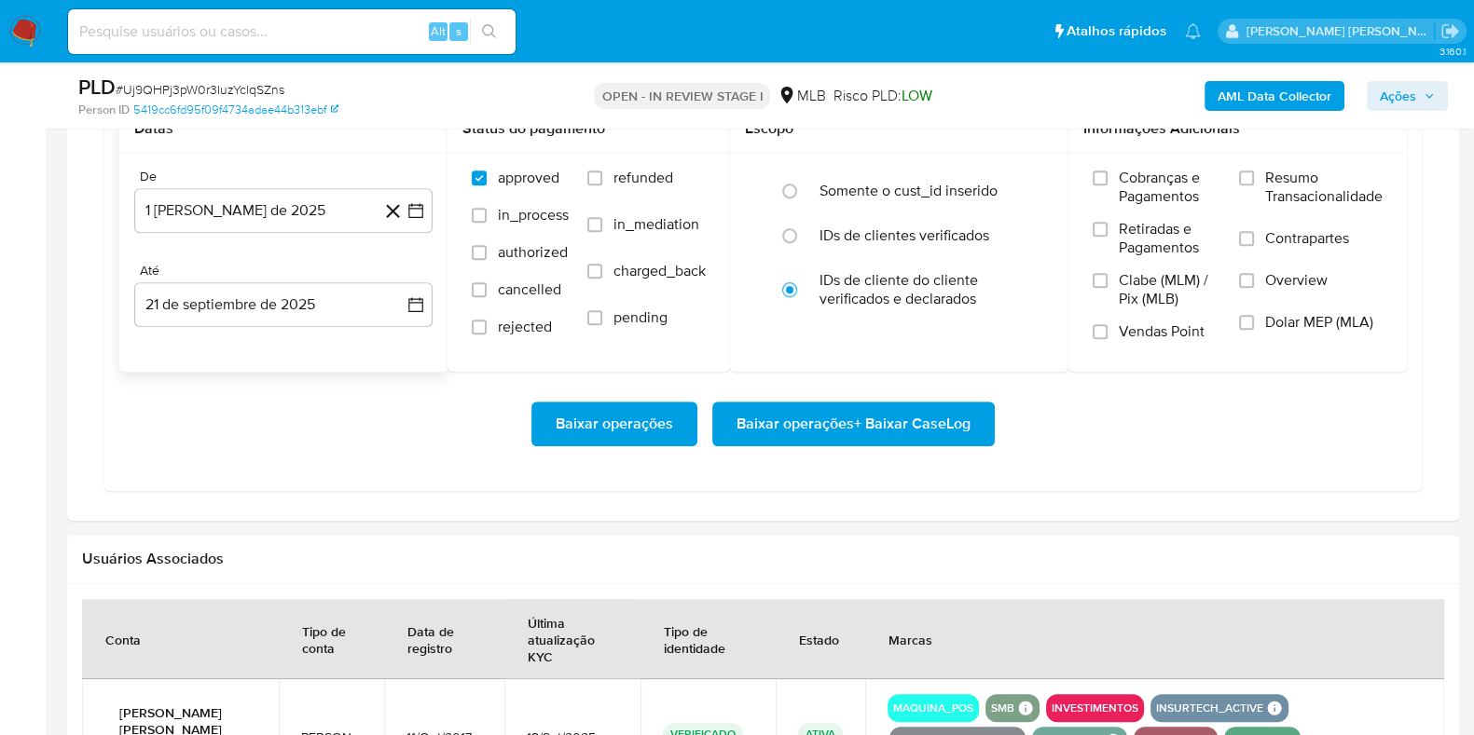
click at [918, 385] on div "Baixar operações Baixar operações + Baixar CaseLog" at bounding box center [762, 424] width 1287 height 104
click at [896, 412] on span "Baixar operações + Baixar CaseLog" at bounding box center [853, 424] width 234 height 41
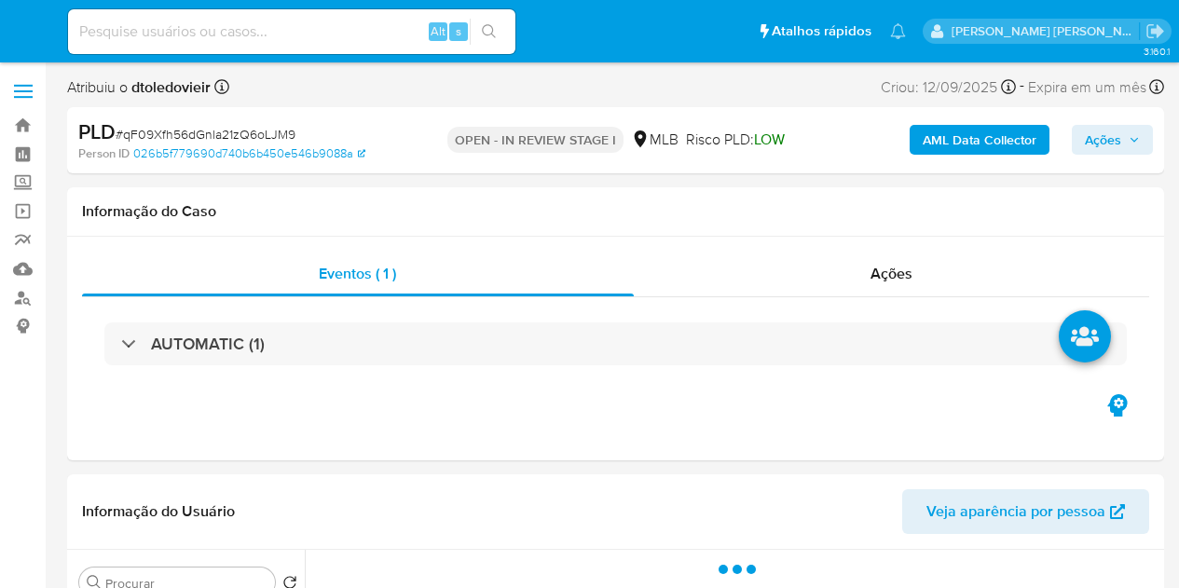
select select "10"
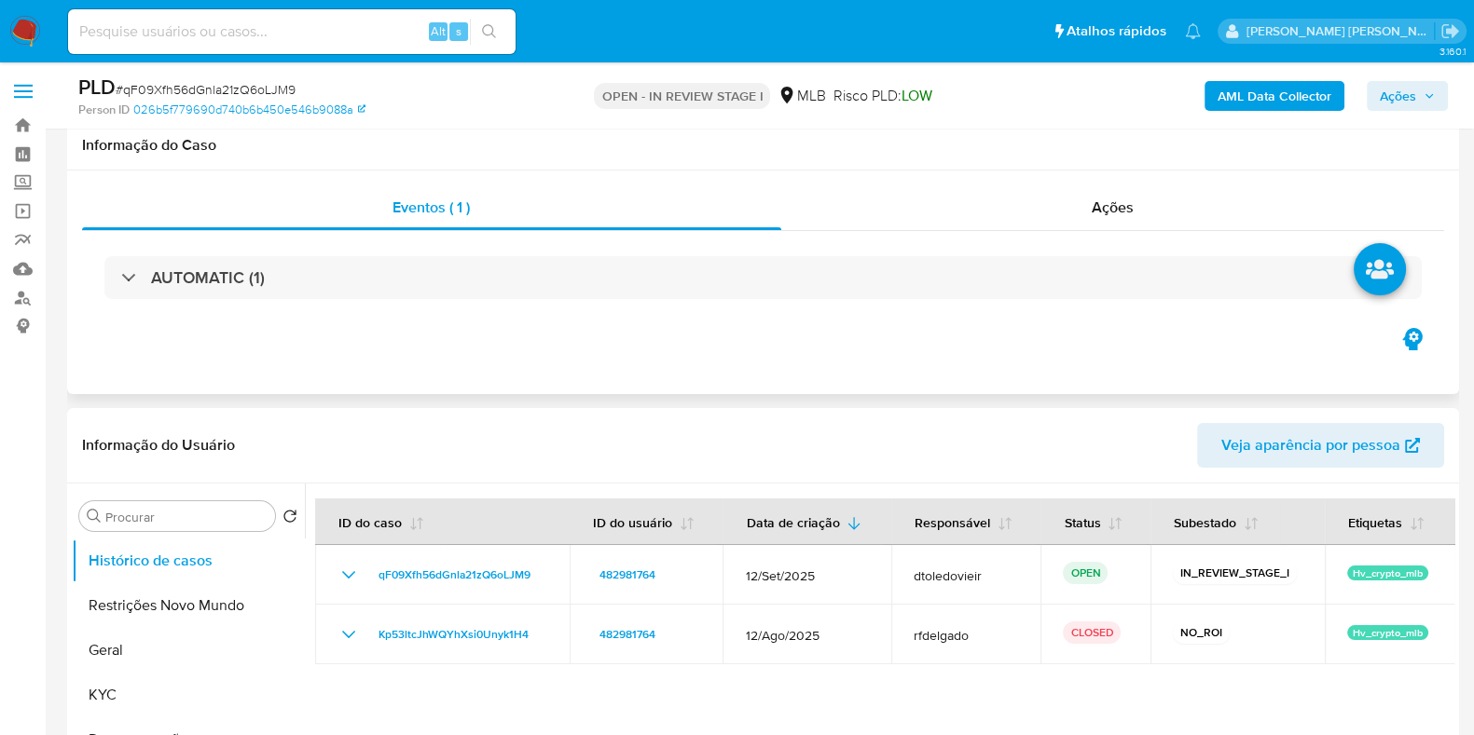
scroll to position [232, 0]
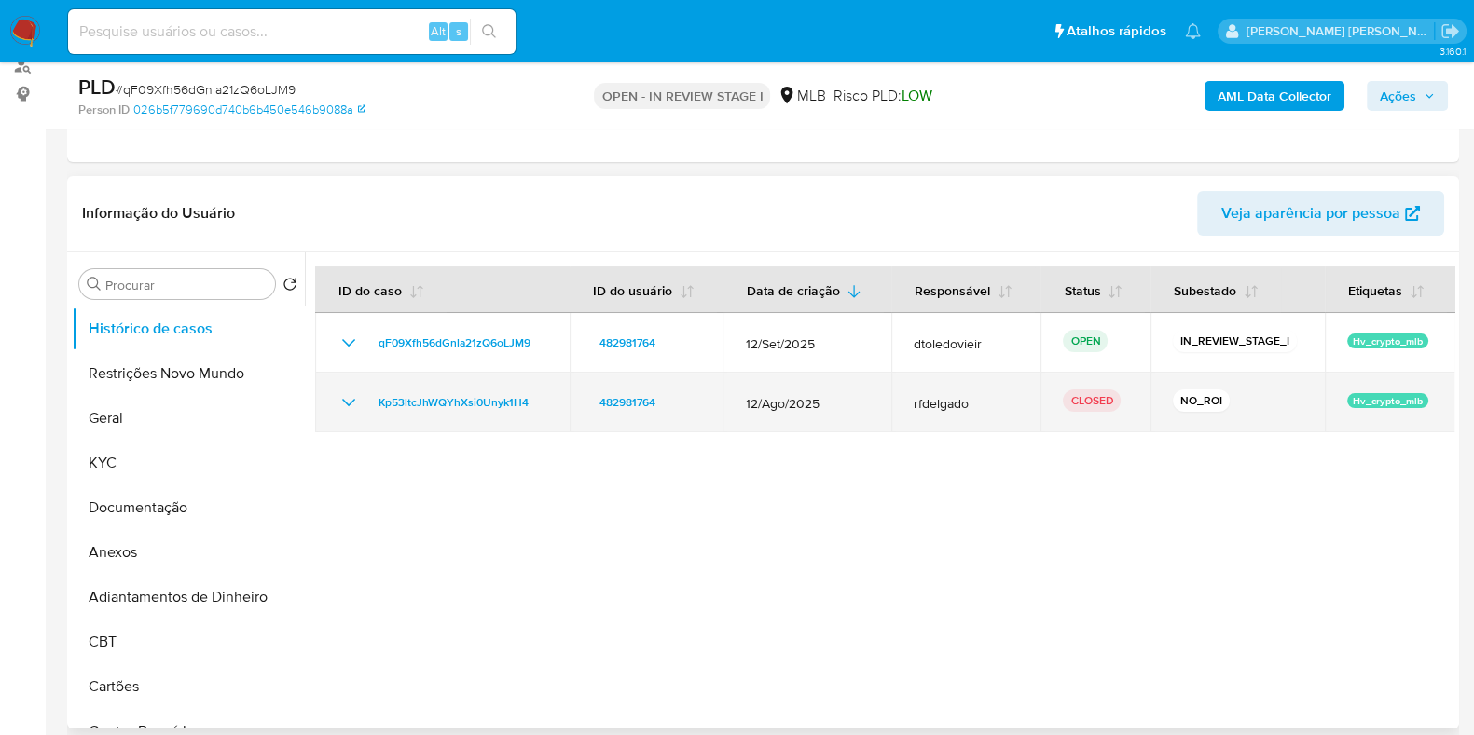
click at [342, 403] on icon "Mostrar/Ocultar" at bounding box center [348, 402] width 22 height 22
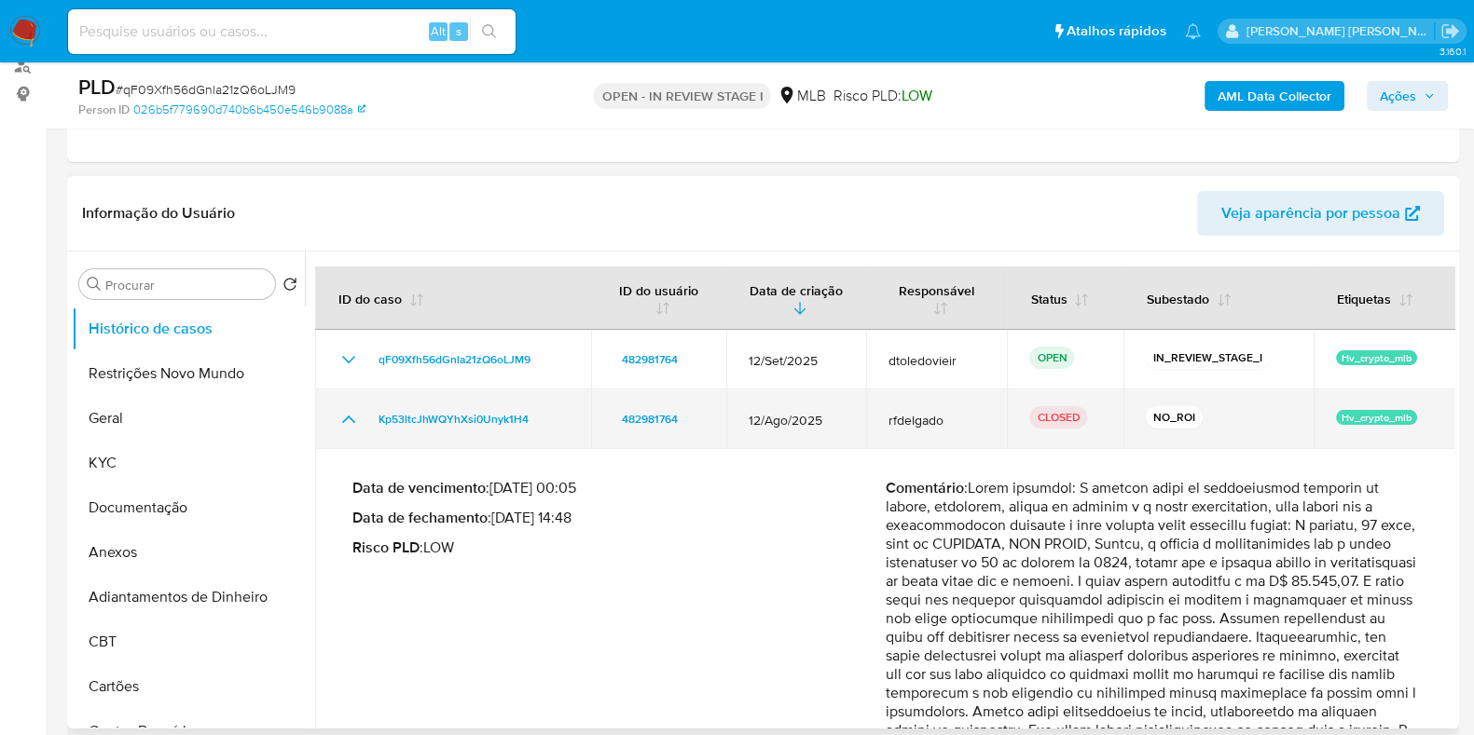
click at [341, 403] on td "Kp53ltcJhWQYhXsi0Unyk1H4" at bounding box center [453, 420] width 276 height 60
click at [354, 421] on icon "Mostrar/Ocultar" at bounding box center [348, 419] width 22 height 22
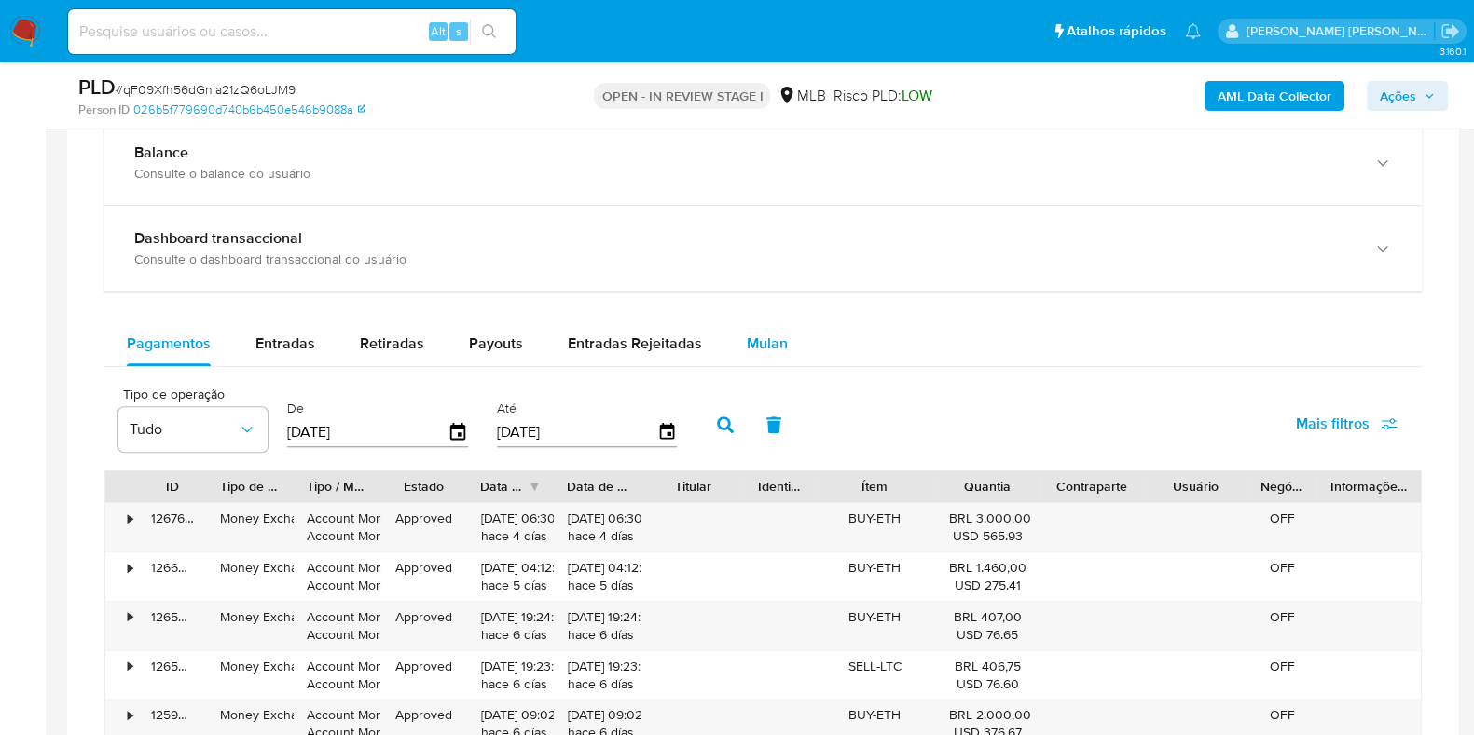
click at [774, 344] on span "Mulan" at bounding box center [767, 343] width 41 height 21
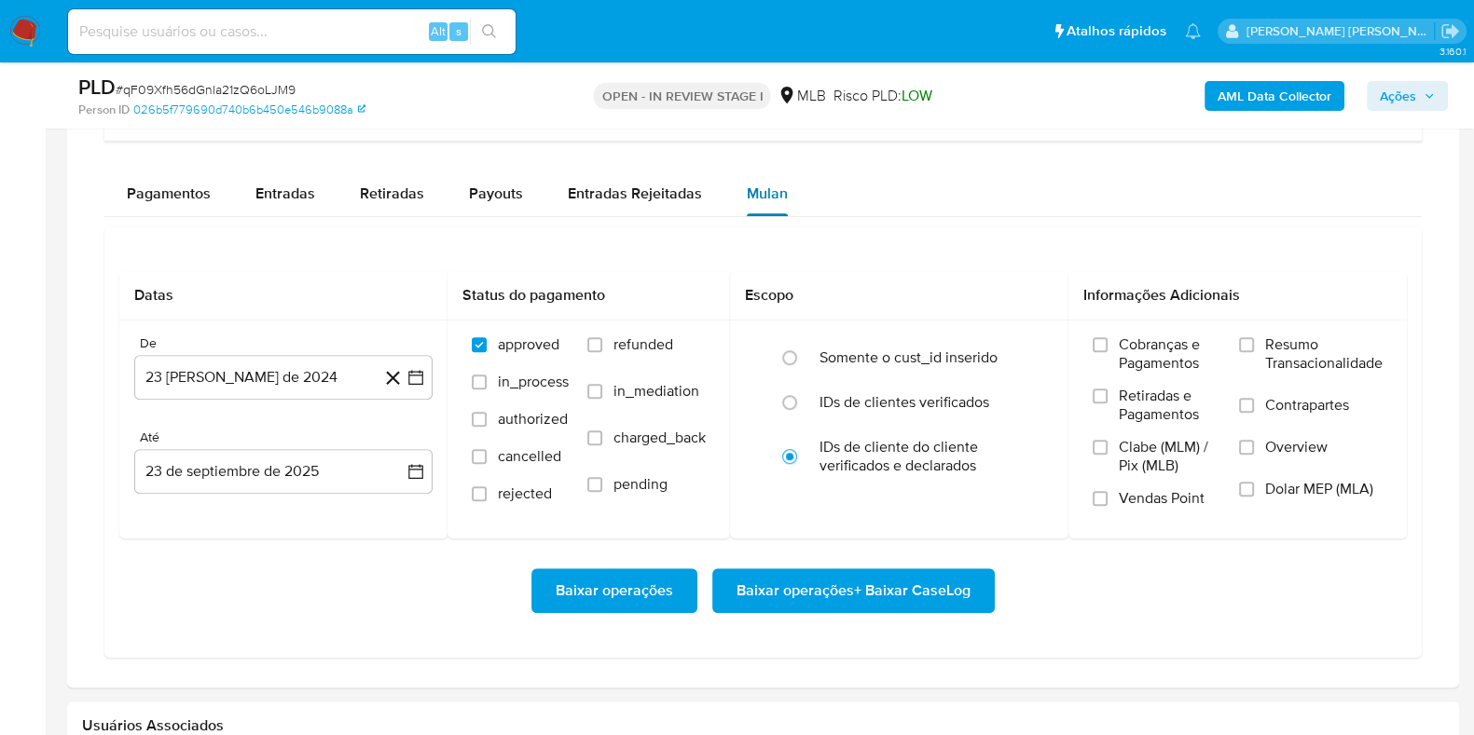
scroll to position [1630, 0]
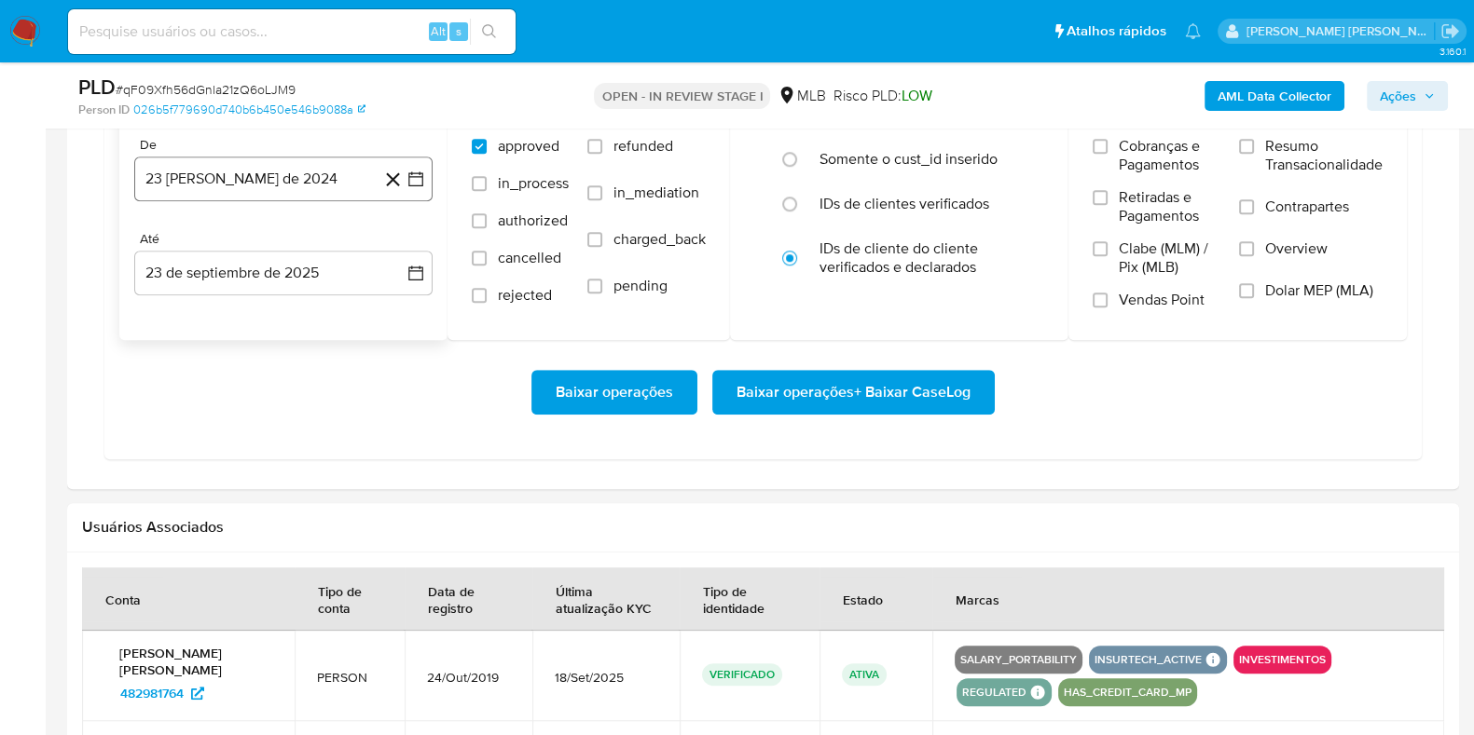
click at [330, 185] on button "23 de agosto de 2024" at bounding box center [283, 179] width 298 height 45
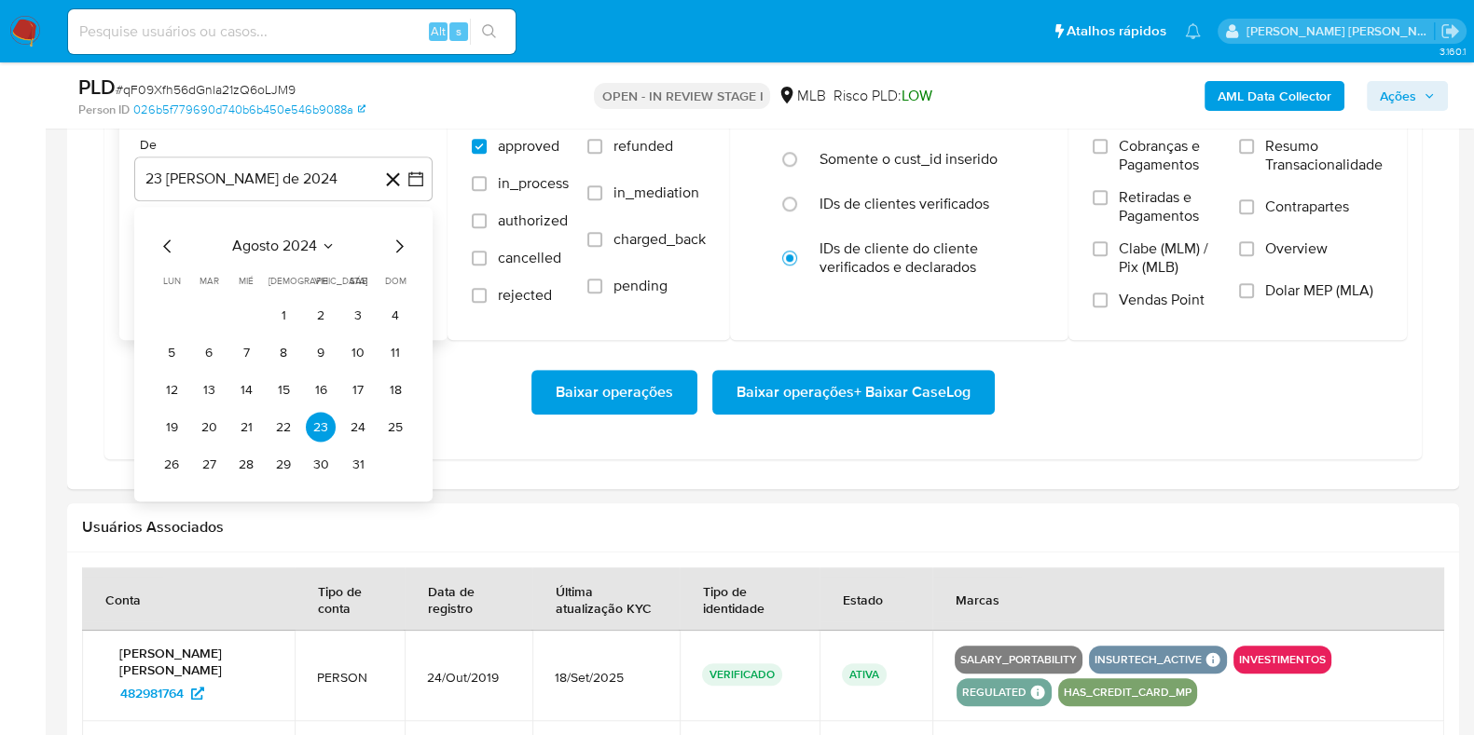
click at [399, 238] on icon "Mes siguiente" at bounding box center [399, 246] width 22 height 22
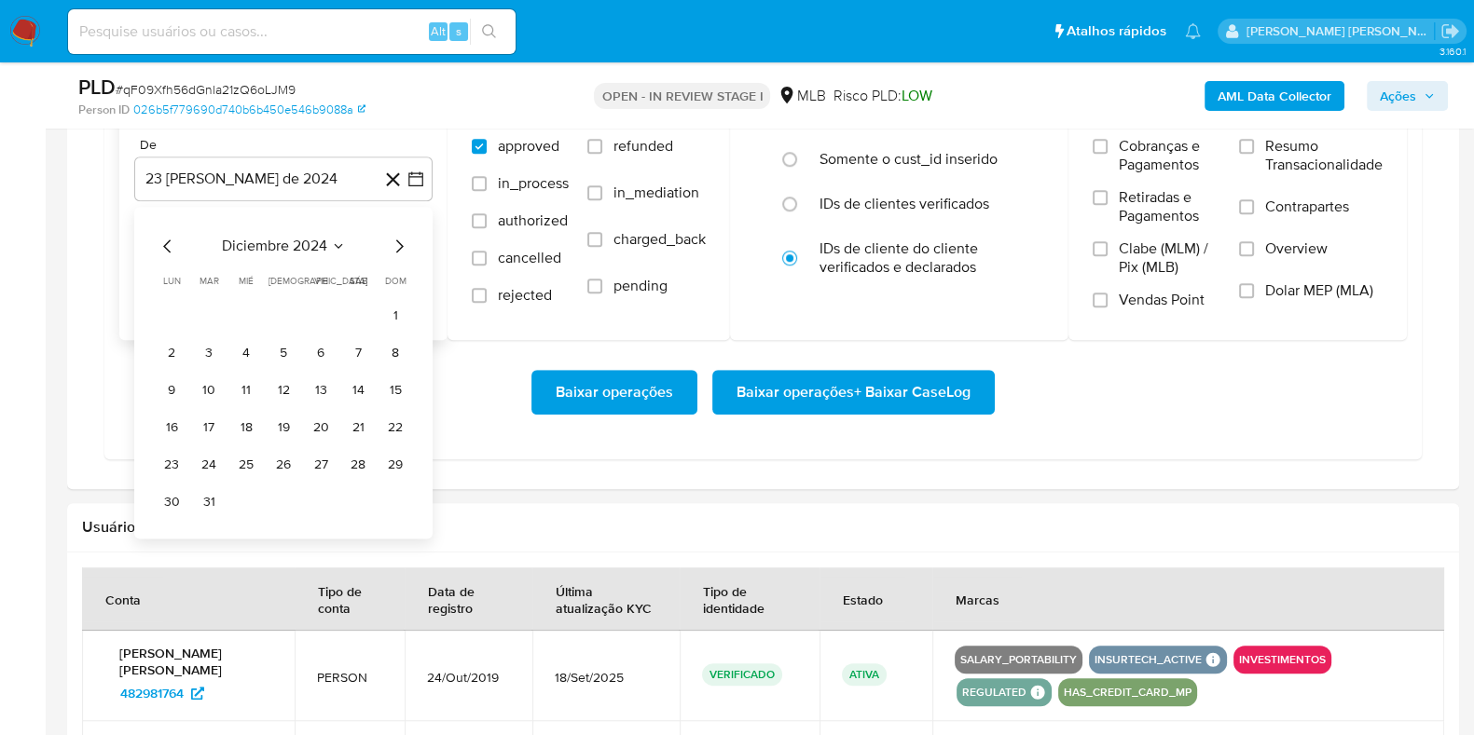
click at [399, 238] on icon "Mes siguiente" at bounding box center [399, 246] width 22 height 22
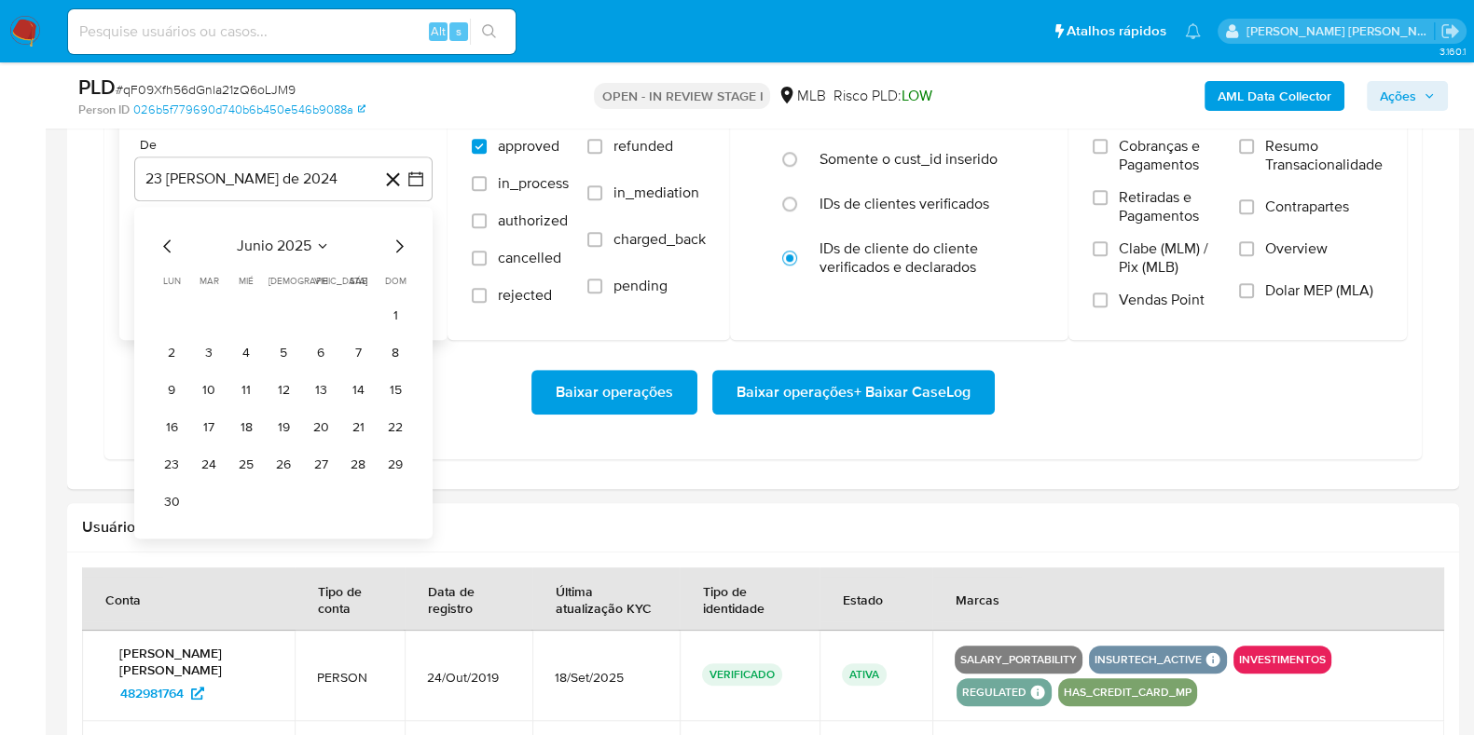
click at [402, 238] on icon "Mes siguiente" at bounding box center [399, 246] width 22 height 22
click at [303, 304] on tr "1 2 3" at bounding box center [284, 315] width 254 height 30
click at [321, 311] on button "1" at bounding box center [321, 315] width 30 height 30
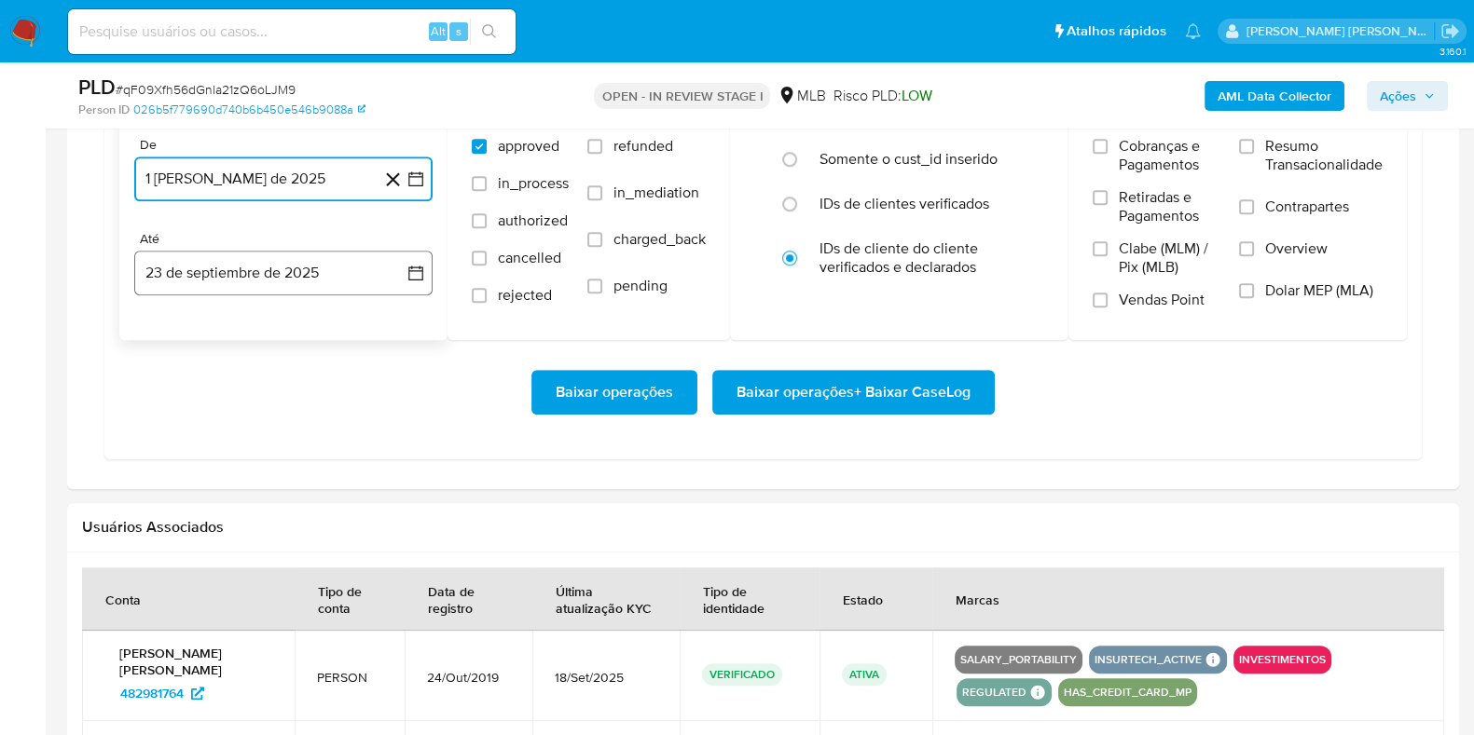
click at [256, 286] on button "23 de septiembre de 2025" at bounding box center [283, 273] width 298 height 45
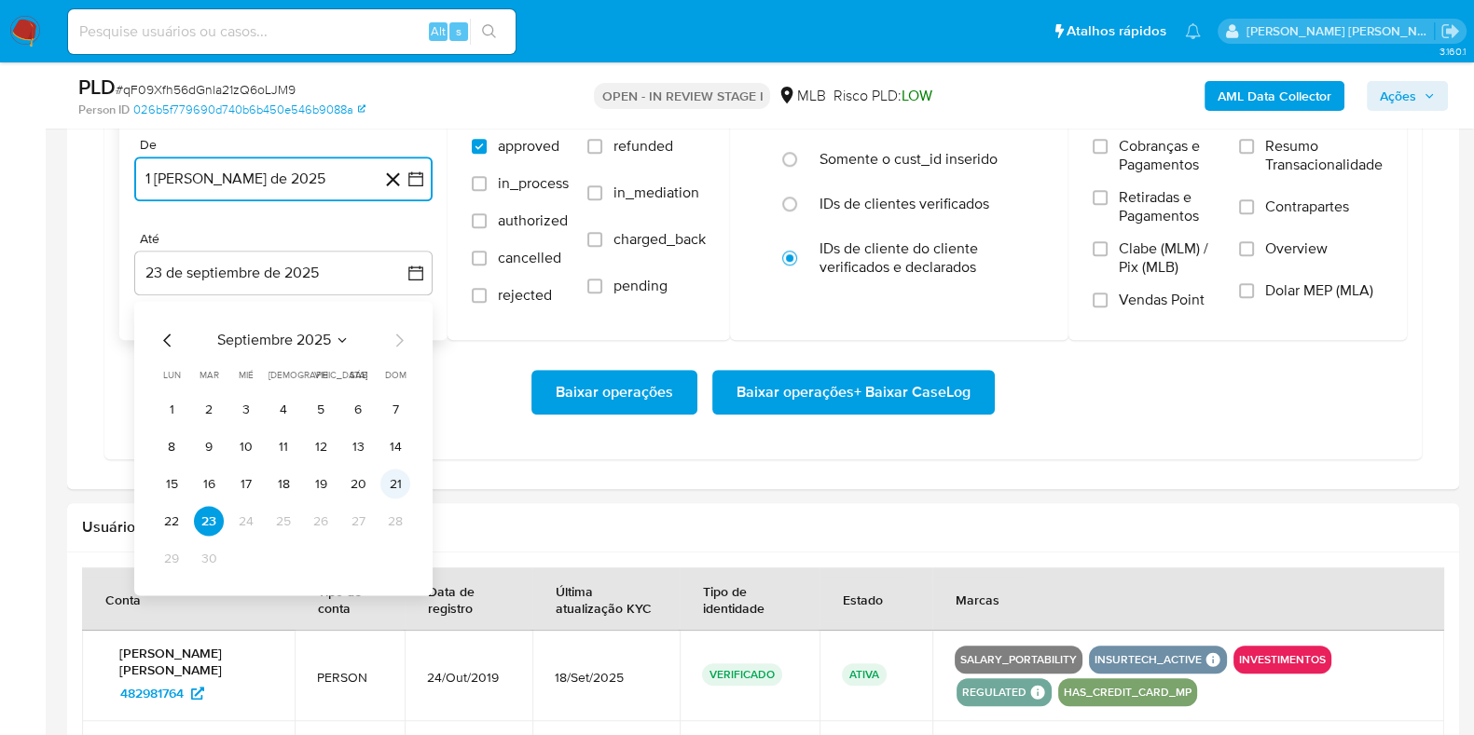
click at [394, 487] on button "21" at bounding box center [395, 484] width 30 height 30
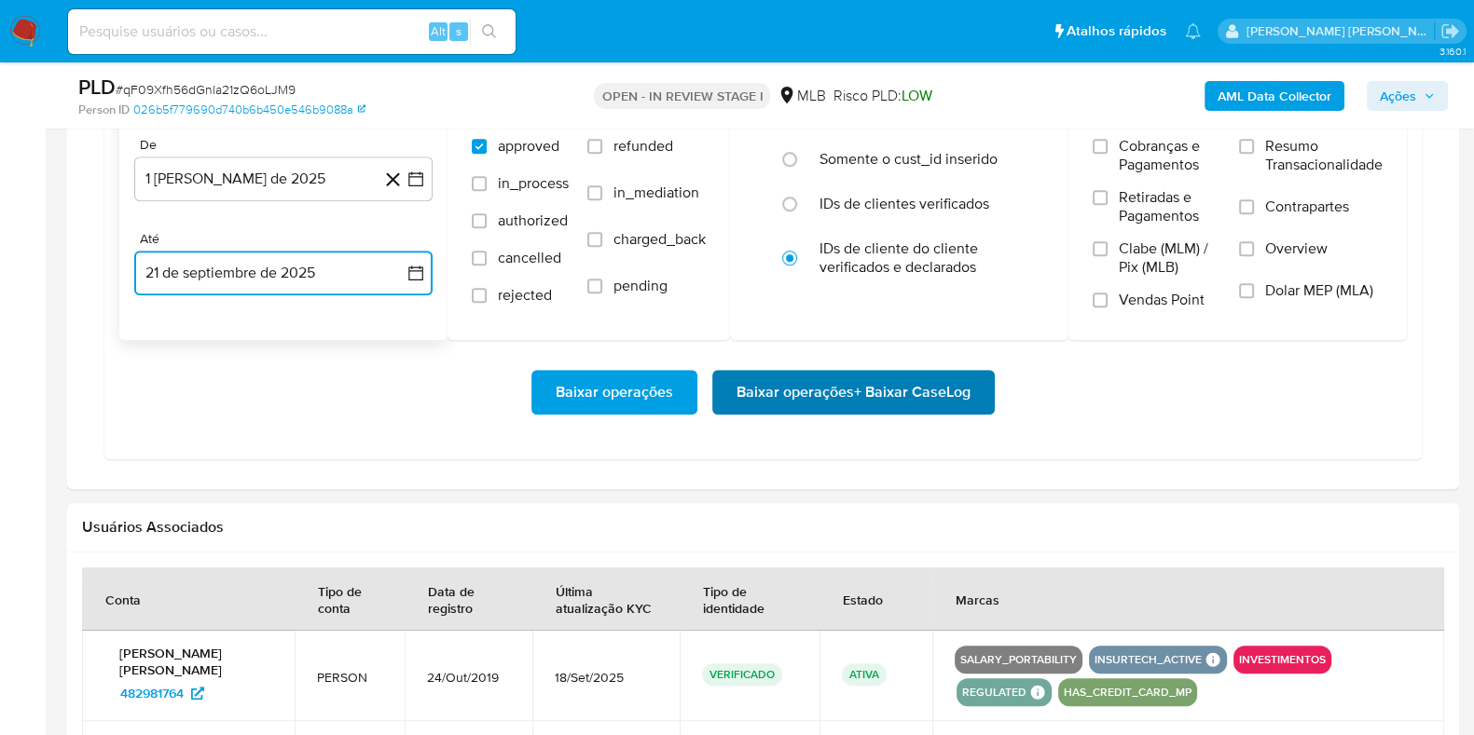
click at [825, 388] on span "Baixar operações + Baixar CaseLog" at bounding box center [853, 392] width 234 height 41
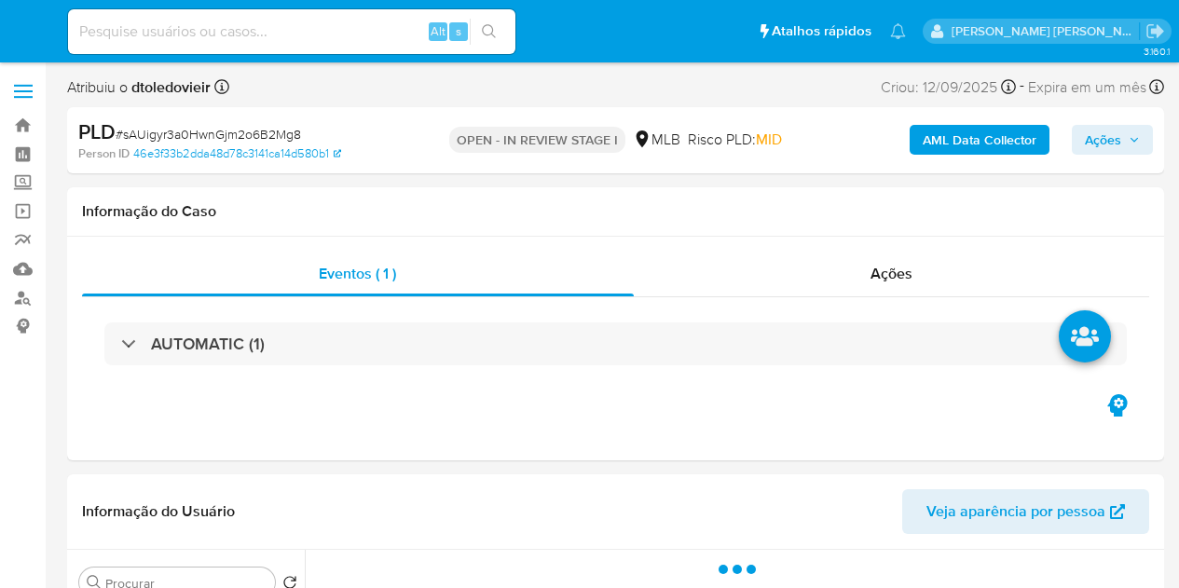
select select "10"
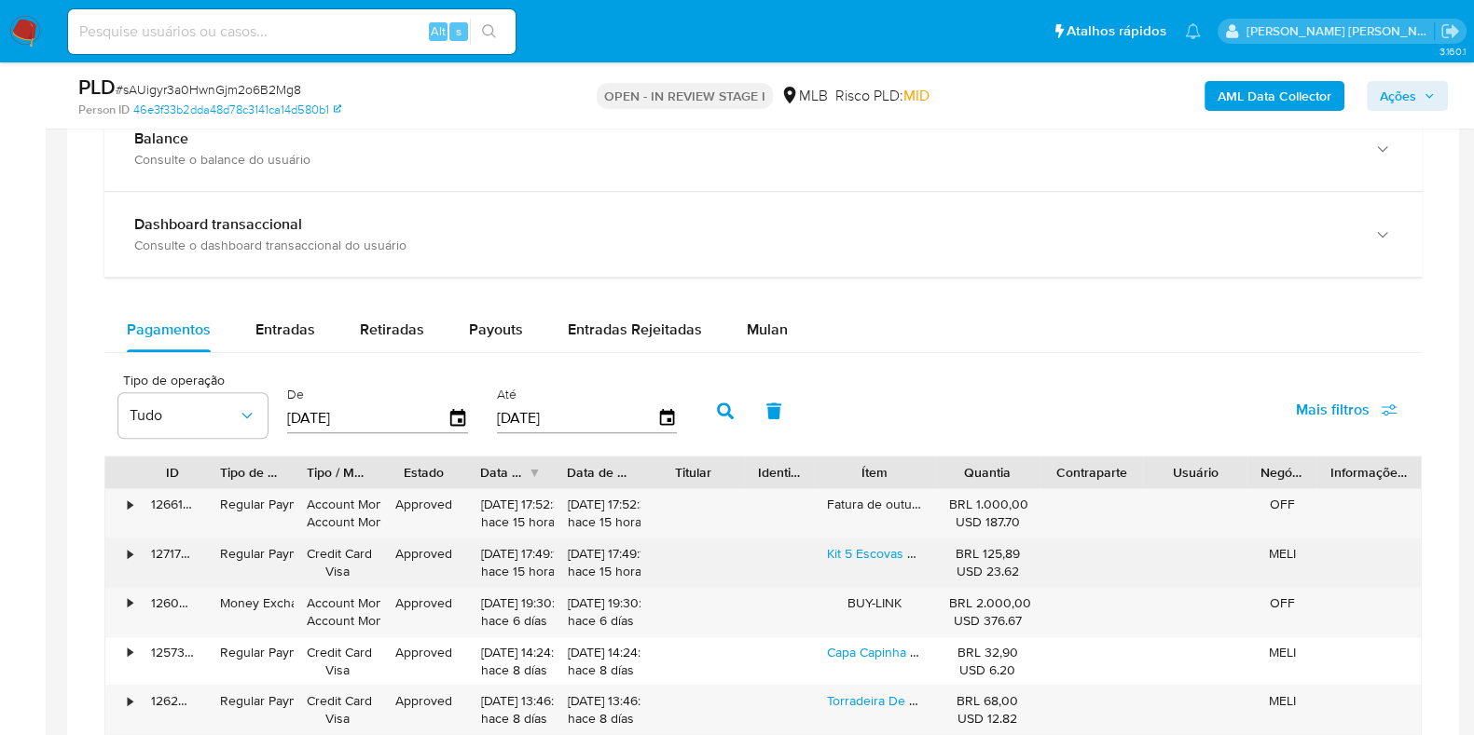
scroll to position [1514, 0]
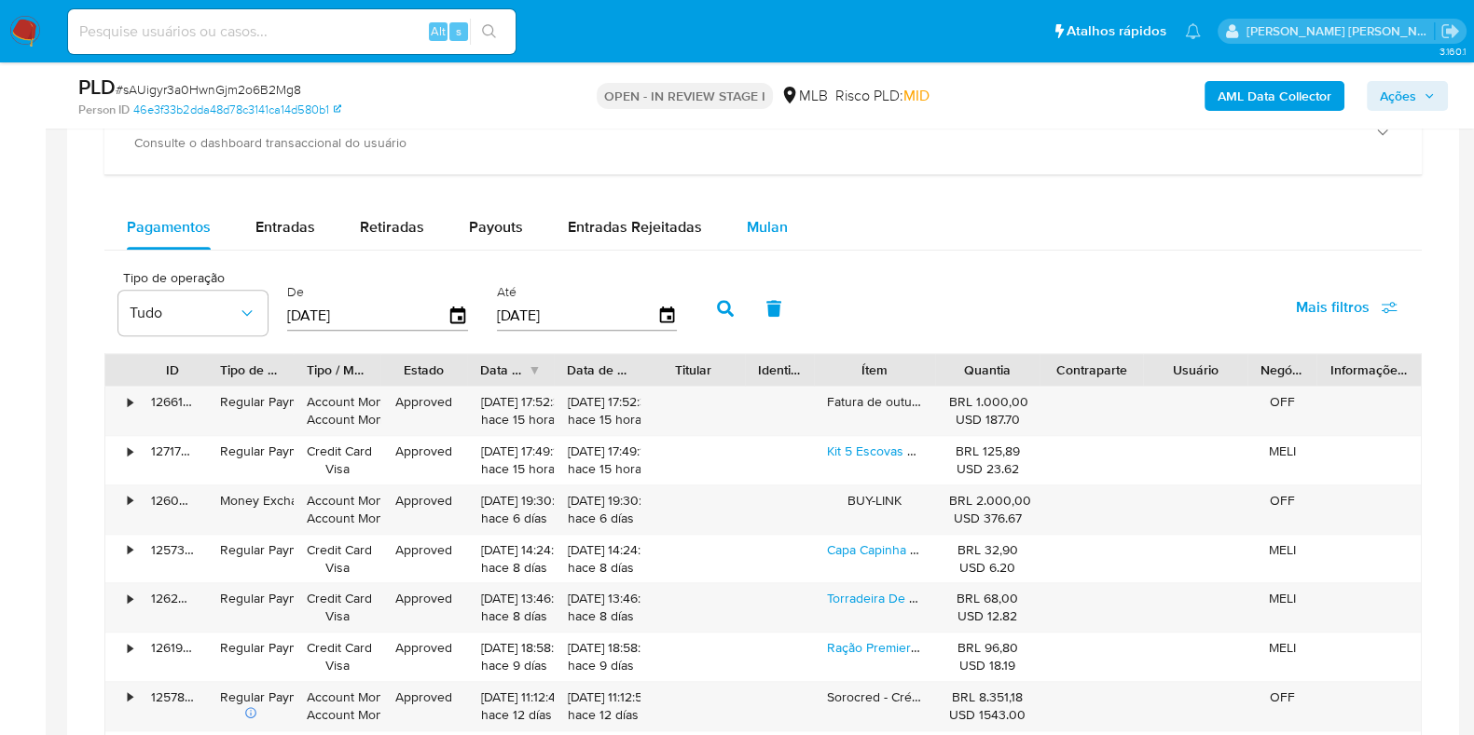
click at [758, 221] on span "Mulan" at bounding box center [767, 226] width 41 height 21
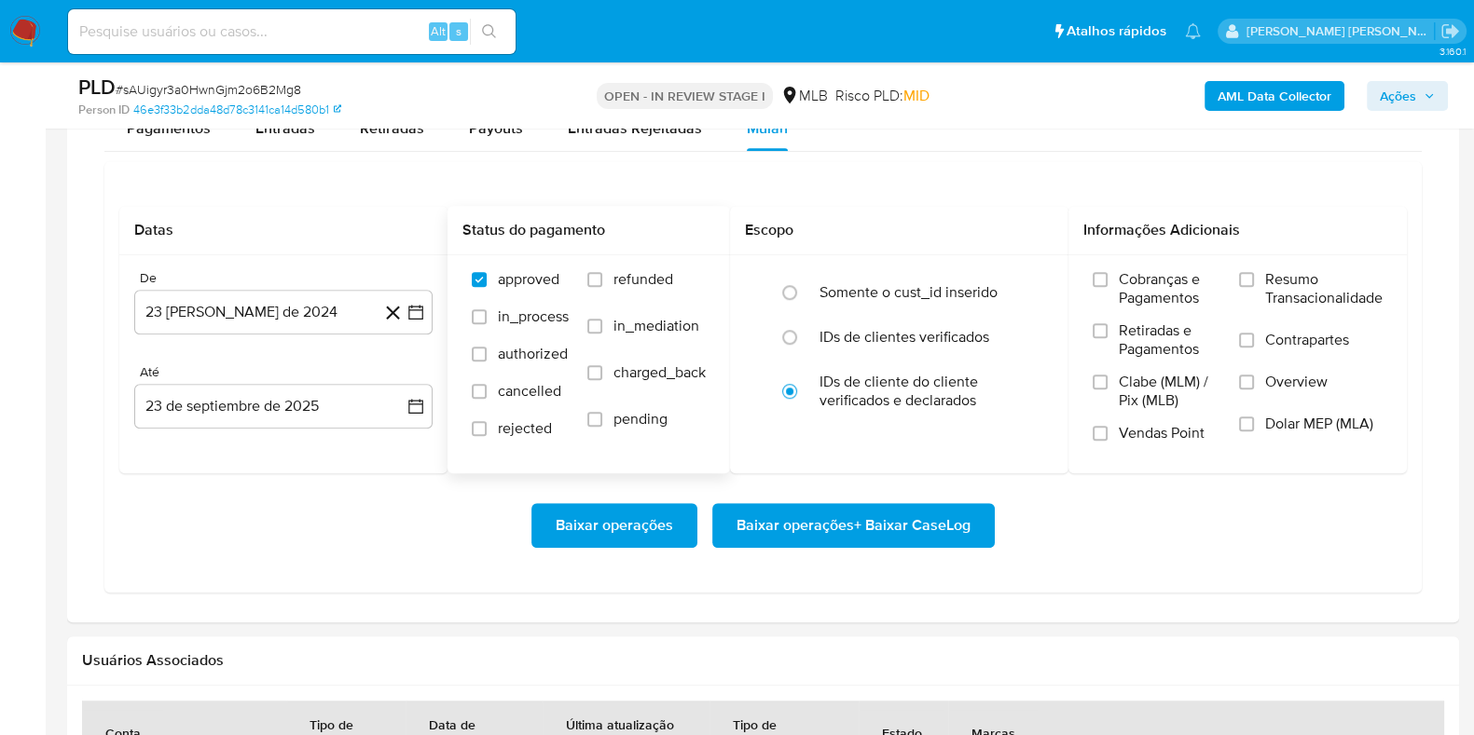
scroll to position [1630, 0]
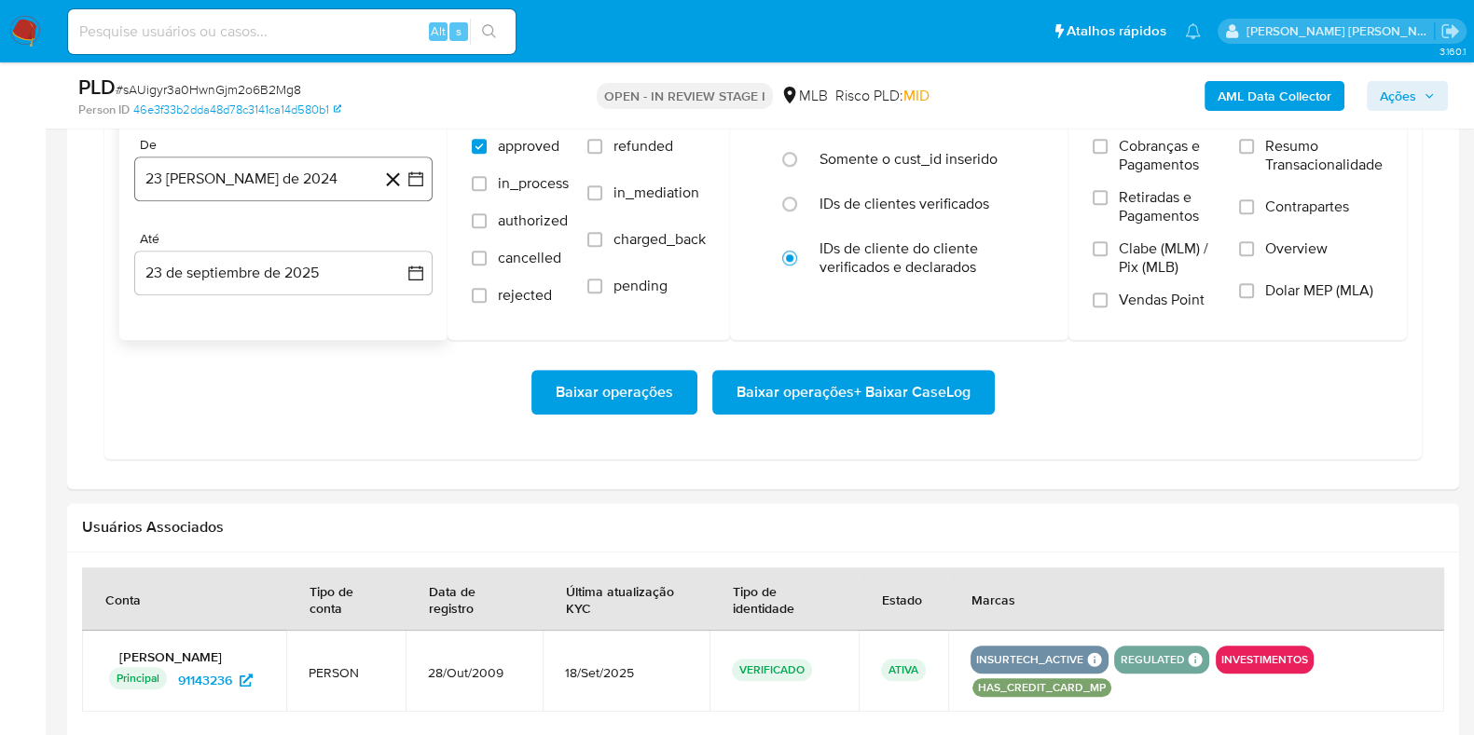
click at [310, 180] on button "23 [PERSON_NAME] de 2024" at bounding box center [283, 179] width 298 height 45
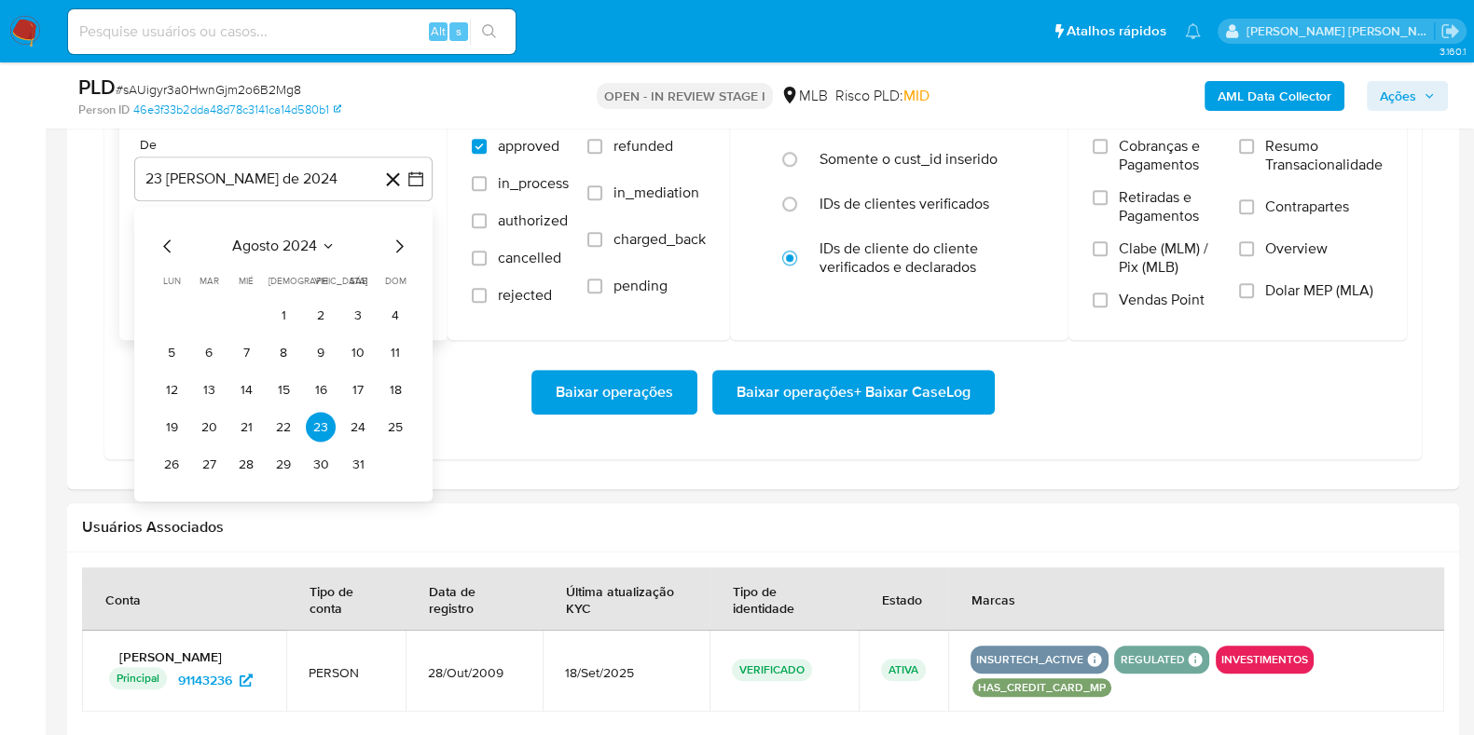
click at [397, 245] on icon "Mes siguiente" at bounding box center [399, 246] width 22 height 22
click at [400, 248] on icon "Mes siguiente" at bounding box center [399, 246] width 22 height 22
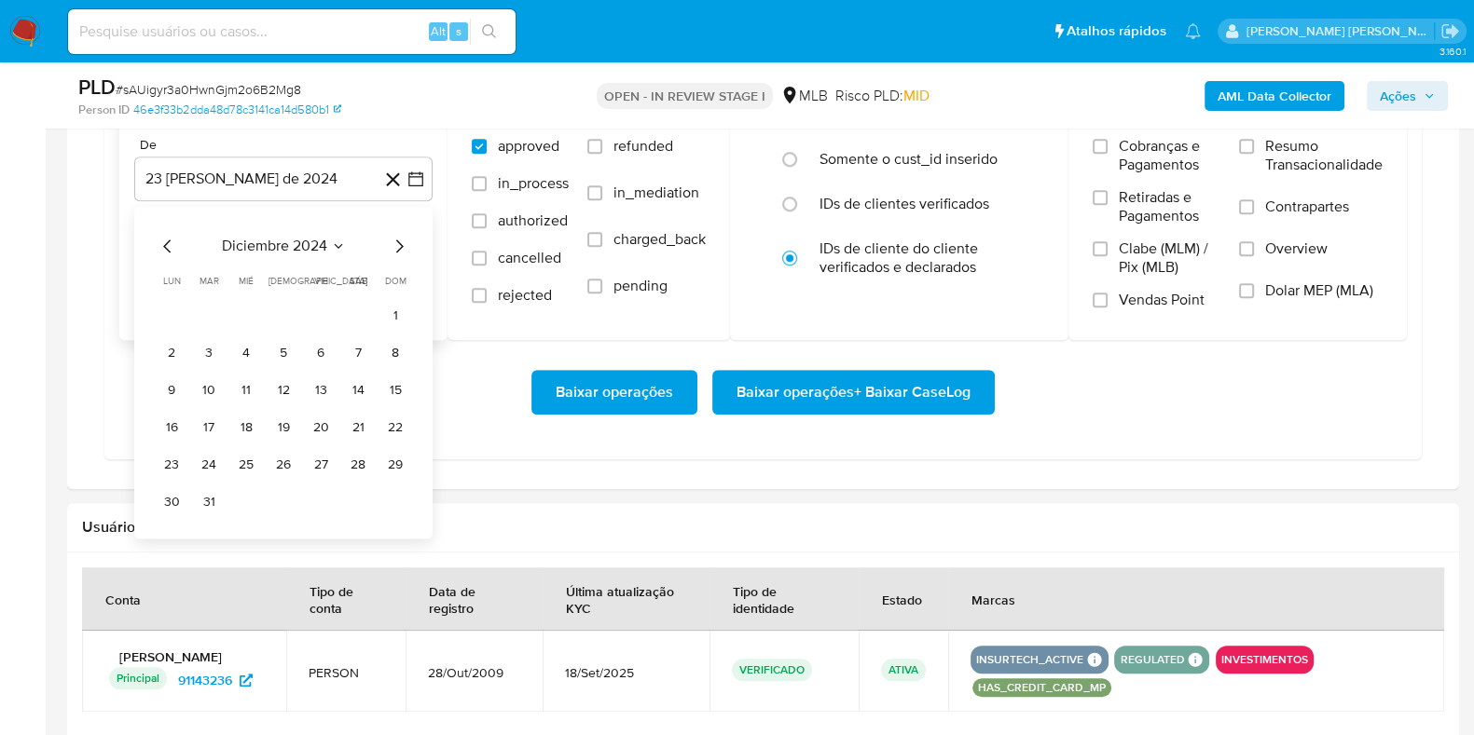
click at [400, 248] on icon "Mes siguiente" at bounding box center [399, 246] width 22 height 22
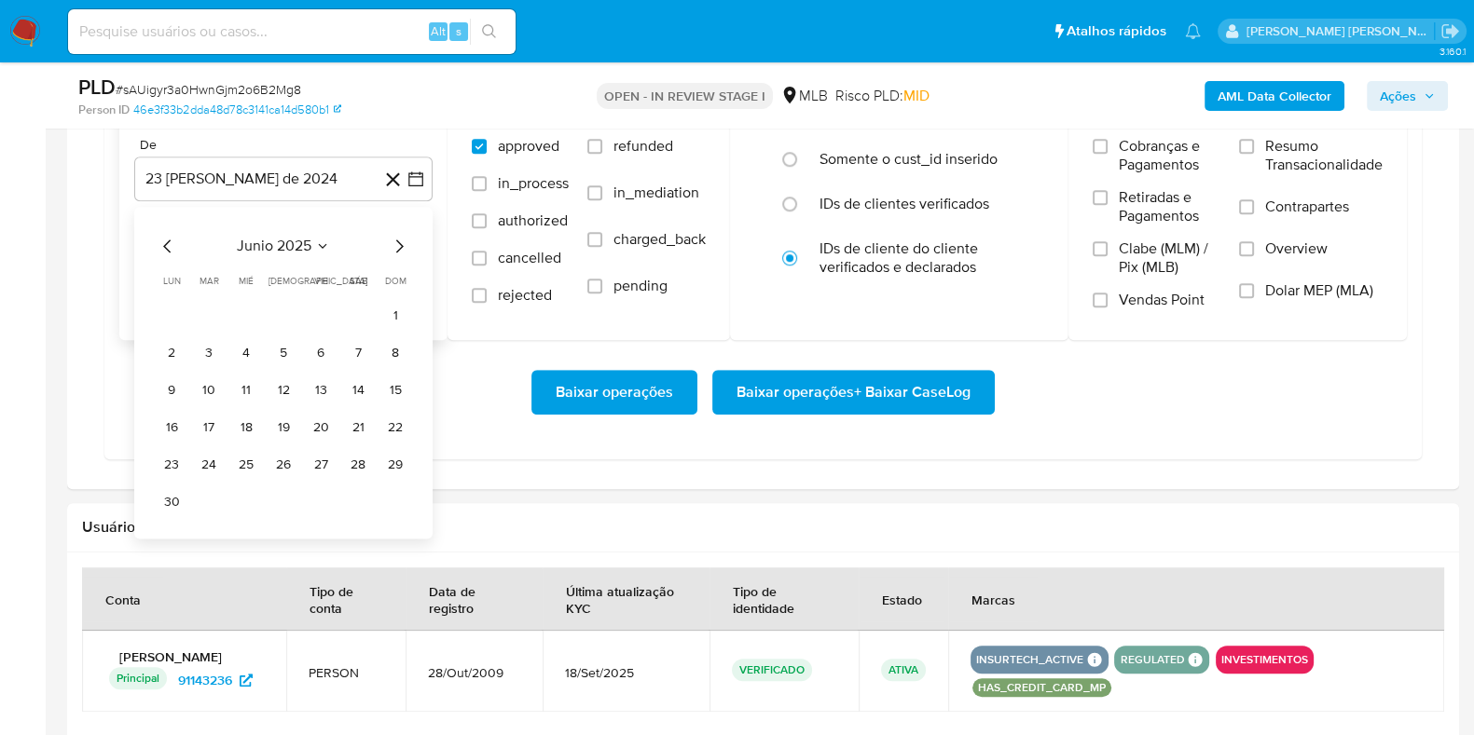
click at [400, 248] on icon "Mes siguiente" at bounding box center [399, 246] width 22 height 22
click at [324, 323] on button "1" at bounding box center [321, 315] width 30 height 30
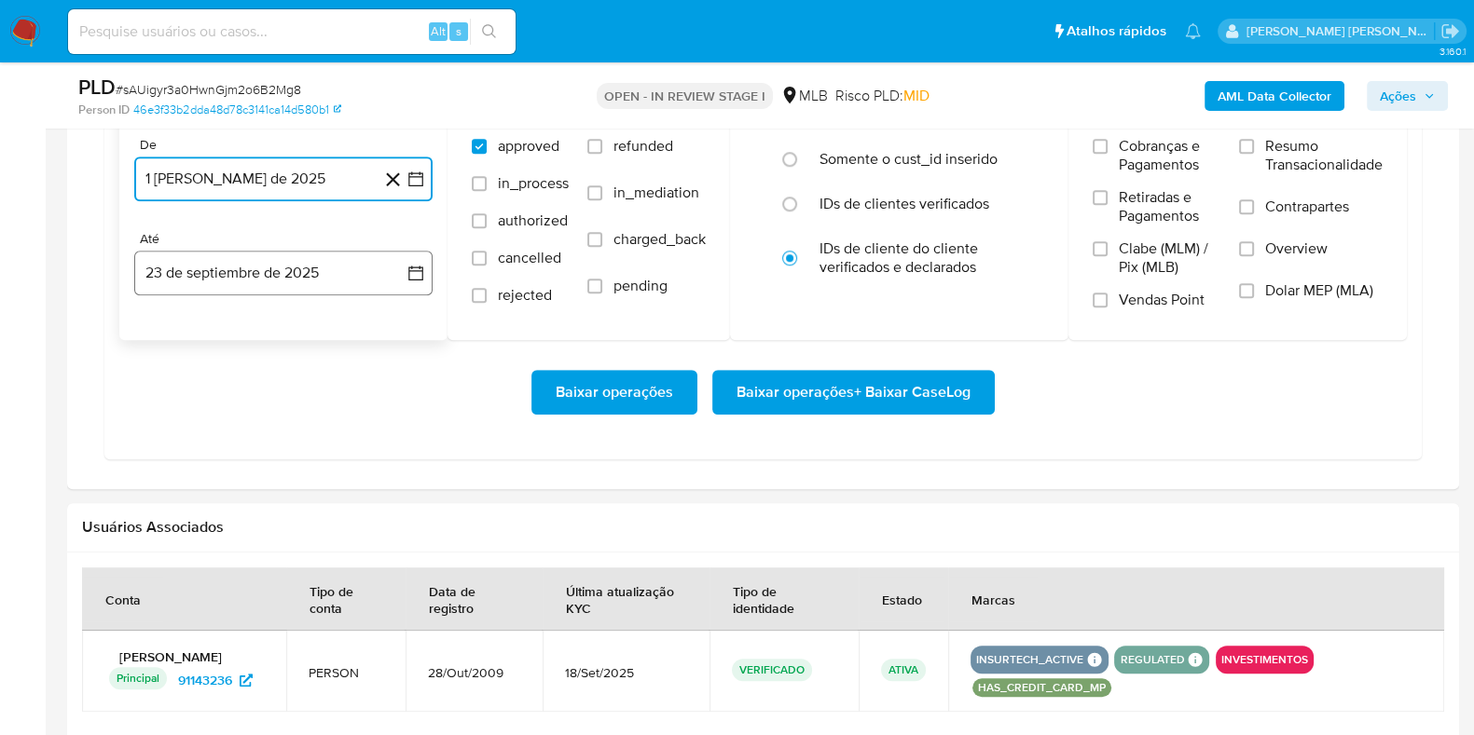
click at [302, 286] on button "23 de septiembre de 2025" at bounding box center [283, 273] width 298 height 45
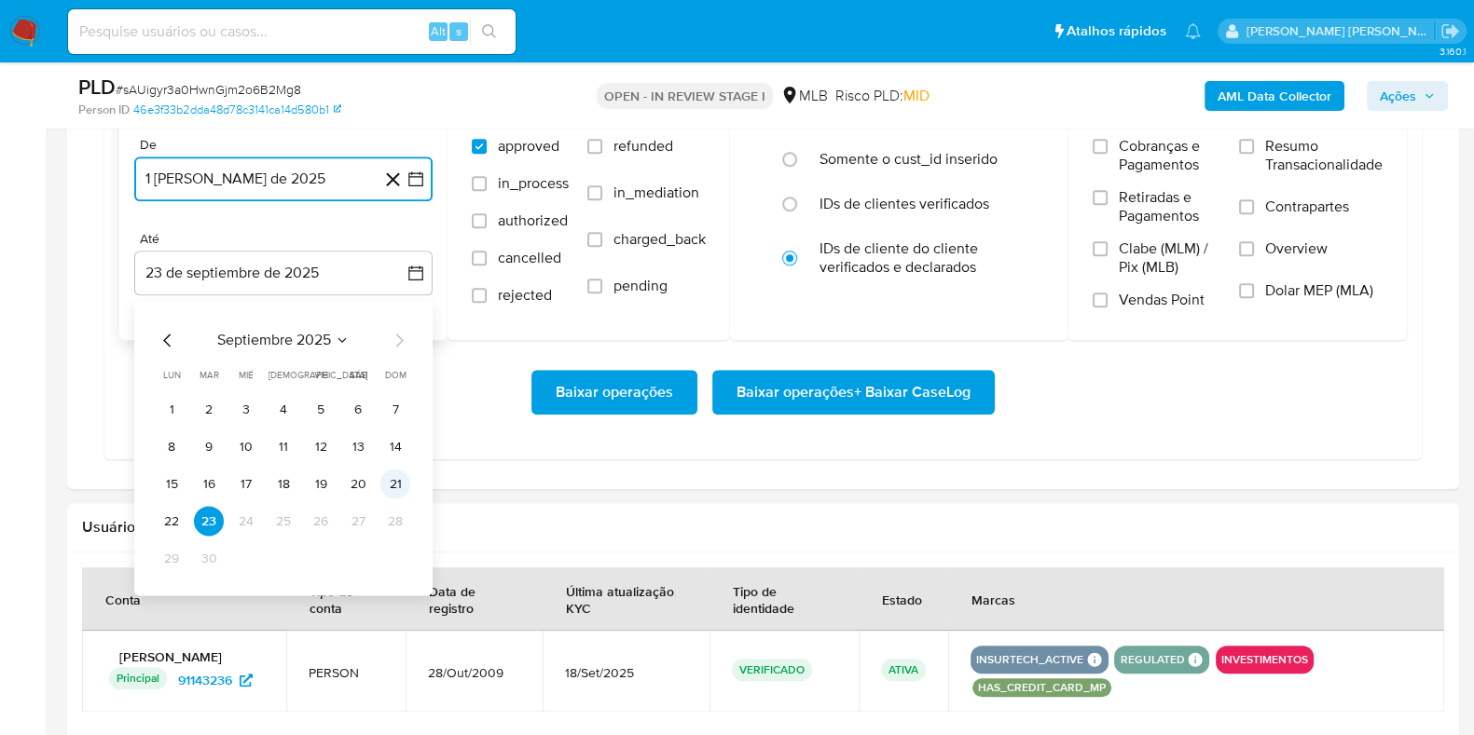
drag, startPoint x: 388, startPoint y: 484, endPoint x: 494, endPoint y: 447, distance: 112.3
click at [391, 482] on button "21" at bounding box center [395, 484] width 30 height 30
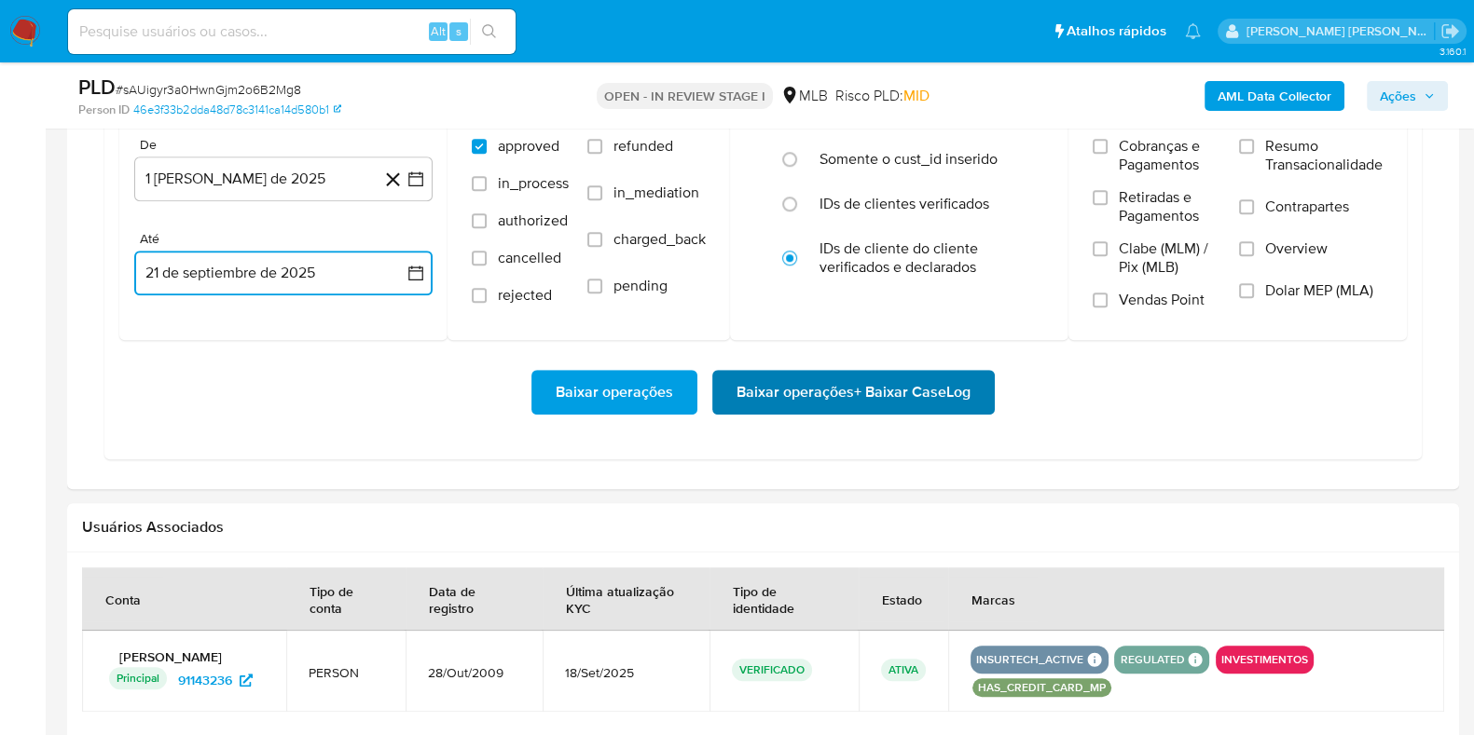
click at [841, 378] on span "Baixar operações + Baixar CaseLog" at bounding box center [853, 392] width 234 height 41
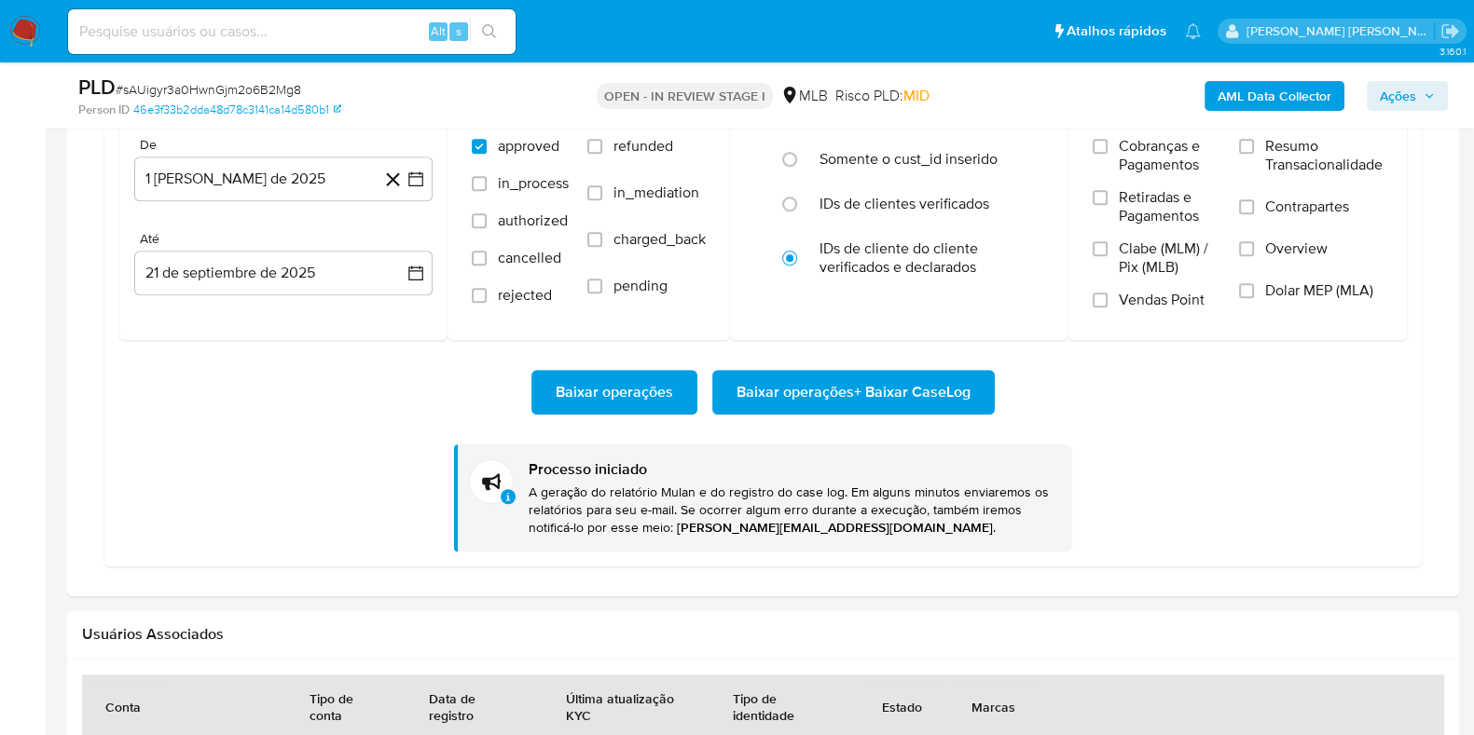
click at [30, 25] on img at bounding box center [25, 32] width 32 height 32
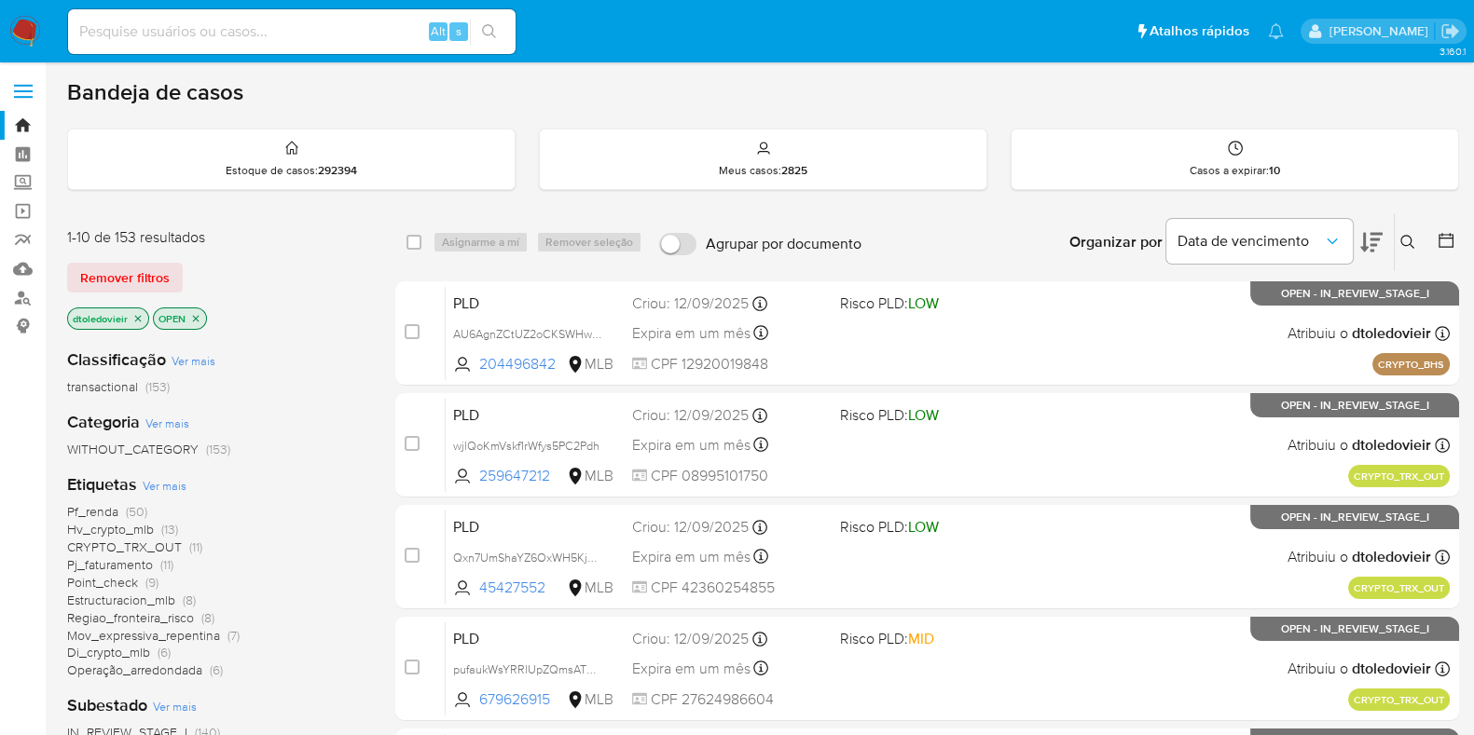
click at [964, 221] on div "Organizar por Data de vencimento Os resultados não podem ser classificados enqu…" at bounding box center [1165, 242] width 588 height 58
